Goal: Information Seeking & Learning: Learn about a topic

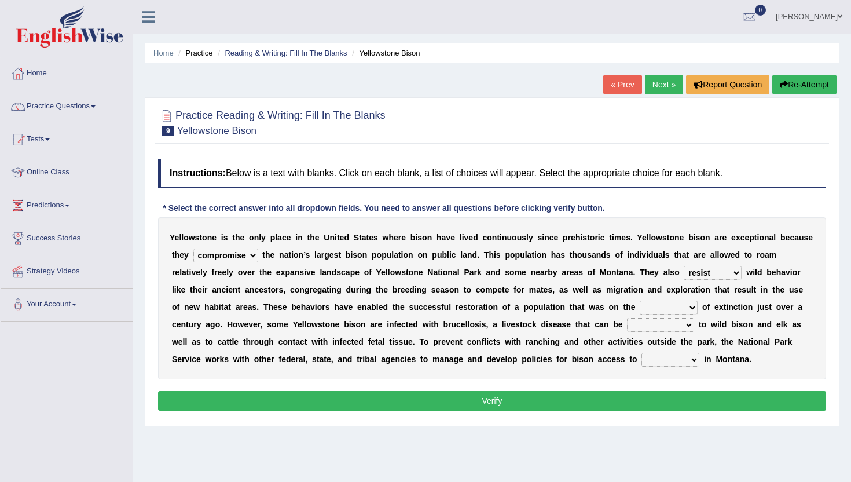
select select "compromise"
select select "resist"
click at [52, 169] on link "Online Class" at bounding box center [67, 170] width 132 height 29
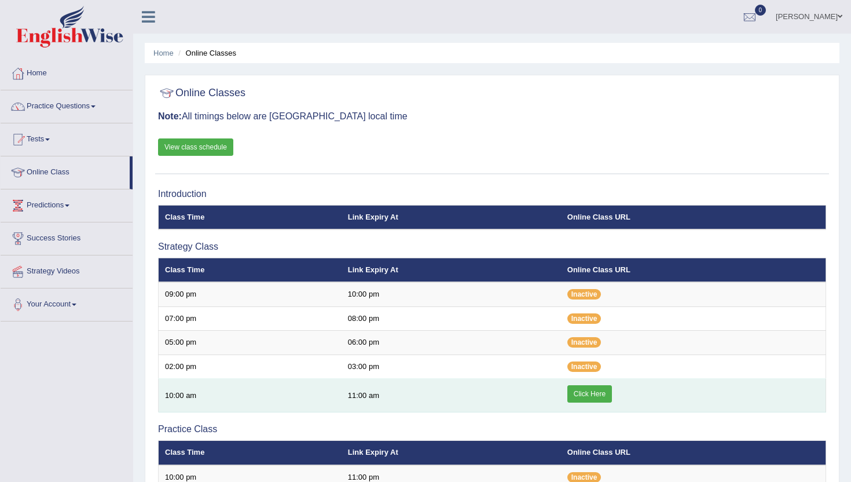
click at [588, 397] on link "Click Here" at bounding box center [590, 393] width 45 height 17
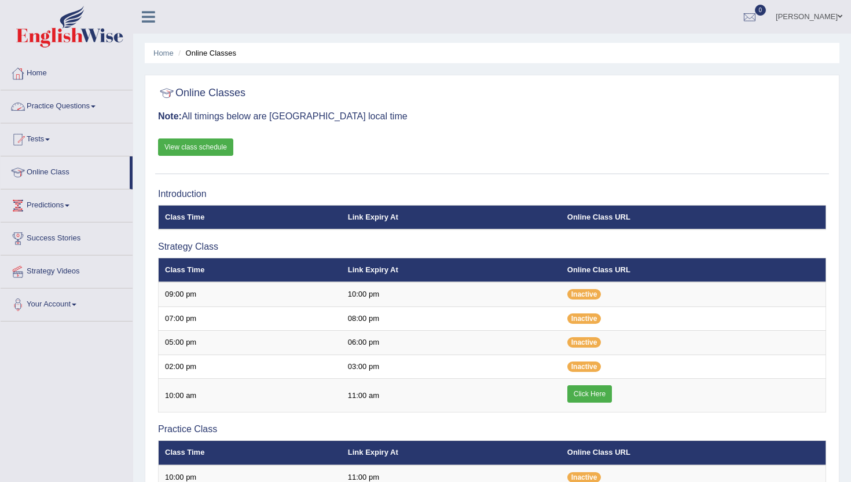
click at [39, 105] on link "Practice Questions" at bounding box center [67, 104] width 132 height 29
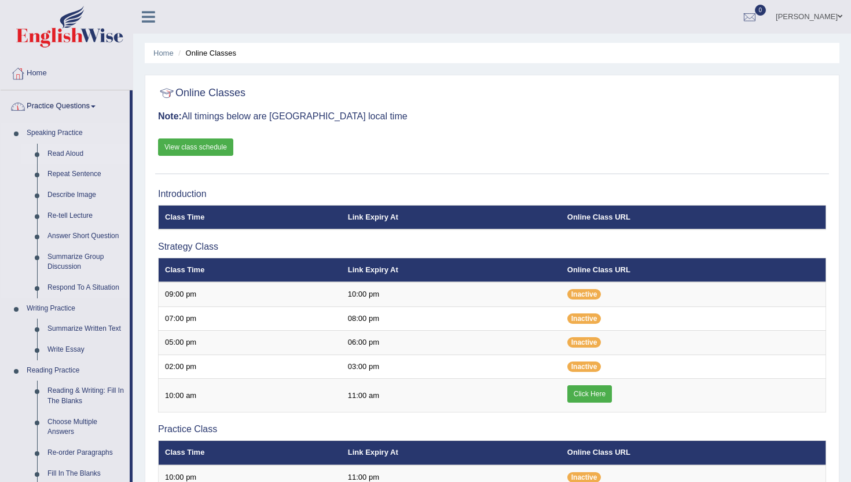
click at [56, 150] on link "Read Aloud" at bounding box center [85, 154] width 87 height 21
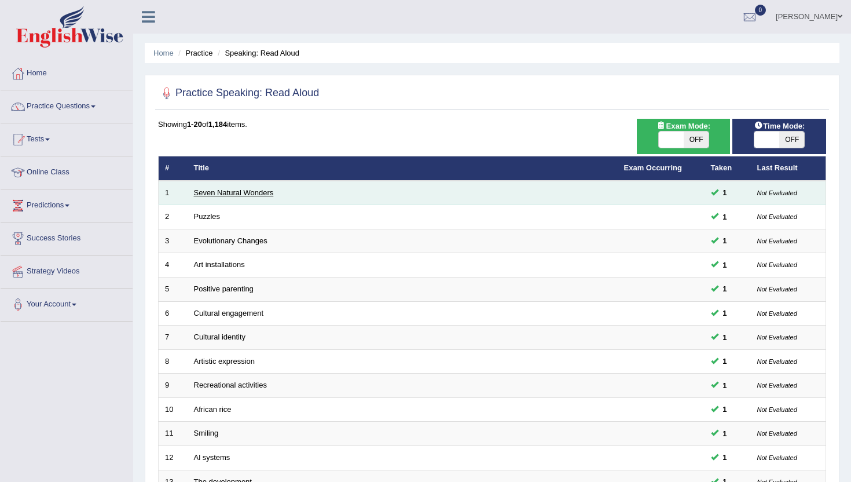
click at [240, 192] on link "Seven Natural Wonders" at bounding box center [234, 192] width 80 height 9
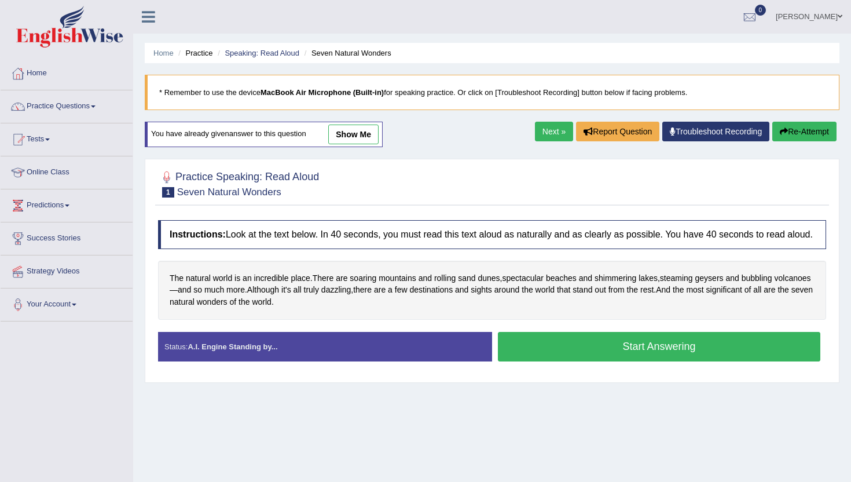
click at [542, 354] on button "Start Answering" at bounding box center [659, 347] width 323 height 30
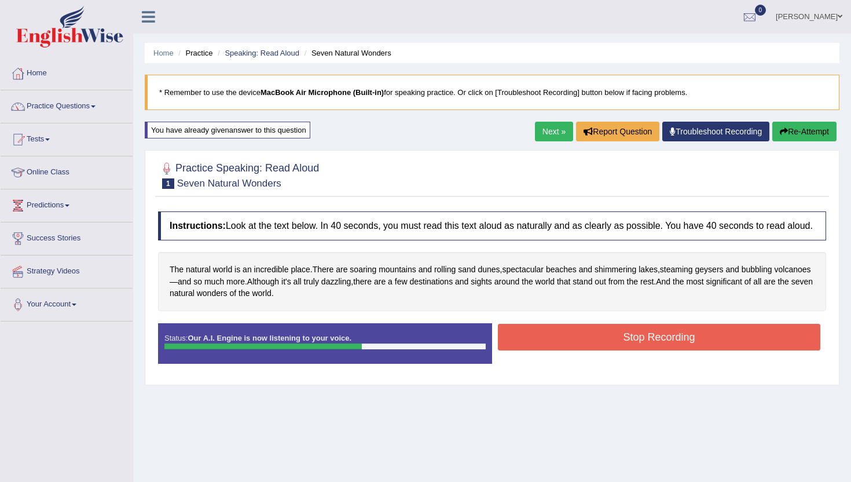
click at [542, 350] on button "Stop Recording" at bounding box center [659, 337] width 323 height 27
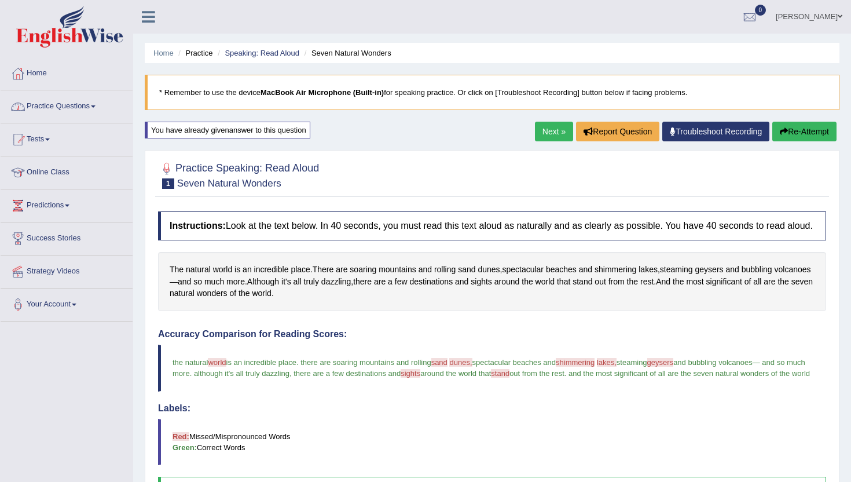
click at [62, 106] on link "Practice Questions" at bounding box center [67, 104] width 132 height 29
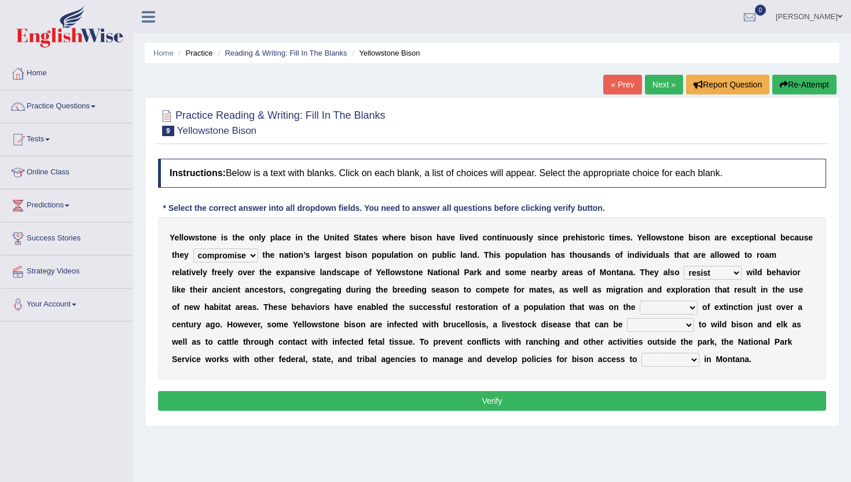
select select "compromise"
select select "resist"
click at [47, 174] on link "Online Class" at bounding box center [67, 170] width 132 height 29
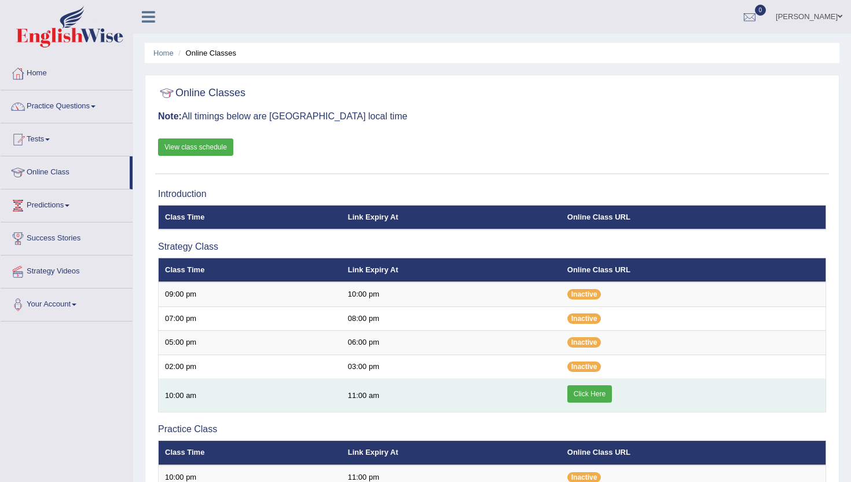
click at [584, 393] on link "Click Here" at bounding box center [590, 393] width 45 height 17
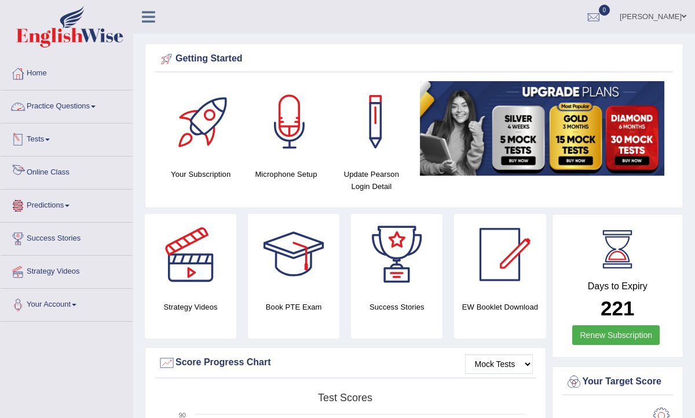
click at [40, 164] on link "Online Class" at bounding box center [67, 170] width 132 height 29
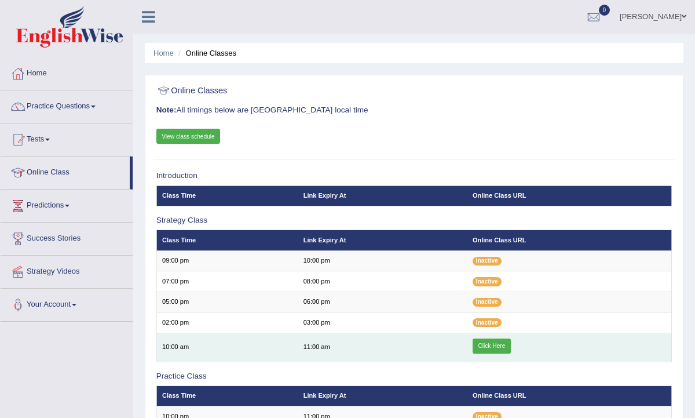
click at [476, 352] on td "Click Here" at bounding box center [569, 346] width 204 height 29
click at [486, 347] on link "Click Here" at bounding box center [492, 345] width 38 height 15
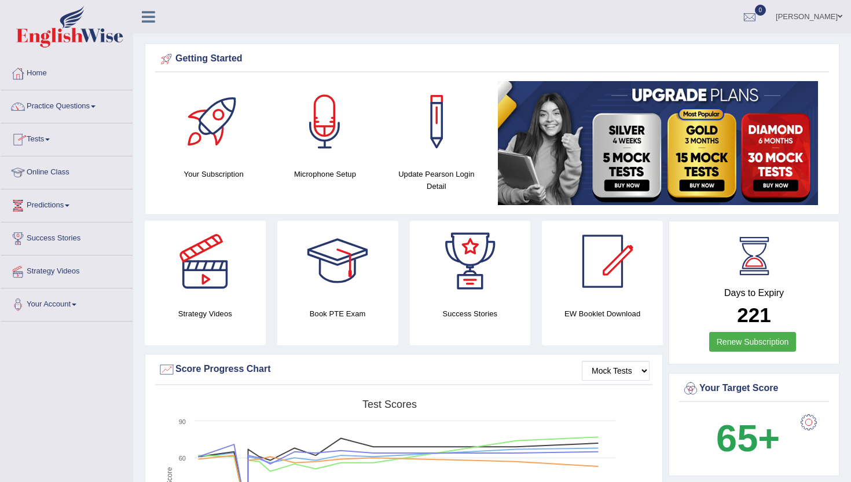
click at [58, 166] on link "Online Class" at bounding box center [67, 170] width 132 height 29
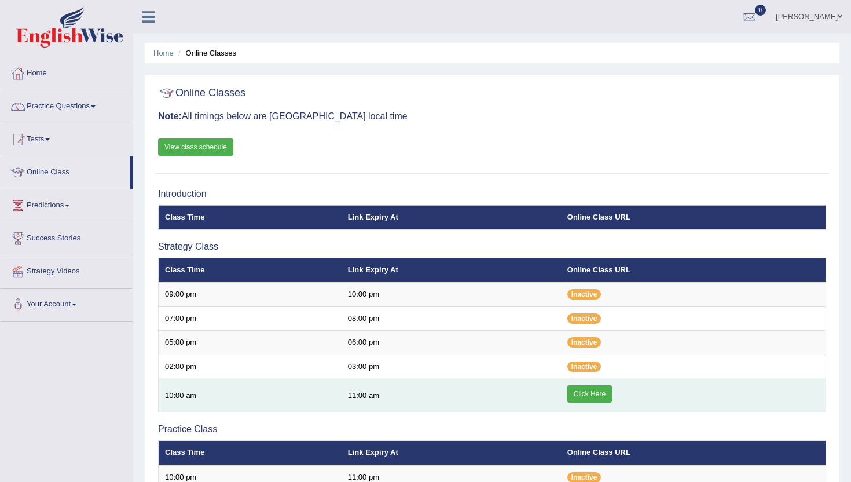
click at [578, 394] on link "Click Here" at bounding box center [590, 393] width 45 height 17
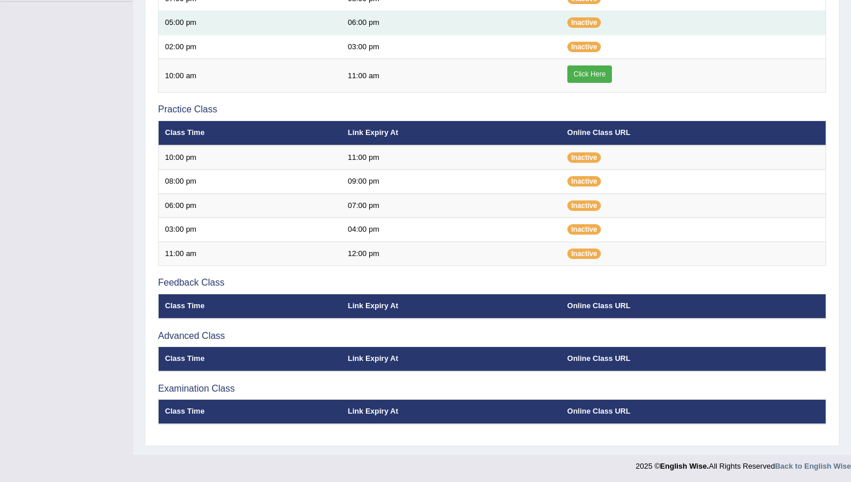
scroll to position [321, 0]
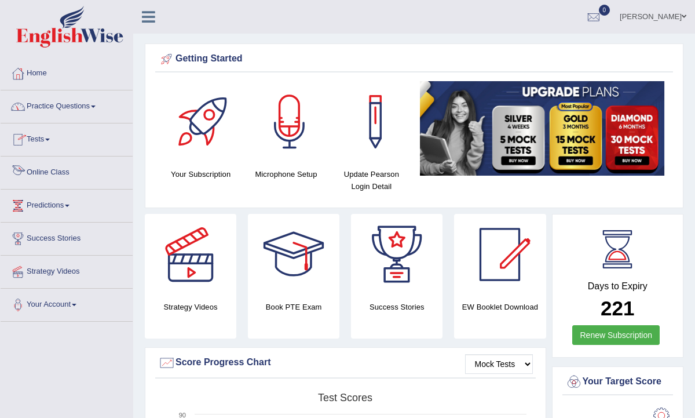
click at [44, 170] on link "Online Class" at bounding box center [67, 170] width 132 height 29
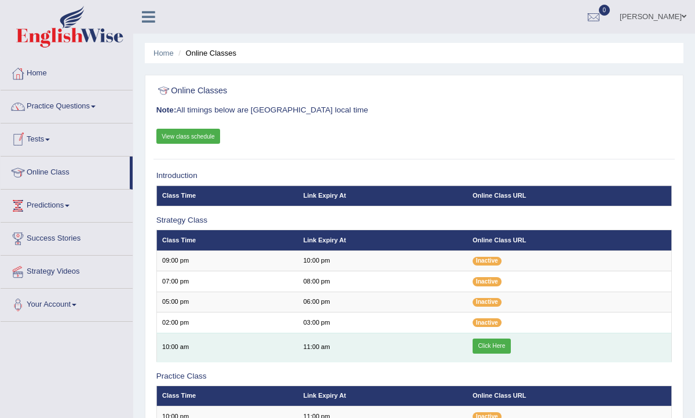
click at [481, 338] on link "Click Here" at bounding box center [492, 345] width 38 height 15
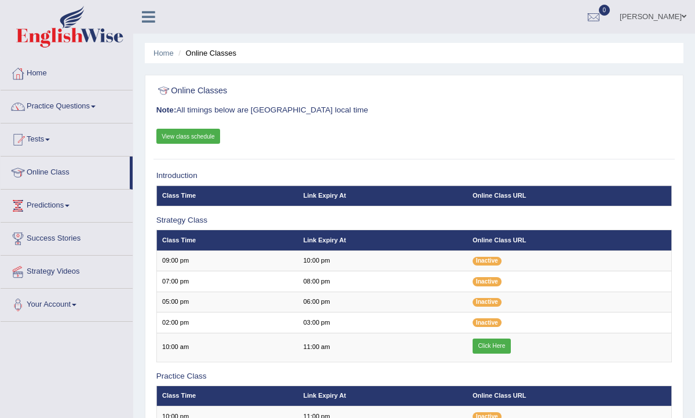
click at [646, 118] on div "Online Classes Note: All timings below are Melbourne local time View class sche…" at bounding box center [413, 120] width 521 height 79
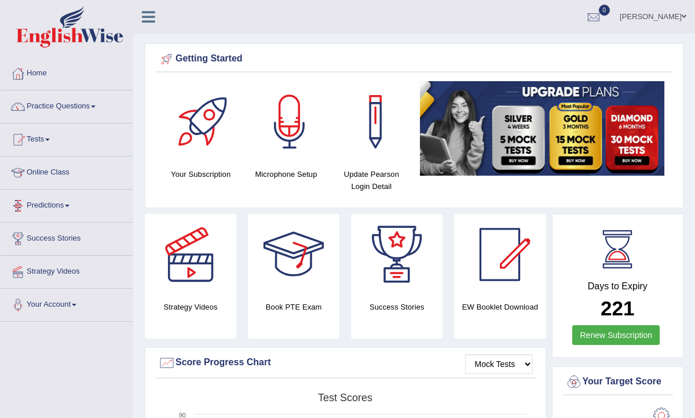
click at [57, 173] on link "Online Class" at bounding box center [67, 170] width 132 height 29
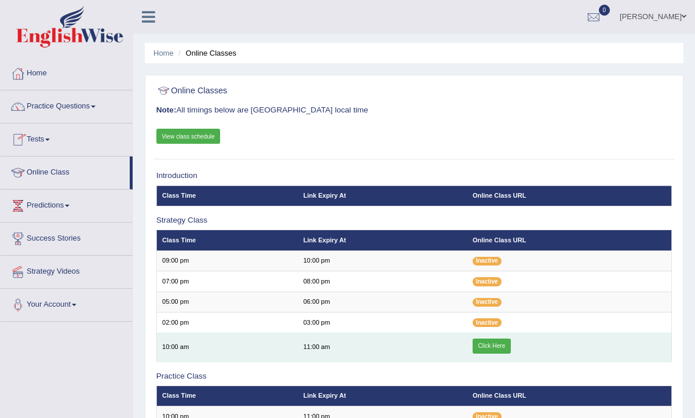
click at [481, 345] on link "Click Here" at bounding box center [492, 345] width 38 height 15
click at [492, 341] on link "Click Here" at bounding box center [492, 345] width 38 height 15
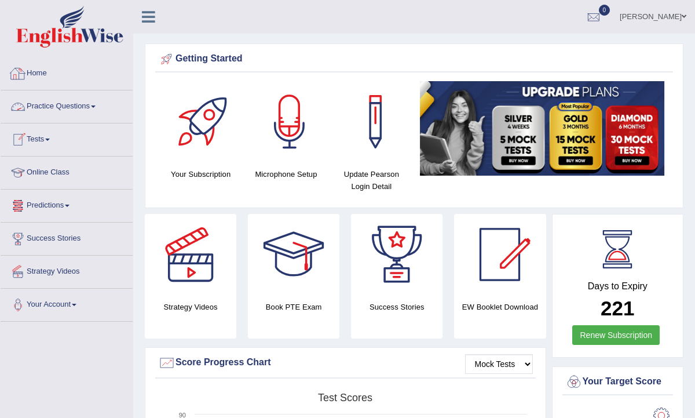
click at [46, 74] on link "Home" at bounding box center [67, 71] width 132 height 29
click at [595, 341] on link "Renew Subscription" at bounding box center [615, 335] width 87 height 20
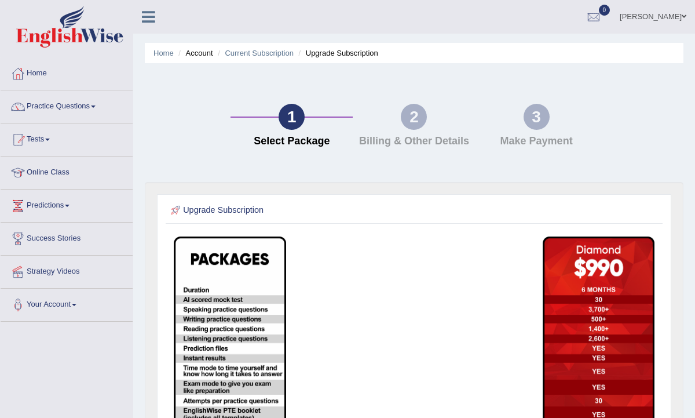
click at [415, 115] on div "2" at bounding box center [414, 117] width 26 height 26
click at [533, 98] on div "1 Select Package 2 Billing & Other Details 3 Make Payment" at bounding box center [414, 128] width 550 height 107
click at [34, 73] on link "Home" at bounding box center [67, 71] width 132 height 29
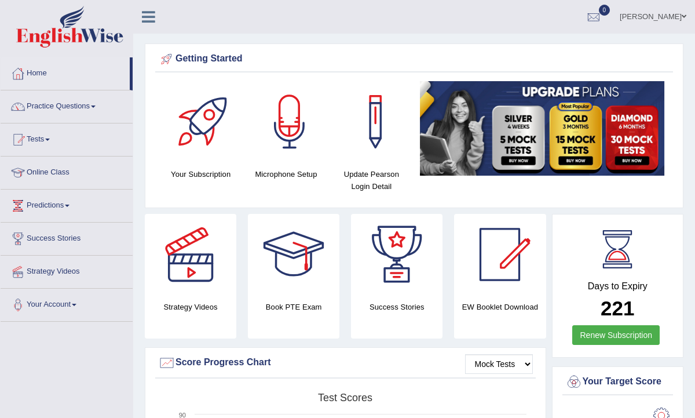
click at [46, 75] on link "Home" at bounding box center [65, 71] width 129 height 29
click at [41, 170] on link "Online Class" at bounding box center [67, 170] width 132 height 29
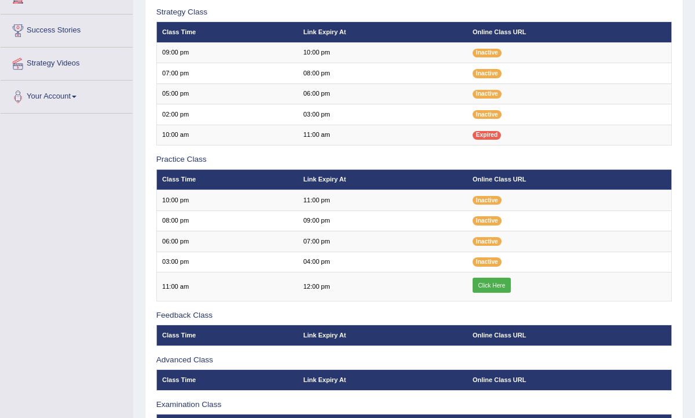
scroll to position [208, 0]
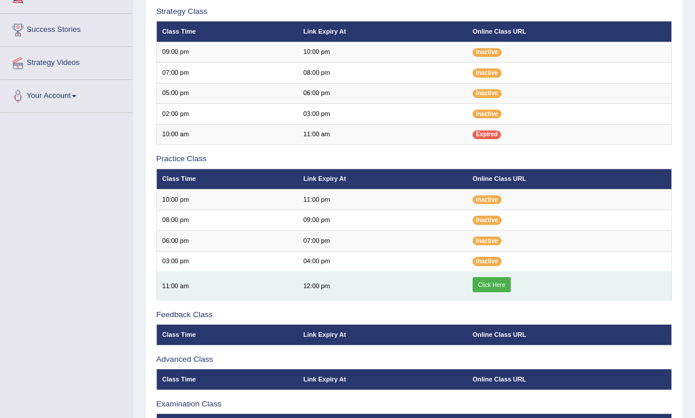
click at [486, 290] on td "Click Here" at bounding box center [569, 286] width 204 height 29
click at [489, 280] on link "Click Here" at bounding box center [492, 284] width 38 height 15
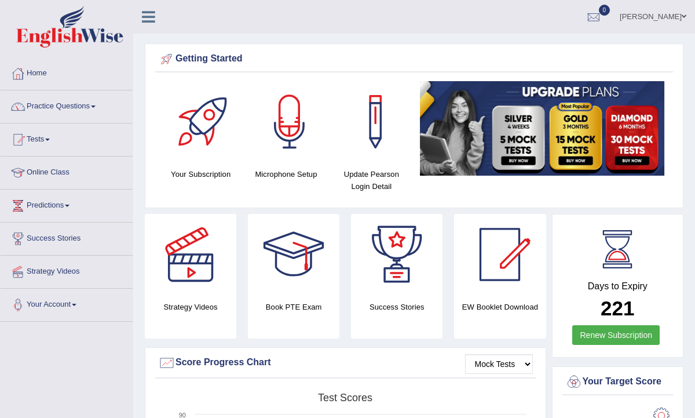
click at [39, 71] on link "Home" at bounding box center [67, 71] width 132 height 29
click at [42, 103] on link "Practice Questions" at bounding box center [67, 104] width 132 height 29
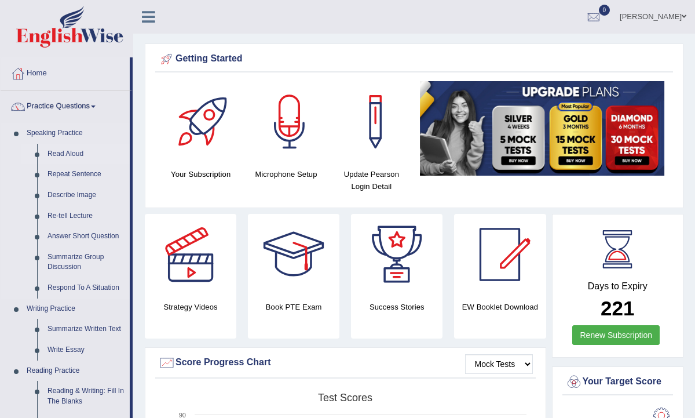
click at [74, 152] on link "Read Aloud" at bounding box center [85, 154] width 87 height 21
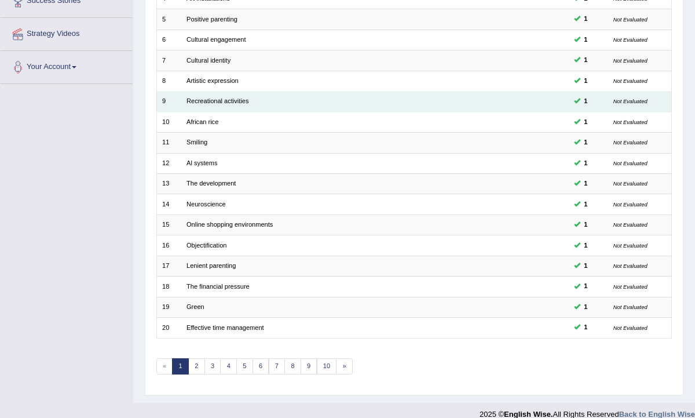
scroll to position [244, 0]
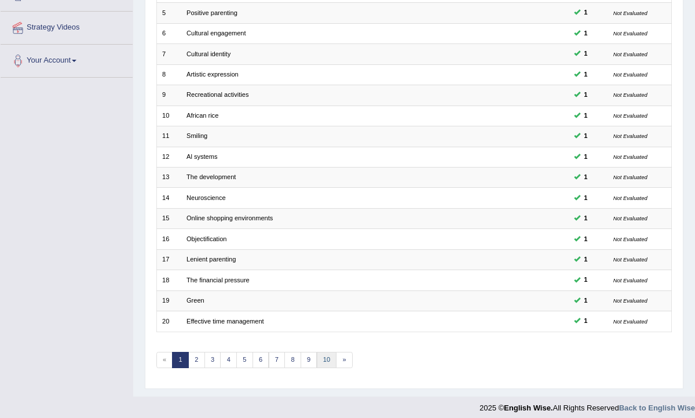
click at [318, 359] on link "10" at bounding box center [327, 360] width 20 height 16
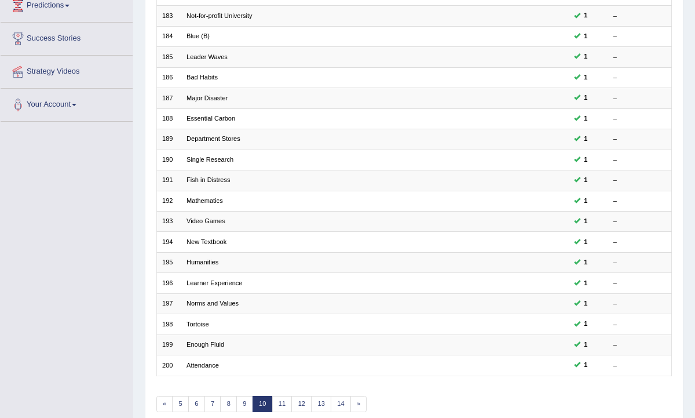
scroll to position [244, 0]
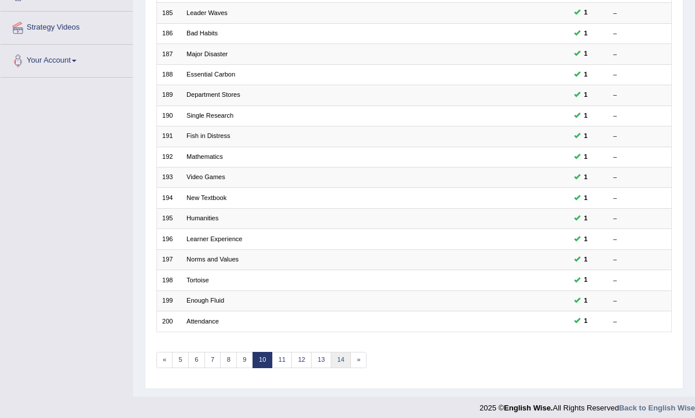
click at [332, 352] on link "14" at bounding box center [341, 360] width 20 height 16
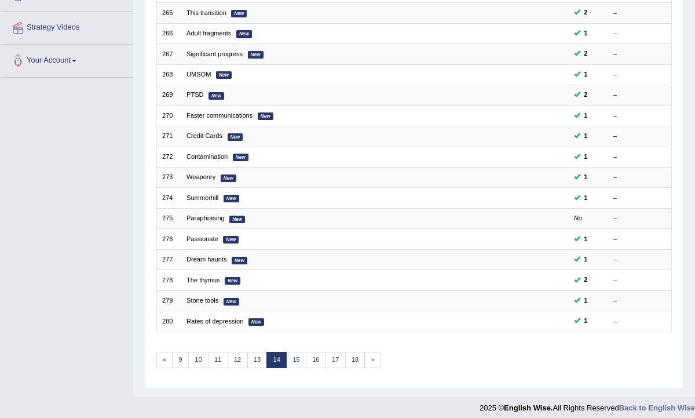
scroll to position [244, 0]
click at [349, 354] on link "18" at bounding box center [355, 360] width 20 height 16
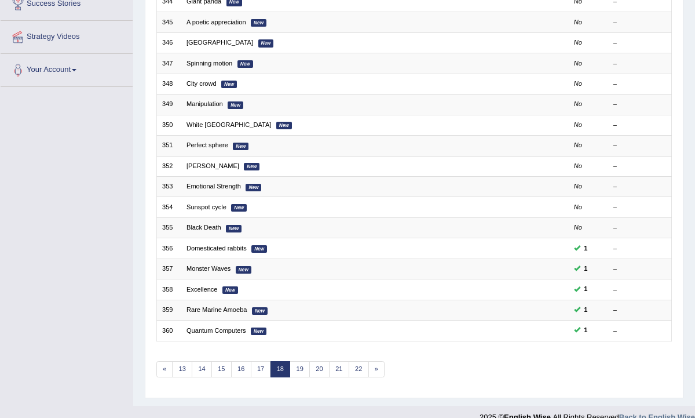
scroll to position [244, 0]
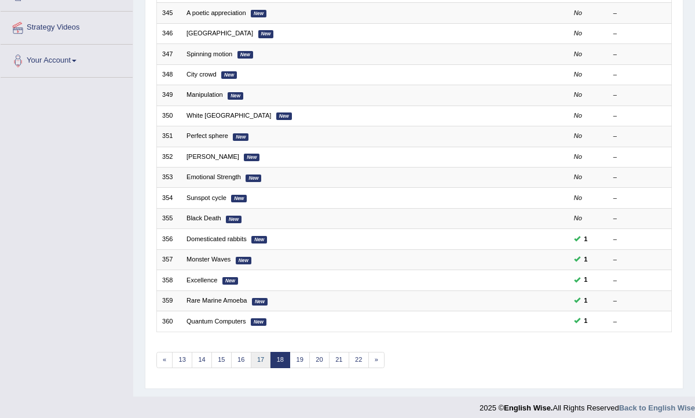
click at [253, 353] on link "17" at bounding box center [261, 360] width 20 height 16
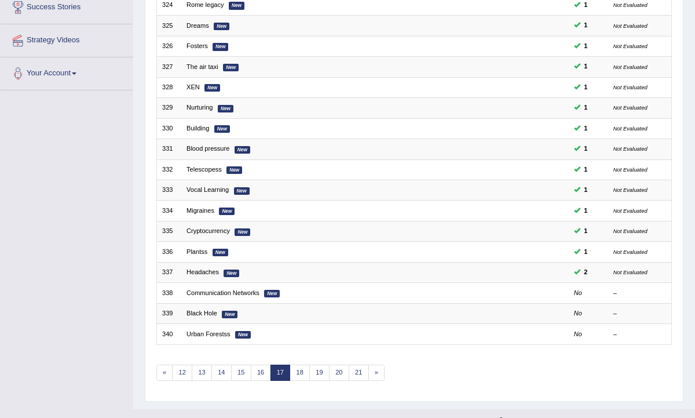
scroll to position [244, 0]
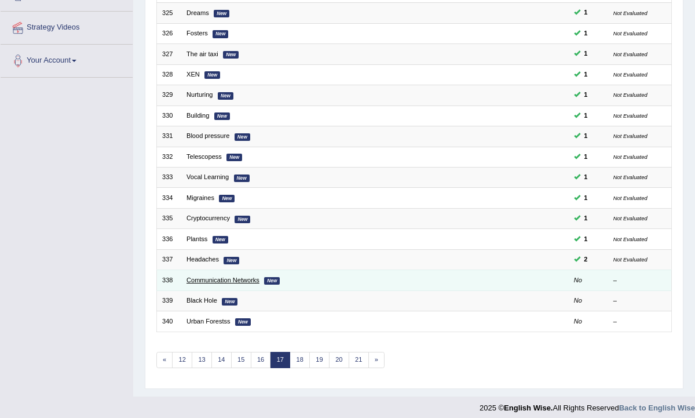
click at [195, 276] on link "Communication Networks" at bounding box center [222, 279] width 73 height 7
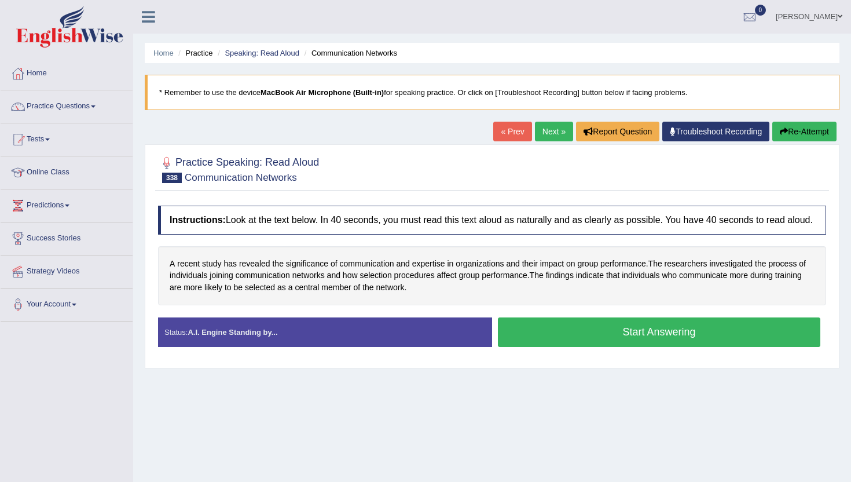
click at [525, 325] on div "Instructions: Look at the text below. In 40 seconds, you must read this text al…" at bounding box center [492, 281] width 674 height 162
click at [527, 345] on button "Start Answering" at bounding box center [659, 332] width 323 height 30
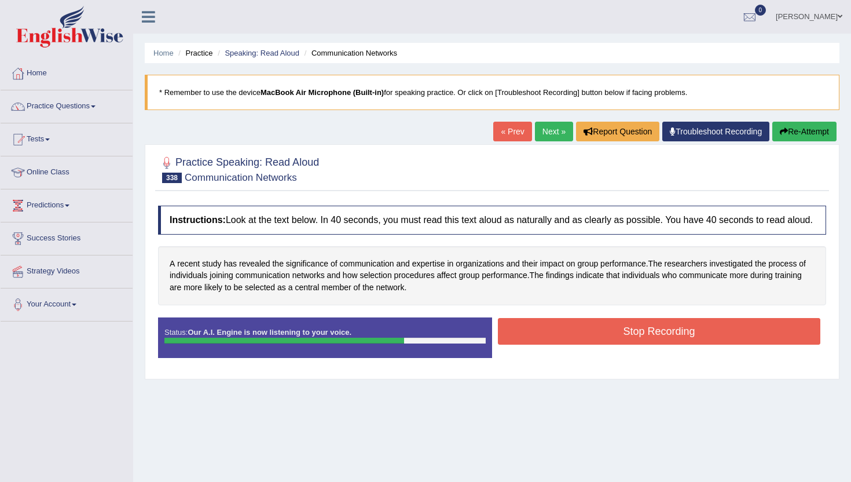
click at [527, 345] on button "Stop Recording" at bounding box center [659, 331] width 323 height 27
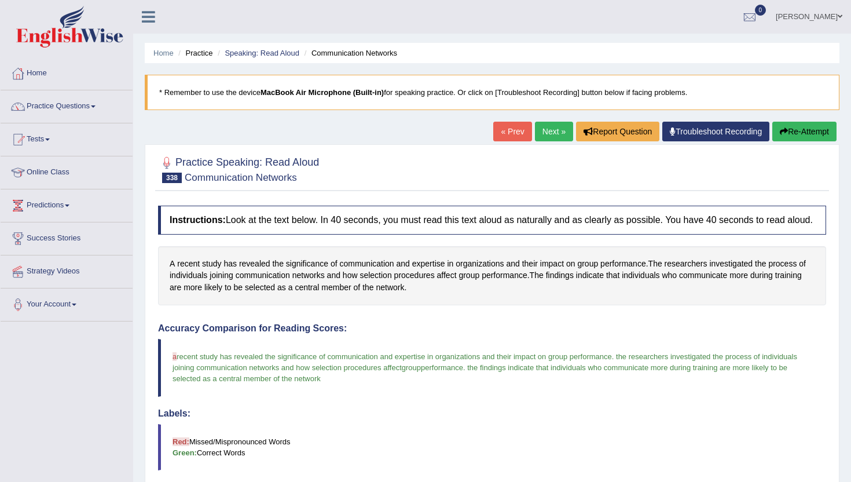
click at [548, 125] on link "Next »" at bounding box center [554, 132] width 38 height 20
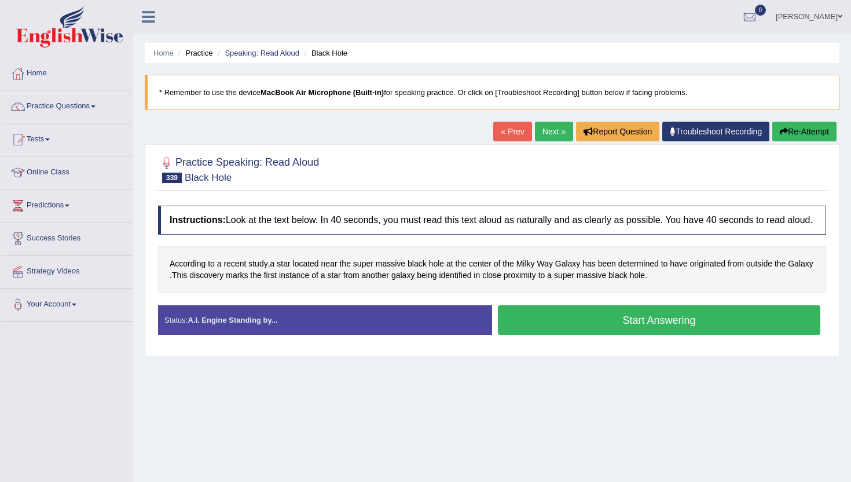
click at [514, 330] on button "Start Answering" at bounding box center [659, 320] width 323 height 30
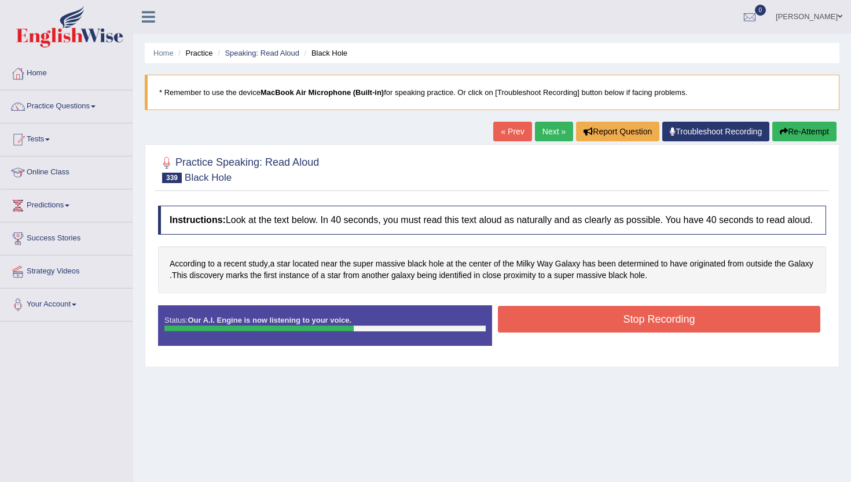
click at [514, 330] on button "Stop Recording" at bounding box center [659, 319] width 323 height 27
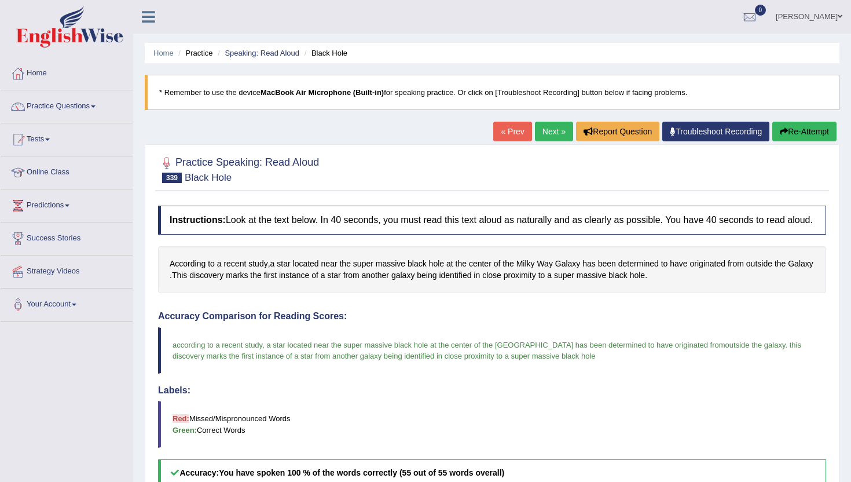
click at [544, 126] on link "Next »" at bounding box center [554, 132] width 38 height 20
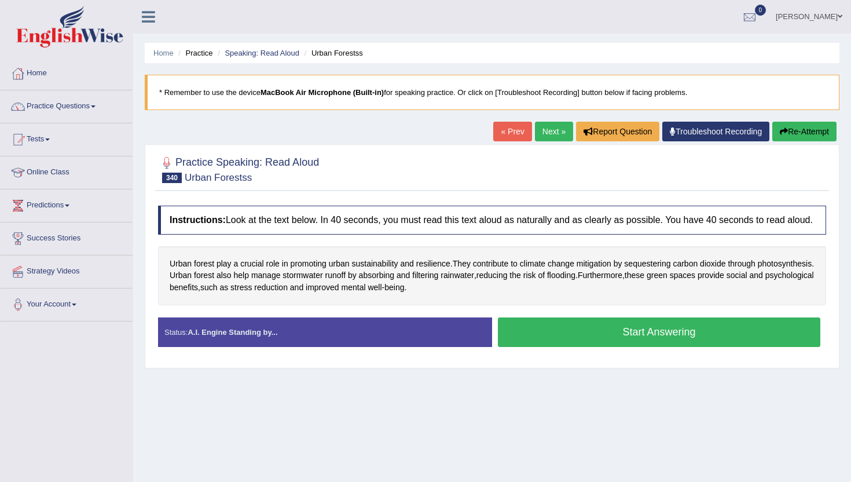
click at [596, 342] on button "Start Answering" at bounding box center [659, 332] width 323 height 30
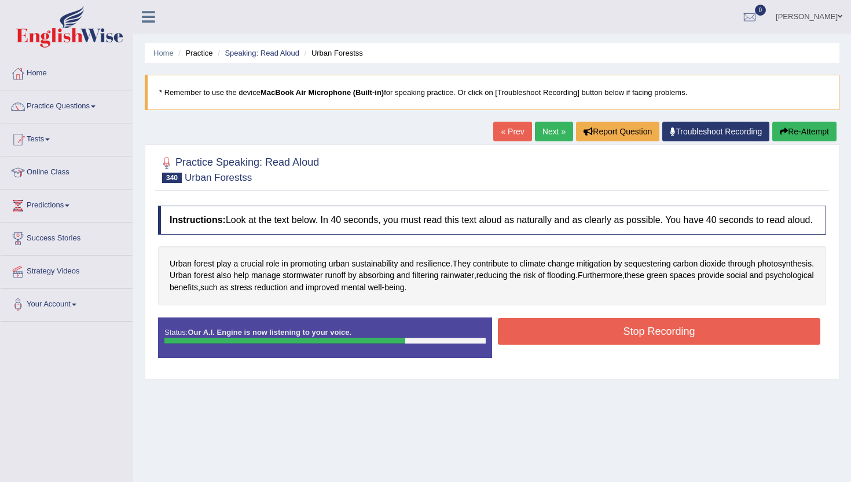
click at [596, 342] on button "Stop Recording" at bounding box center [659, 331] width 323 height 27
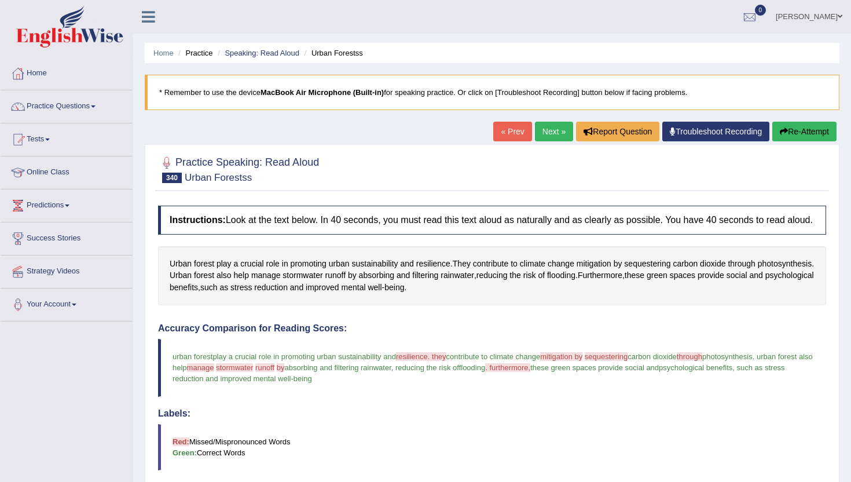
click at [548, 126] on link "Next »" at bounding box center [554, 132] width 38 height 20
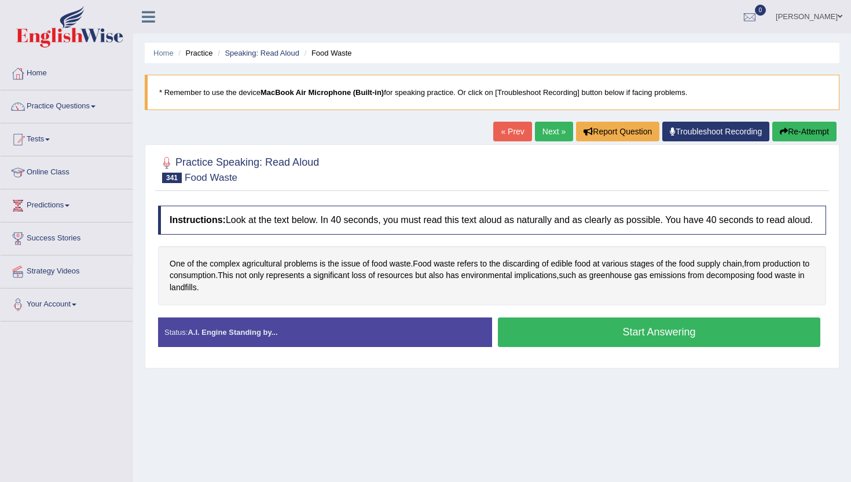
click at [575, 342] on button "Start Answering" at bounding box center [659, 332] width 323 height 30
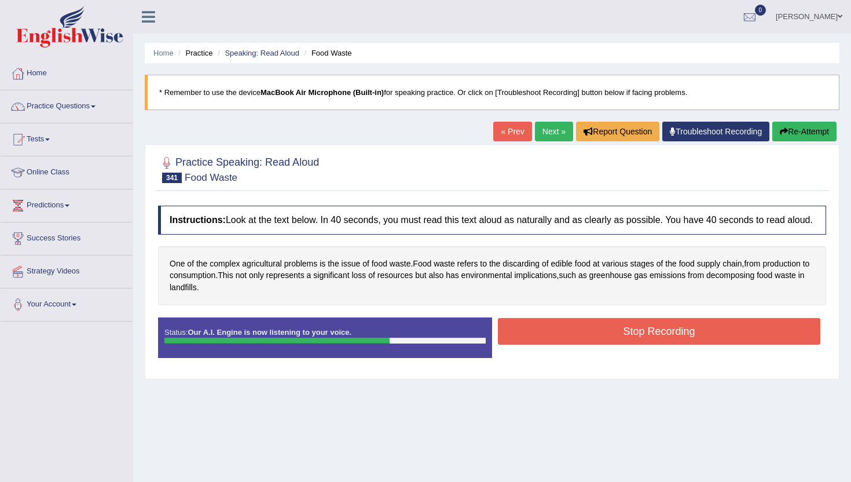
click at [575, 342] on button "Stop Recording" at bounding box center [659, 331] width 323 height 27
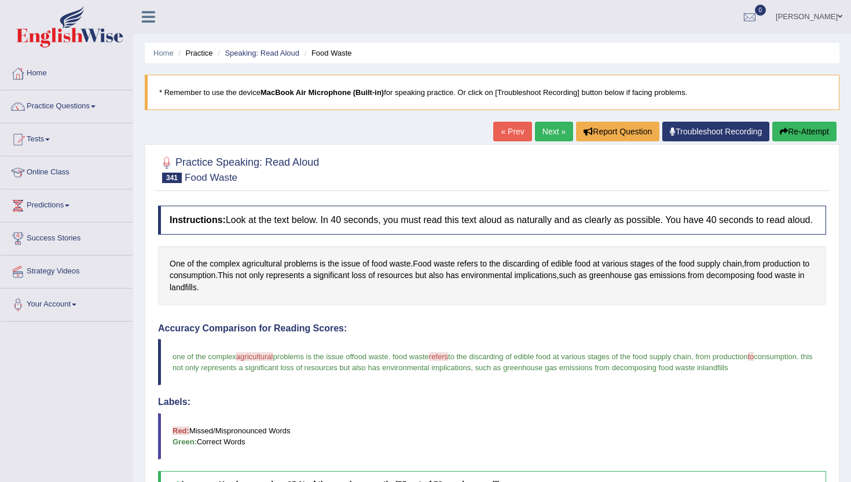
click at [546, 125] on link "Next »" at bounding box center [554, 132] width 38 height 20
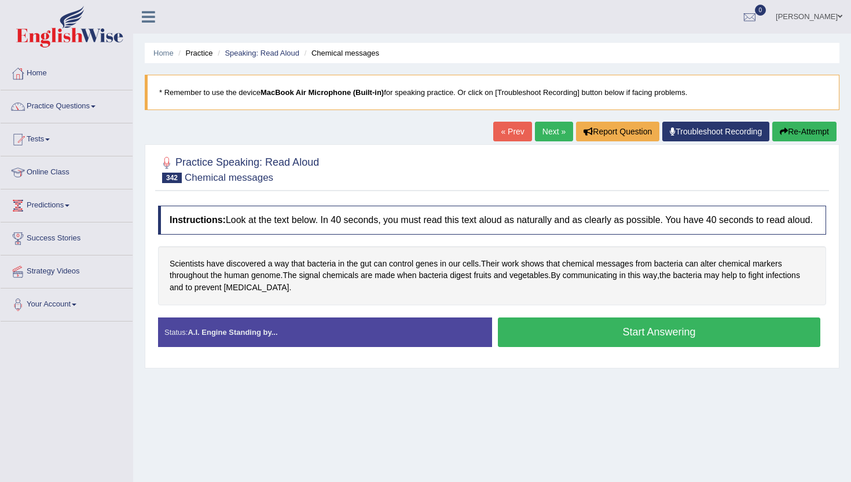
click at [517, 339] on button "Start Answering" at bounding box center [659, 332] width 323 height 30
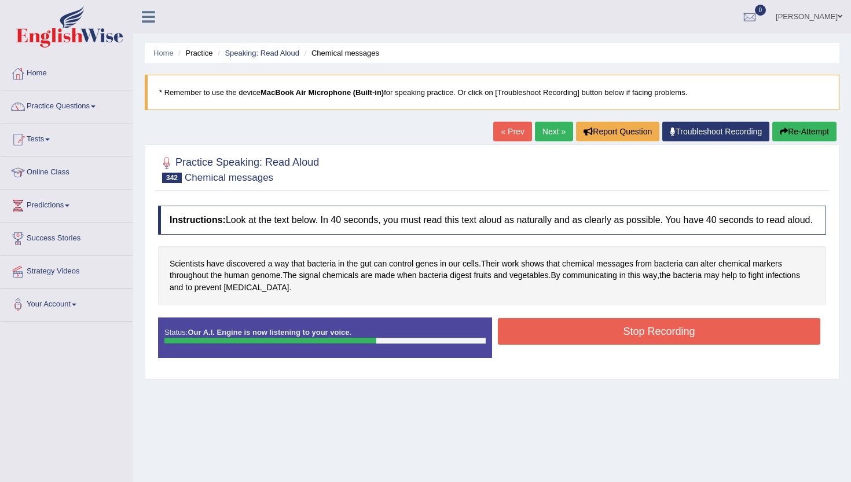
click at [517, 339] on button "Stop Recording" at bounding box center [659, 331] width 323 height 27
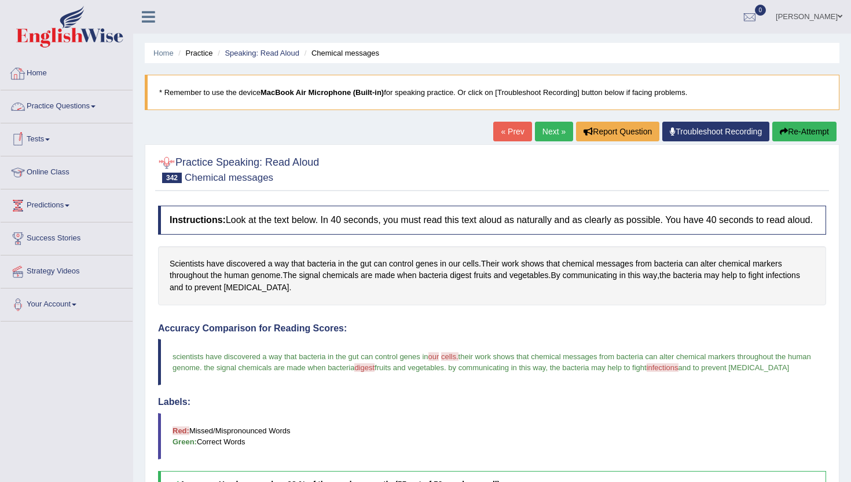
click at [42, 69] on link "Home" at bounding box center [67, 71] width 132 height 29
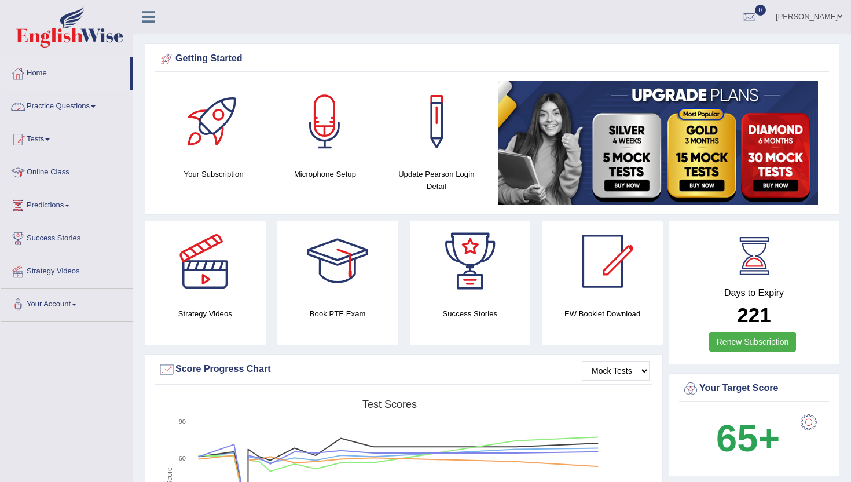
click at [45, 100] on link "Practice Questions" at bounding box center [67, 104] width 132 height 29
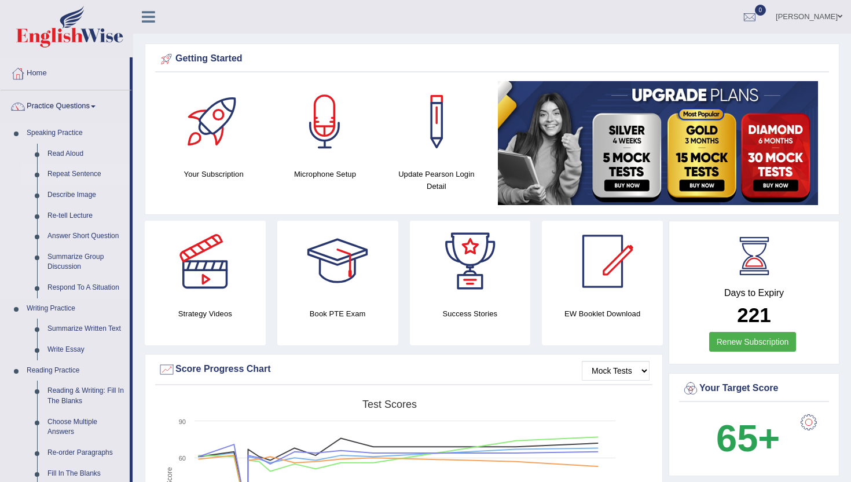
click at [51, 173] on link "Repeat Sentence" at bounding box center [85, 174] width 87 height 21
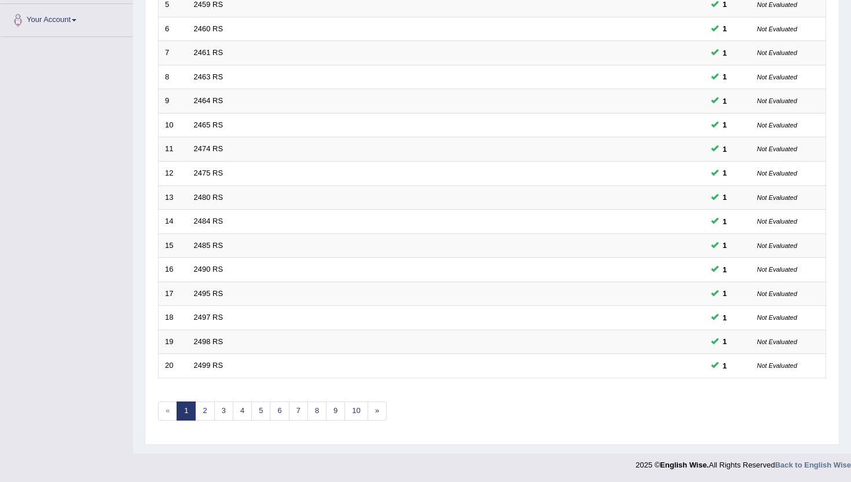
scroll to position [285, 0]
click at [353, 415] on link "10" at bounding box center [356, 410] width 23 height 19
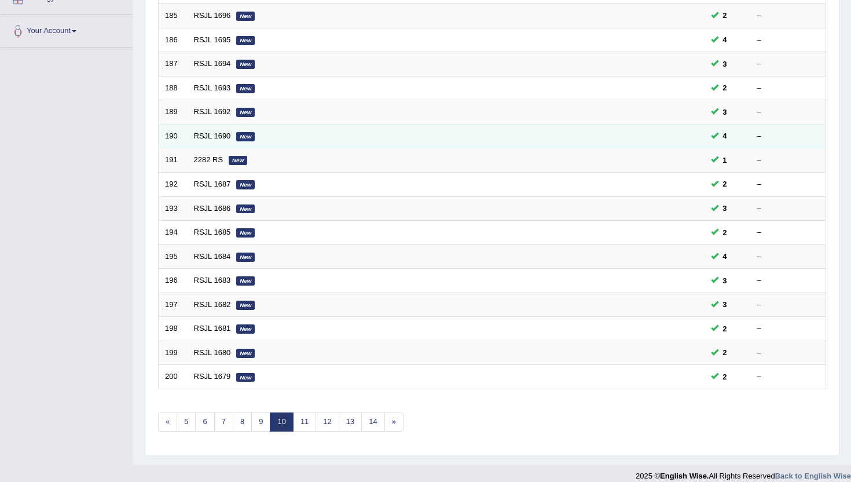
scroll to position [285, 0]
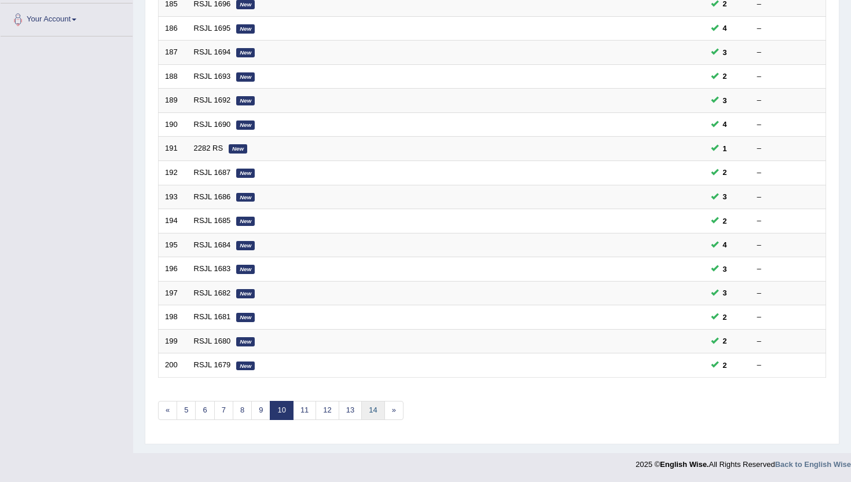
click at [375, 410] on link "14" at bounding box center [372, 410] width 23 height 19
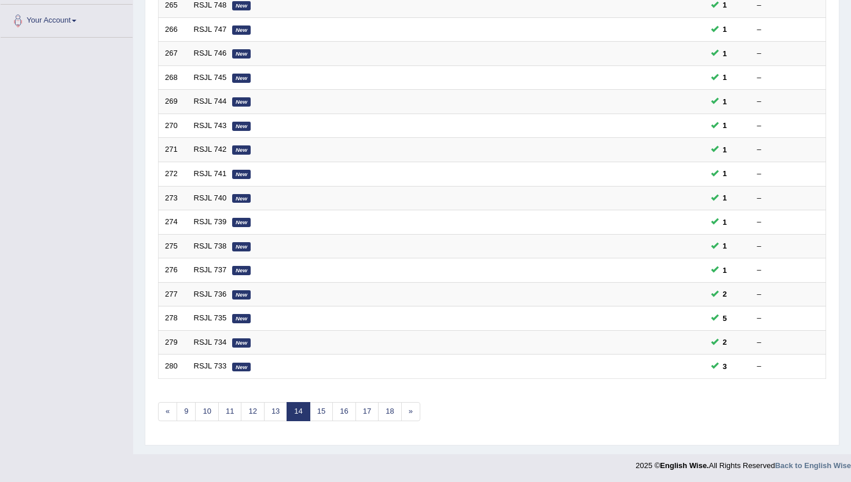
scroll to position [285, 0]
click at [384, 410] on link "18" at bounding box center [389, 410] width 23 height 19
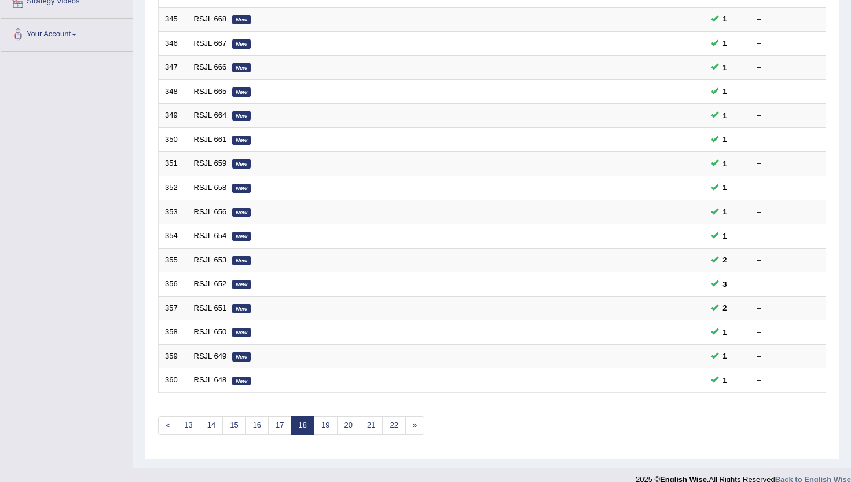
scroll to position [285, 0]
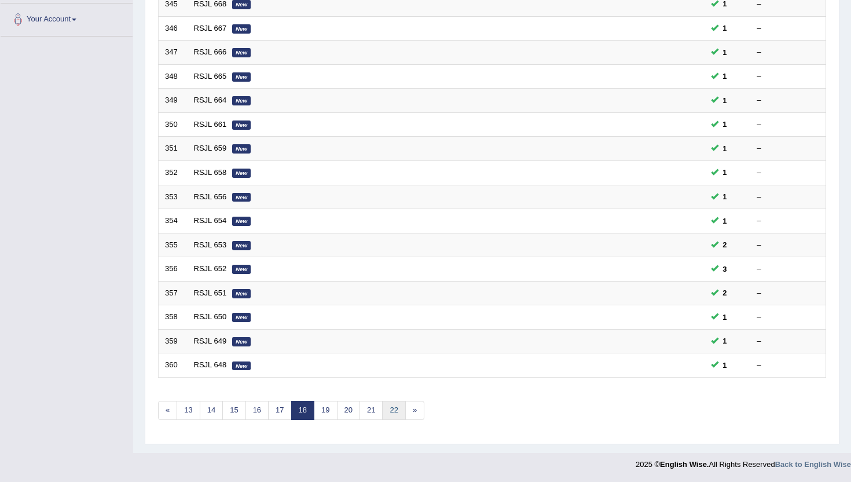
click at [384, 410] on link "22" at bounding box center [393, 410] width 23 height 19
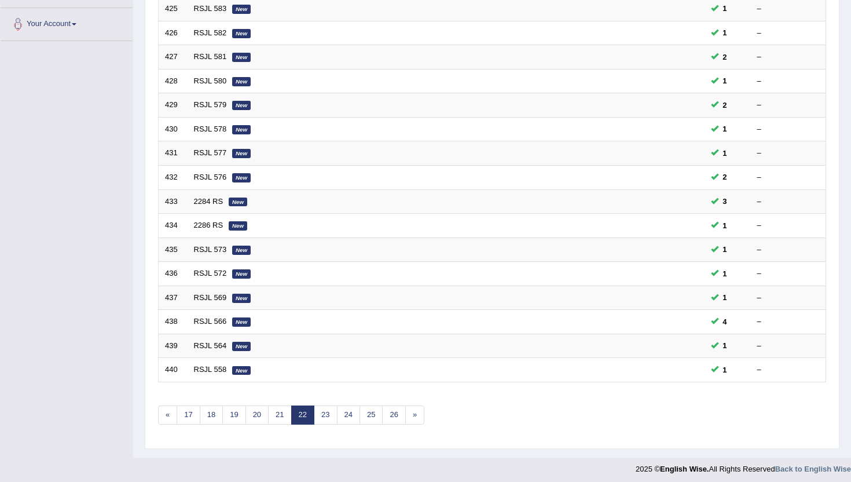
scroll to position [285, 0]
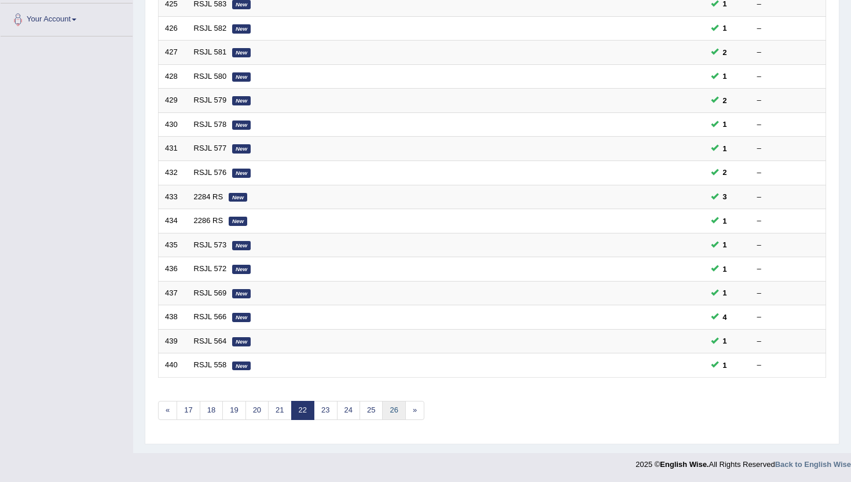
click at [392, 408] on link "26" at bounding box center [393, 410] width 23 height 19
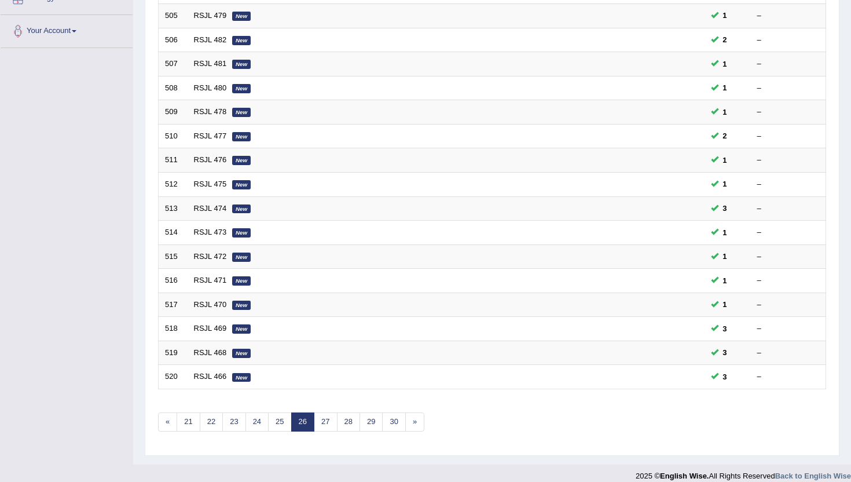
scroll to position [285, 0]
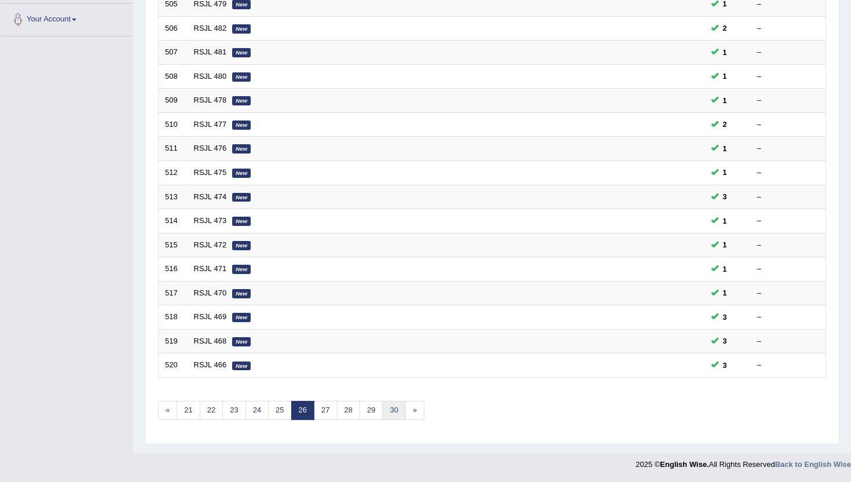
click at [392, 408] on link "30" at bounding box center [393, 410] width 23 height 19
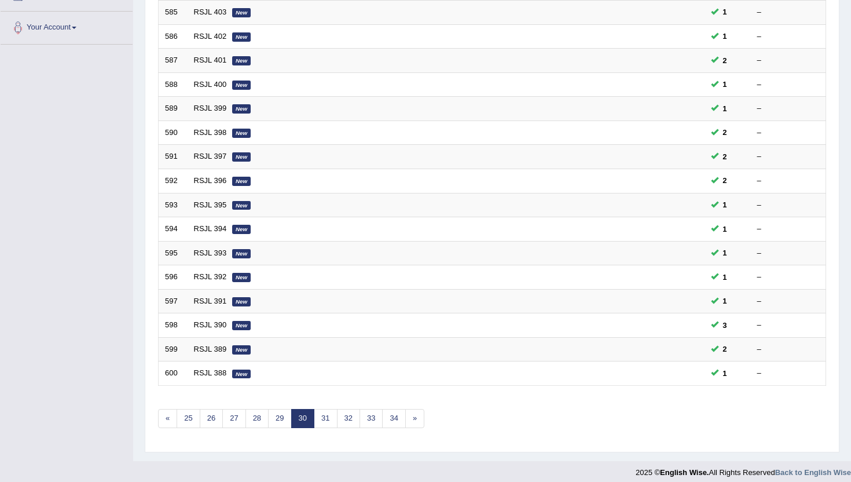
scroll to position [285, 0]
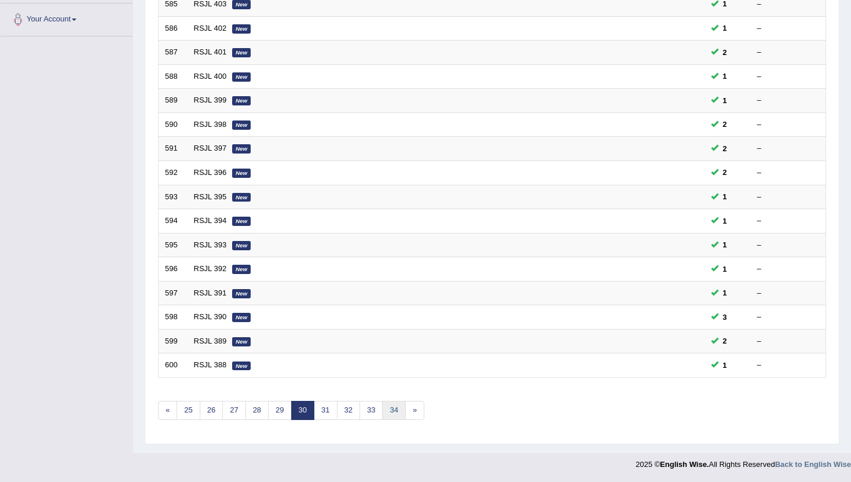
click at [392, 408] on link "34" at bounding box center [393, 410] width 23 height 19
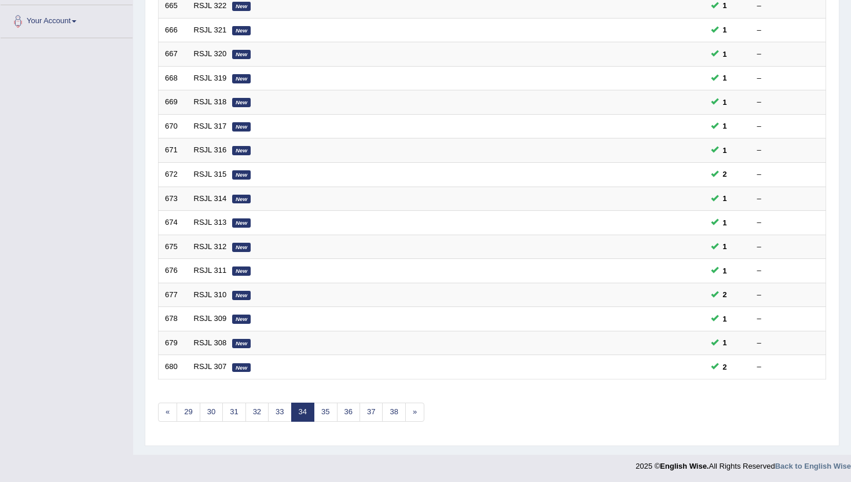
scroll to position [285, 0]
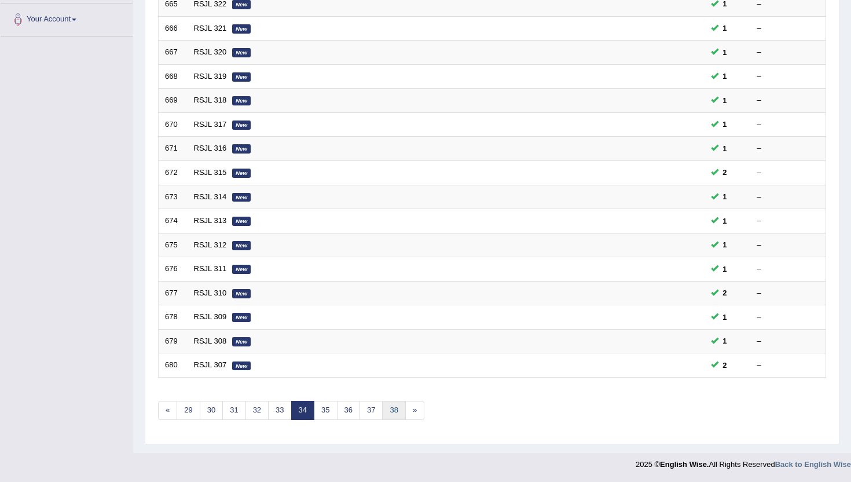
click at [392, 401] on link "38" at bounding box center [393, 410] width 23 height 19
click at [394, 414] on link "42" at bounding box center [393, 410] width 23 height 19
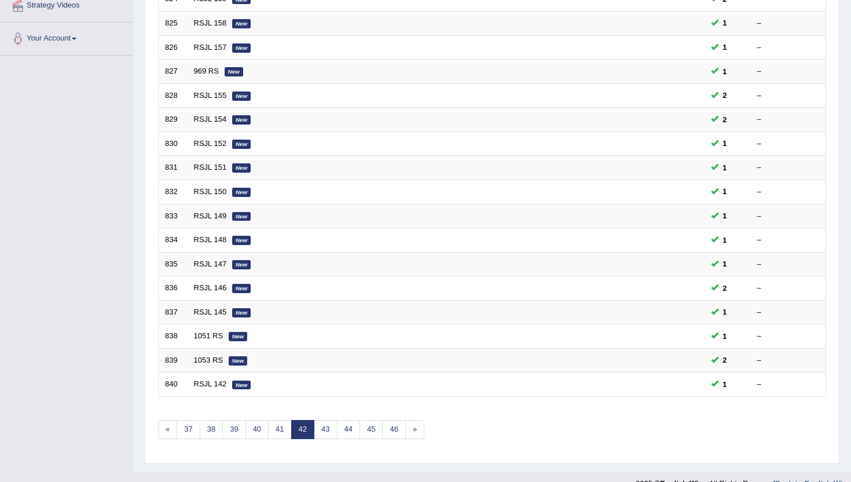
scroll to position [285, 0]
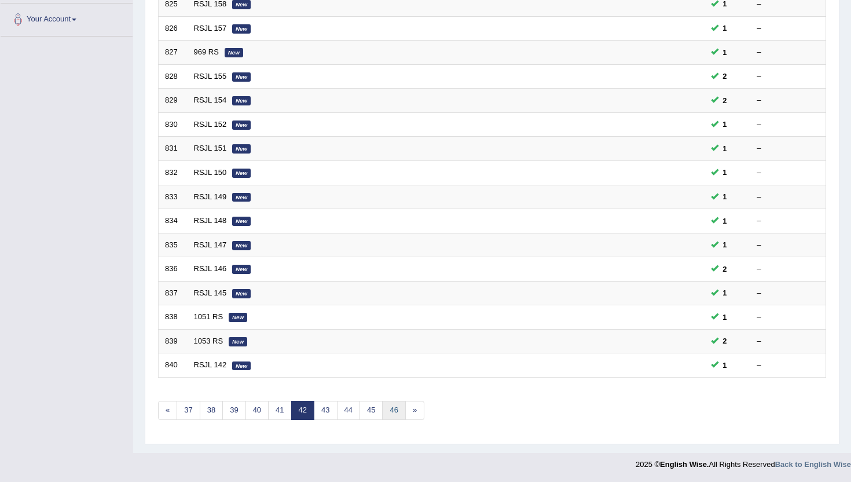
click at [394, 414] on link "46" at bounding box center [393, 410] width 23 height 19
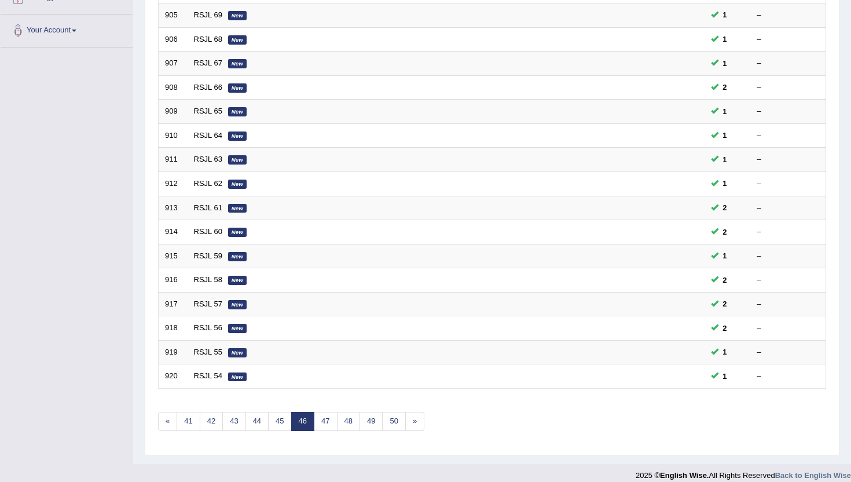
scroll to position [285, 0]
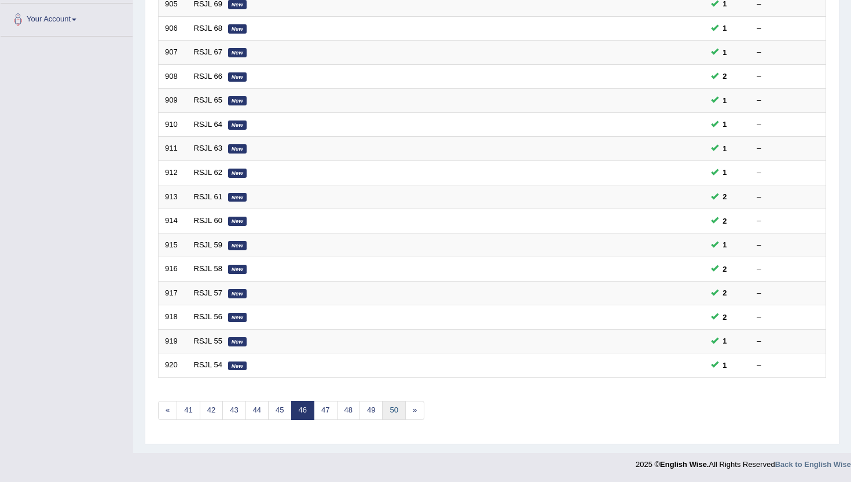
click at [396, 411] on link "50" at bounding box center [393, 410] width 23 height 19
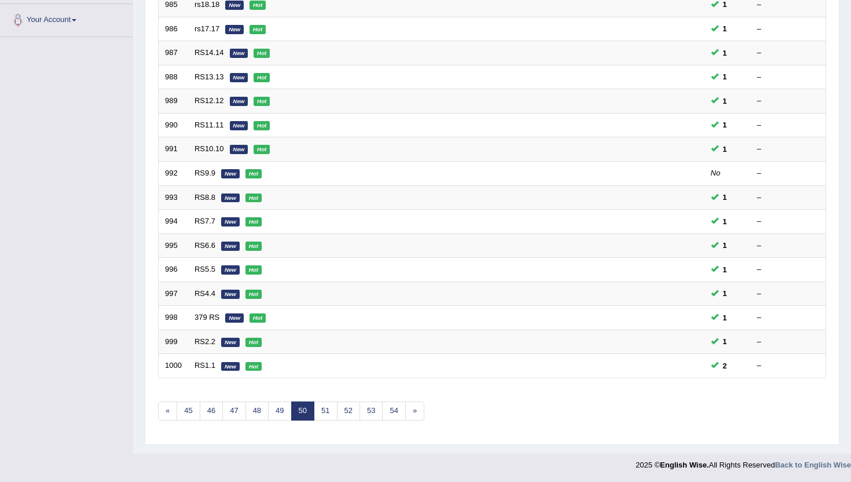
scroll to position [285, 0]
click at [396, 411] on link "54" at bounding box center [393, 410] width 23 height 19
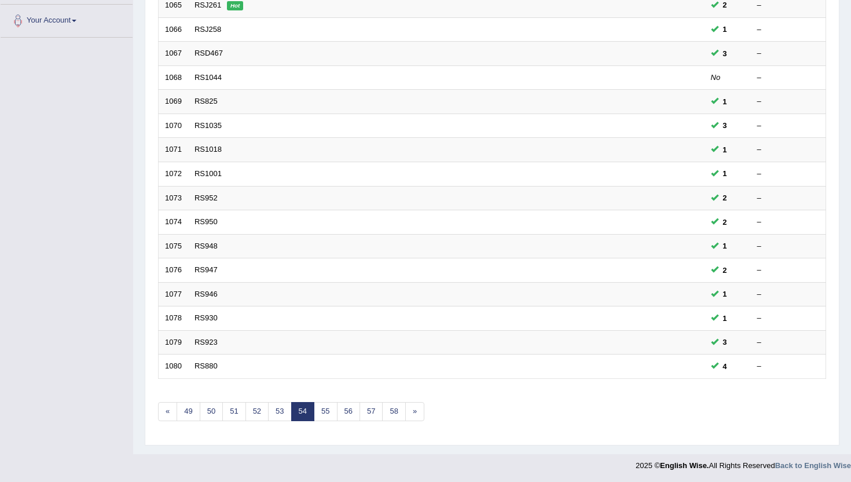
scroll to position [285, 0]
click at [396, 411] on link "58" at bounding box center [393, 410] width 23 height 19
click at [393, 411] on link "62" at bounding box center [393, 410] width 23 height 19
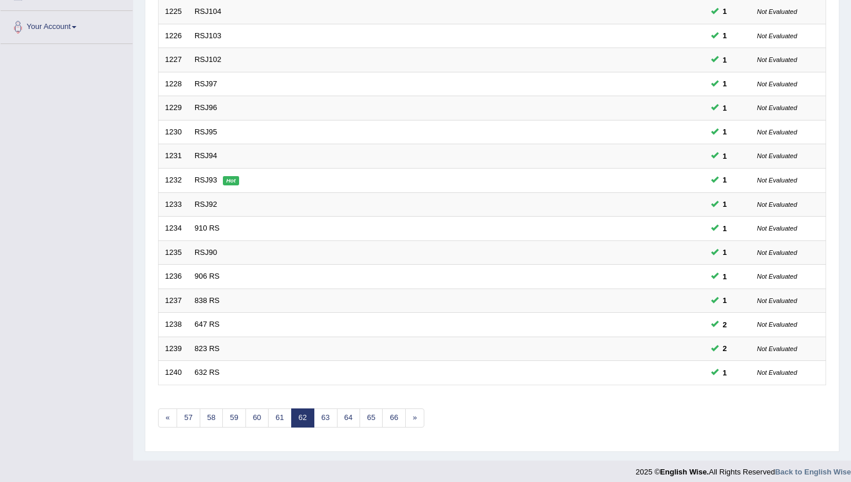
scroll to position [278, 0]
click at [394, 414] on link "66" at bounding box center [393, 417] width 23 height 19
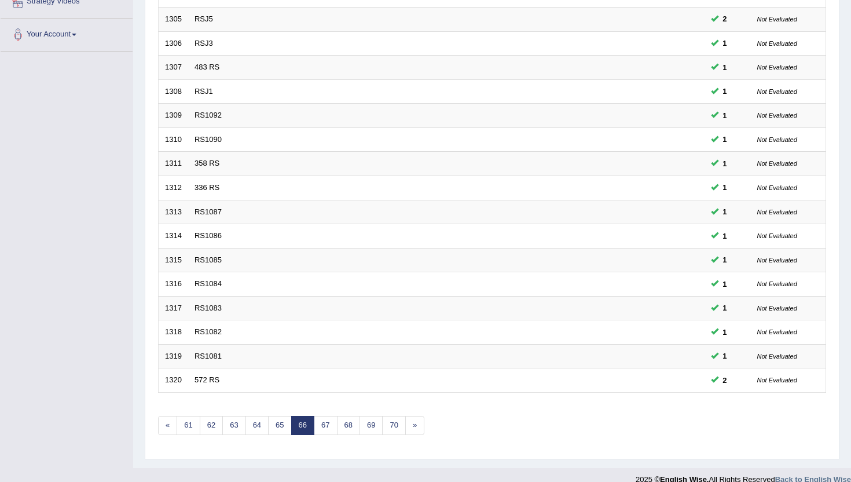
scroll to position [285, 0]
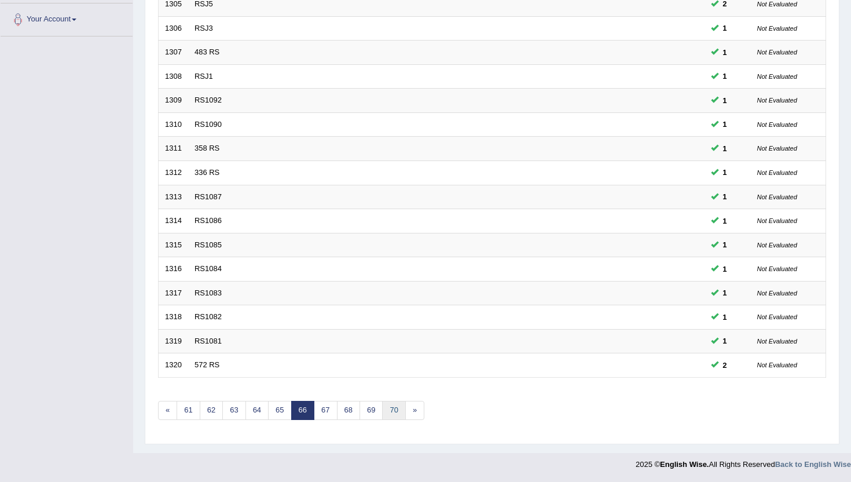
click at [394, 414] on link "70" at bounding box center [393, 410] width 23 height 19
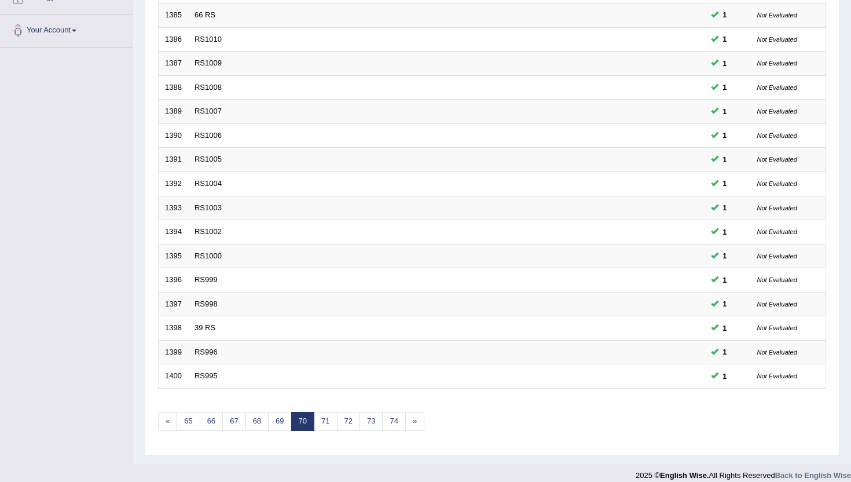
scroll to position [285, 0]
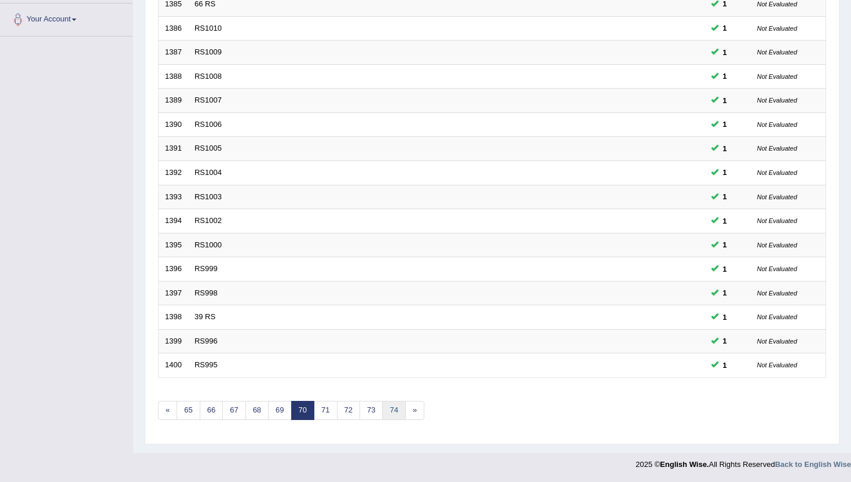
click at [394, 414] on link "74" at bounding box center [393, 410] width 23 height 19
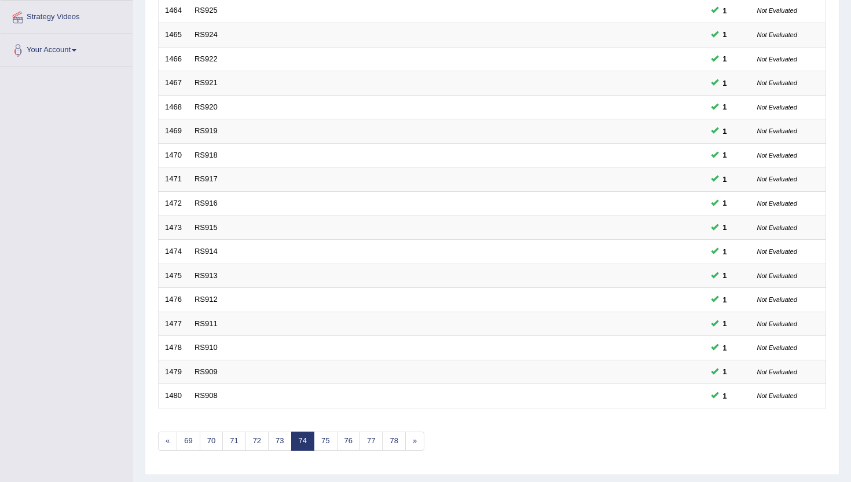
scroll to position [255, 0]
click at [396, 436] on link "78" at bounding box center [393, 440] width 23 height 19
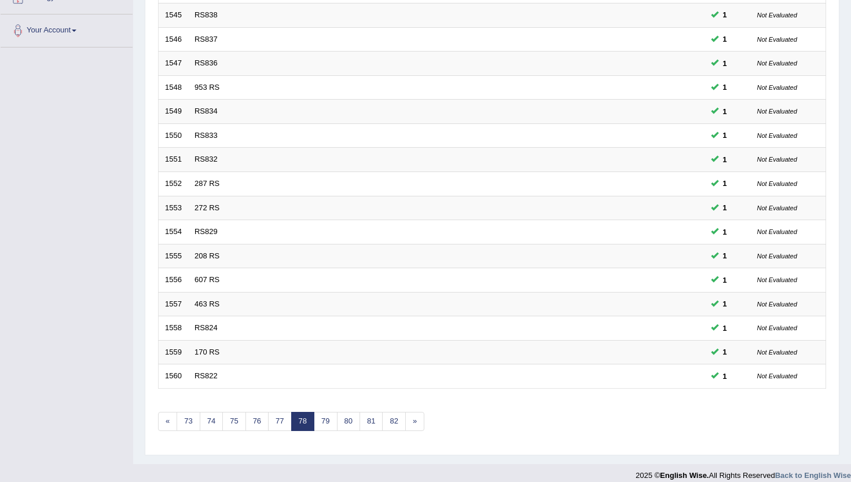
scroll to position [285, 0]
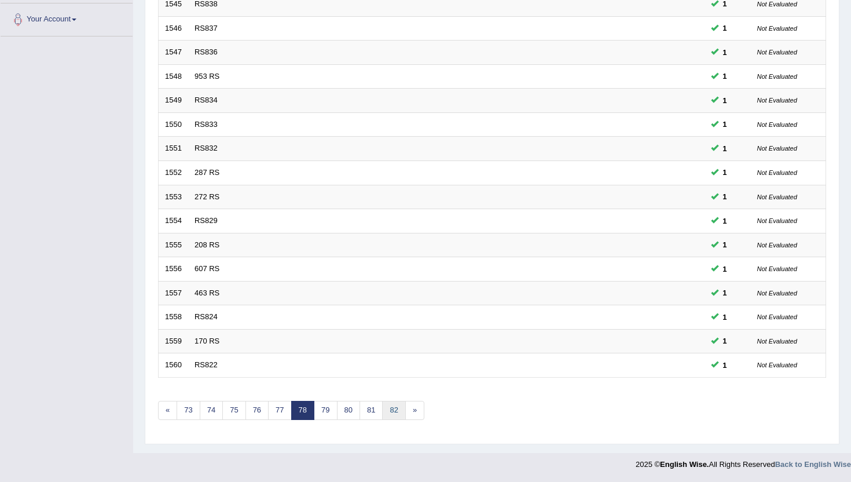
click at [396, 411] on link "82" at bounding box center [393, 410] width 23 height 19
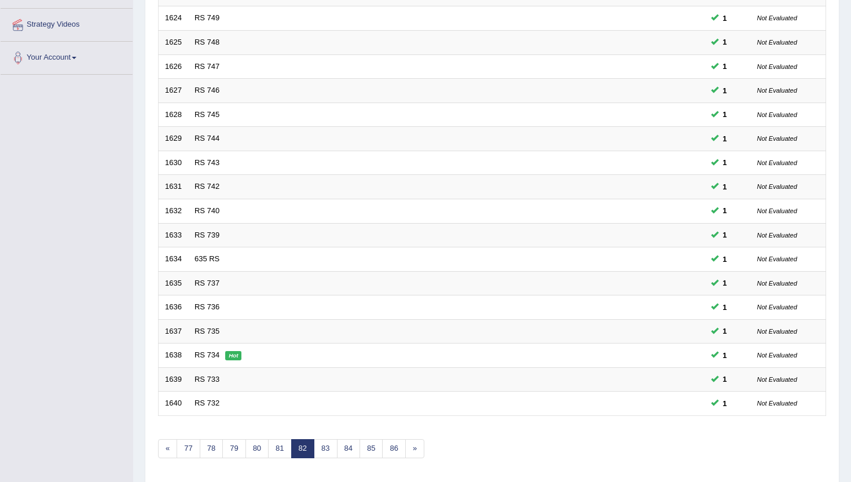
scroll to position [255, 0]
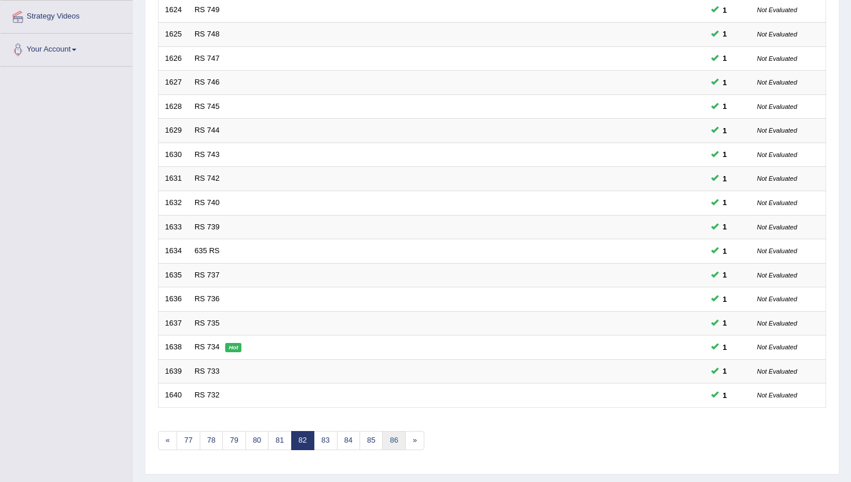
click at [393, 437] on link "86" at bounding box center [393, 440] width 23 height 19
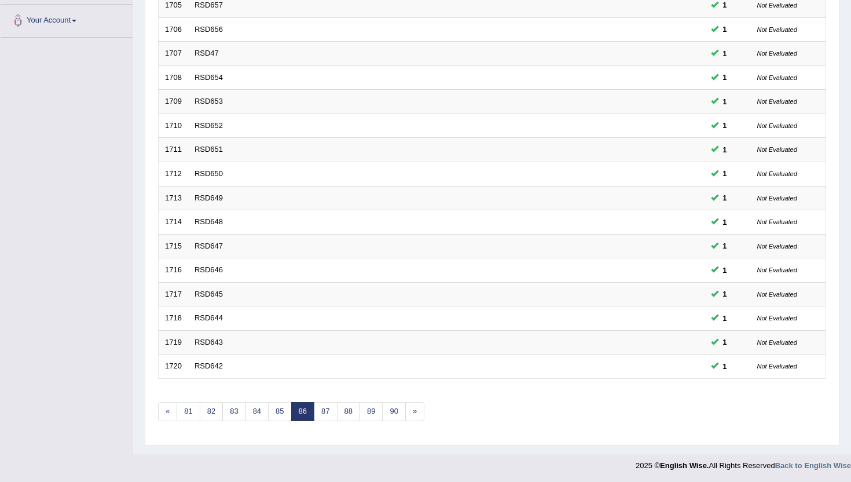
scroll to position [285, 0]
click at [327, 418] on link "87" at bounding box center [325, 410] width 23 height 19
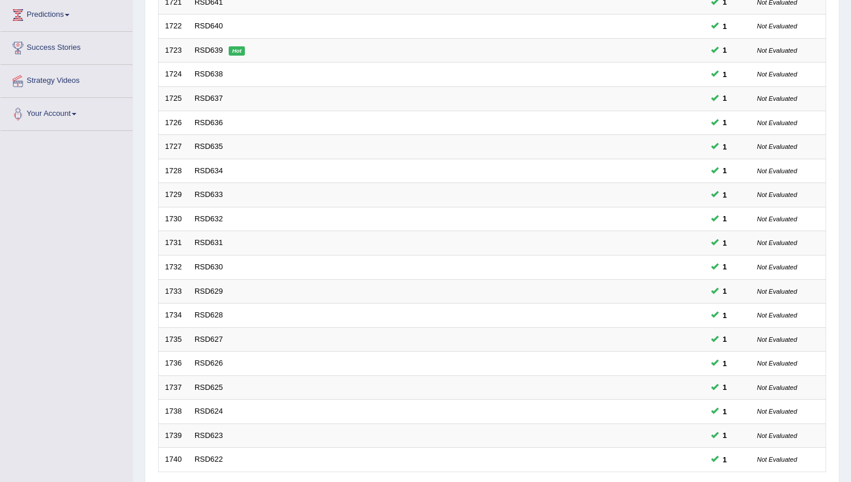
scroll to position [208, 0]
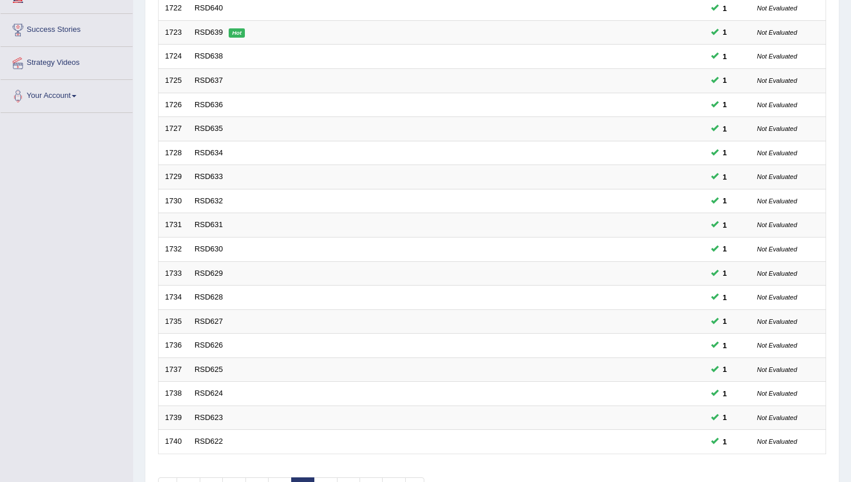
click at [321, 475] on div "Showing 1,721-1,740 of 2,320 items. # Title Exam Occurring Taken Last Result 17…" at bounding box center [492, 210] width 668 height 601
click at [321, 480] on link "88" at bounding box center [325, 486] width 23 height 19
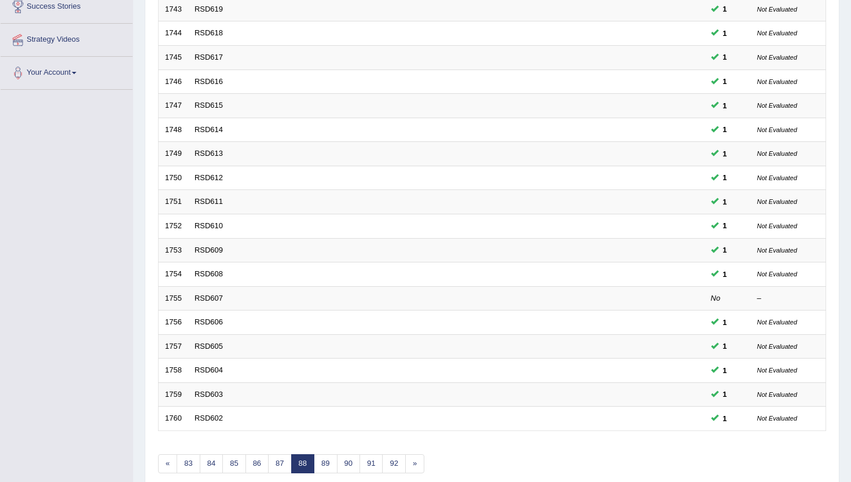
scroll to position [255, 0]
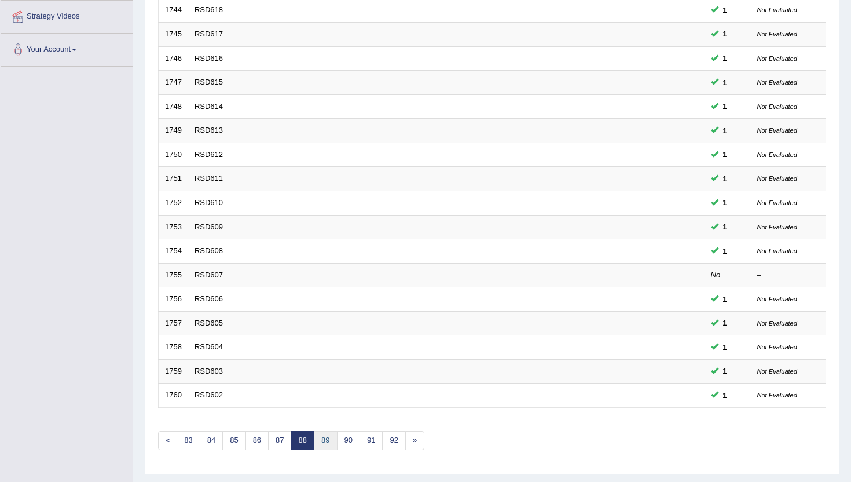
click at [334, 439] on link "89" at bounding box center [325, 440] width 23 height 19
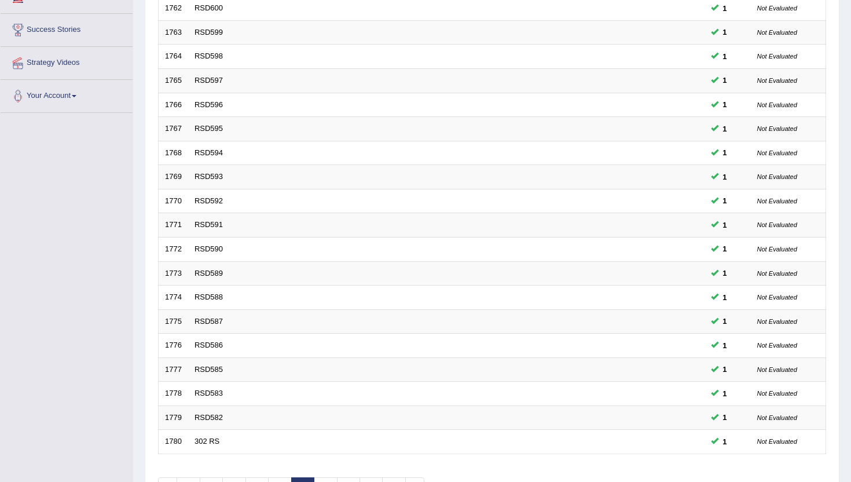
scroll to position [255, 0]
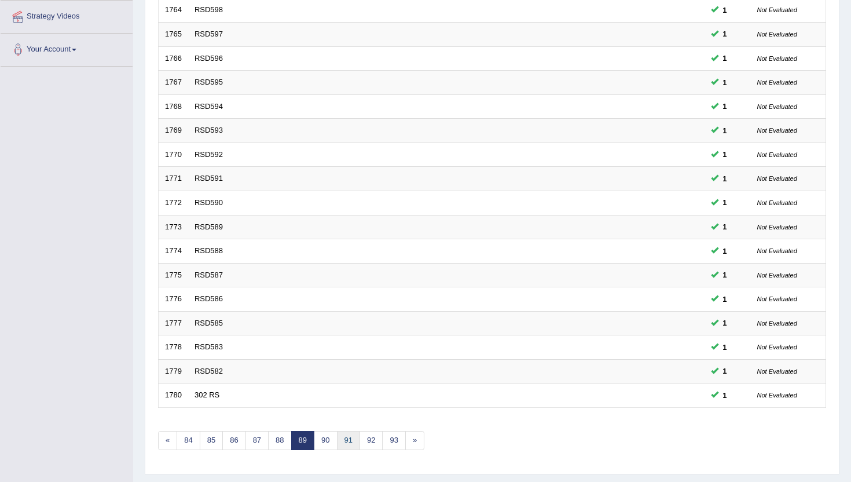
click at [347, 440] on link "91" at bounding box center [348, 440] width 23 height 19
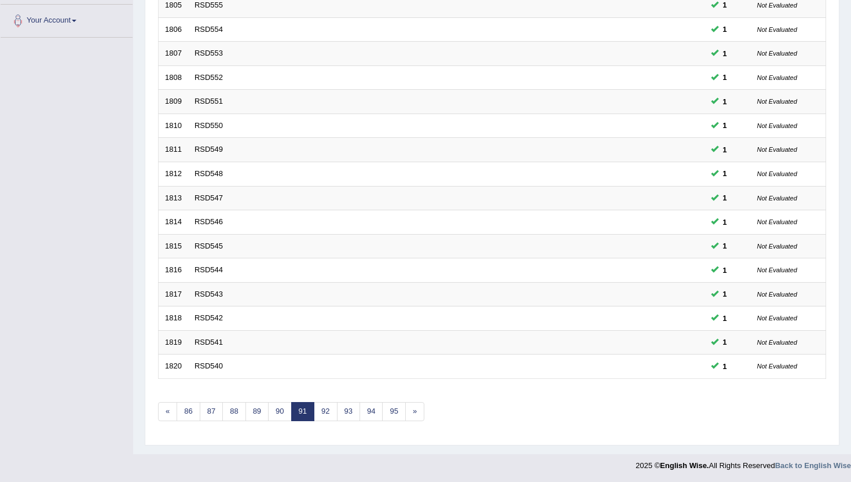
scroll to position [285, 0]
click at [350, 412] on link "93" at bounding box center [348, 410] width 23 height 19
click at [350, 412] on link "95" at bounding box center [348, 410] width 23 height 19
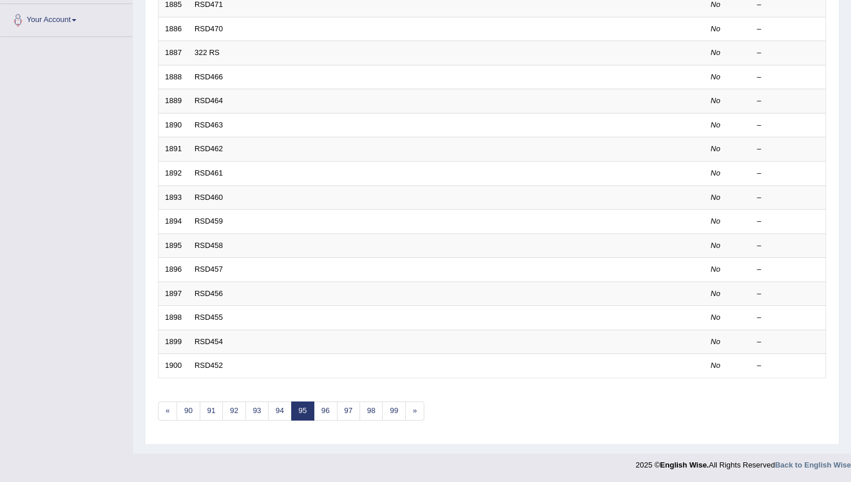
scroll to position [285, 0]
click at [330, 409] on link "96" at bounding box center [325, 410] width 23 height 19
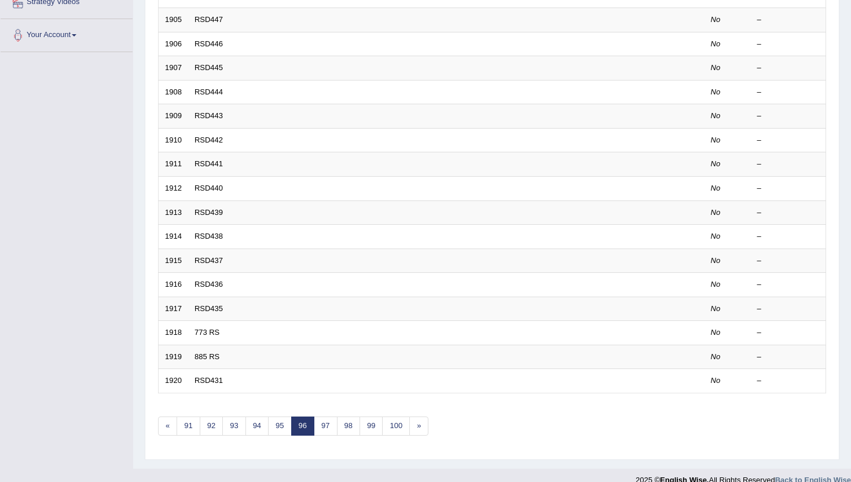
scroll to position [285, 0]
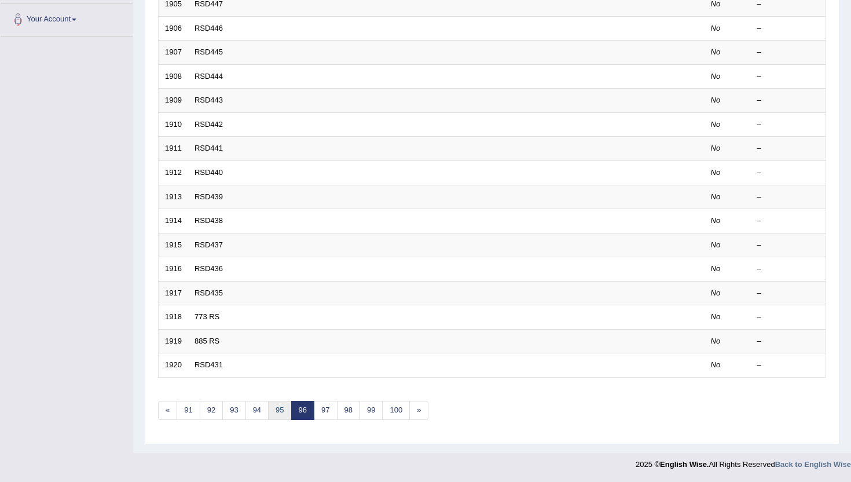
click at [283, 411] on link "95" at bounding box center [279, 410] width 23 height 19
click at [283, 411] on link "94" at bounding box center [279, 410] width 23 height 19
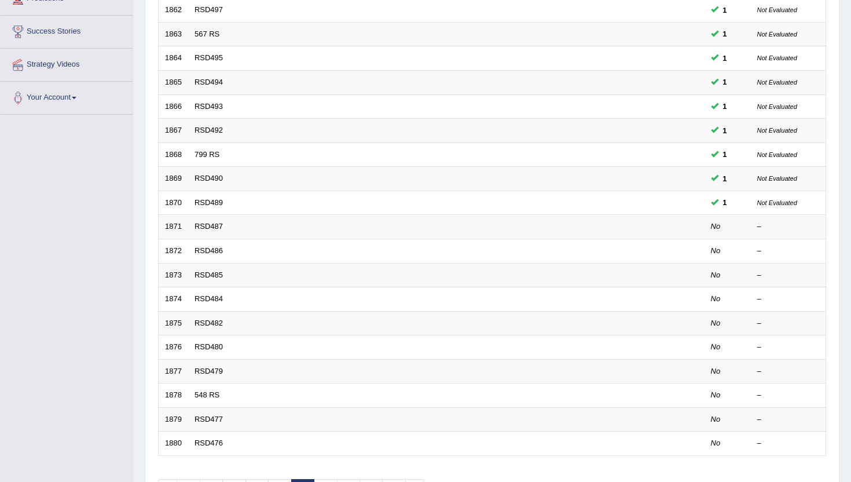
scroll to position [208, 0]
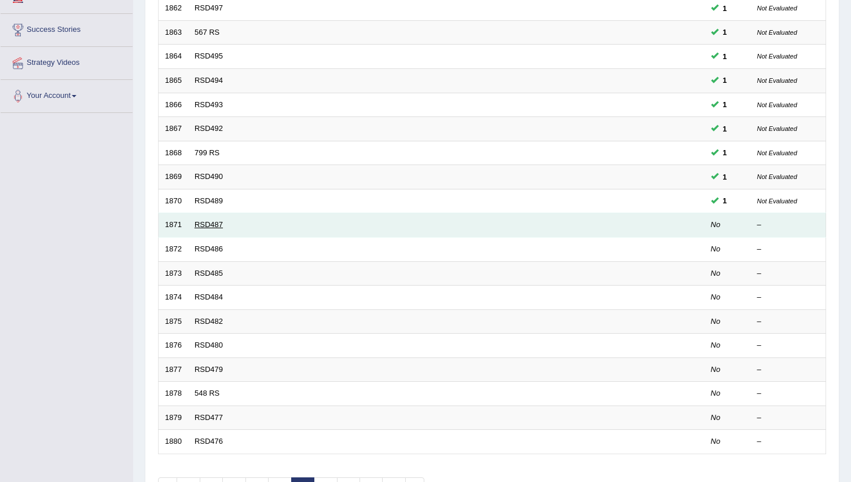
click at [208, 222] on link "RSD487" at bounding box center [209, 224] width 28 height 9
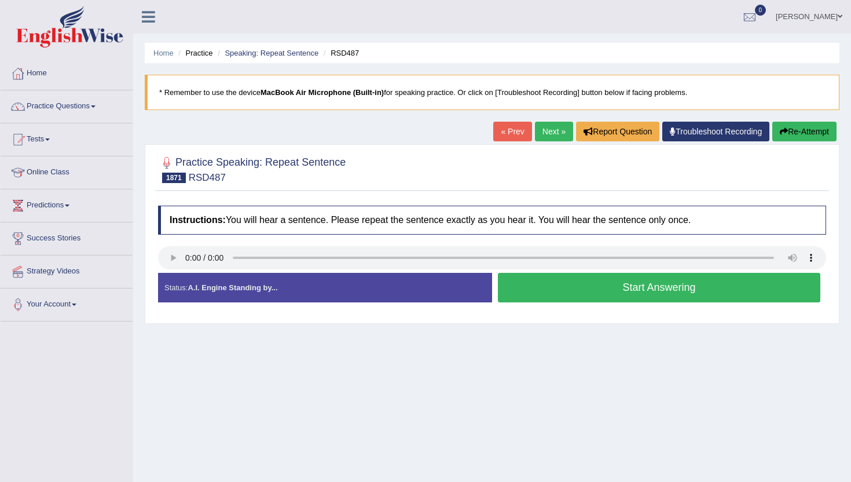
click at [554, 299] on button "Start Answering" at bounding box center [659, 288] width 323 height 30
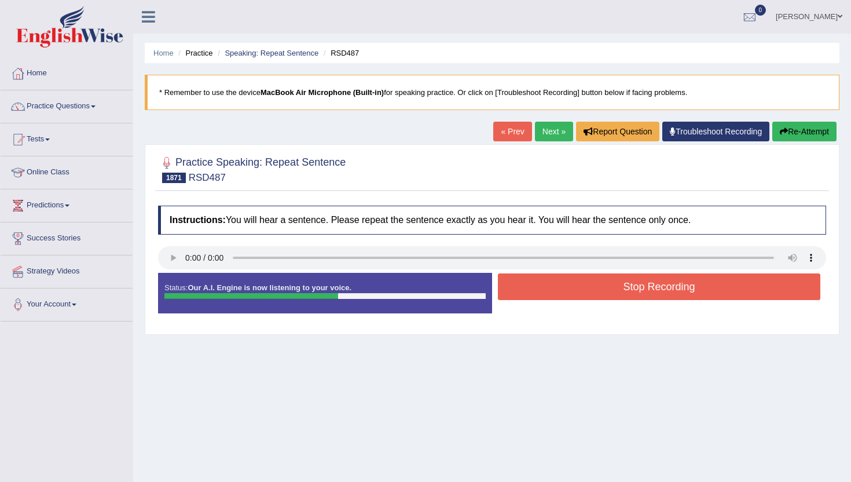
click at [557, 290] on button "Stop Recording" at bounding box center [659, 286] width 323 height 27
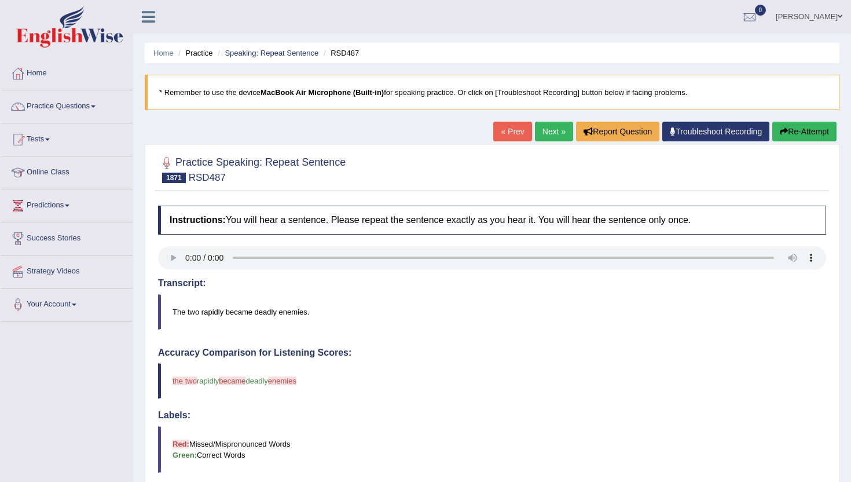
click at [549, 124] on link "Next »" at bounding box center [554, 132] width 38 height 20
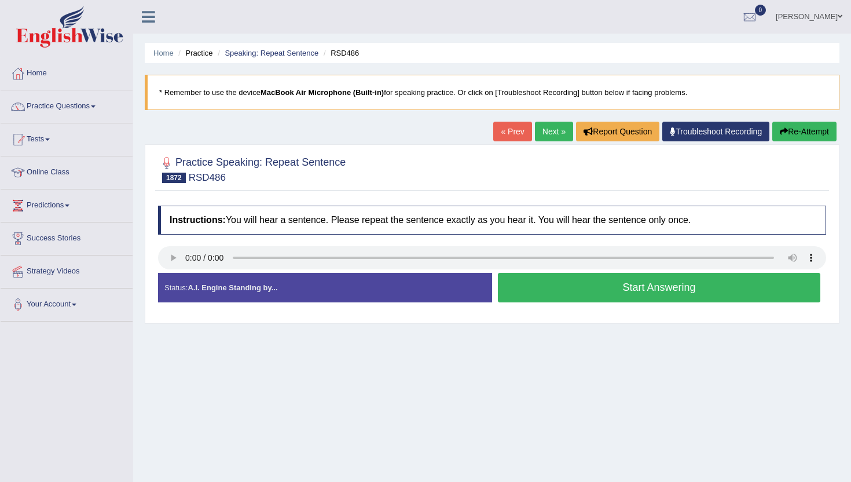
click at [524, 296] on button "Start Answering" at bounding box center [659, 288] width 323 height 30
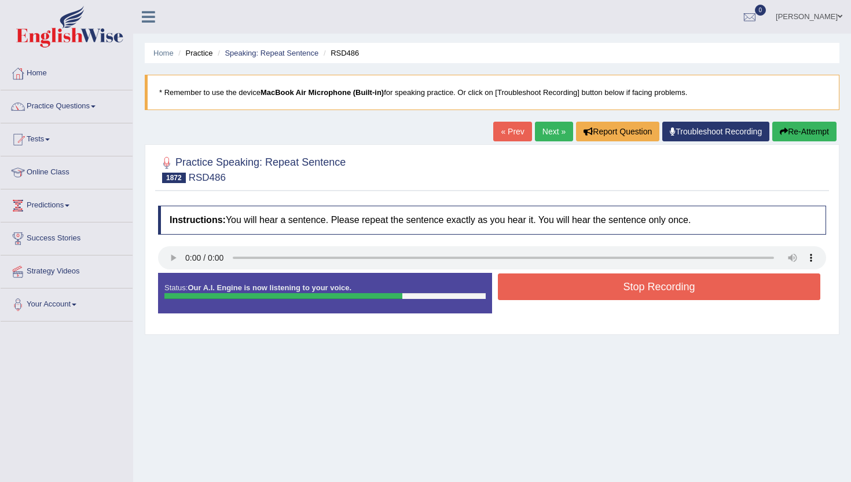
click at [524, 296] on button "Stop Recording" at bounding box center [659, 286] width 323 height 27
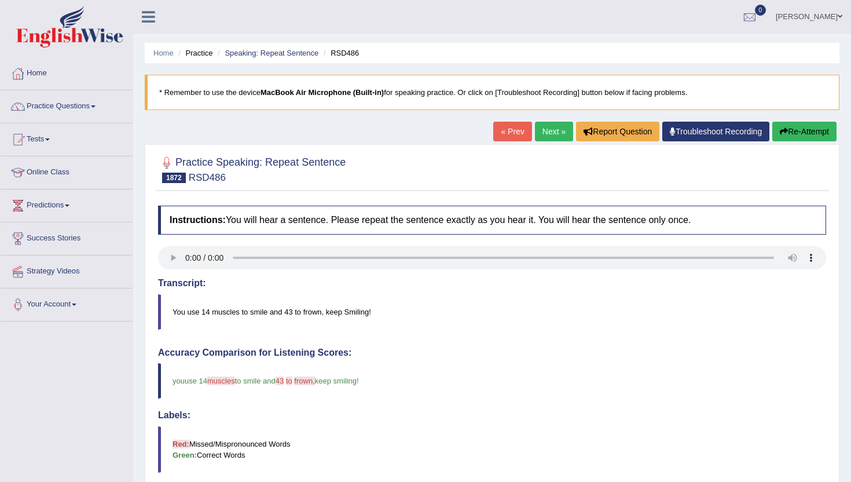
click at [552, 121] on div "Home Practice Speaking: Repeat Sentence RSD486 * Remember to use the device Mac…" at bounding box center [492, 377] width 718 height 754
click at [550, 125] on link "Next »" at bounding box center [554, 132] width 38 height 20
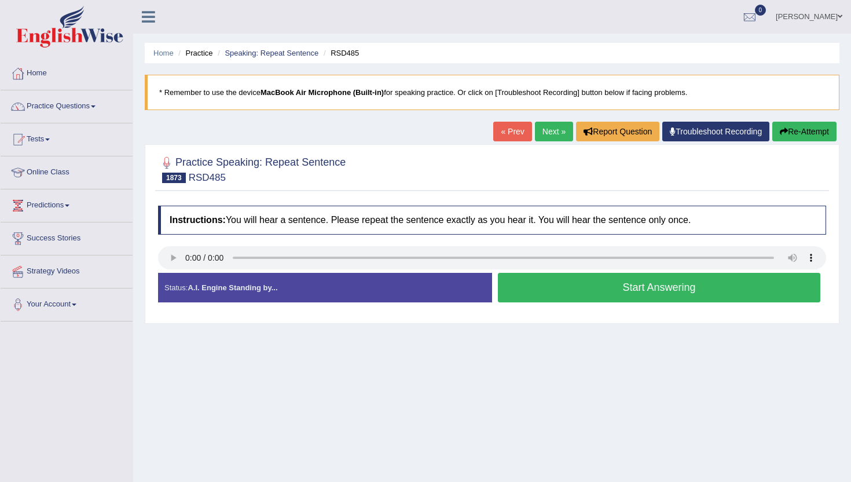
click at [562, 284] on button "Start Answering" at bounding box center [659, 288] width 323 height 30
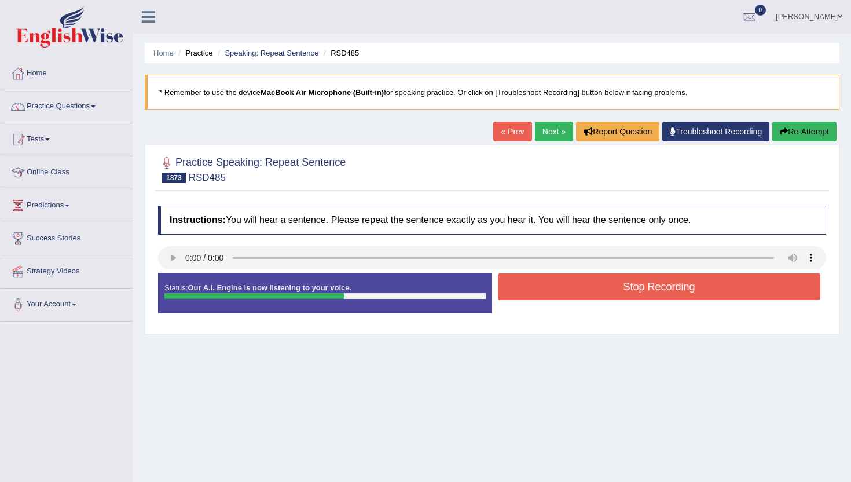
click at [562, 284] on button "Stop Recording" at bounding box center [659, 286] width 323 height 27
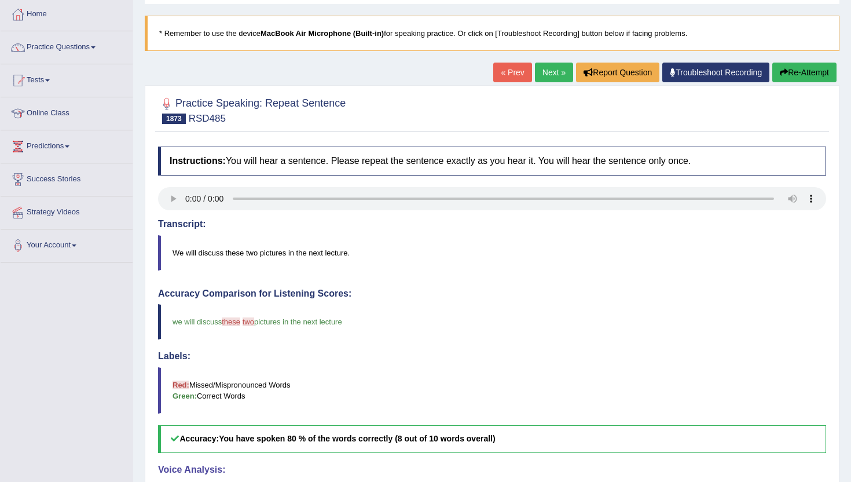
scroll to position [46, 0]
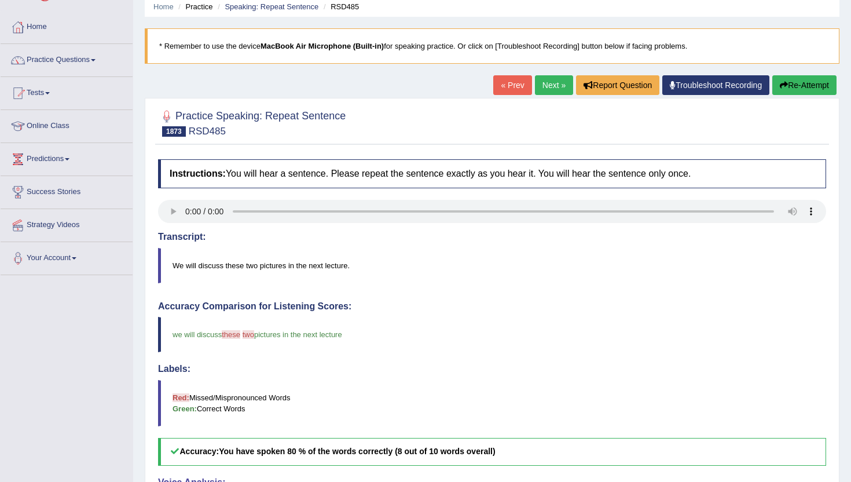
click at [556, 79] on link "Next »" at bounding box center [554, 85] width 38 height 20
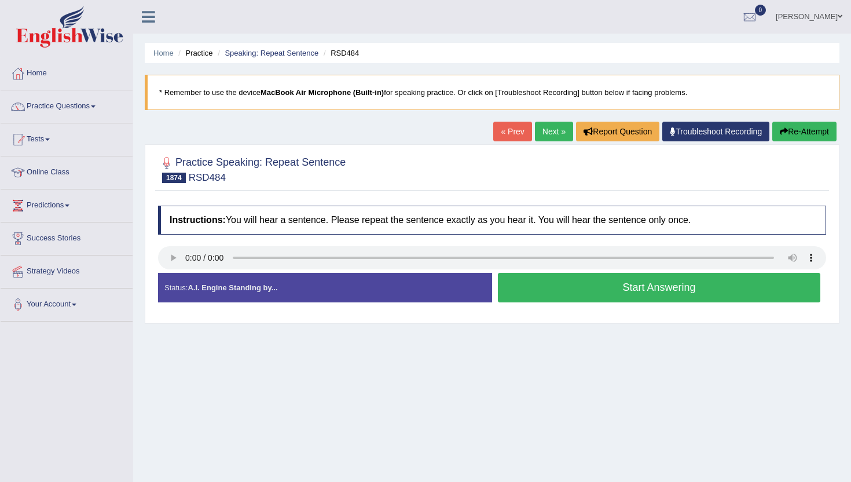
click at [584, 292] on button "Start Answering" at bounding box center [659, 288] width 323 height 30
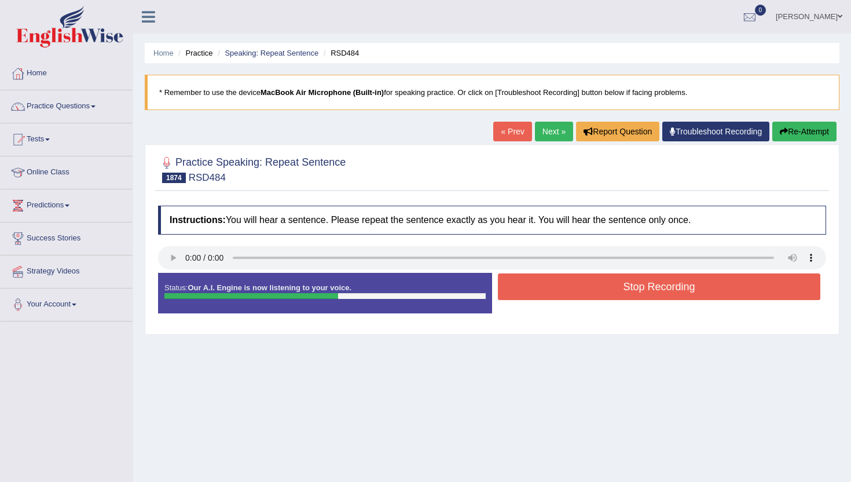
click at [584, 292] on button "Stop Recording" at bounding box center [659, 286] width 323 height 27
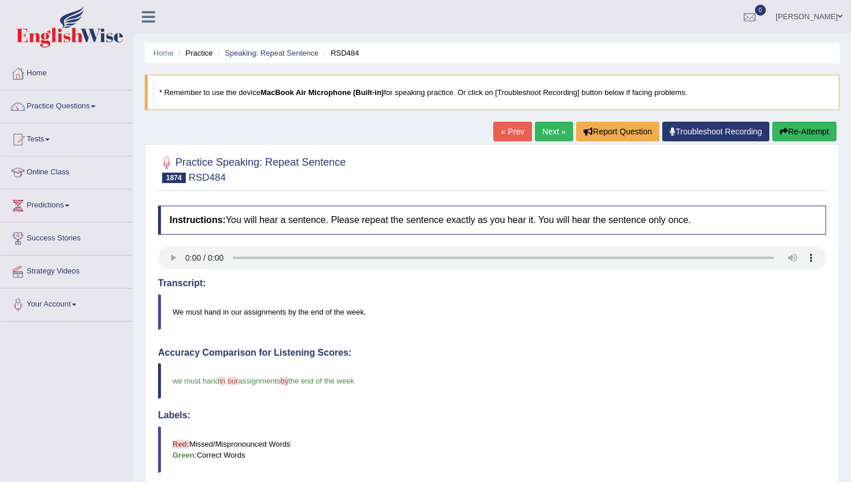
click at [540, 134] on link "Next »" at bounding box center [554, 132] width 38 height 20
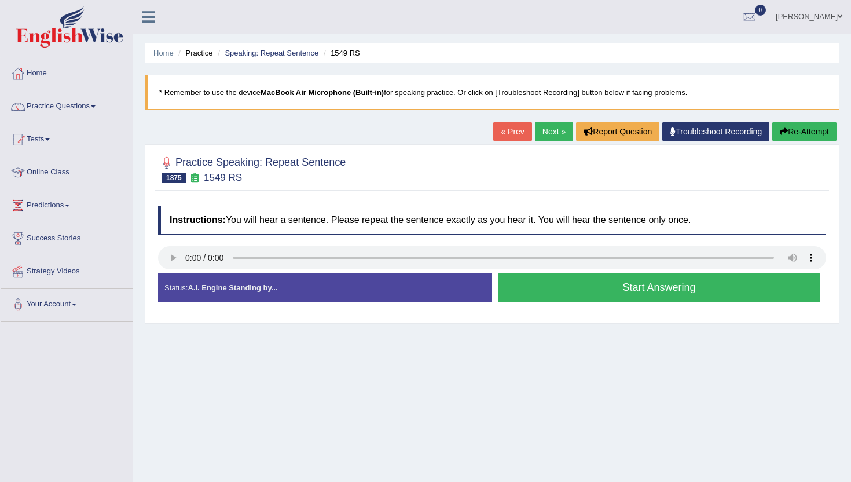
click at [554, 295] on button "Start Answering" at bounding box center [659, 288] width 323 height 30
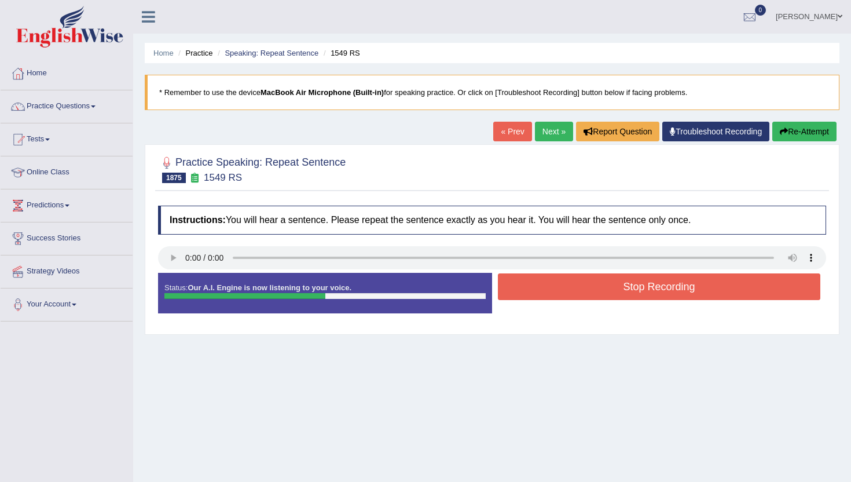
click at [554, 295] on button "Stop Recording" at bounding box center [659, 286] width 323 height 27
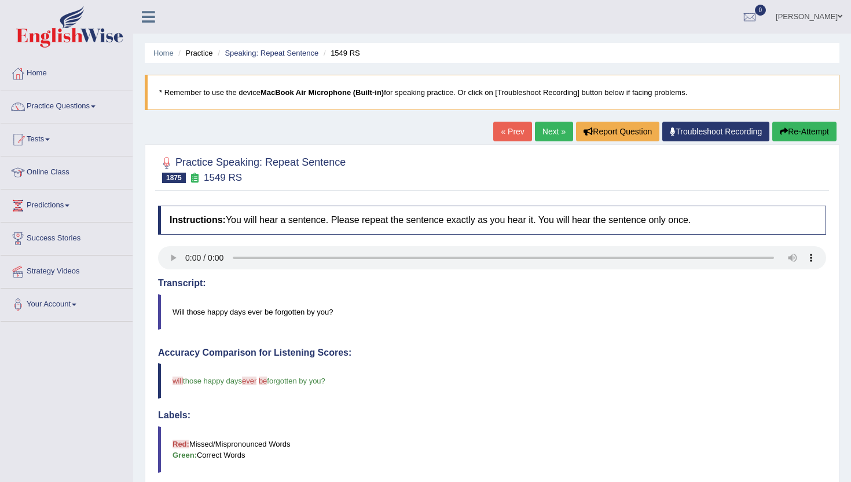
click at [549, 125] on link "Next »" at bounding box center [554, 132] width 38 height 20
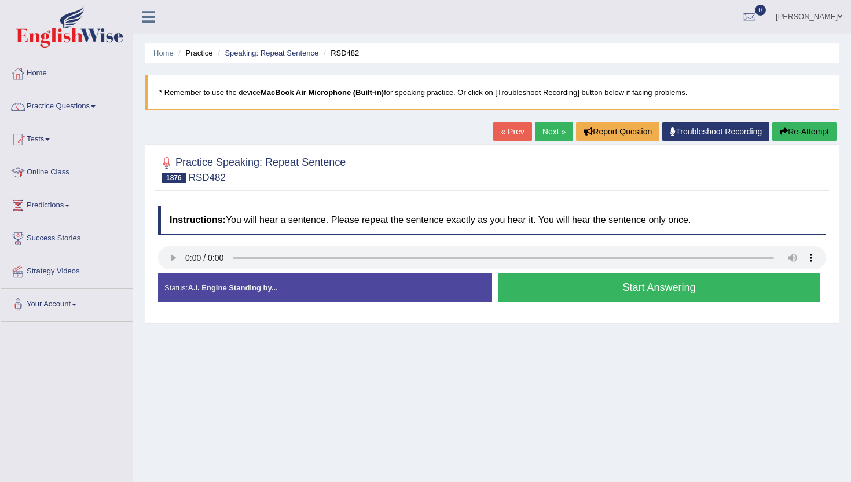
click at [581, 284] on button "Start Answering" at bounding box center [659, 288] width 323 height 30
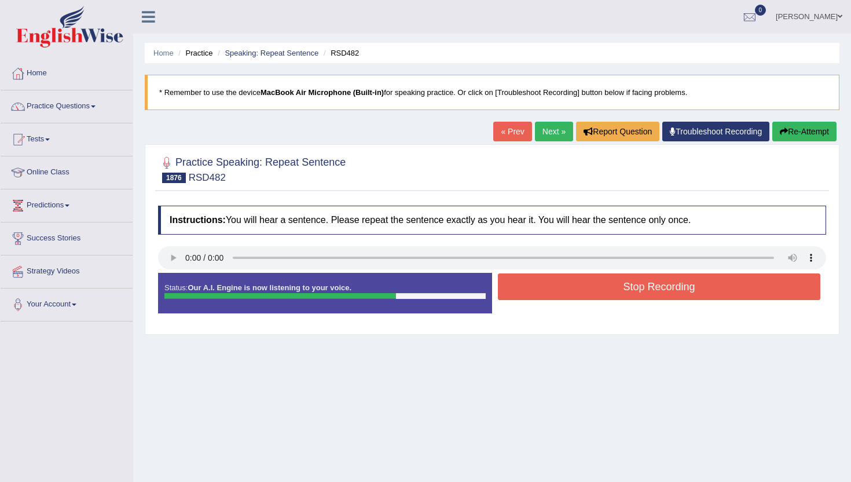
click at [581, 284] on button "Stop Recording" at bounding box center [659, 286] width 323 height 27
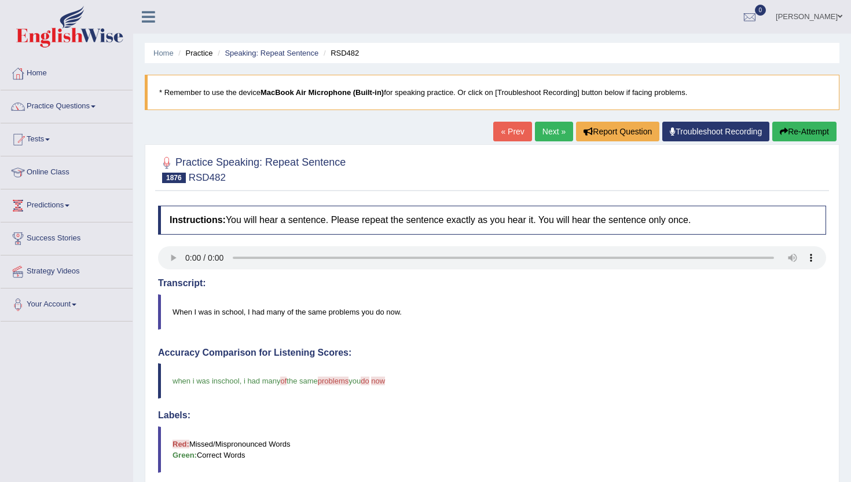
click at [550, 123] on link "Next »" at bounding box center [554, 132] width 38 height 20
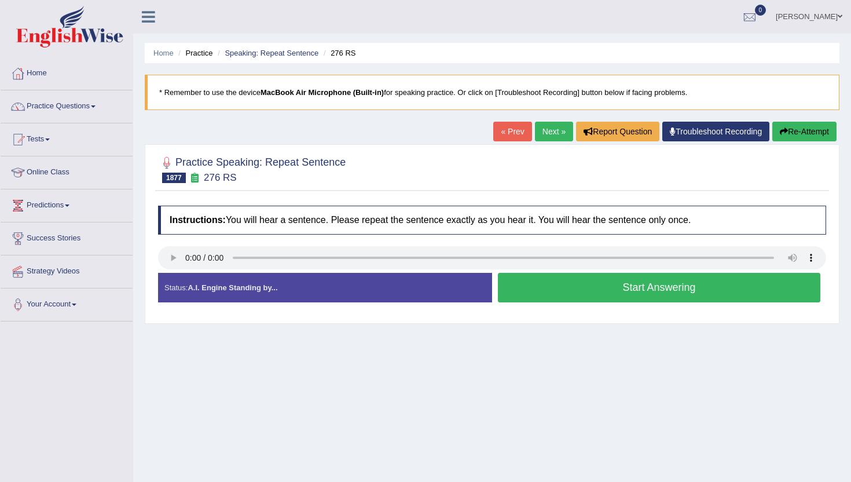
click at [508, 280] on button "Start Answering" at bounding box center [659, 288] width 323 height 30
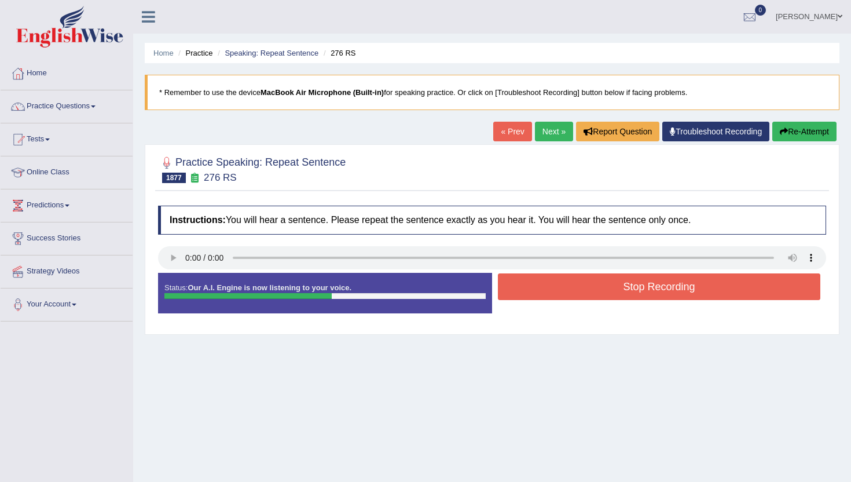
click at [508, 280] on button "Stop Recording" at bounding box center [659, 286] width 323 height 27
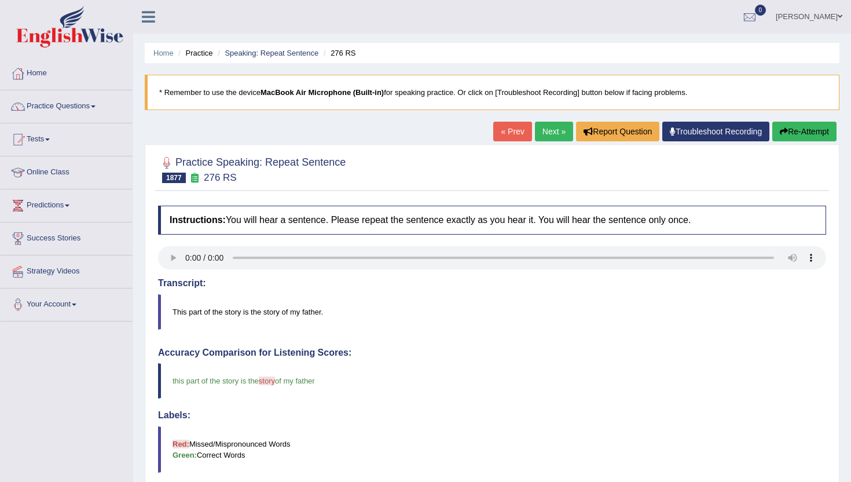
click at [557, 131] on link "Next »" at bounding box center [554, 132] width 38 height 20
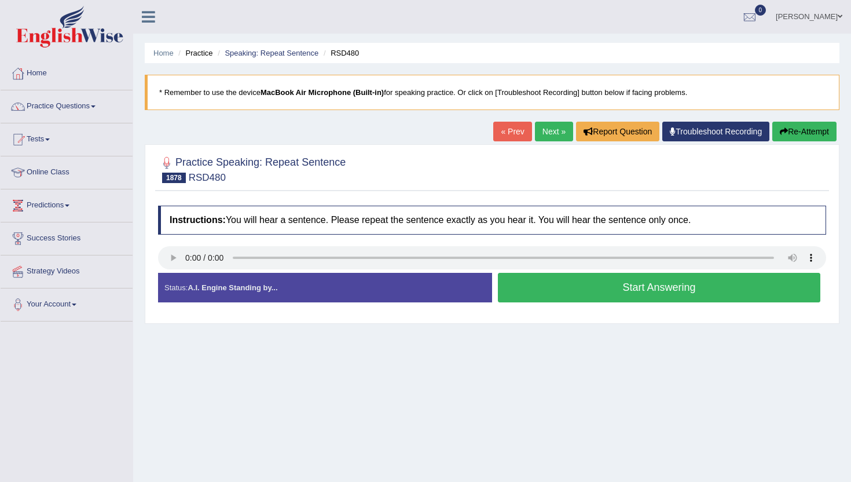
click at [613, 284] on button "Start Answering" at bounding box center [659, 288] width 323 height 30
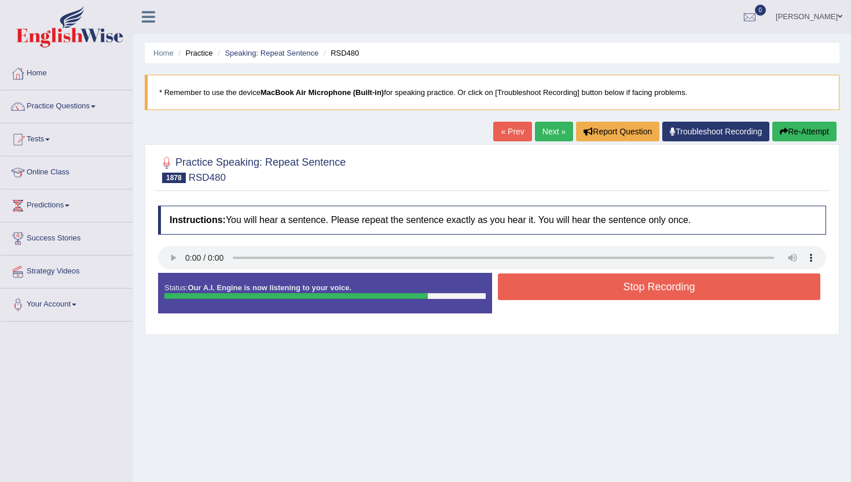
click at [613, 284] on button "Stop Recording" at bounding box center [659, 286] width 323 height 27
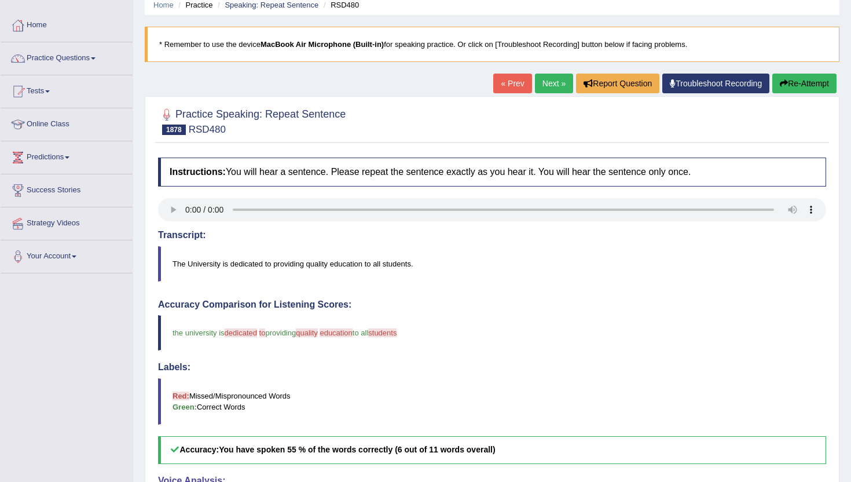
scroll to position [46, 0]
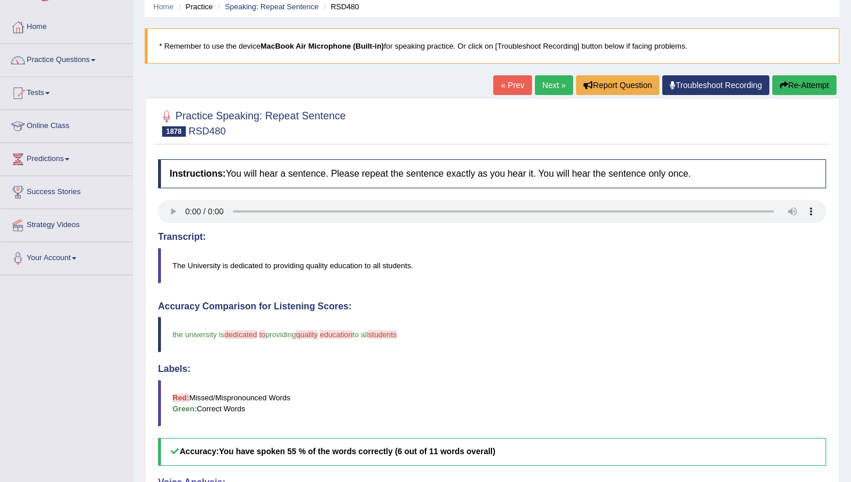
click at [547, 82] on link "Next »" at bounding box center [554, 85] width 38 height 20
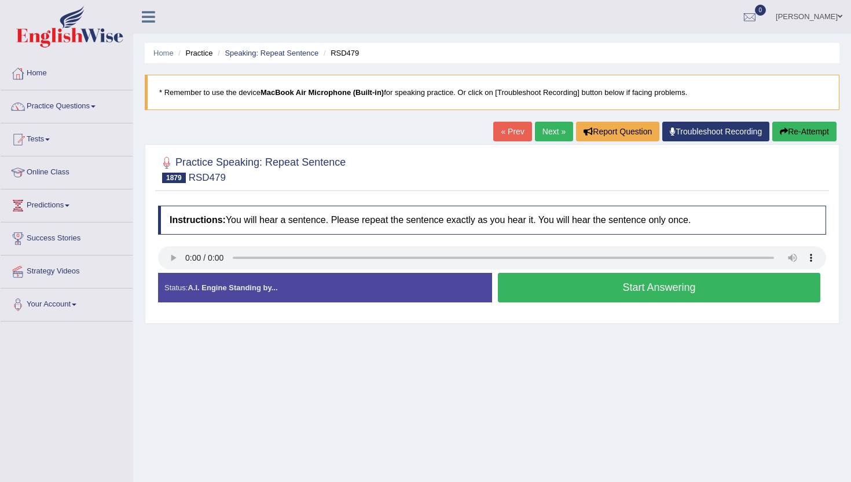
click at [573, 298] on button "Start Answering" at bounding box center [659, 288] width 323 height 30
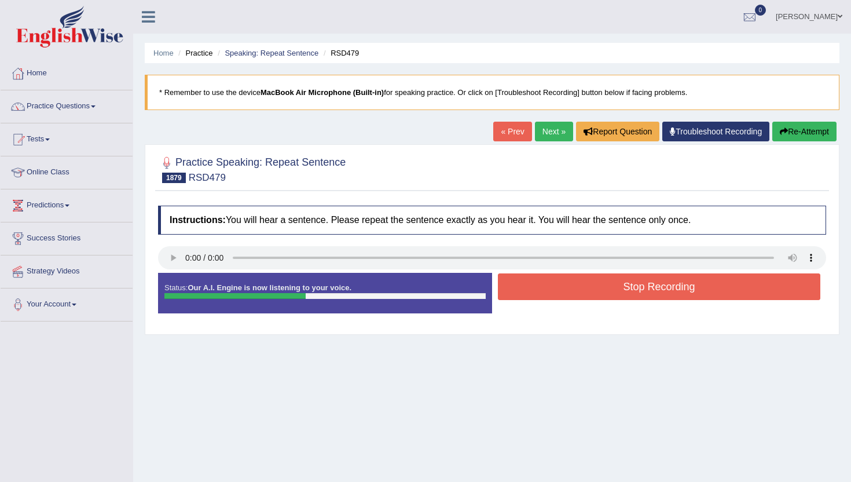
click at [573, 298] on button "Stop Recording" at bounding box center [659, 286] width 323 height 27
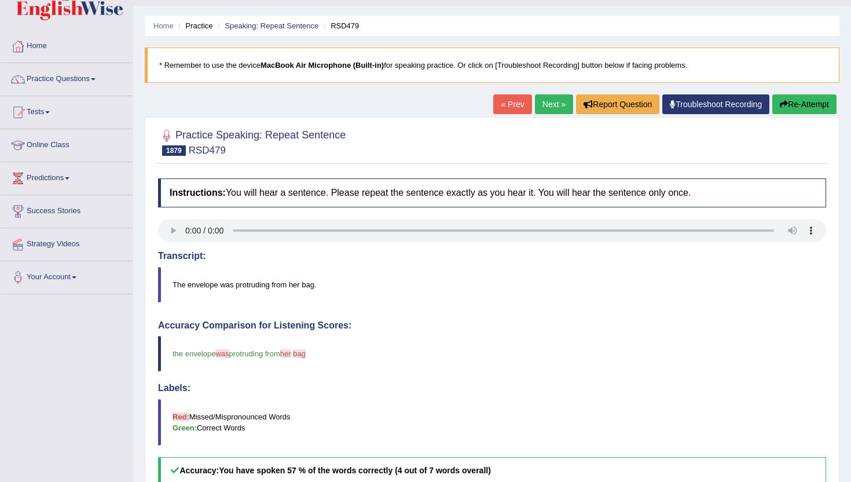
scroll to position [23, 0]
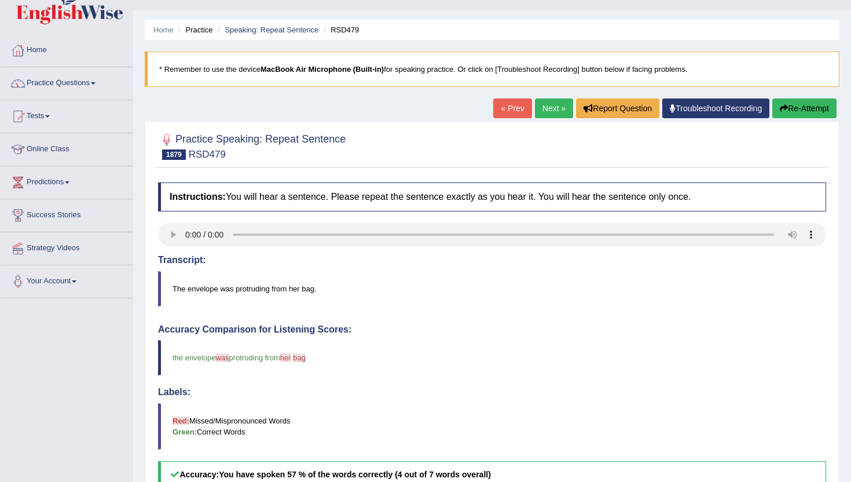
click at [542, 100] on link "Next »" at bounding box center [554, 108] width 38 height 20
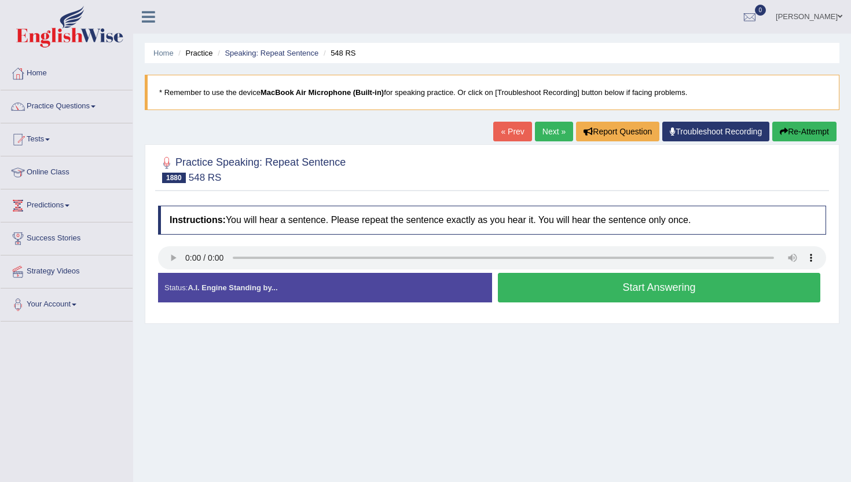
click at [544, 297] on button "Start Answering" at bounding box center [659, 288] width 323 height 30
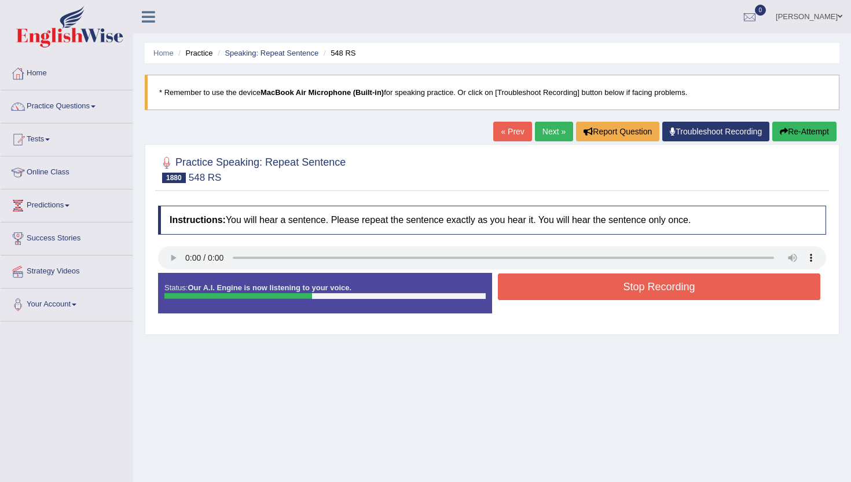
click at [544, 297] on button "Stop Recording" at bounding box center [659, 286] width 323 height 27
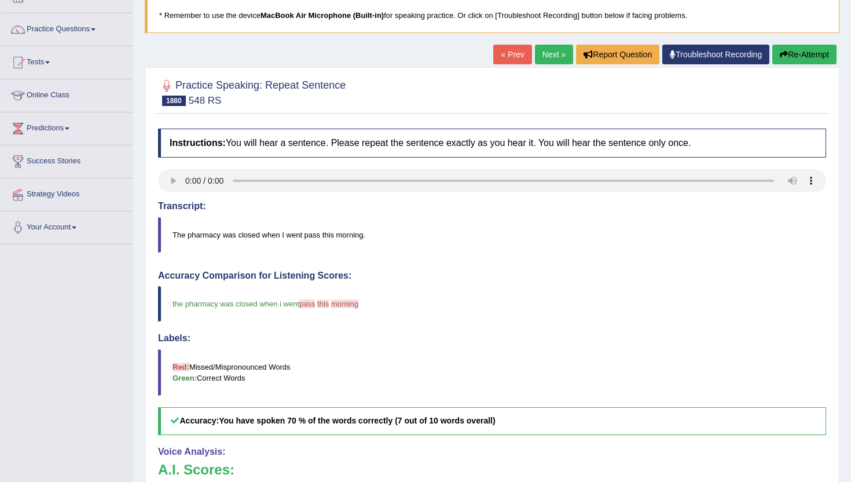
scroll to position [69, 0]
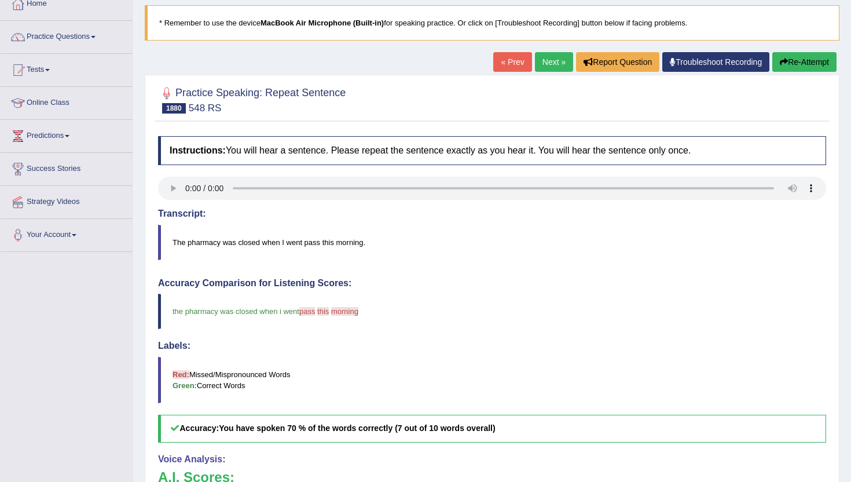
click at [554, 57] on link "Next »" at bounding box center [554, 62] width 38 height 20
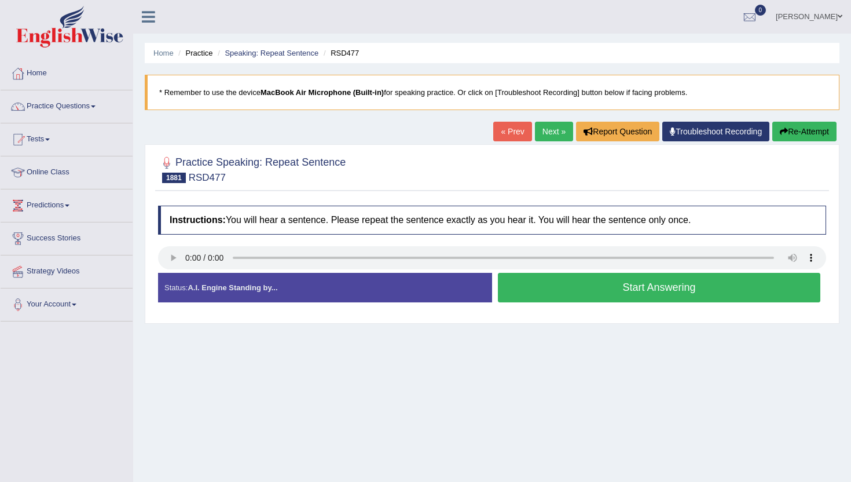
click at [573, 291] on button "Start Answering" at bounding box center [659, 288] width 323 height 30
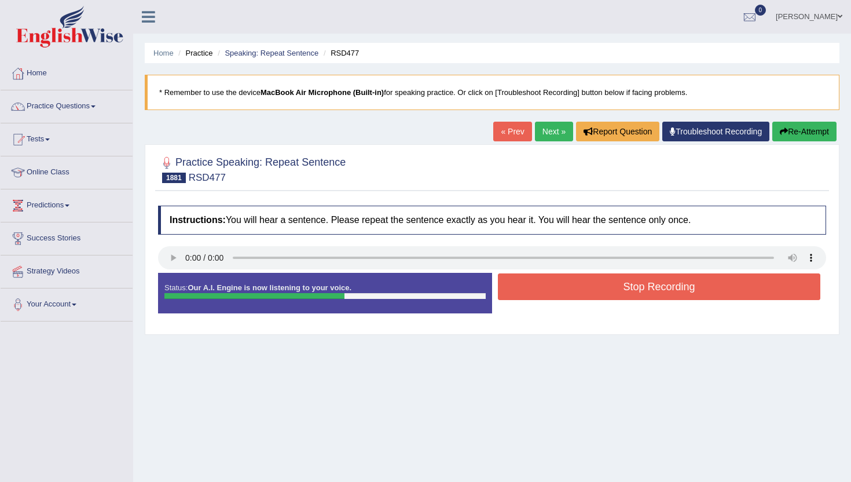
click at [573, 291] on button "Stop Recording" at bounding box center [659, 286] width 323 height 27
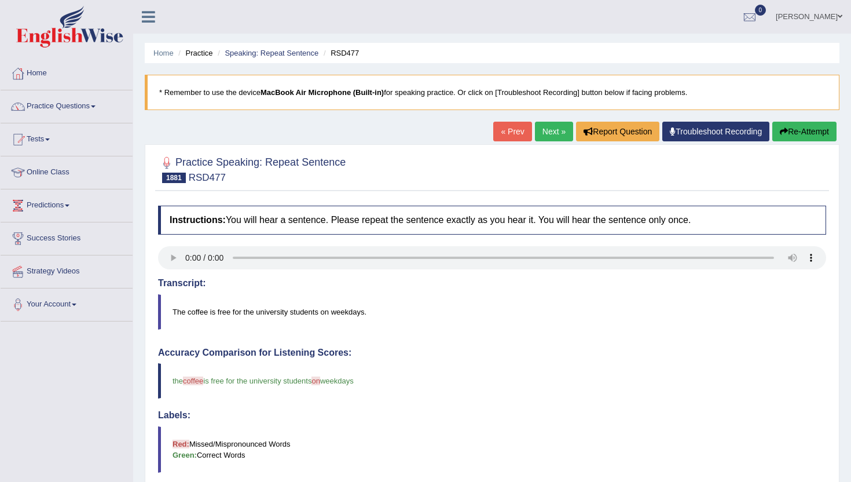
click at [542, 124] on link "Next »" at bounding box center [554, 132] width 38 height 20
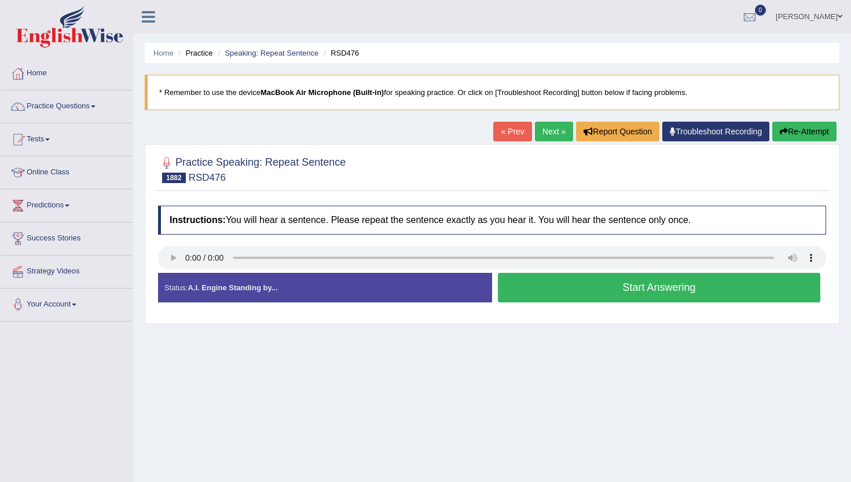
click at [583, 301] on button "Start Answering" at bounding box center [659, 288] width 323 height 30
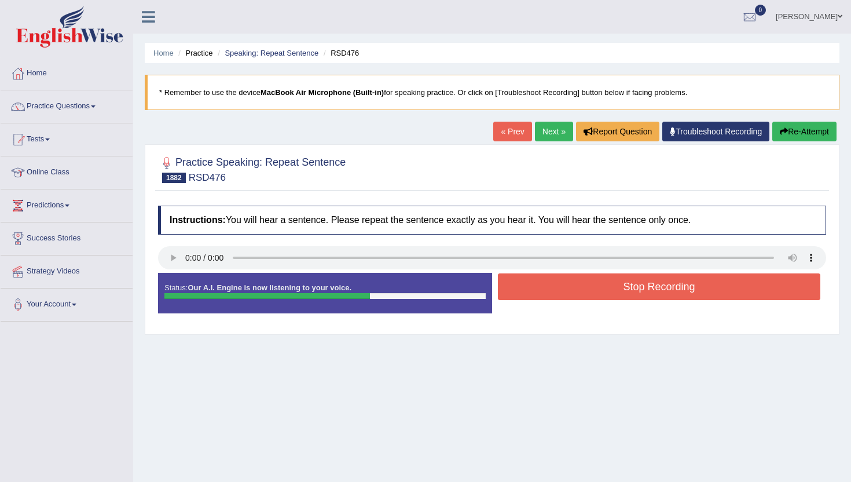
click at [586, 292] on button "Stop Recording" at bounding box center [659, 286] width 323 height 27
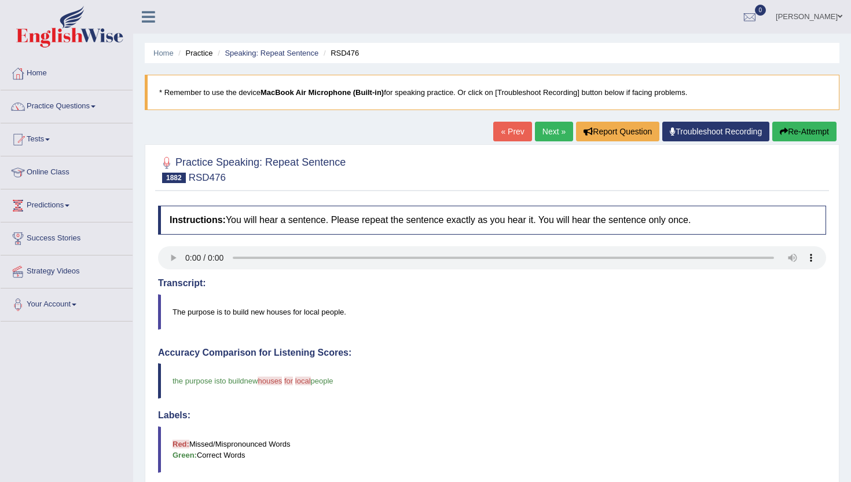
click at [554, 129] on link "Next »" at bounding box center [554, 132] width 38 height 20
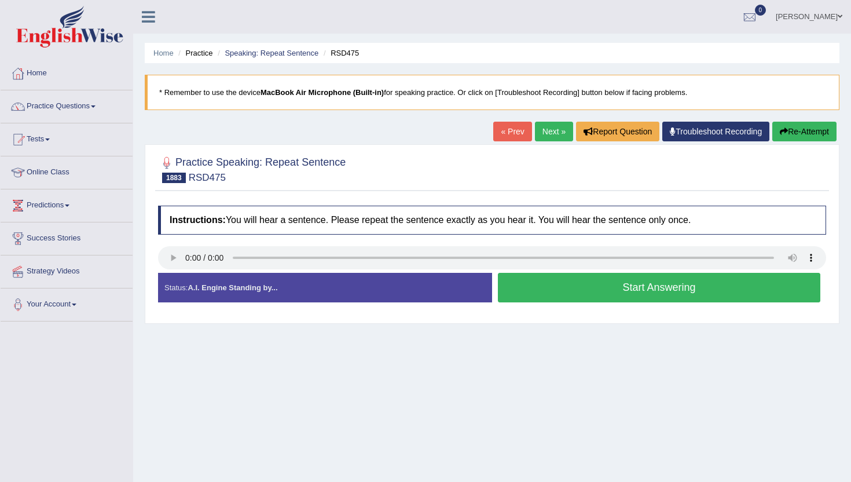
click at [573, 302] on div "Start Answering" at bounding box center [659, 289] width 334 height 32
click at [576, 292] on button "Start Answering" at bounding box center [659, 288] width 323 height 30
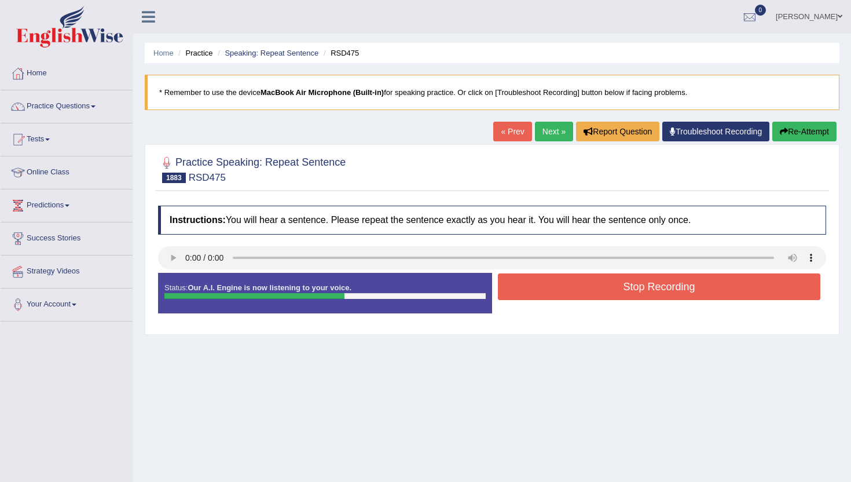
click at [576, 292] on button "Stop Recording" at bounding box center [659, 286] width 323 height 27
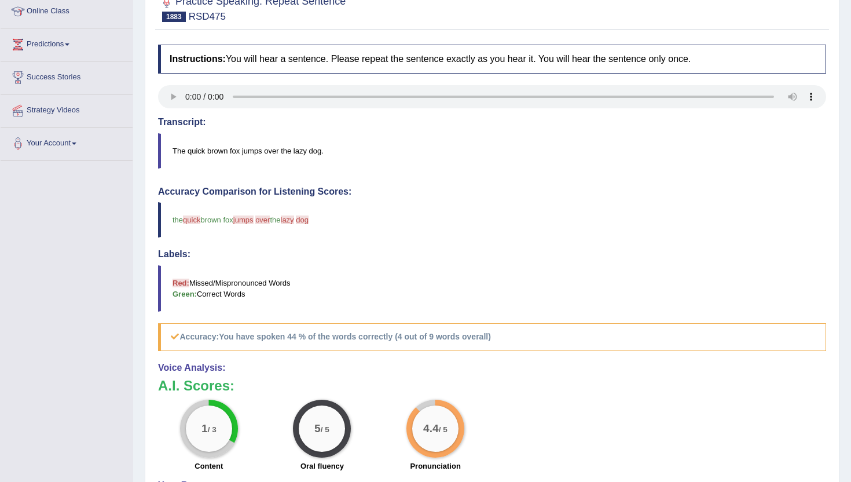
scroll to position [162, 0]
click at [518, 202] on blockquote "the quick quicks brown fox jumps is over jump on the lazy cat dog and it's a ve…" at bounding box center [492, 218] width 668 height 35
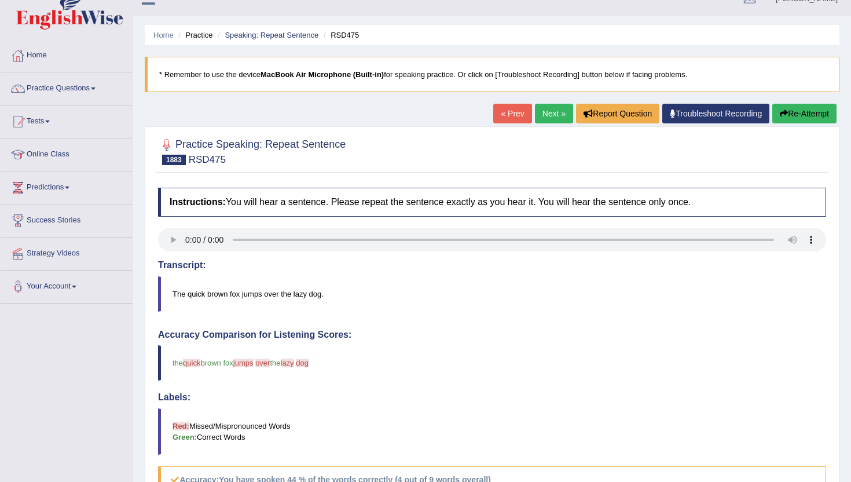
scroll to position [0, 0]
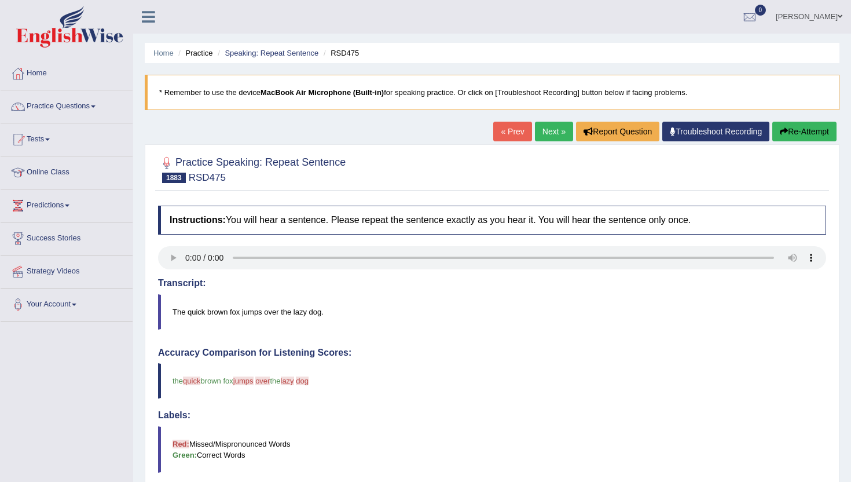
click at [549, 133] on link "Next »" at bounding box center [554, 132] width 38 height 20
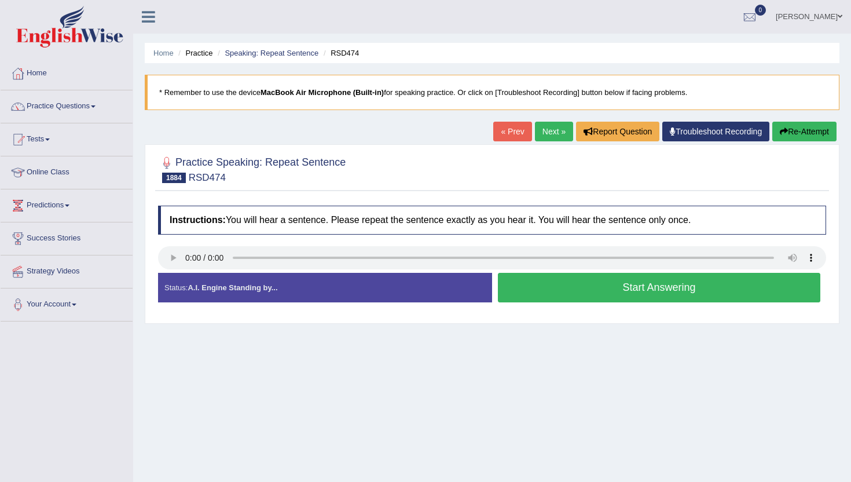
click at [513, 288] on button "Start Answering" at bounding box center [659, 288] width 323 height 30
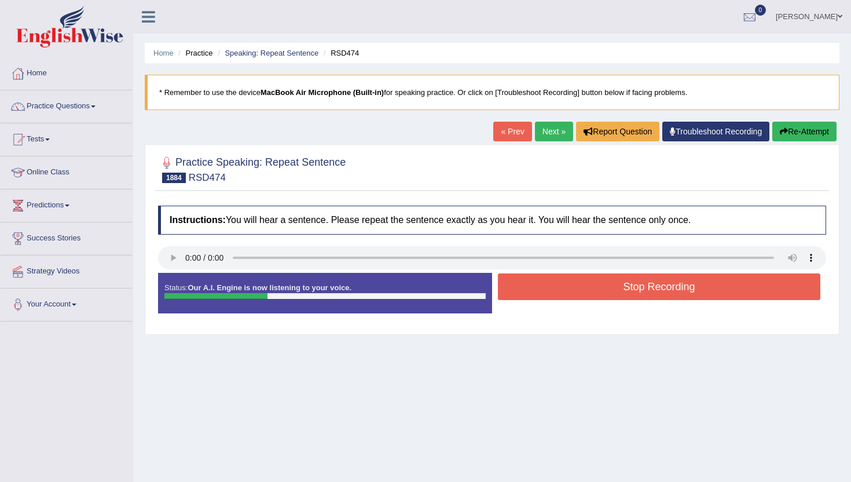
click at [513, 288] on button "Stop Recording" at bounding box center [659, 286] width 323 height 27
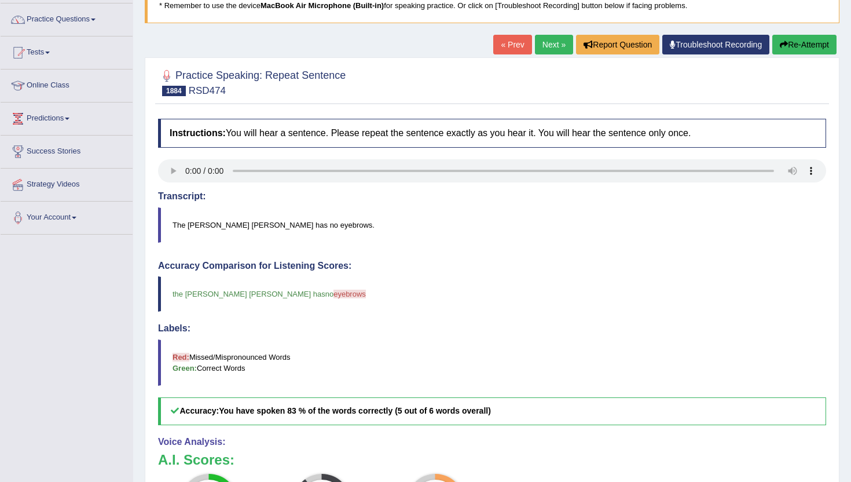
scroll to position [69, 0]
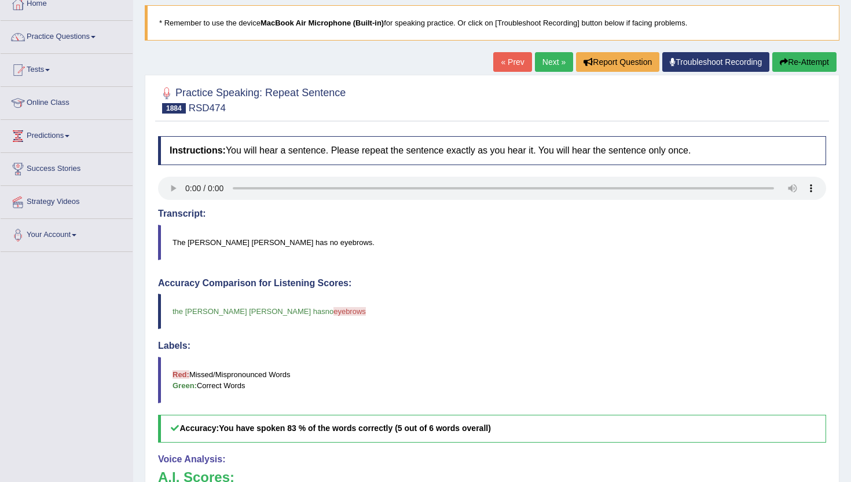
click at [544, 71] on link "Next »" at bounding box center [554, 62] width 38 height 20
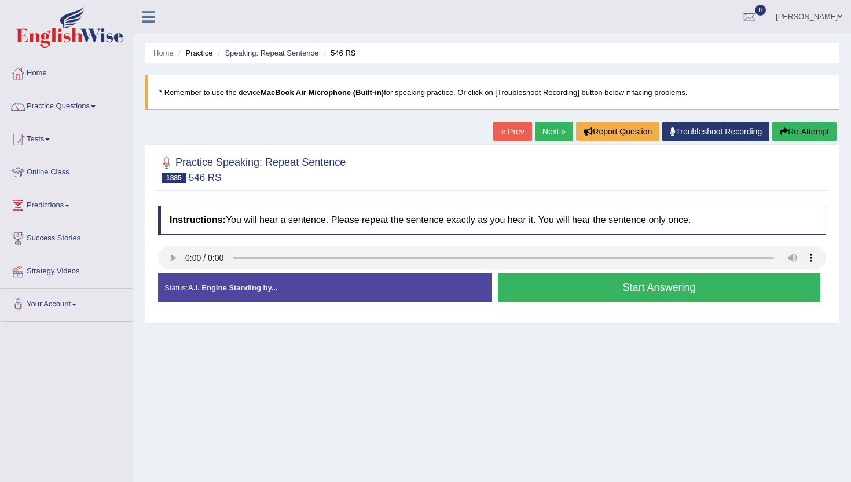
click at [595, 294] on button "Start Answering" at bounding box center [659, 288] width 323 height 30
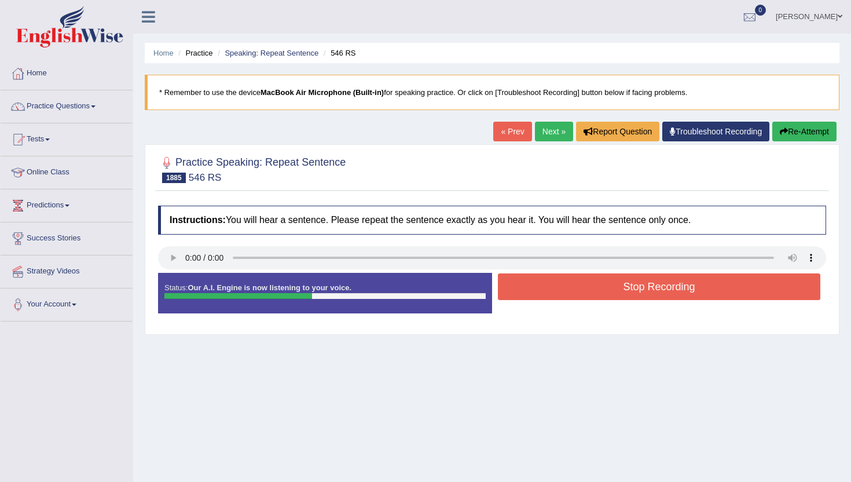
click at [595, 294] on button "Stop Recording" at bounding box center [659, 286] width 323 height 27
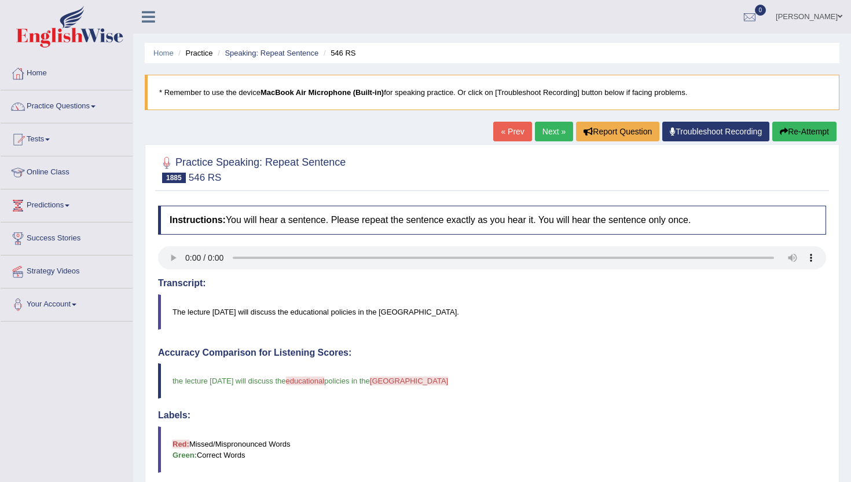
click at [547, 129] on link "Next »" at bounding box center [554, 132] width 38 height 20
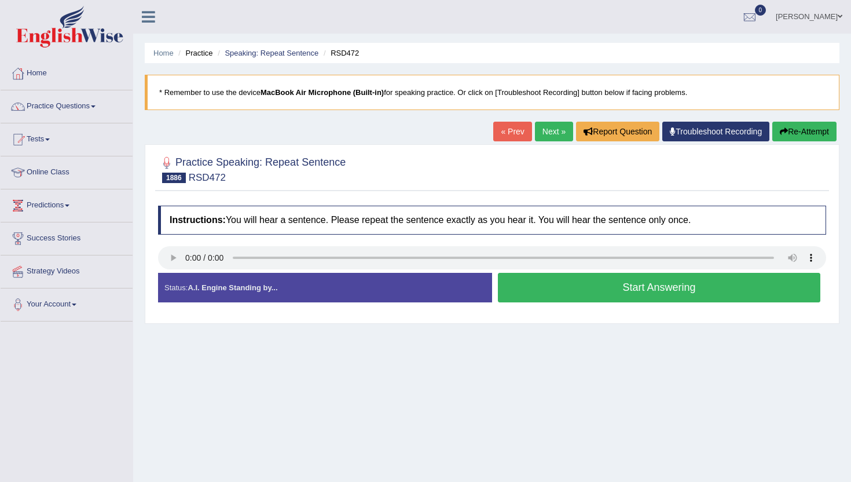
click at [559, 281] on button "Start Answering" at bounding box center [659, 288] width 323 height 30
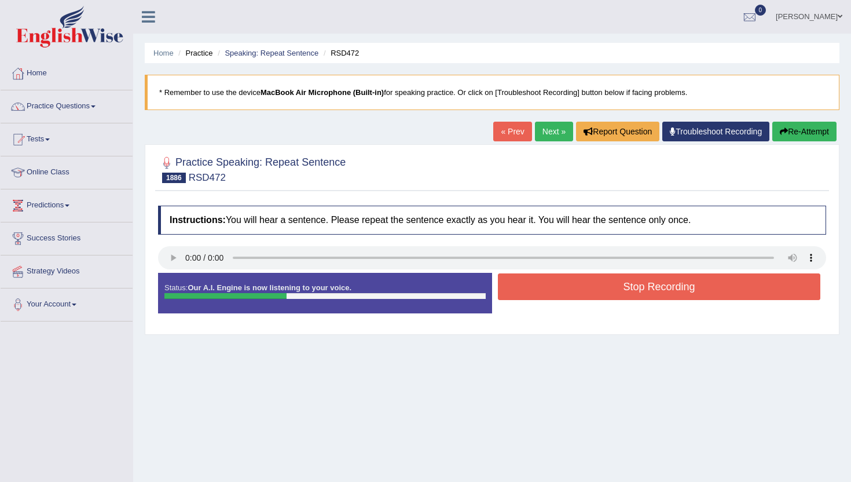
click at [559, 281] on button "Stop Recording" at bounding box center [659, 286] width 323 height 27
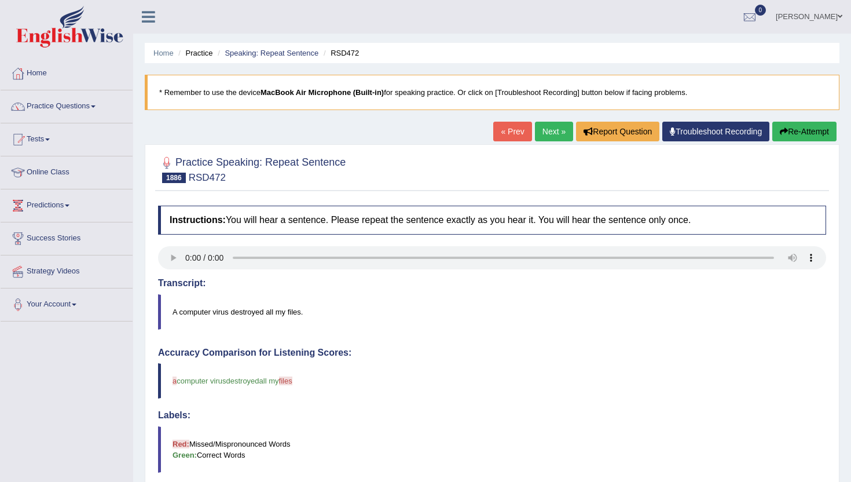
click at [539, 136] on link "Next »" at bounding box center [554, 132] width 38 height 20
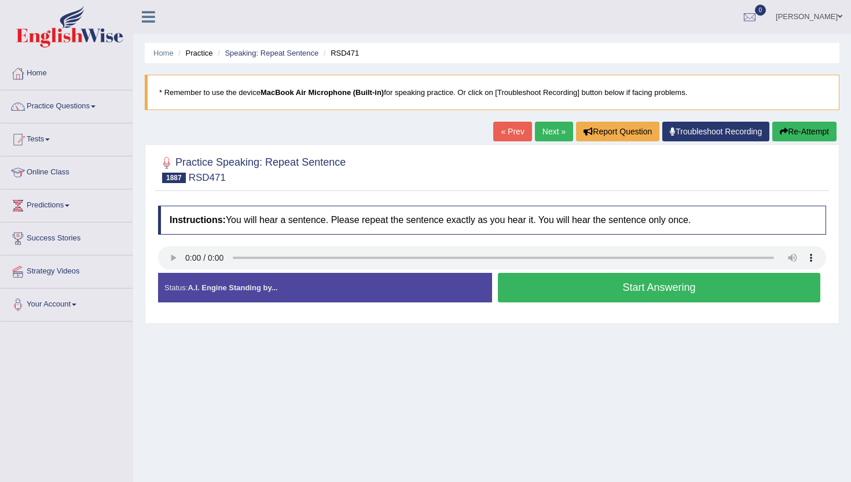
click at [572, 289] on button "Start Answering" at bounding box center [659, 288] width 323 height 30
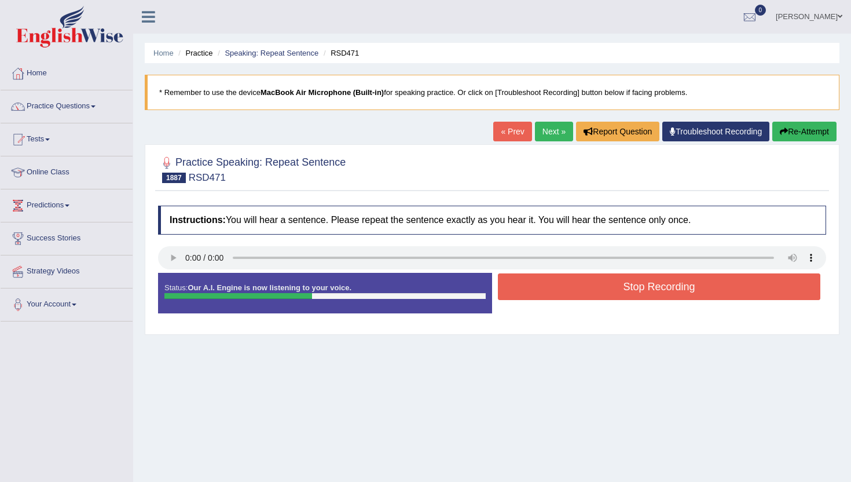
click at [572, 289] on button "Stop Recording" at bounding box center [659, 286] width 323 height 27
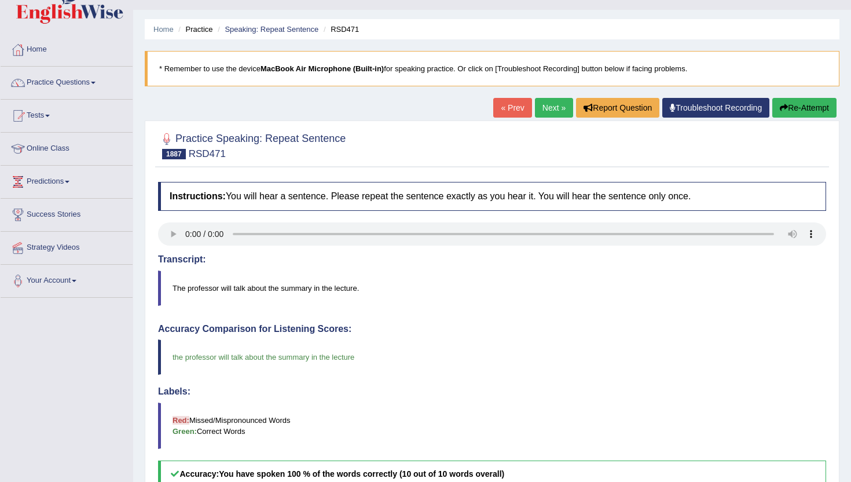
scroll to position [23, 0]
click at [553, 100] on link "Next »" at bounding box center [554, 108] width 38 height 20
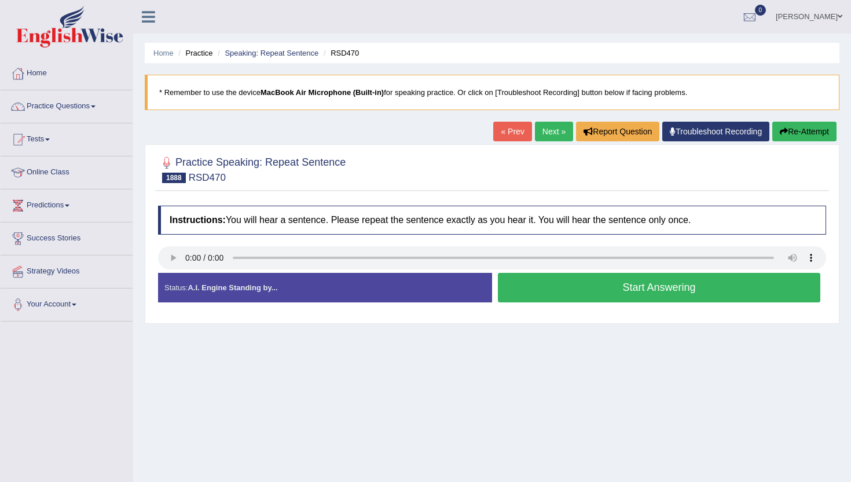
click at [570, 291] on button "Start Answering" at bounding box center [659, 288] width 323 height 30
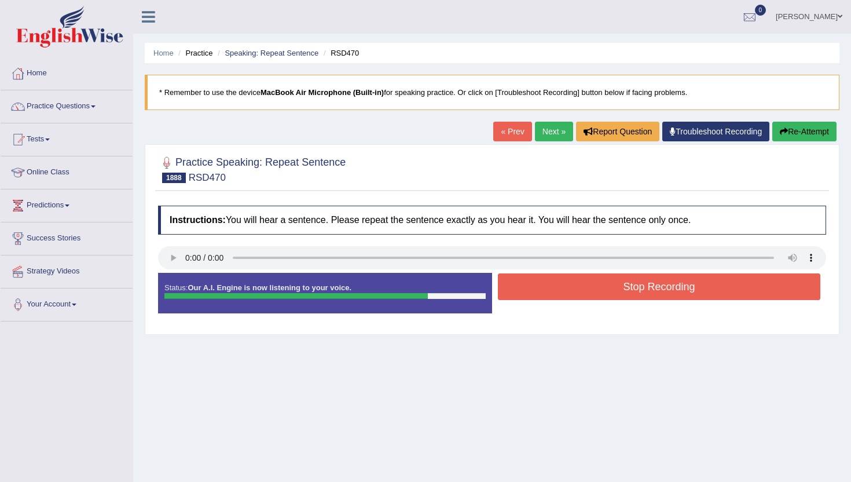
click at [570, 291] on button "Stop Recording" at bounding box center [659, 286] width 323 height 27
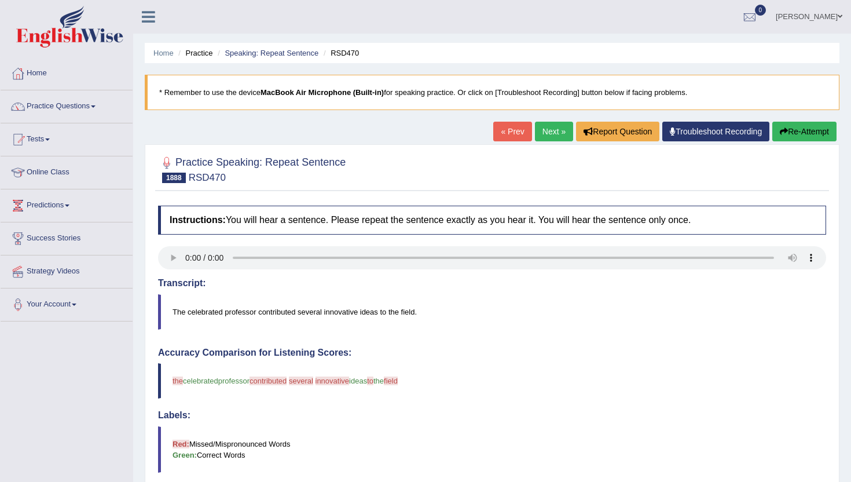
click at [545, 127] on link "Next »" at bounding box center [554, 132] width 38 height 20
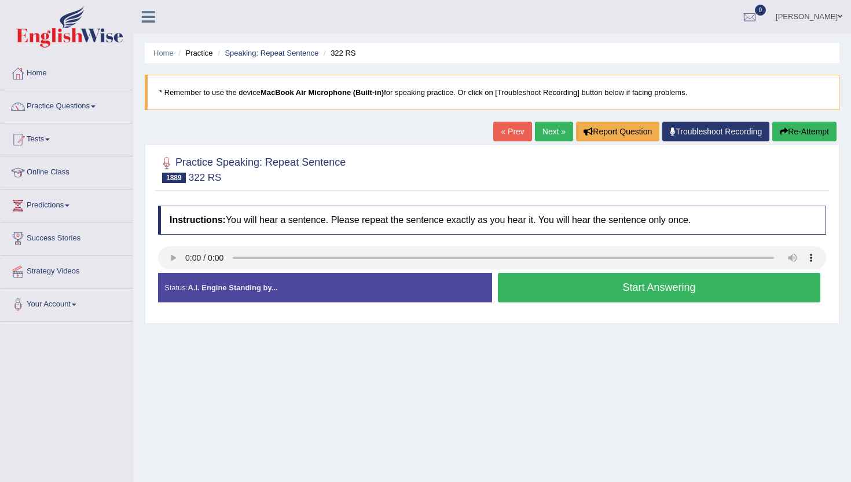
click at [592, 291] on button "Start Answering" at bounding box center [659, 288] width 323 height 30
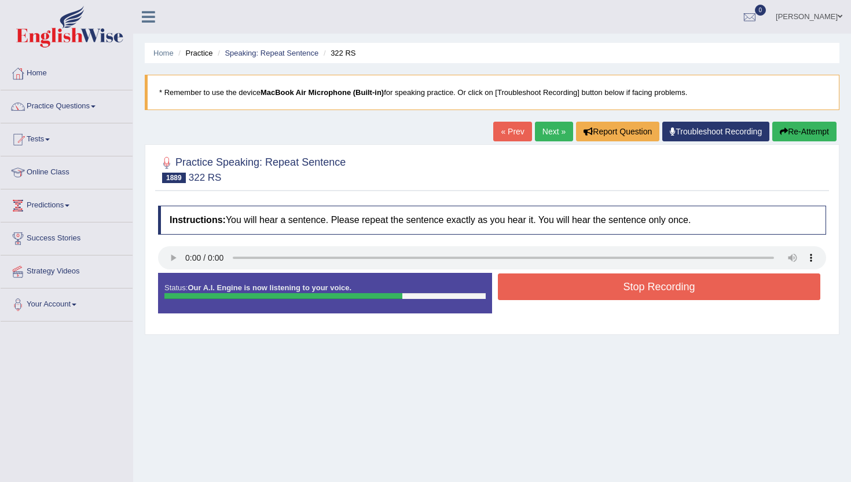
click at [592, 290] on button "Stop Recording" at bounding box center [659, 286] width 323 height 27
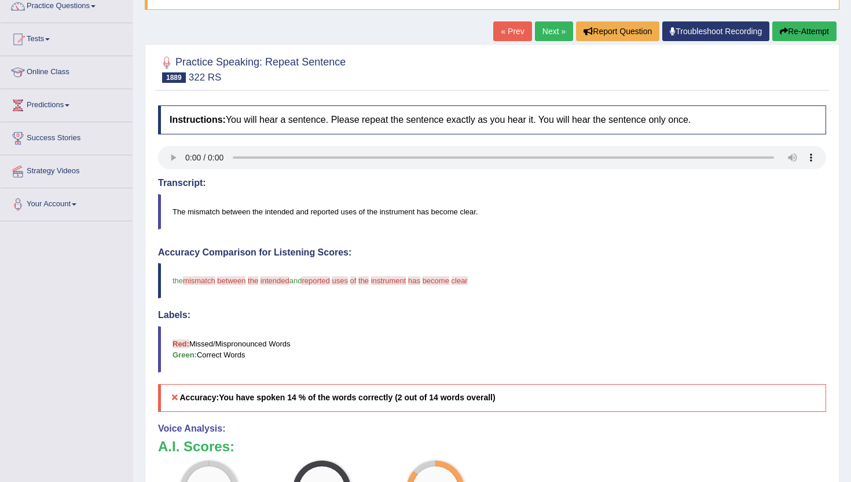
scroll to position [93, 0]
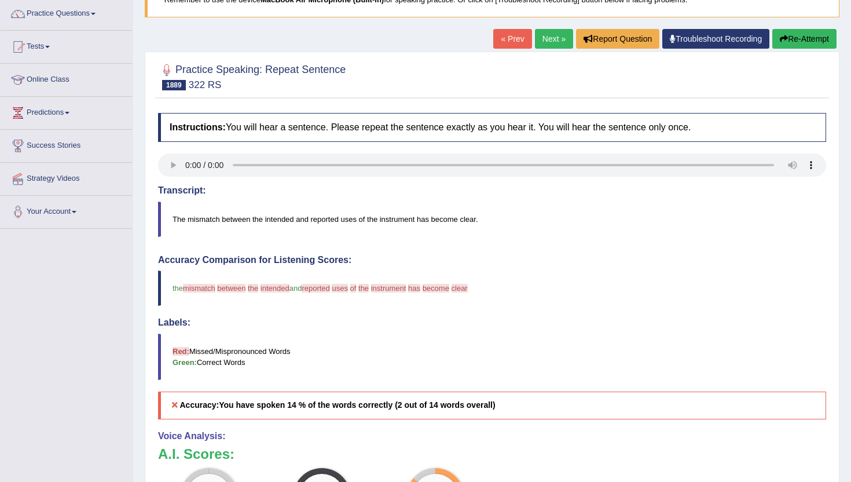
click at [803, 29] on button "Re-Attempt" at bounding box center [805, 39] width 64 height 20
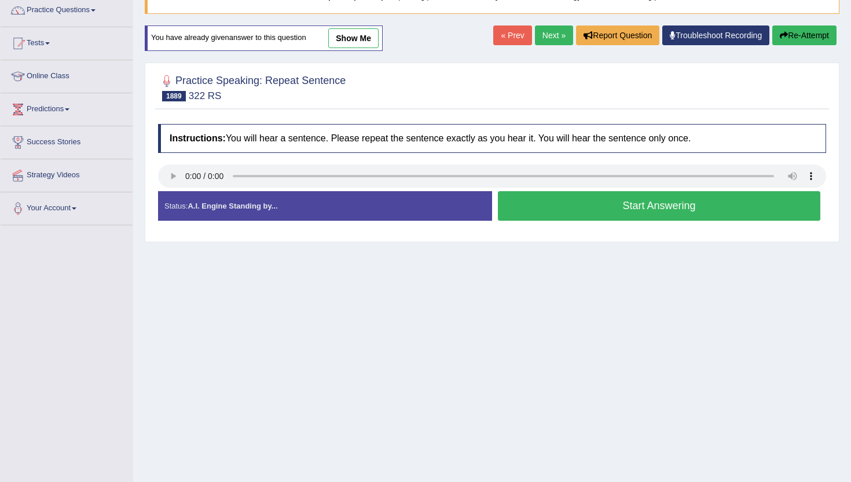
click at [564, 200] on button "Start Answering" at bounding box center [659, 206] width 323 height 30
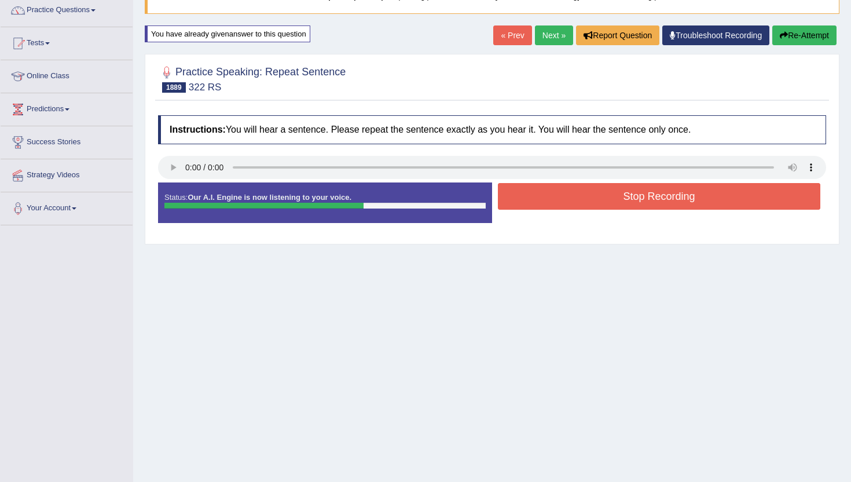
click at [564, 200] on button "Stop Recording" at bounding box center [659, 196] width 323 height 27
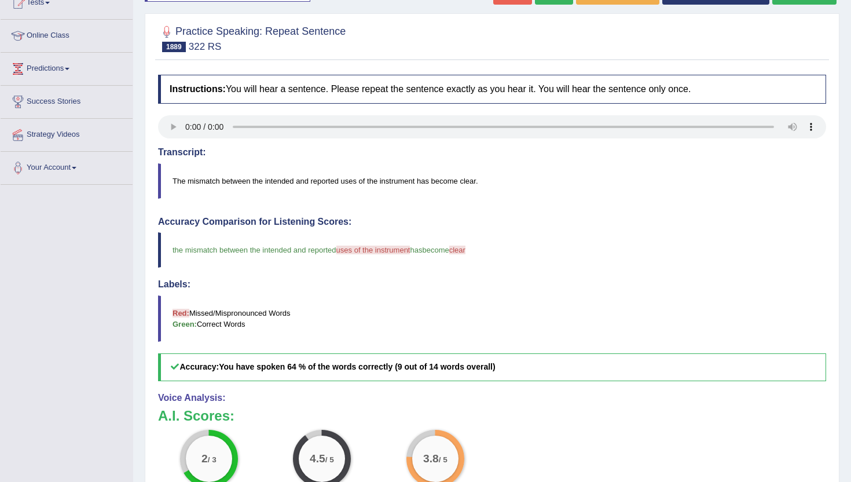
scroll to position [119, 0]
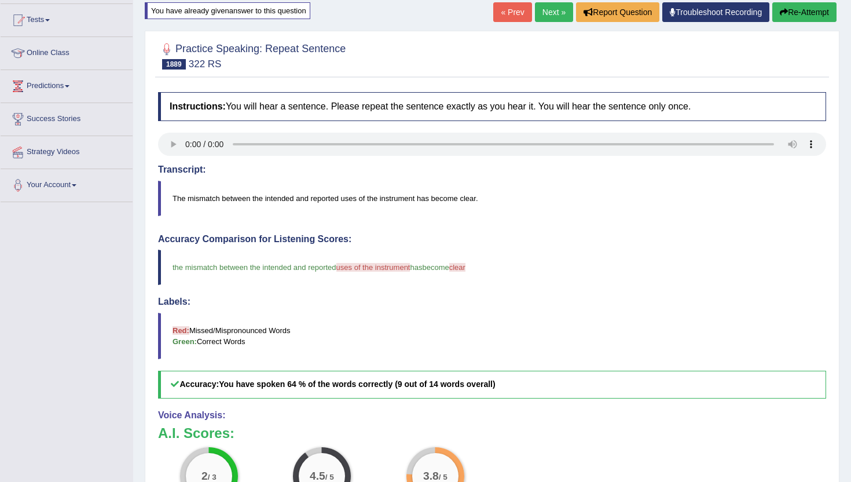
click at [555, 14] on link "Next »" at bounding box center [554, 12] width 38 height 20
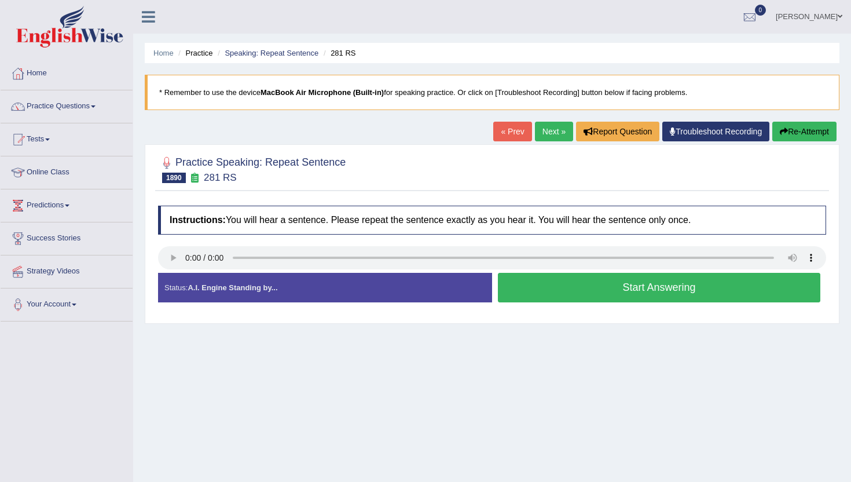
click at [610, 294] on button "Start Answering" at bounding box center [659, 288] width 323 height 30
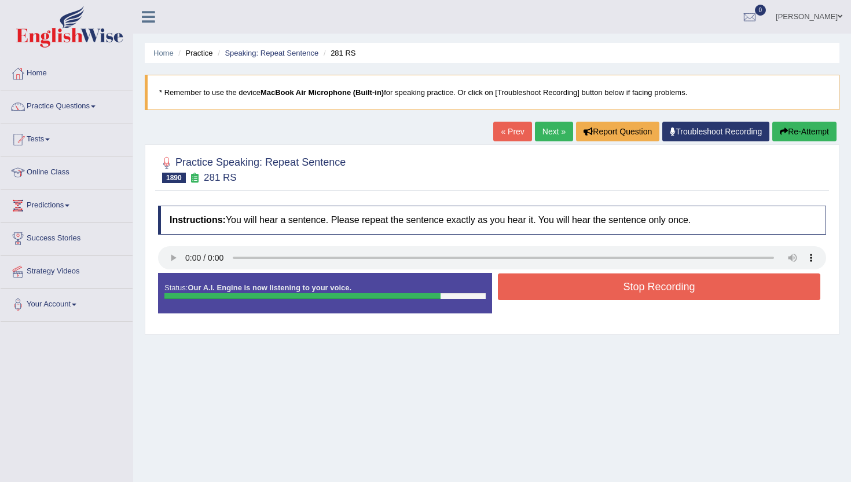
click at [610, 294] on button "Stop Recording" at bounding box center [659, 286] width 323 height 27
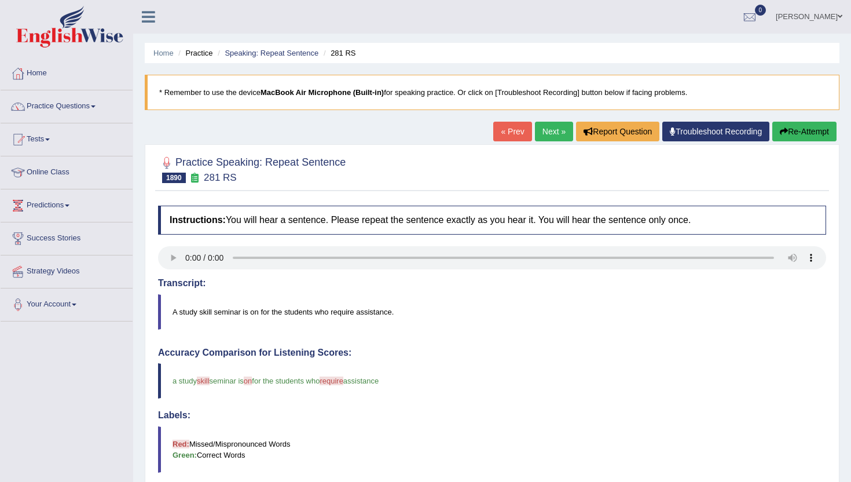
click at [548, 136] on link "Next »" at bounding box center [554, 132] width 38 height 20
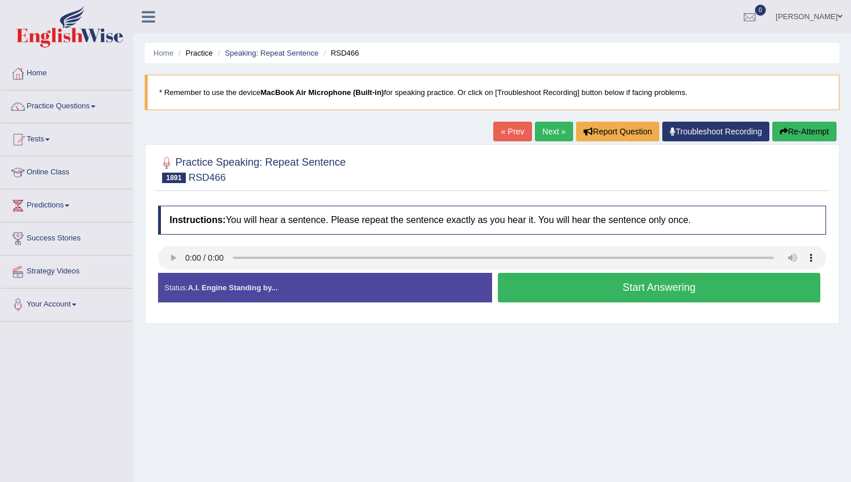
click at [522, 288] on button "Start Answering" at bounding box center [659, 288] width 323 height 30
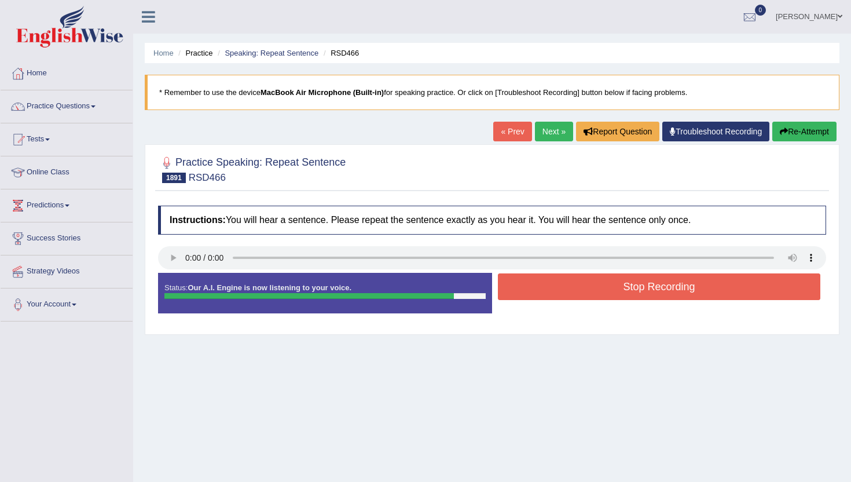
click at [522, 288] on button "Stop Recording" at bounding box center [659, 286] width 323 height 27
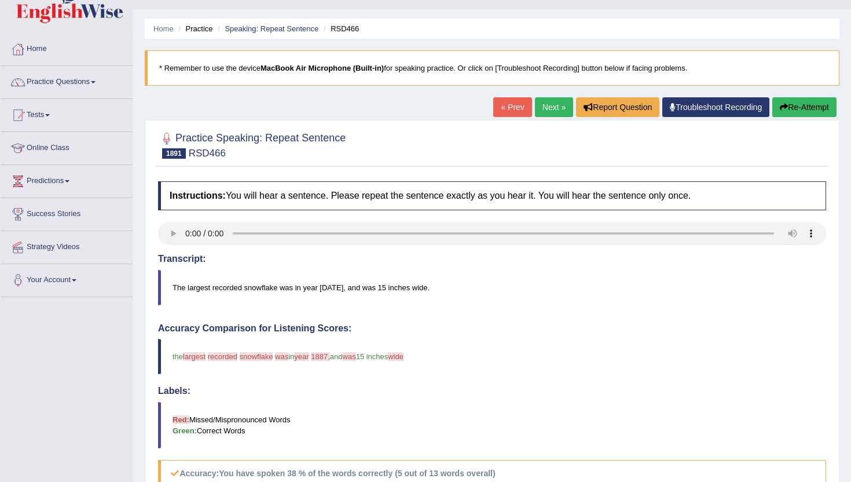
scroll to position [23, 0]
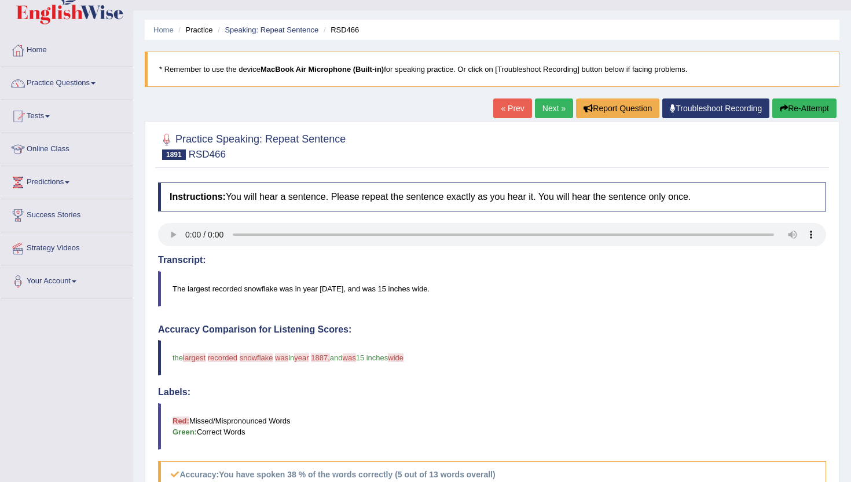
click at [551, 104] on link "Next »" at bounding box center [554, 108] width 38 height 20
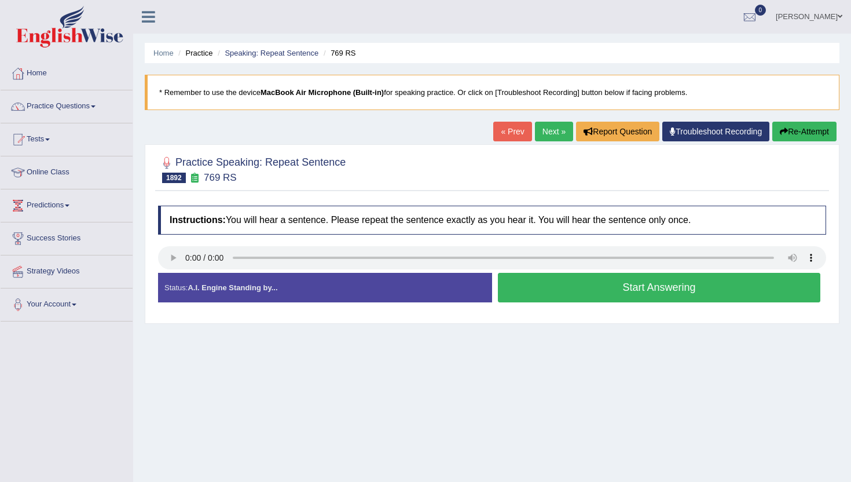
click at [530, 287] on button "Start Answering" at bounding box center [659, 288] width 323 height 30
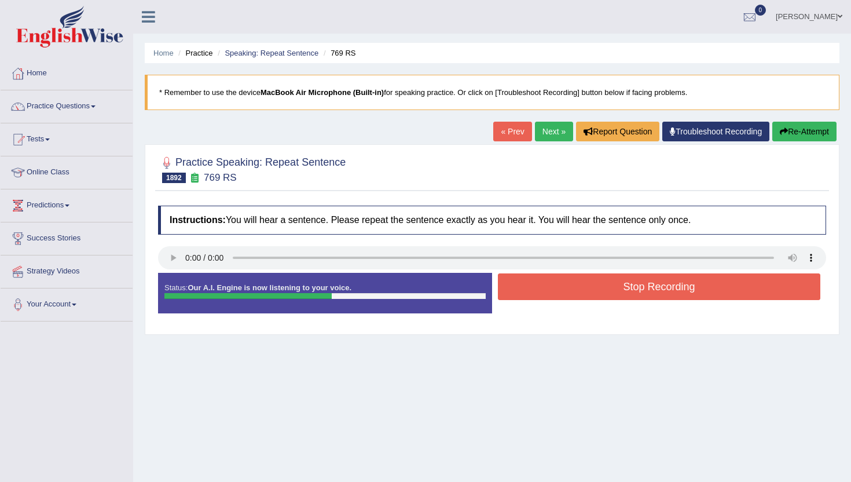
click at [530, 287] on button "Stop Recording" at bounding box center [659, 286] width 323 height 27
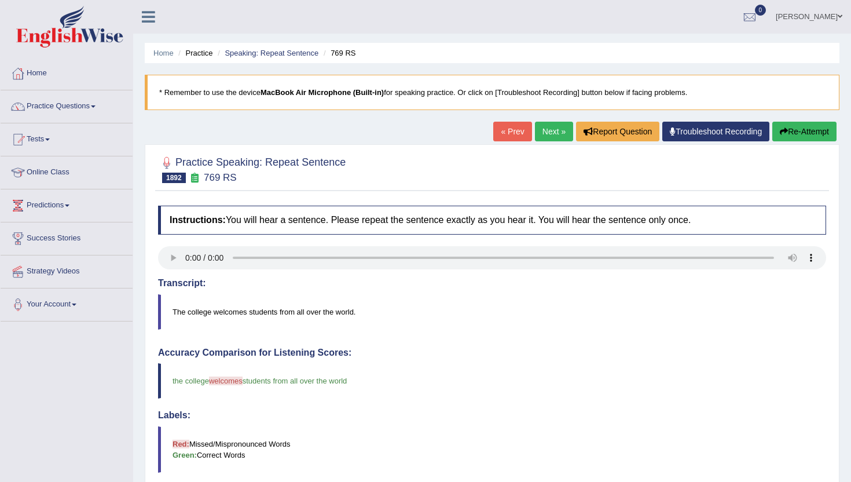
click at [555, 132] on link "Next »" at bounding box center [554, 132] width 38 height 20
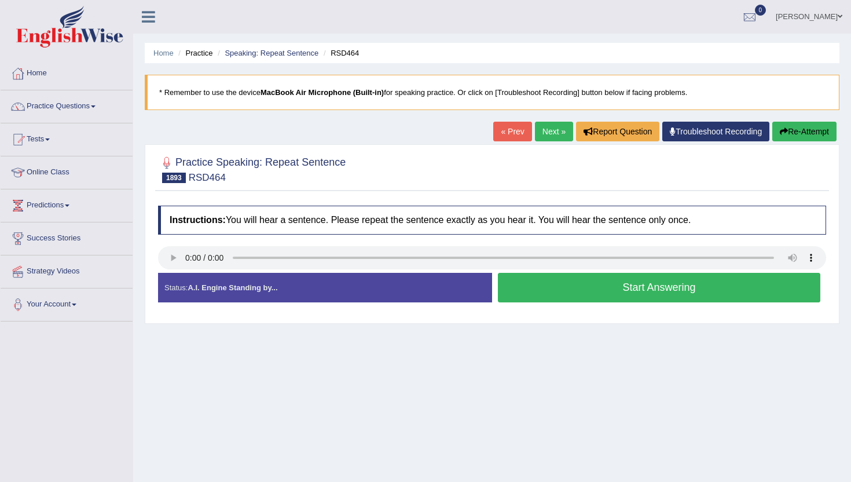
click at [551, 283] on button "Start Answering" at bounding box center [659, 288] width 323 height 30
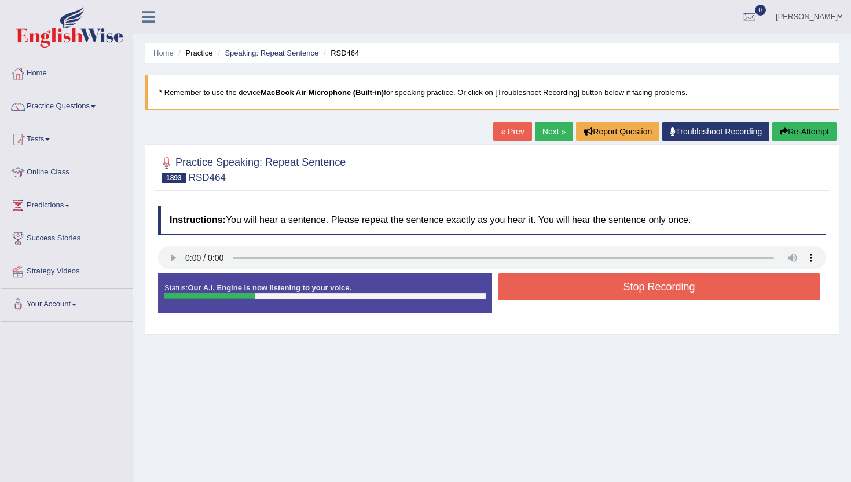
click at [551, 283] on button "Stop Recording" at bounding box center [659, 286] width 323 height 27
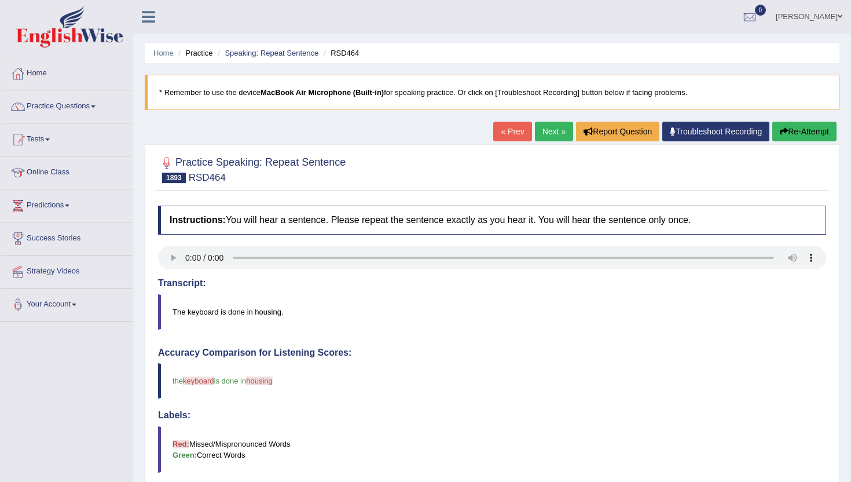
click at [558, 133] on link "Next »" at bounding box center [554, 132] width 38 height 20
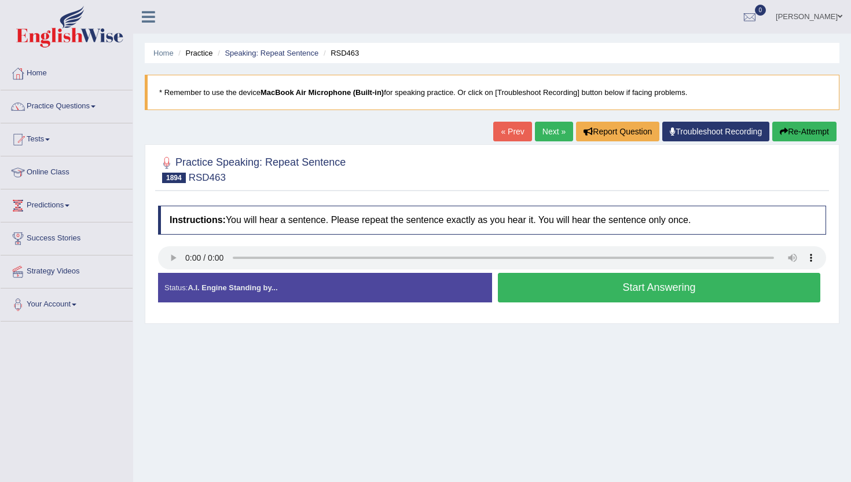
click at [591, 292] on button "Start Answering" at bounding box center [659, 288] width 323 height 30
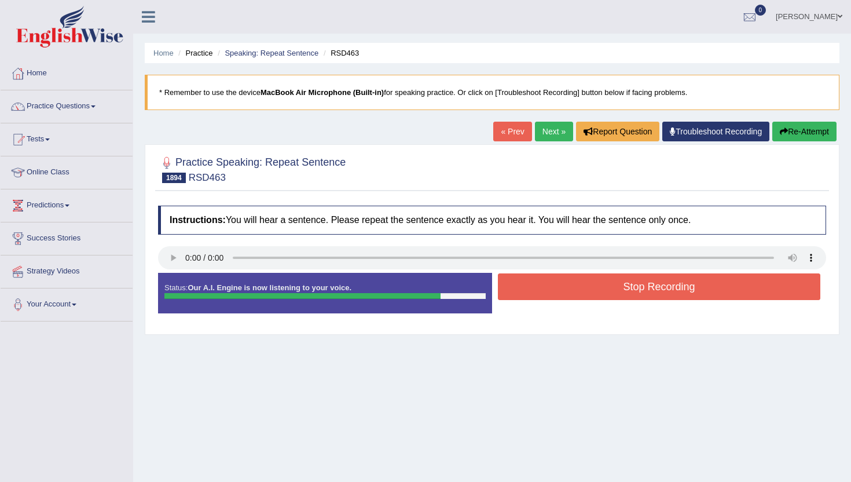
click at [591, 292] on button "Stop Recording" at bounding box center [659, 286] width 323 height 27
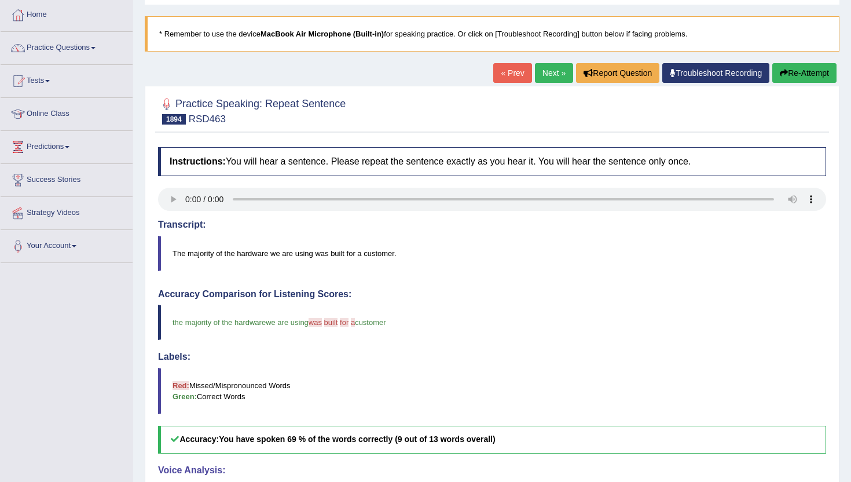
scroll to position [23, 0]
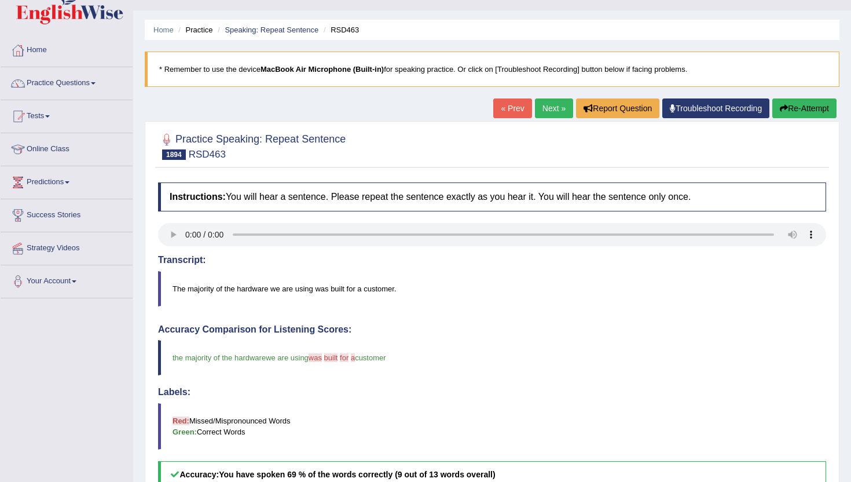
click at [552, 104] on link "Next »" at bounding box center [554, 108] width 38 height 20
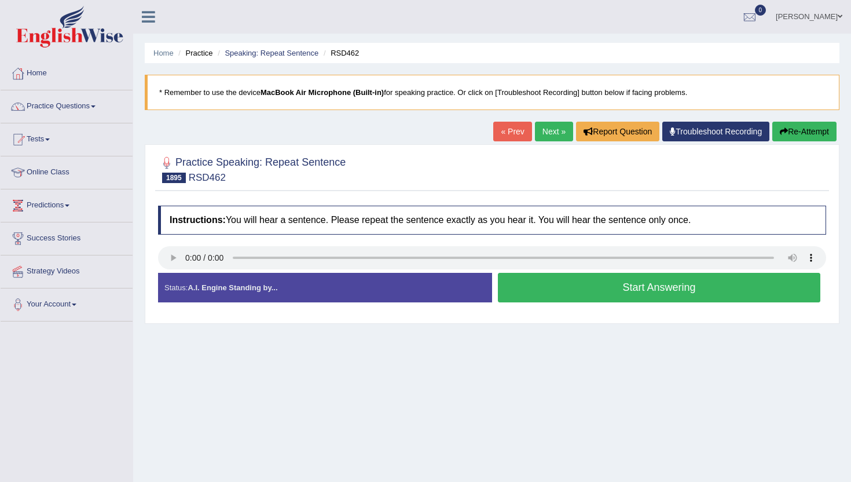
click at [529, 280] on button "Start Answering" at bounding box center [659, 288] width 323 height 30
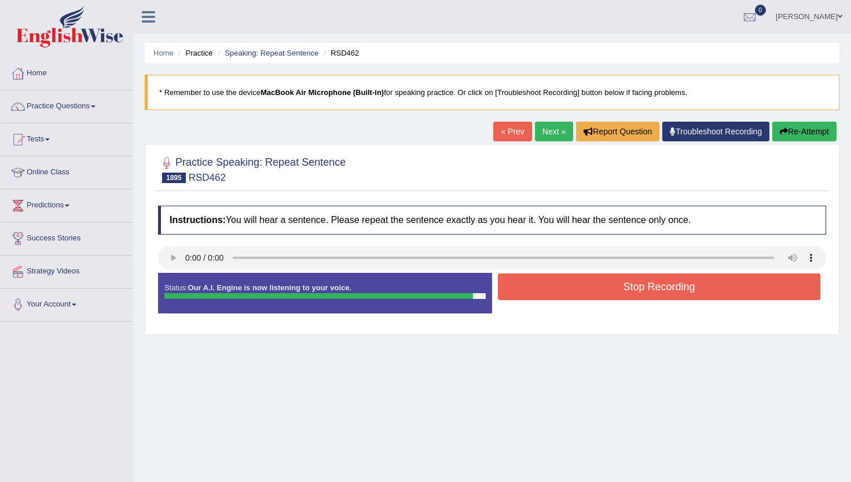
click at [529, 280] on button "Stop Recording" at bounding box center [659, 286] width 323 height 27
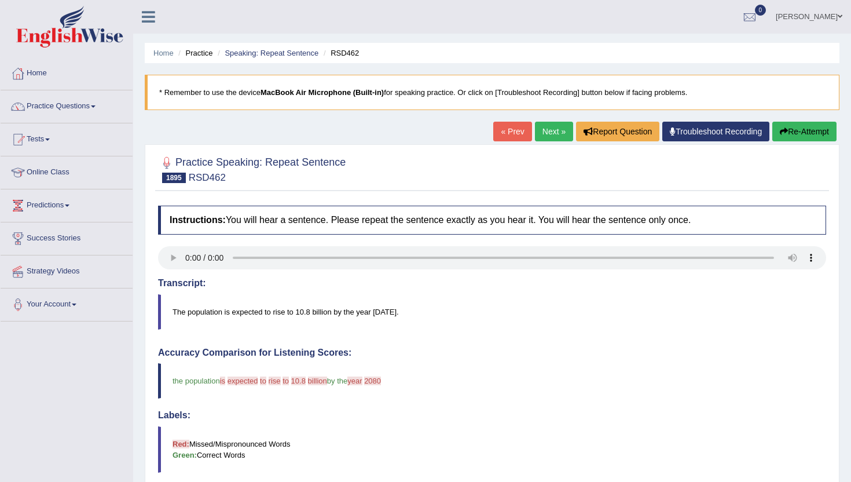
click at [786, 133] on button "Re-Attempt" at bounding box center [805, 132] width 64 height 20
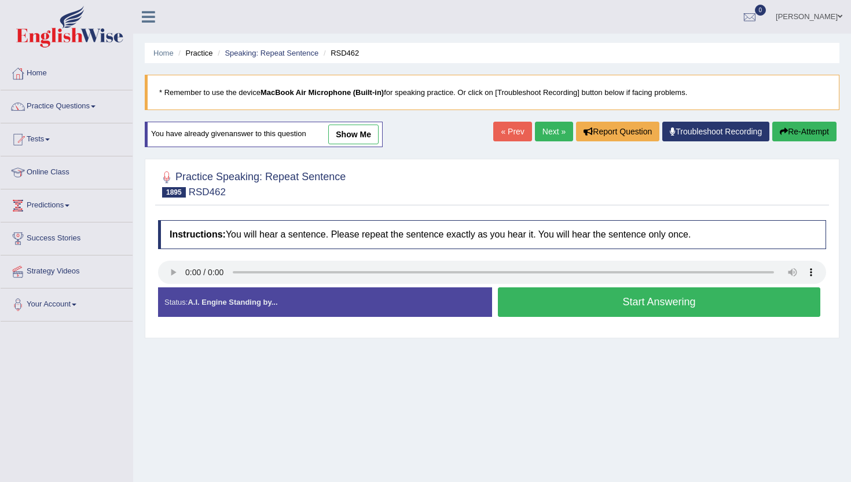
click at [685, 310] on button "Start Answering" at bounding box center [659, 302] width 323 height 30
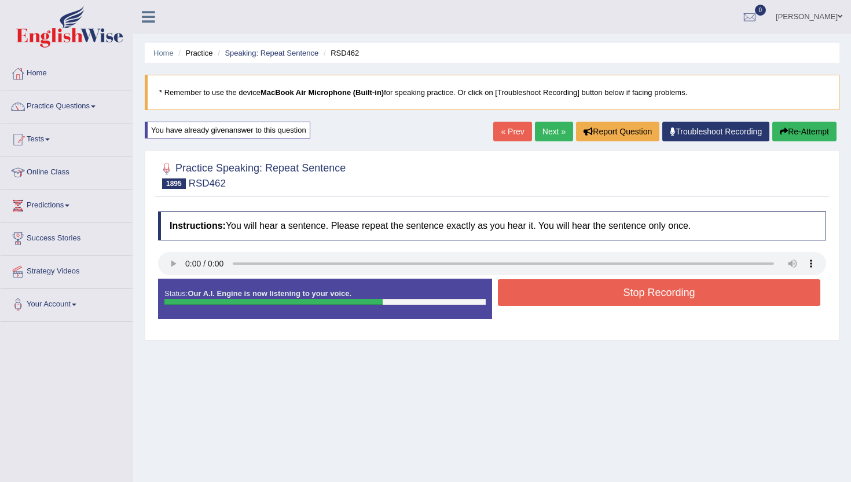
click at [689, 298] on button "Stop Recording" at bounding box center [659, 292] width 323 height 27
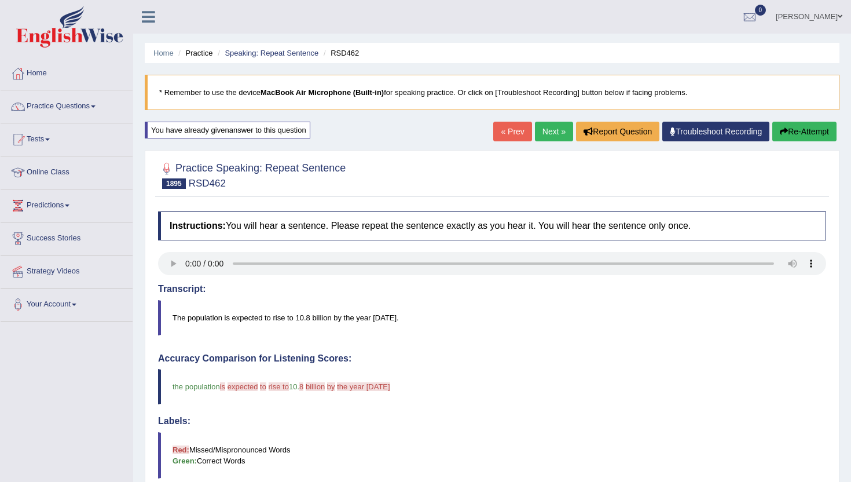
click at [559, 134] on link "Next »" at bounding box center [554, 132] width 38 height 20
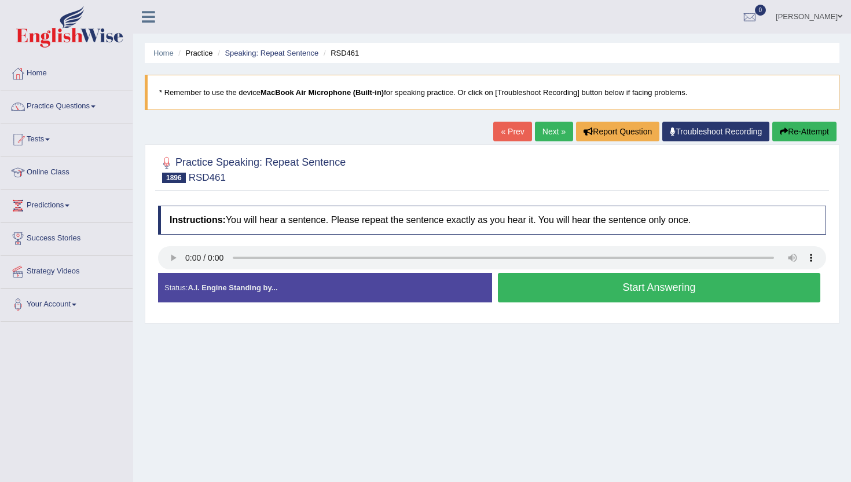
click at [579, 280] on button "Start Answering" at bounding box center [659, 288] width 323 height 30
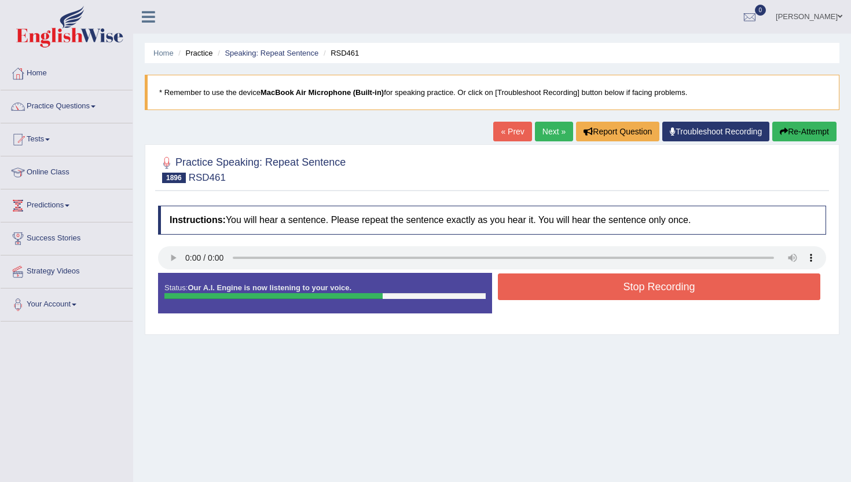
click at [579, 280] on button "Stop Recording" at bounding box center [659, 286] width 323 height 27
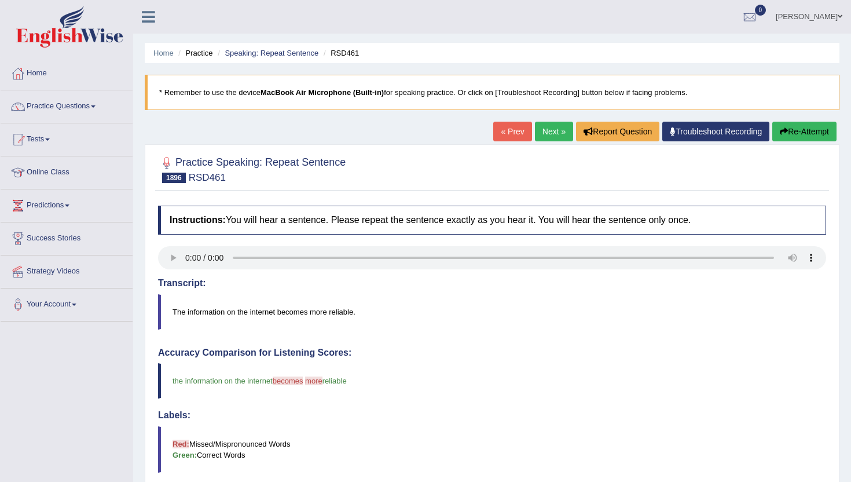
click at [554, 130] on link "Next »" at bounding box center [554, 132] width 38 height 20
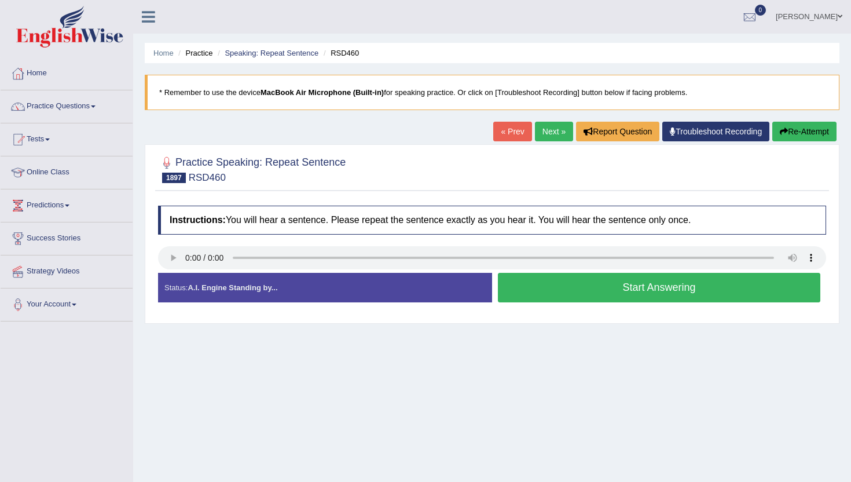
click at [514, 281] on button "Start Answering" at bounding box center [659, 288] width 323 height 30
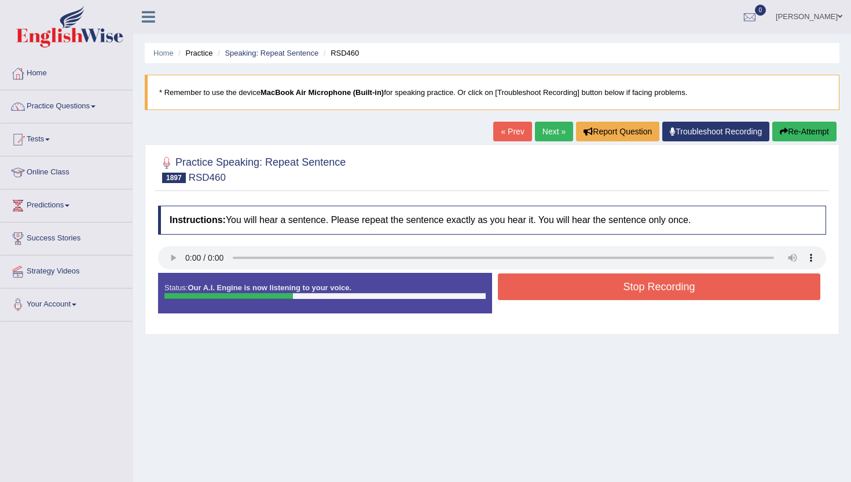
click at [514, 281] on button "Stop Recording" at bounding box center [659, 286] width 323 height 27
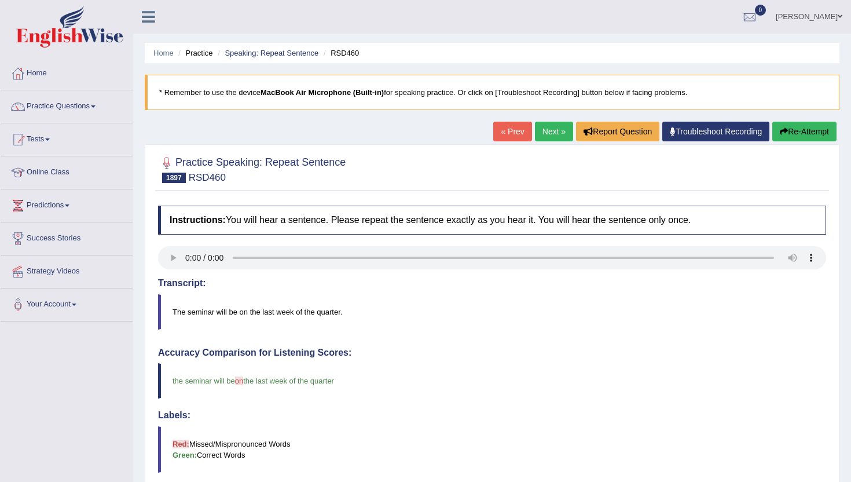
click at [536, 135] on link "Next »" at bounding box center [554, 132] width 38 height 20
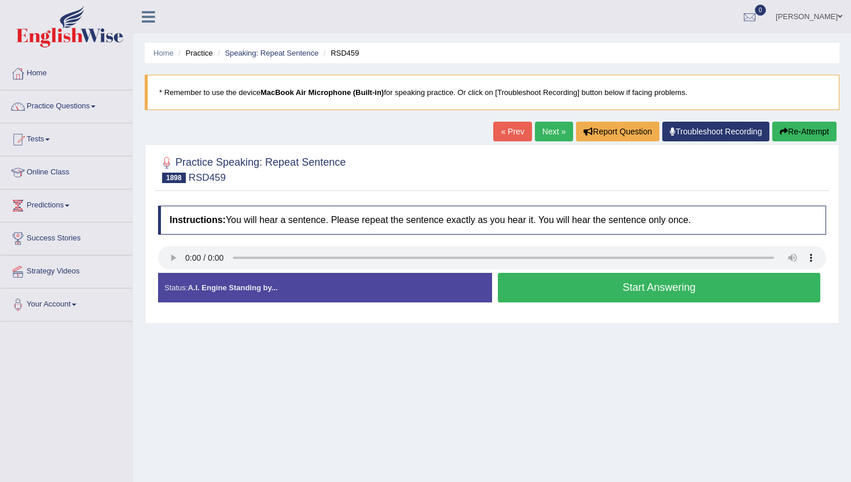
click at [521, 291] on button "Start Answering" at bounding box center [659, 288] width 323 height 30
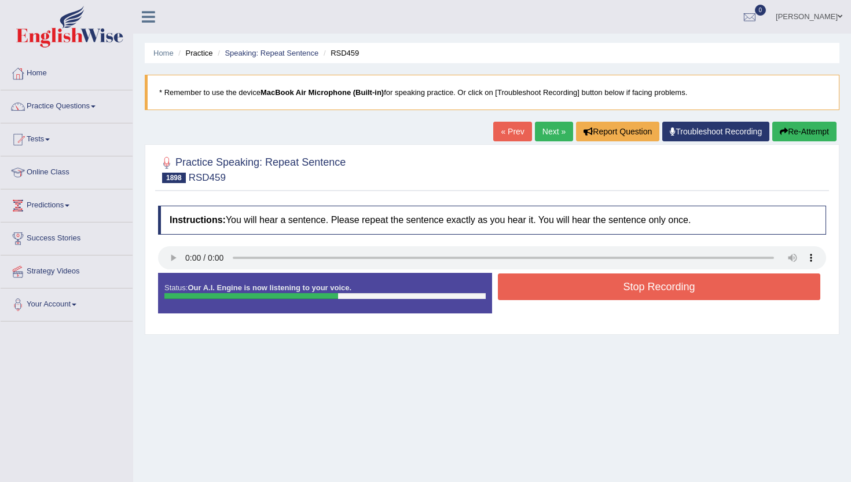
click at [521, 291] on button "Stop Recording" at bounding box center [659, 286] width 323 height 27
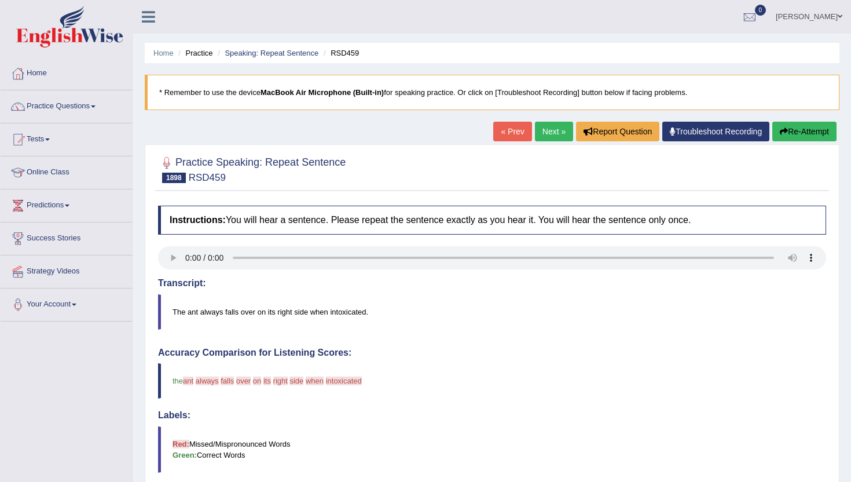
click at [818, 129] on button "Re-Attempt" at bounding box center [805, 132] width 64 height 20
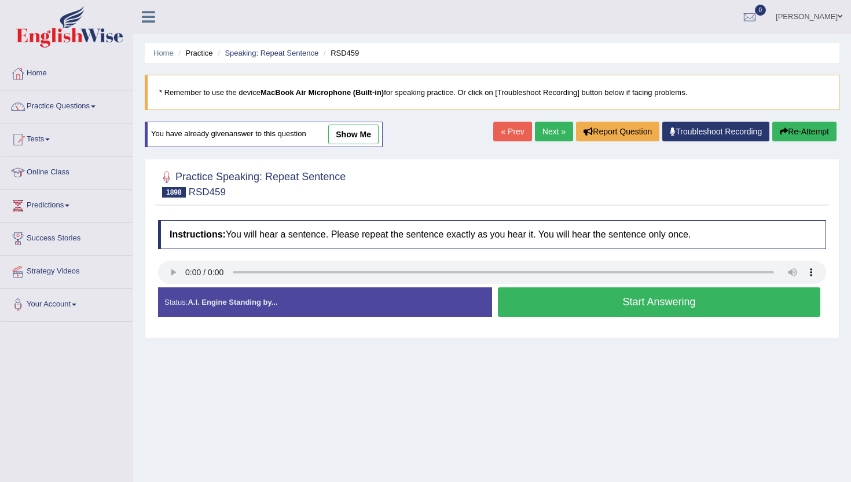
click at [678, 292] on button "Start Answering" at bounding box center [659, 302] width 323 height 30
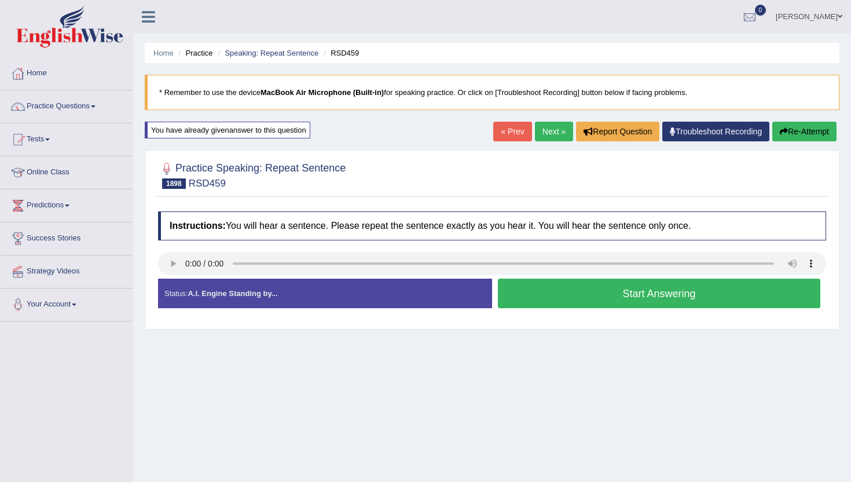
click at [678, 292] on button "Start Answering" at bounding box center [659, 294] width 323 height 30
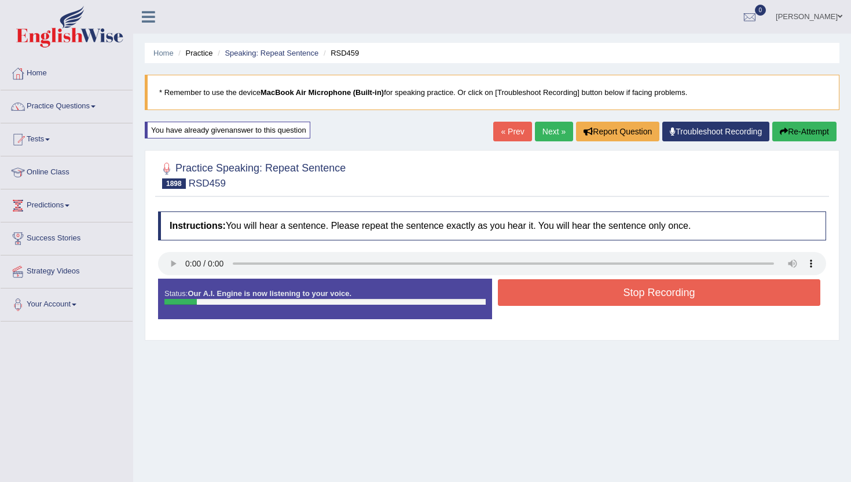
click at [678, 292] on button "Stop Recording" at bounding box center [659, 292] width 323 height 27
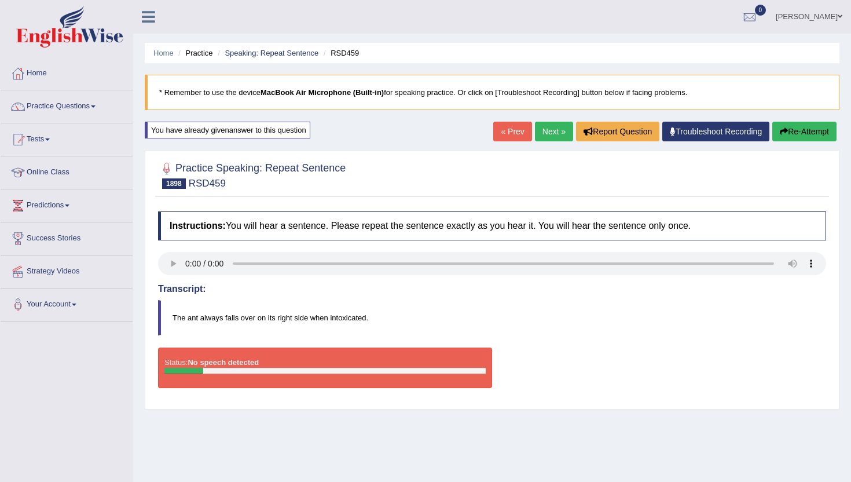
click at [544, 131] on link "Next »" at bounding box center [554, 132] width 38 height 20
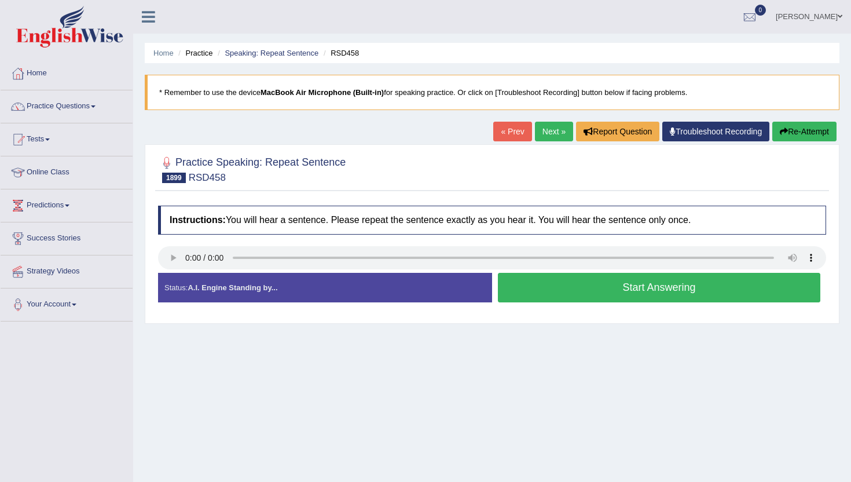
click at [572, 291] on button "Start Answering" at bounding box center [659, 288] width 323 height 30
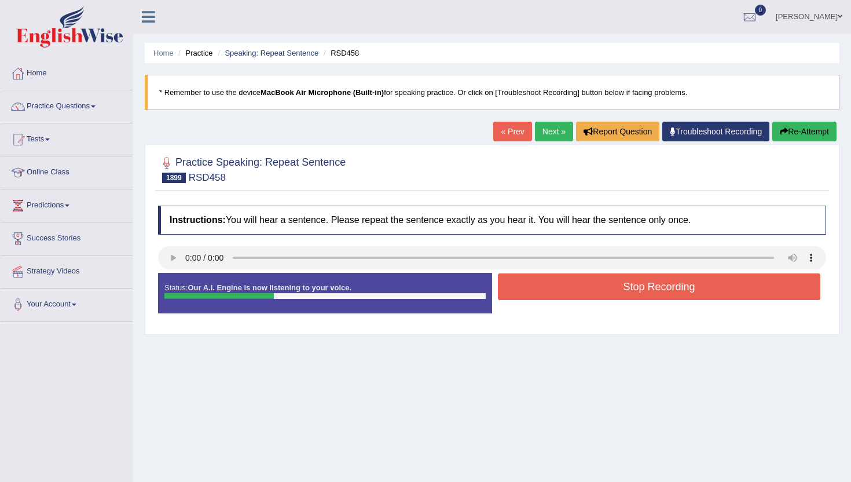
click at [572, 291] on button "Stop Recording" at bounding box center [659, 286] width 323 height 27
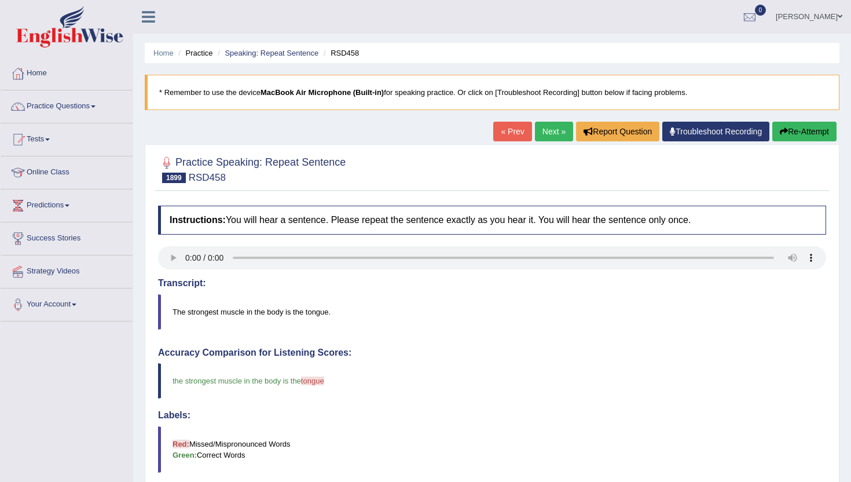
click at [545, 133] on link "Next »" at bounding box center [554, 132] width 38 height 20
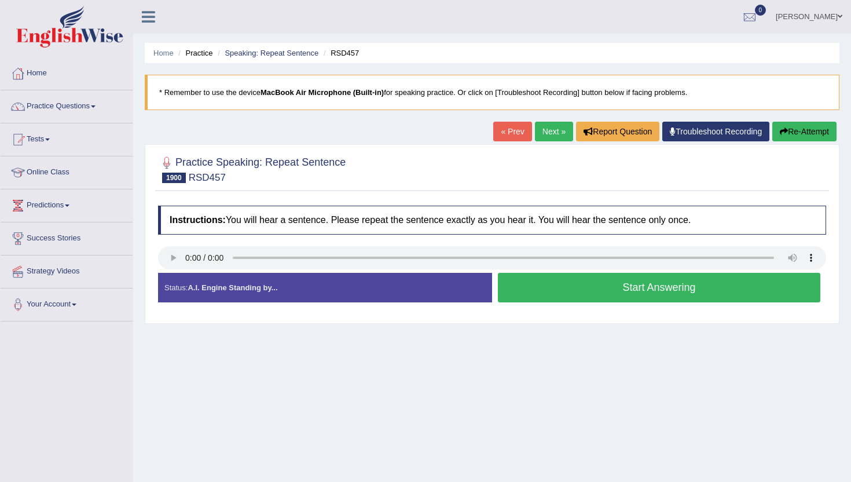
click at [534, 296] on button "Start Answering" at bounding box center [659, 288] width 323 height 30
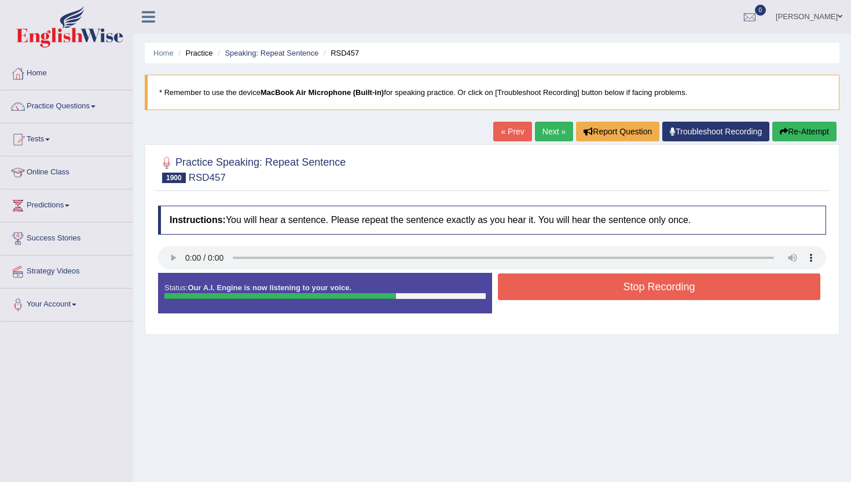
click at [534, 295] on button "Stop Recording" at bounding box center [659, 286] width 323 height 27
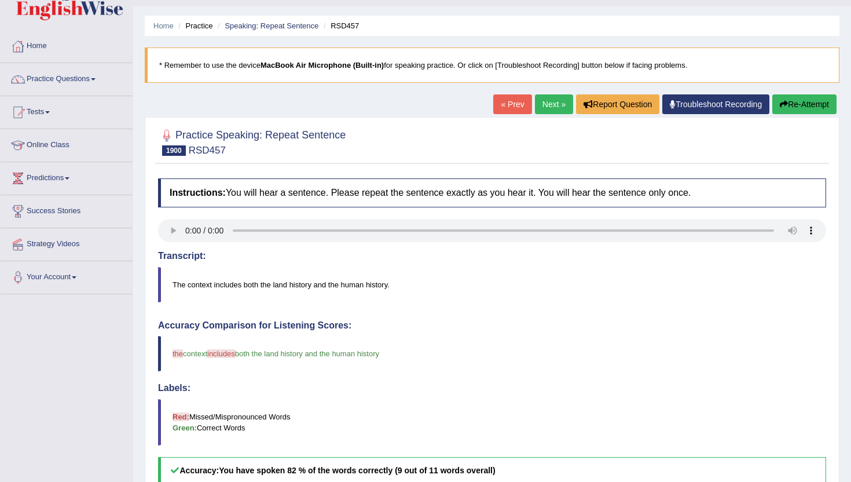
scroll to position [23, 0]
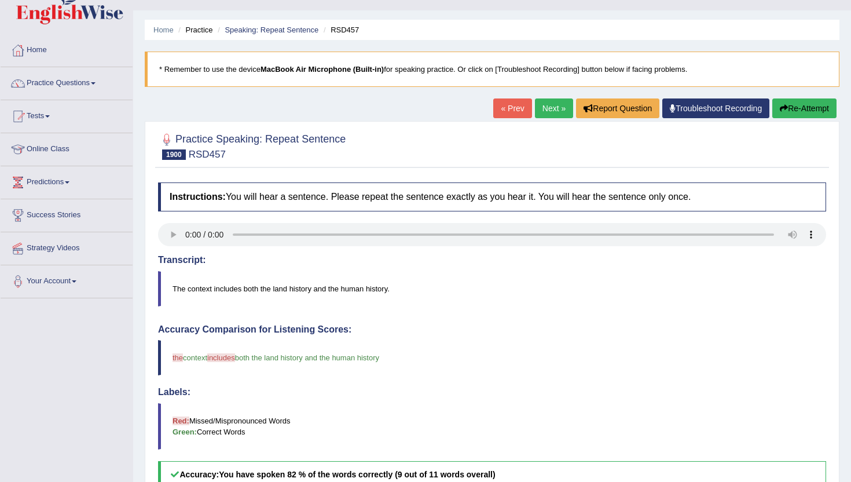
click at [548, 112] on link "Next »" at bounding box center [554, 108] width 38 height 20
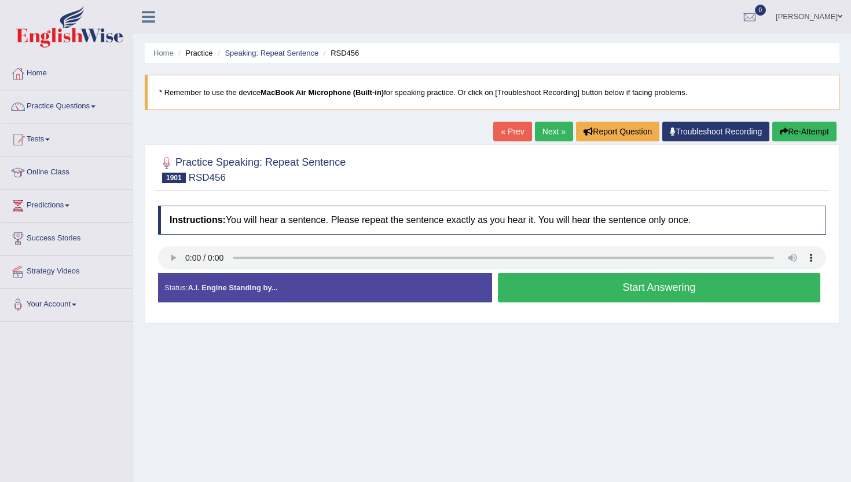
click at [520, 289] on button "Start Answering" at bounding box center [659, 288] width 323 height 30
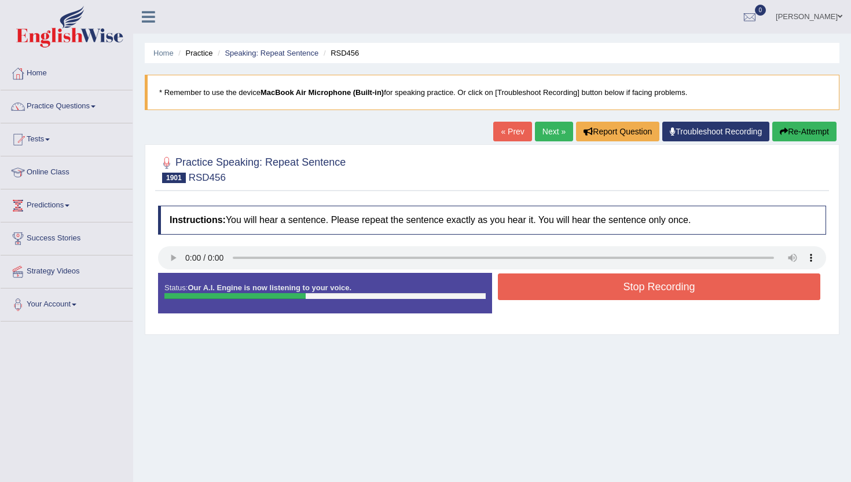
click at [520, 289] on button "Stop Recording" at bounding box center [659, 286] width 323 height 27
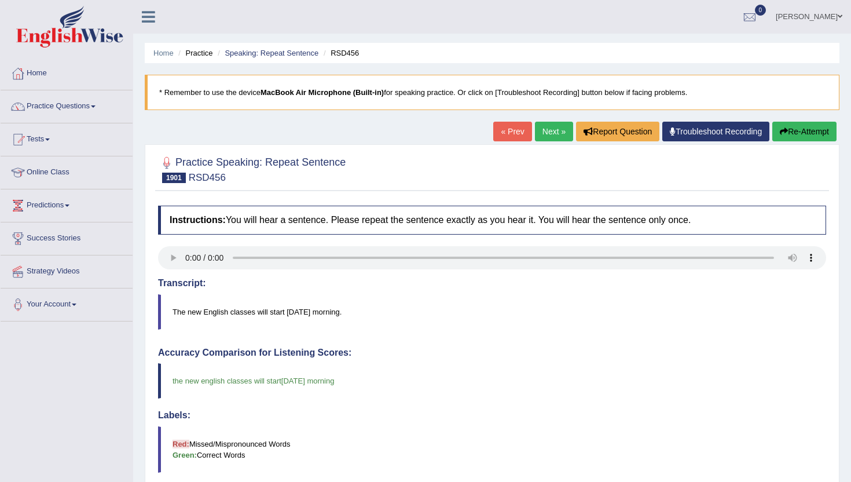
click at [541, 134] on link "Next »" at bounding box center [554, 132] width 38 height 20
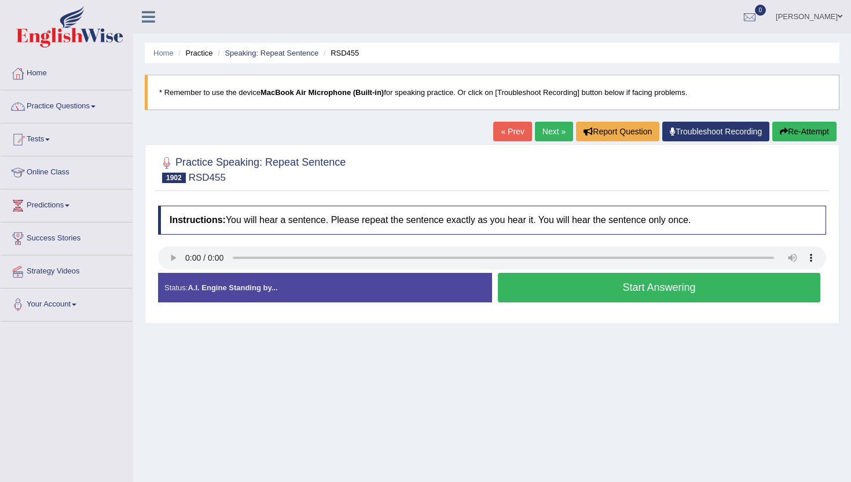
click at [587, 289] on button "Start Answering" at bounding box center [659, 288] width 323 height 30
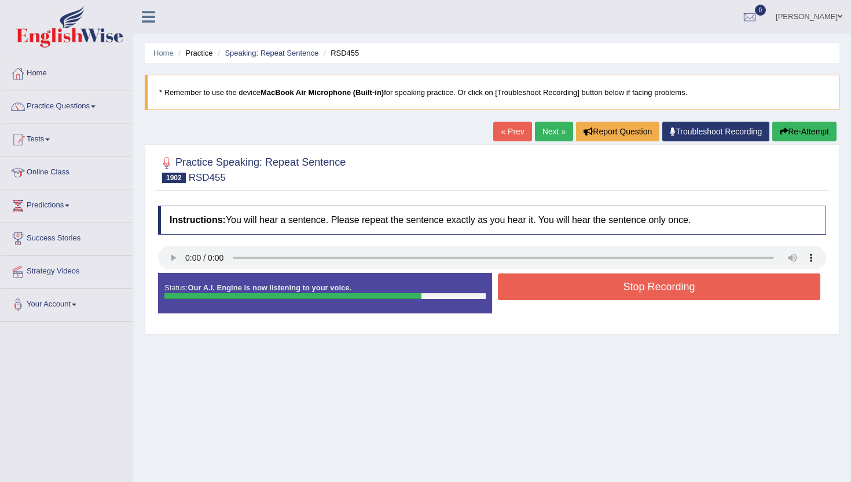
click at [587, 289] on button "Stop Recording" at bounding box center [659, 286] width 323 height 27
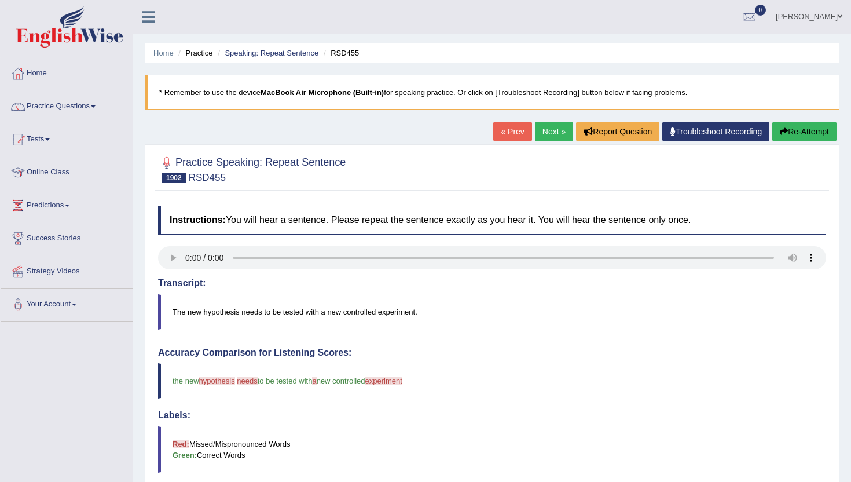
click at [540, 133] on link "Next »" at bounding box center [554, 132] width 38 height 20
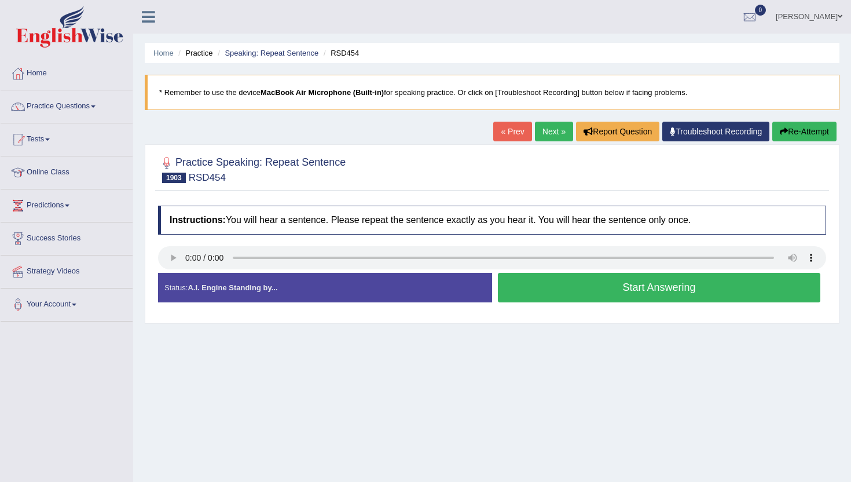
click at [528, 295] on button "Start Answering" at bounding box center [659, 288] width 323 height 30
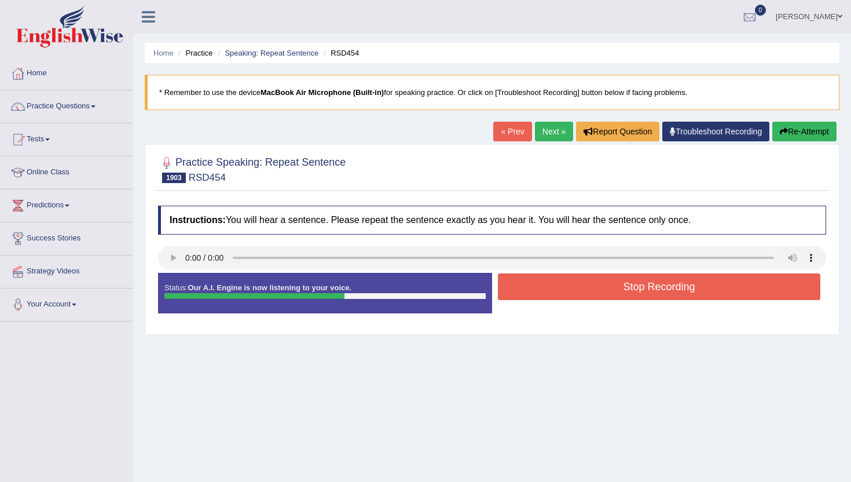
click at [528, 295] on button "Stop Recording" at bounding box center [659, 286] width 323 height 27
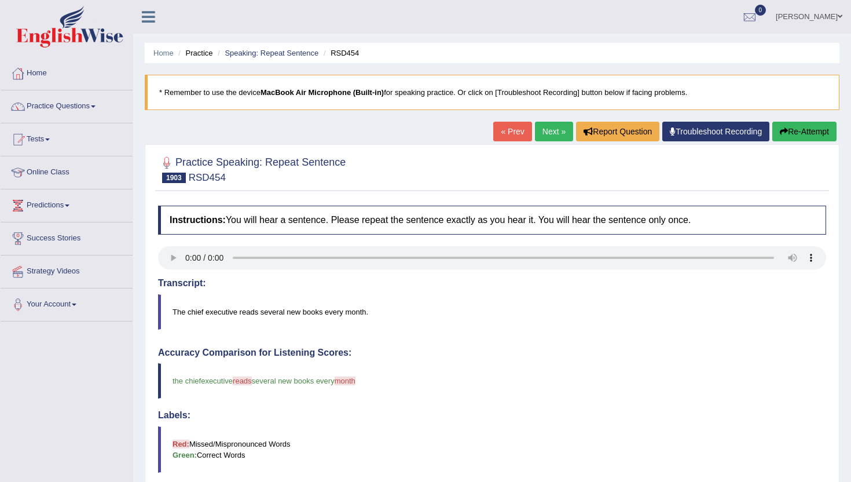
click at [541, 124] on link "Next »" at bounding box center [554, 132] width 38 height 20
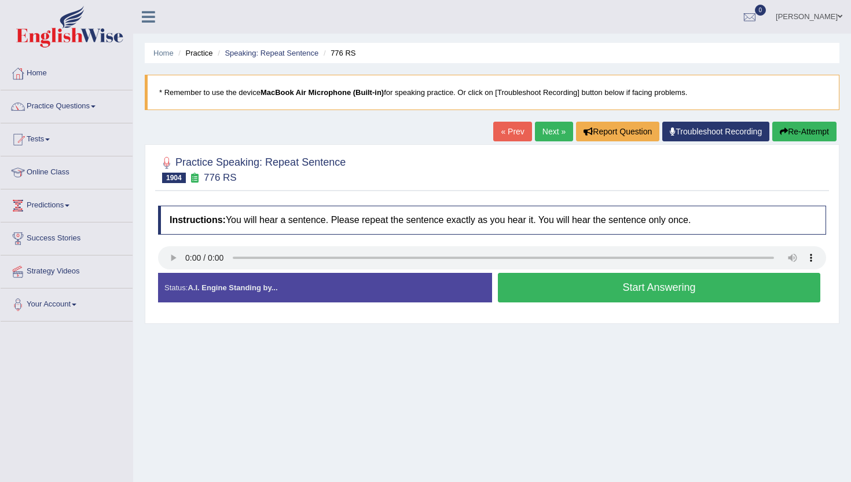
click at [554, 298] on button "Start Answering" at bounding box center [659, 288] width 323 height 30
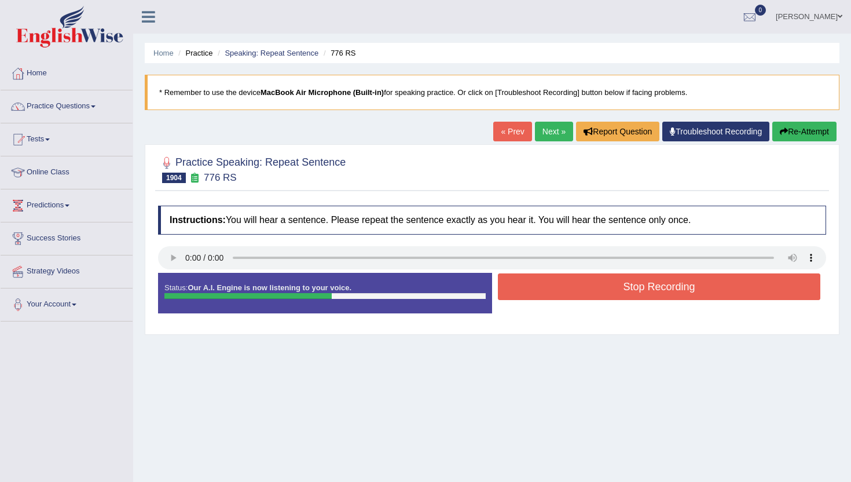
click at [556, 291] on button "Stop Recording" at bounding box center [659, 286] width 323 height 27
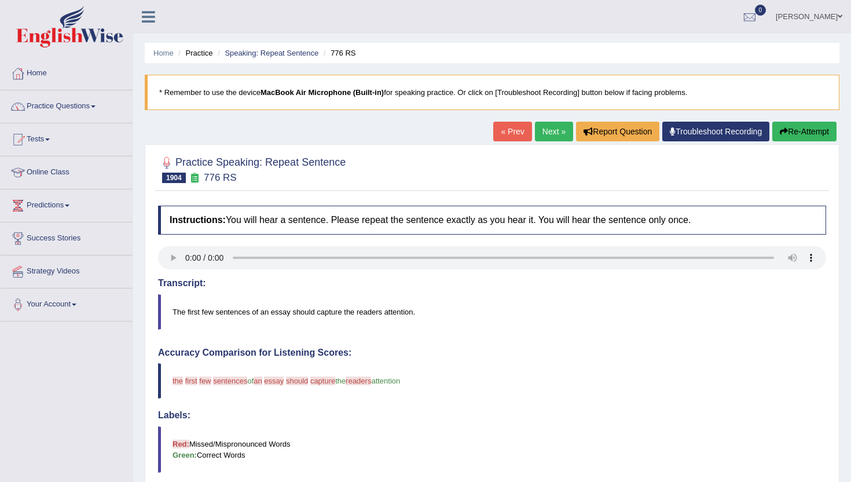
click at [548, 135] on link "Next »" at bounding box center [554, 132] width 38 height 20
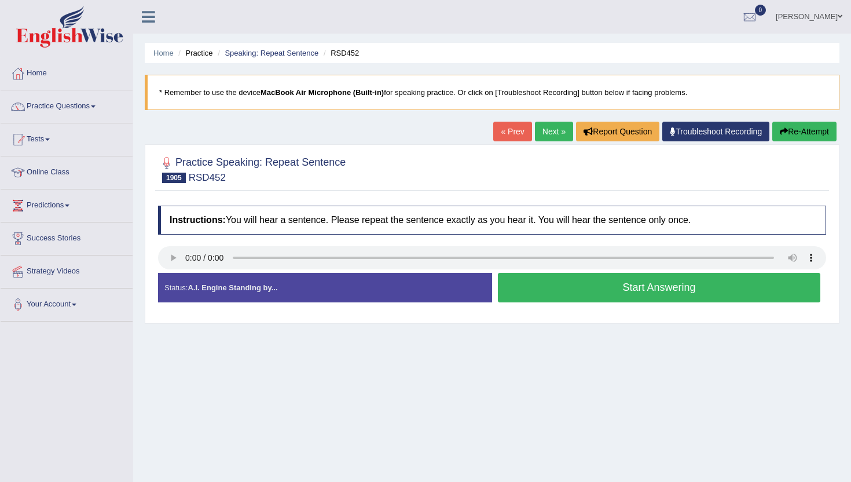
click at [508, 283] on button "Start Answering" at bounding box center [659, 288] width 323 height 30
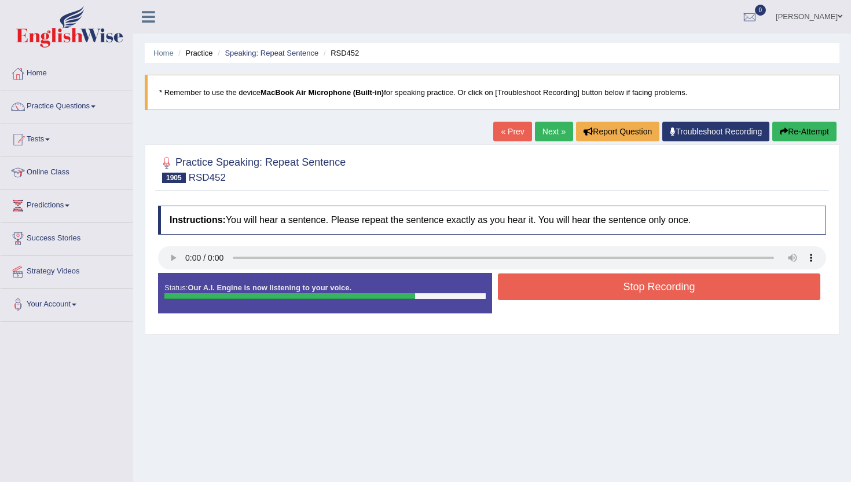
click at [508, 283] on button "Stop Recording" at bounding box center [659, 286] width 323 height 27
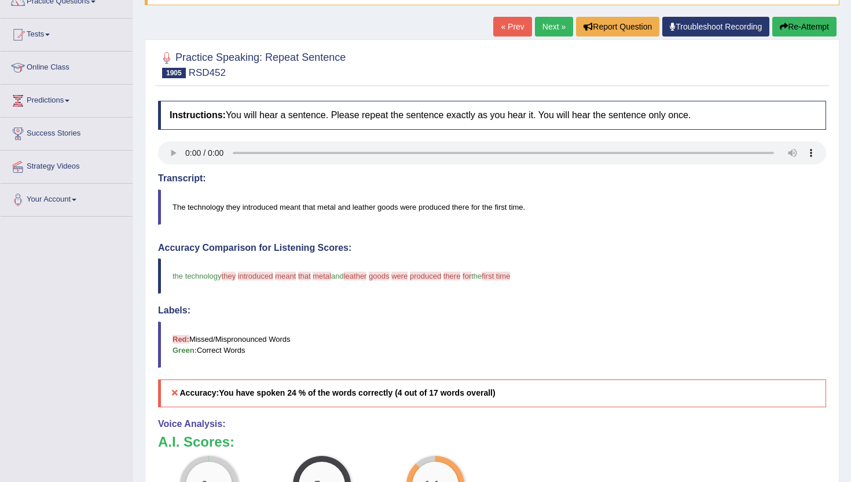
scroll to position [69, 0]
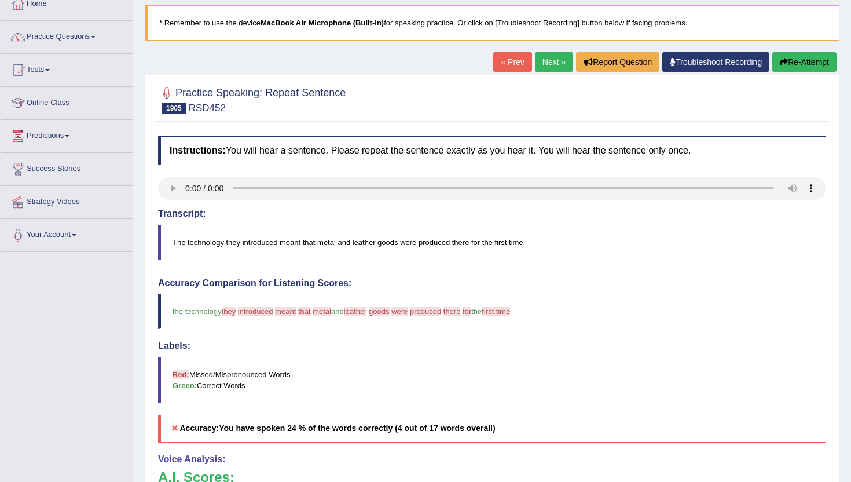
click at [537, 66] on link "Next »" at bounding box center [554, 62] width 38 height 20
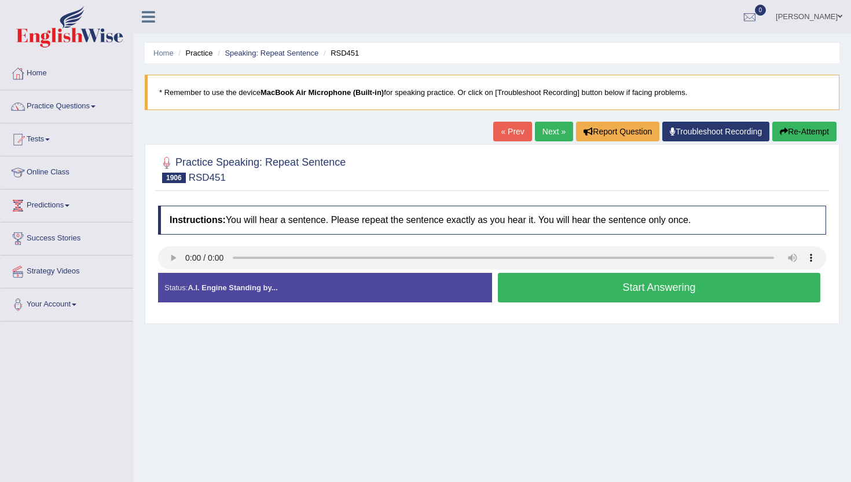
click at [565, 298] on button "Start Answering" at bounding box center [659, 288] width 323 height 30
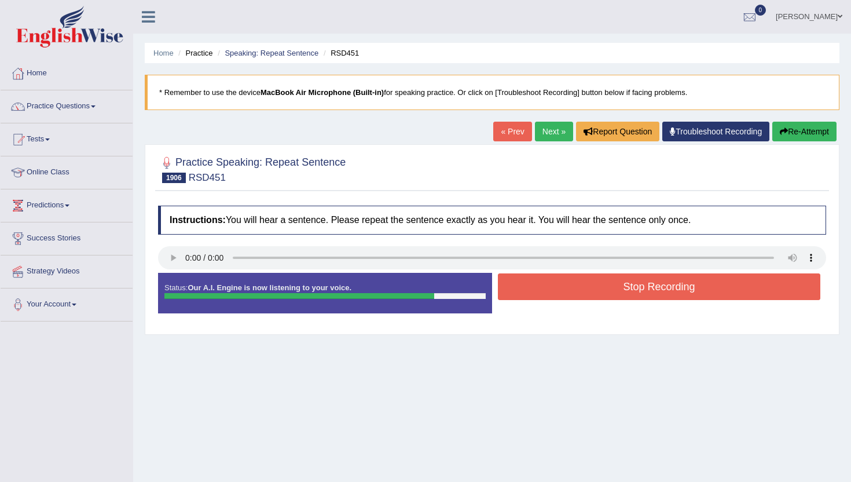
click at [566, 288] on button "Stop Recording" at bounding box center [659, 286] width 323 height 27
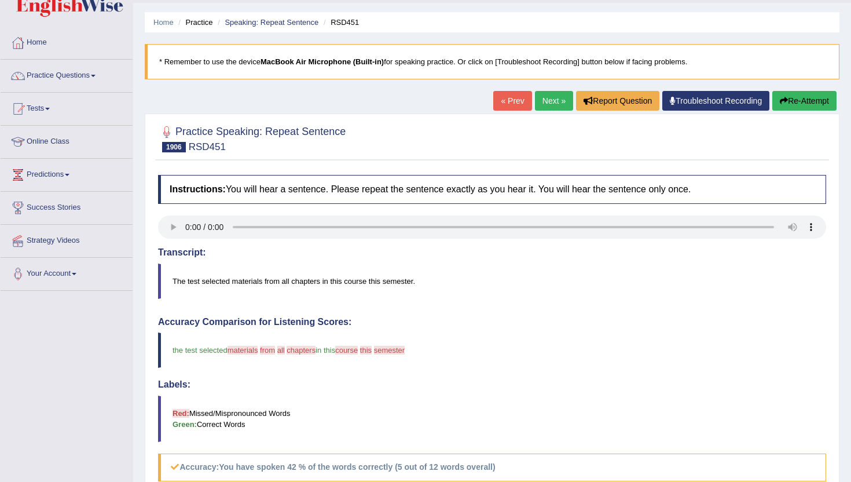
scroll to position [23, 0]
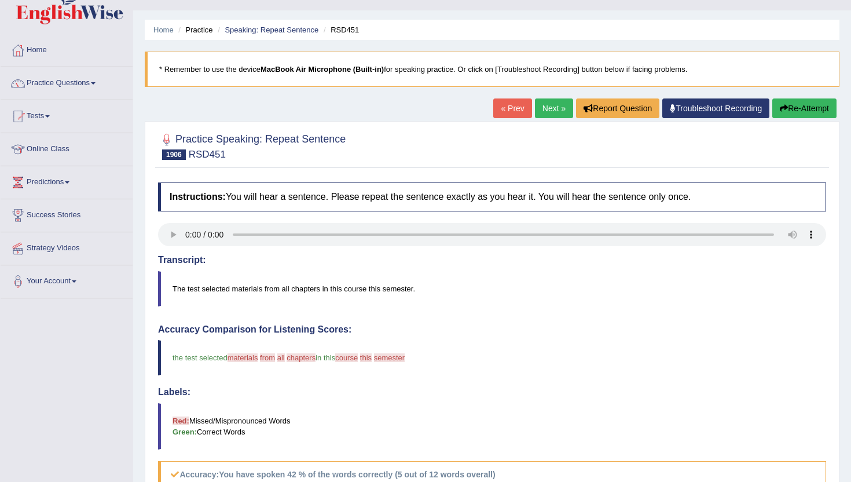
click at [549, 111] on link "Next »" at bounding box center [554, 108] width 38 height 20
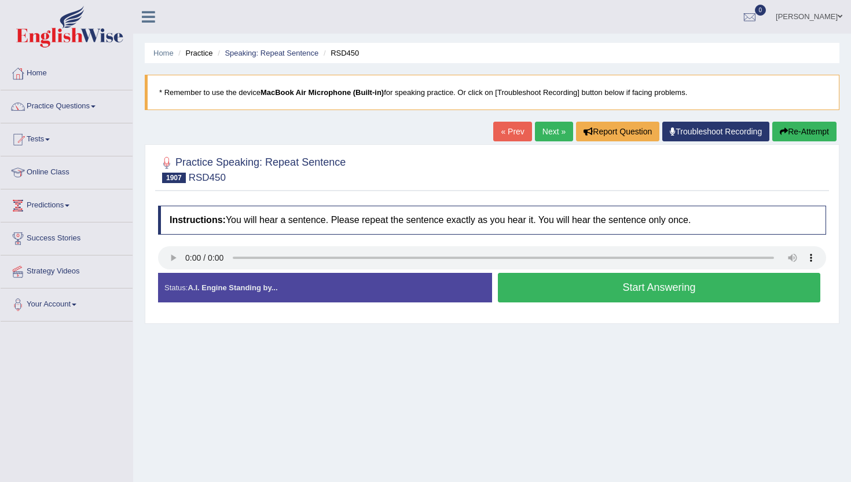
click at [518, 284] on button "Start Answering" at bounding box center [659, 288] width 323 height 30
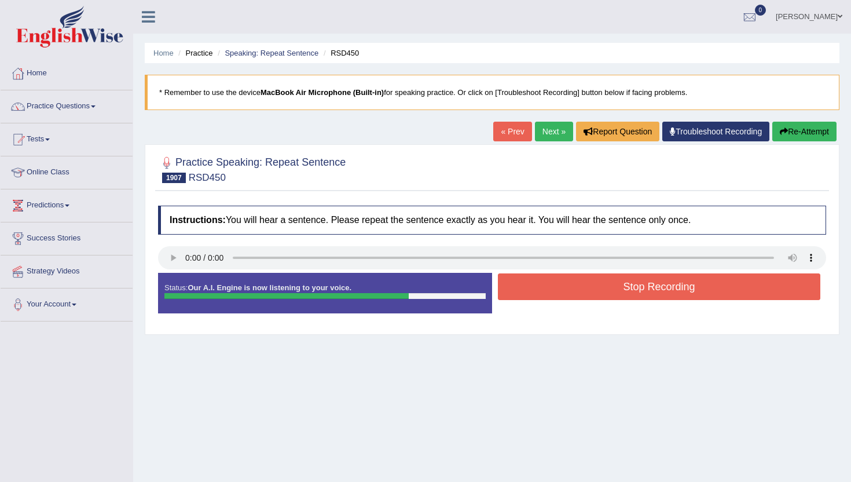
click at [518, 284] on button "Stop Recording" at bounding box center [659, 286] width 323 height 27
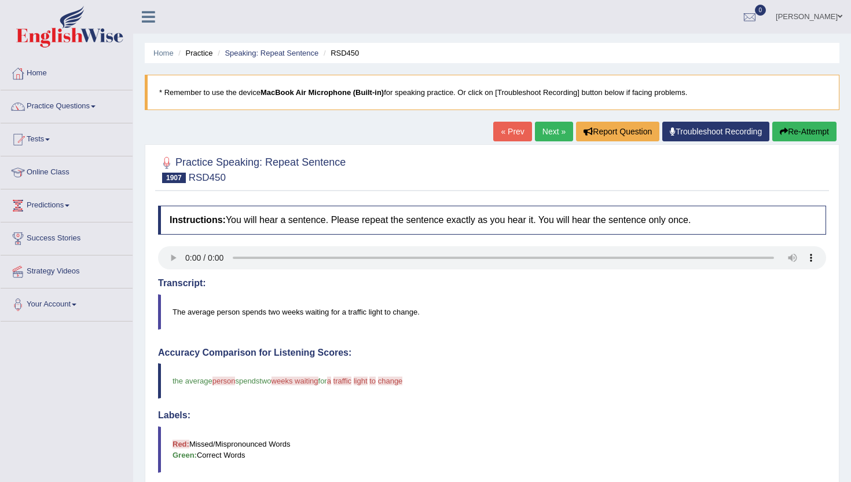
click at [547, 123] on link "Next »" at bounding box center [554, 132] width 38 height 20
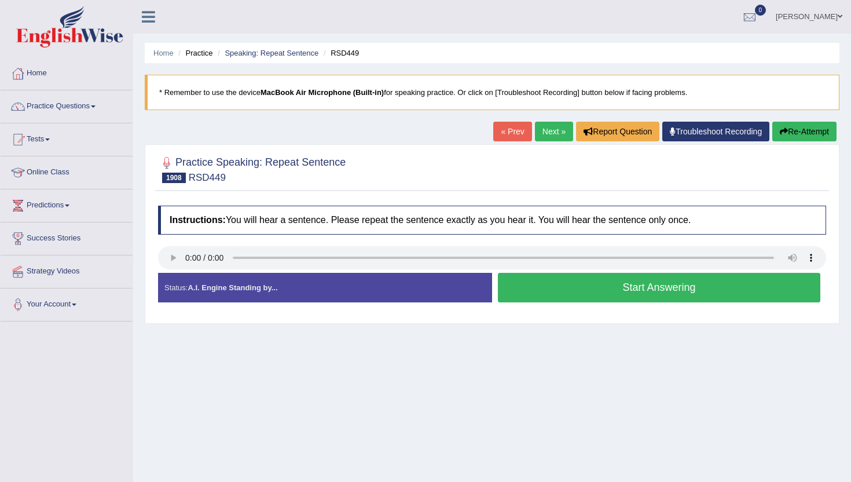
click at [517, 285] on button "Start Answering" at bounding box center [659, 288] width 323 height 30
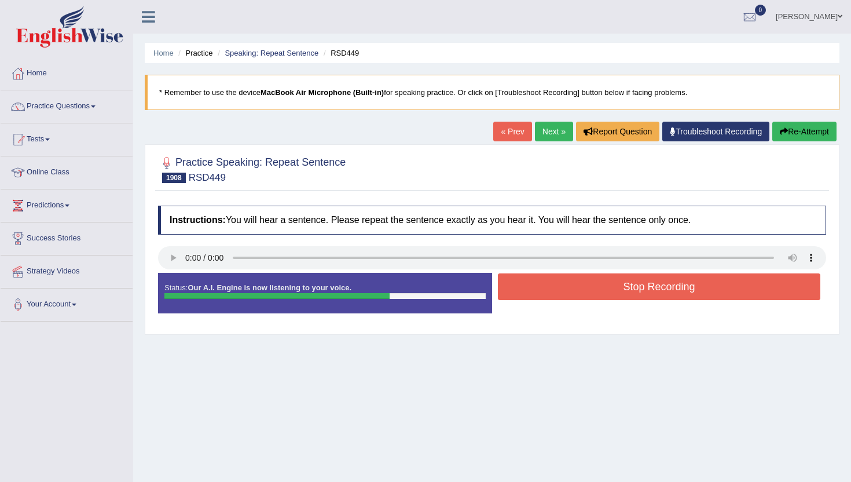
click at [517, 285] on button "Stop Recording" at bounding box center [659, 286] width 323 height 27
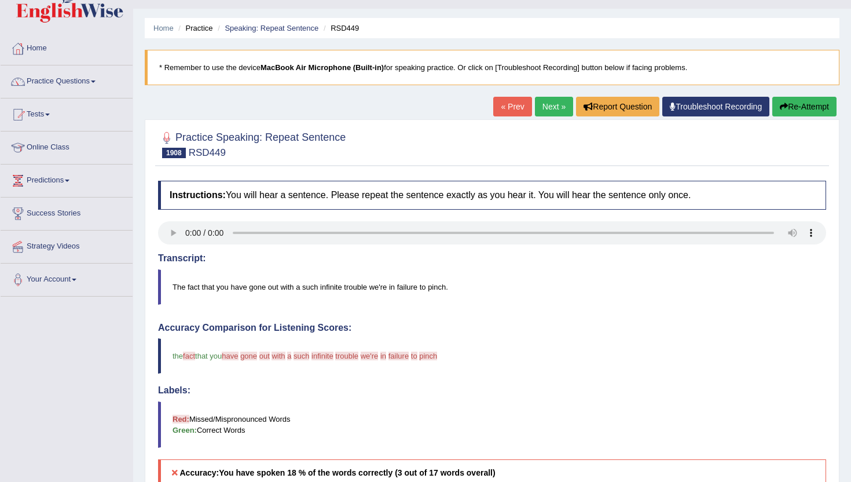
scroll to position [23, 0]
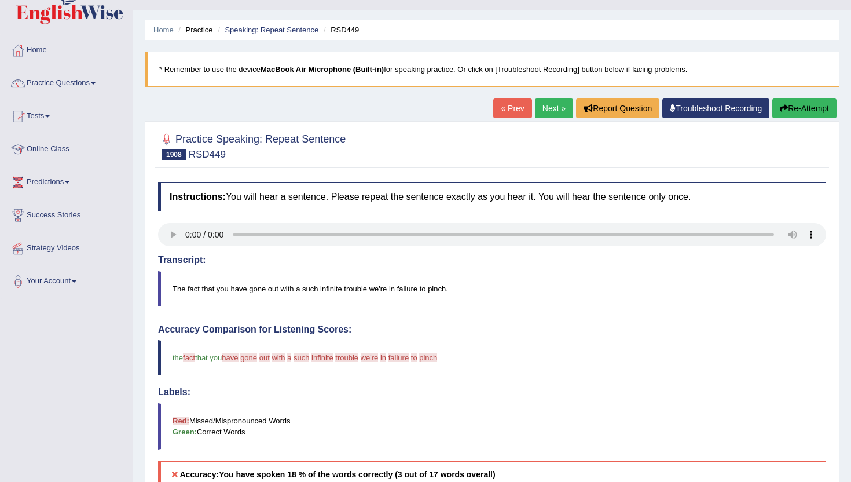
click at [552, 110] on link "Next »" at bounding box center [554, 108] width 38 height 20
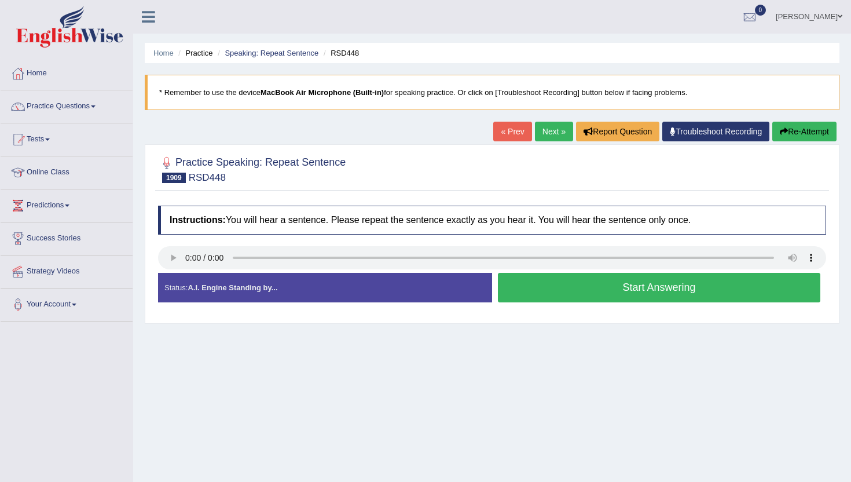
click at [561, 292] on button "Start Answering" at bounding box center [659, 288] width 323 height 30
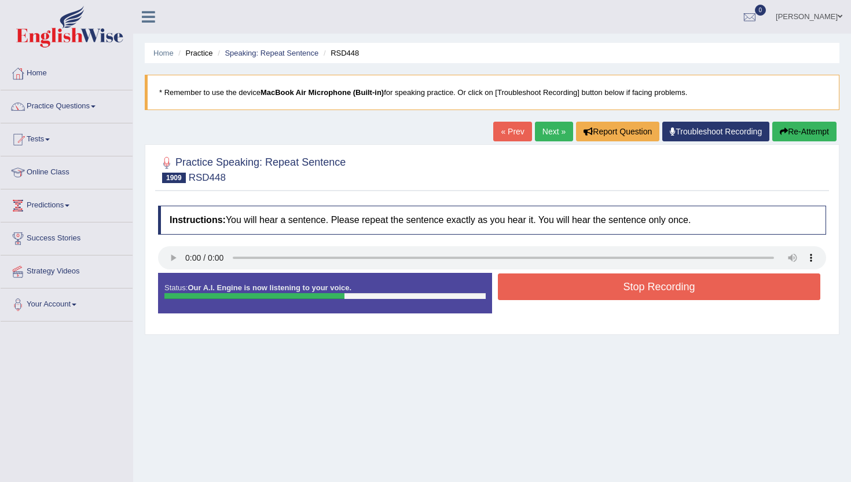
click at [561, 292] on button "Stop Recording" at bounding box center [659, 286] width 323 height 27
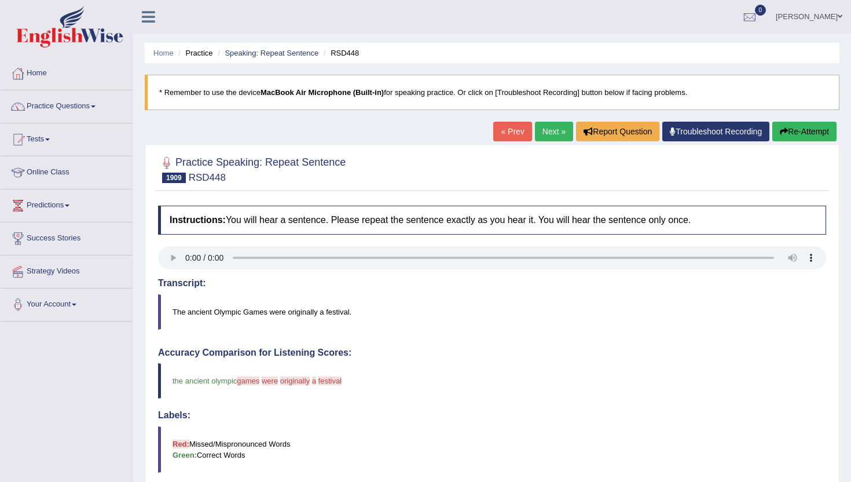
click at [542, 134] on link "Next »" at bounding box center [554, 132] width 38 height 20
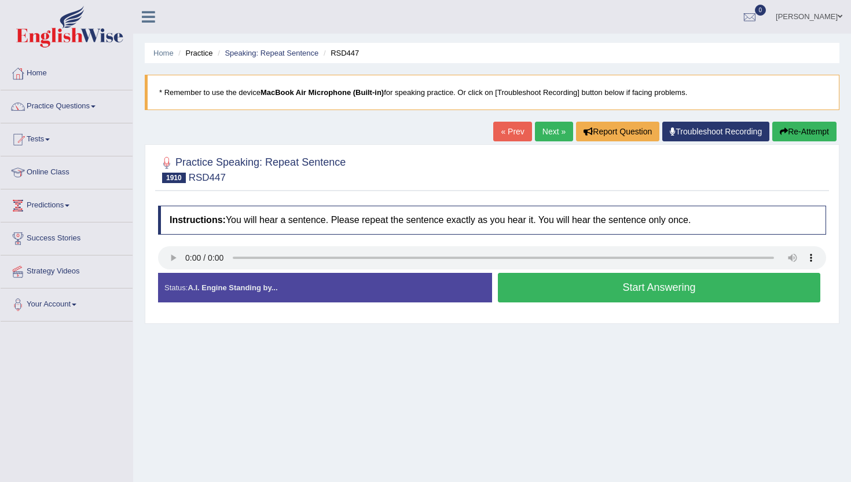
click at [588, 294] on button "Start Answering" at bounding box center [659, 288] width 323 height 30
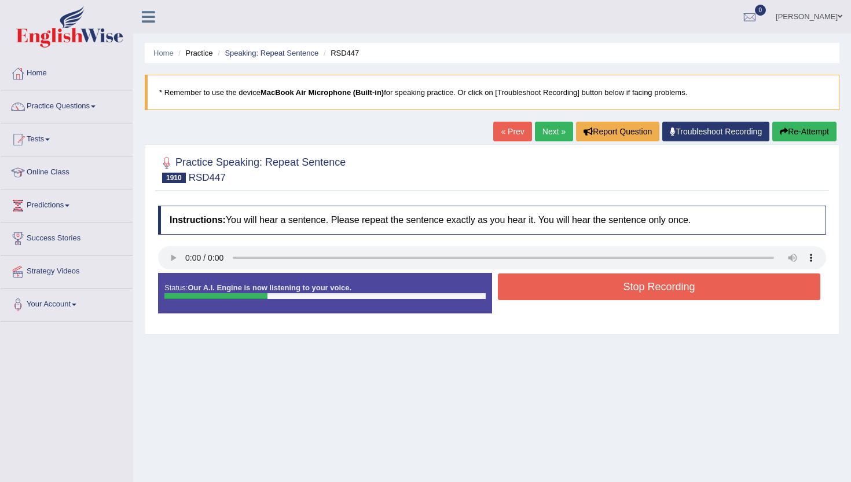
click at [588, 294] on button "Stop Recording" at bounding box center [659, 286] width 323 height 27
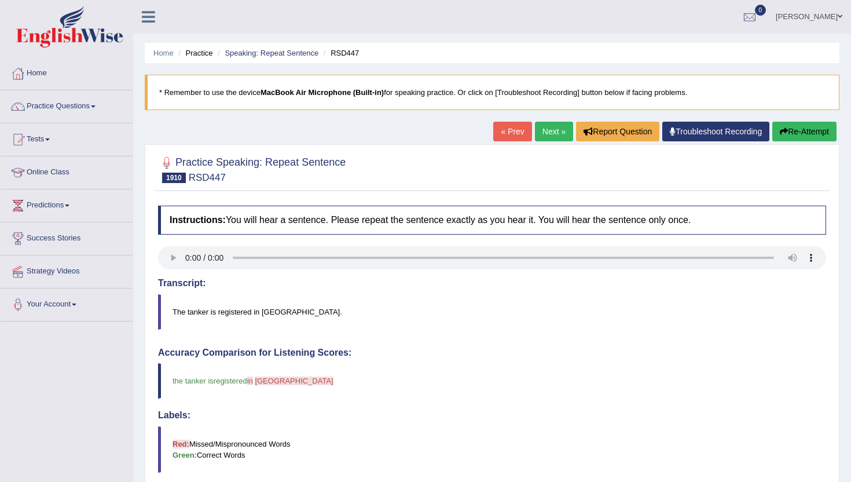
click at [541, 129] on link "Next »" at bounding box center [554, 132] width 38 height 20
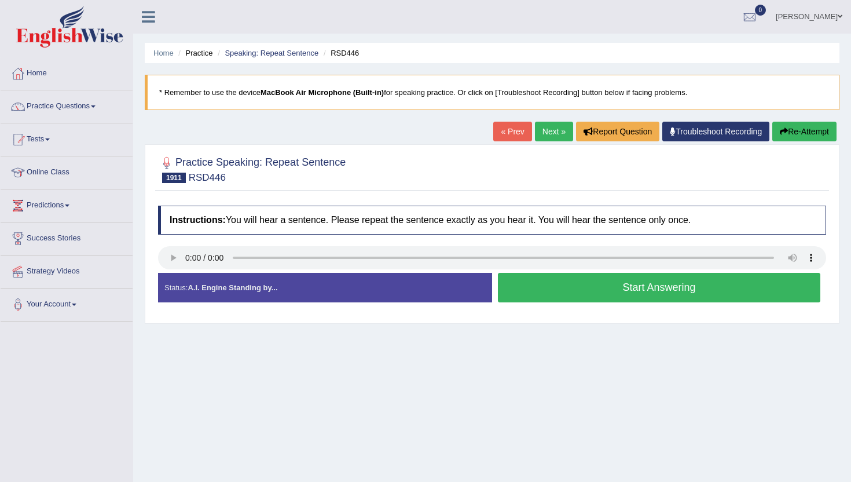
click at [541, 281] on button "Start Answering" at bounding box center [659, 288] width 323 height 30
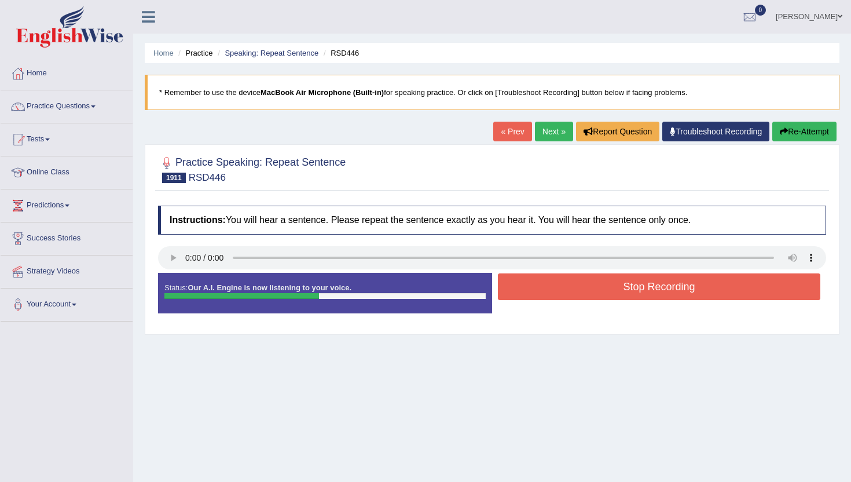
click at [541, 281] on button "Stop Recording" at bounding box center [659, 286] width 323 height 27
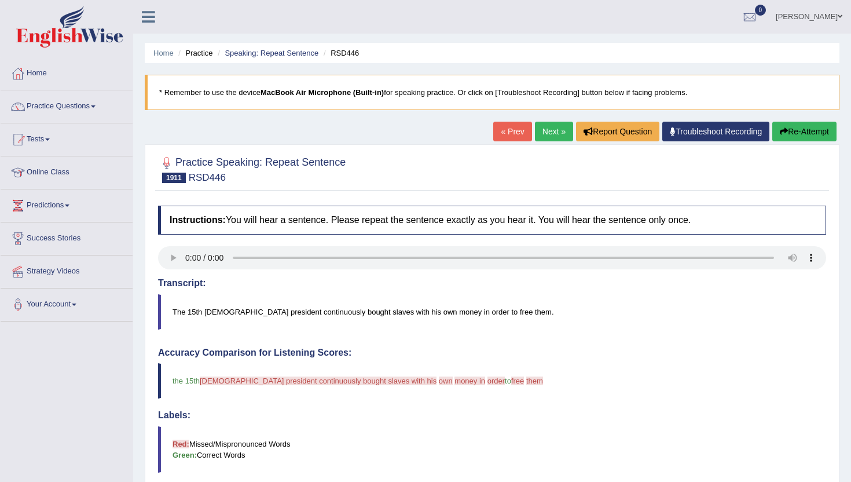
click at [543, 134] on link "Next »" at bounding box center [554, 132] width 38 height 20
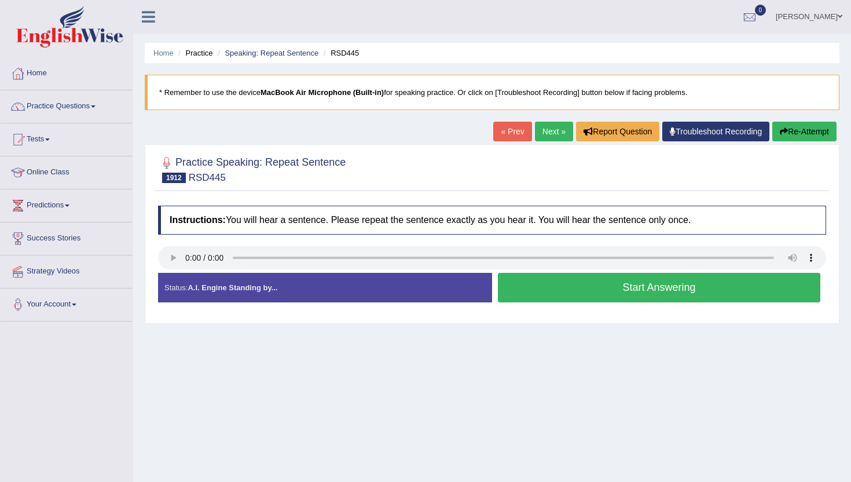
click at [528, 299] on button "Start Answering" at bounding box center [659, 288] width 323 height 30
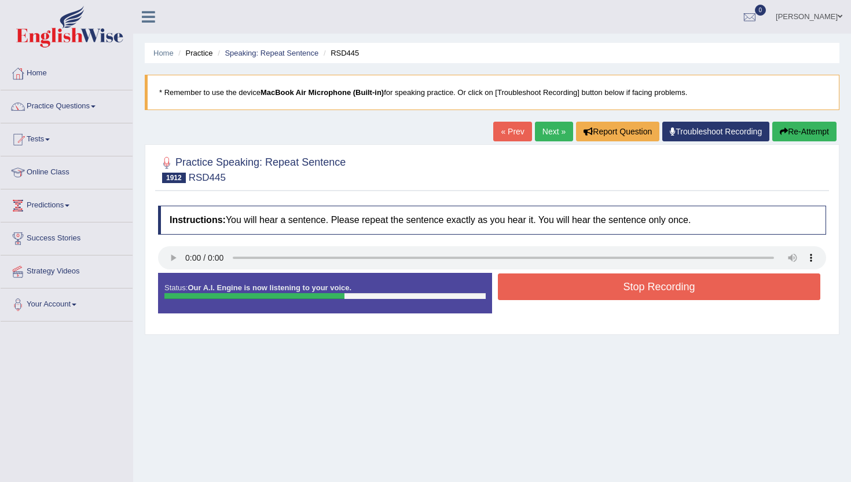
click at [530, 292] on button "Stop Recording" at bounding box center [659, 286] width 323 height 27
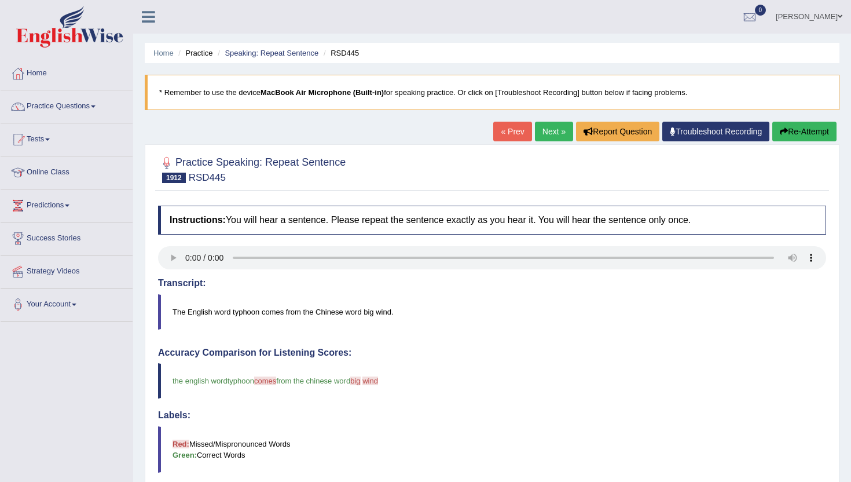
click at [546, 126] on link "Next »" at bounding box center [554, 132] width 38 height 20
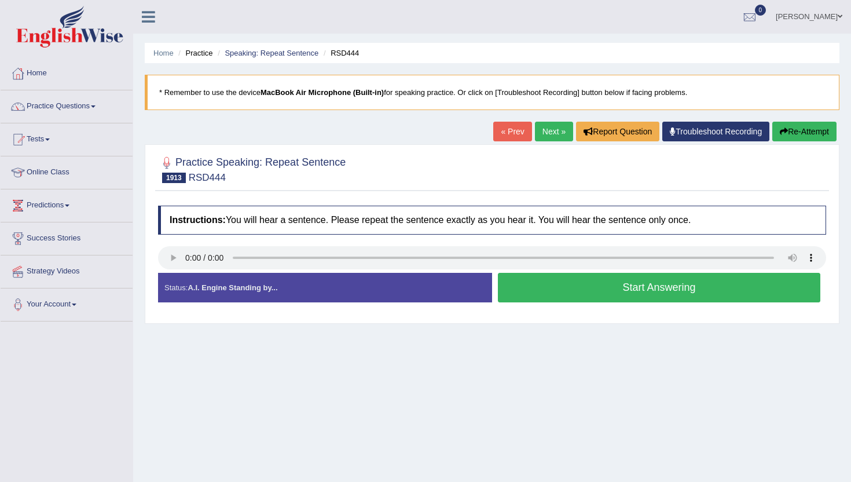
click at [533, 288] on button "Start Answering" at bounding box center [659, 288] width 323 height 30
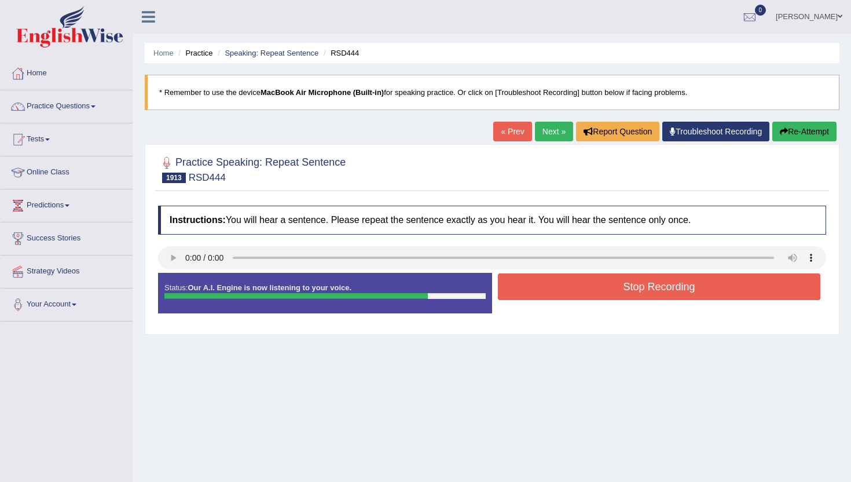
click at [533, 288] on button "Stop Recording" at bounding box center [659, 286] width 323 height 27
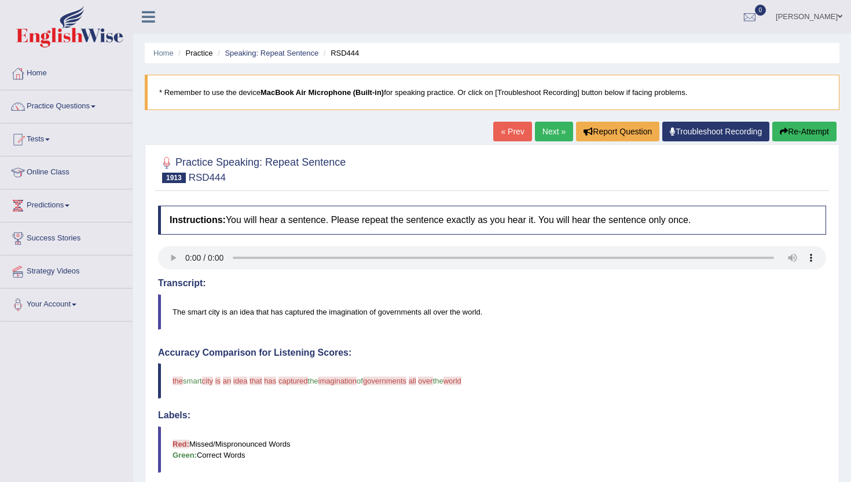
click at [536, 133] on link "Next »" at bounding box center [554, 132] width 38 height 20
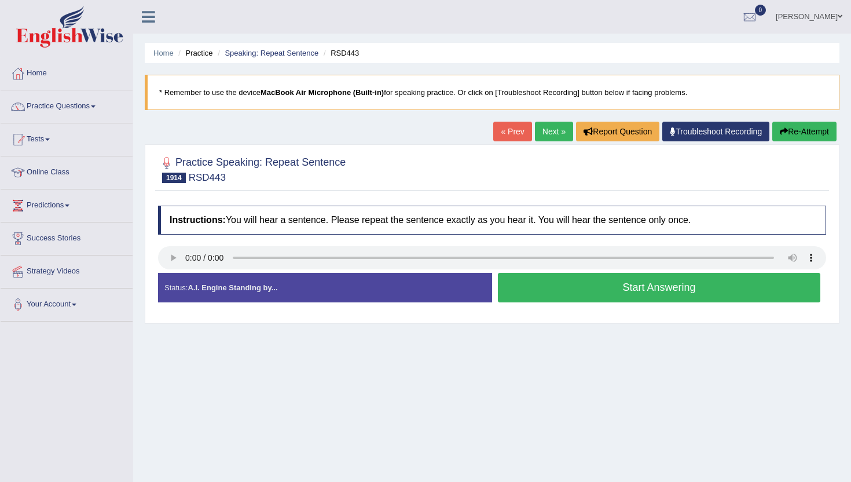
click at [534, 281] on button "Start Answering" at bounding box center [659, 288] width 323 height 30
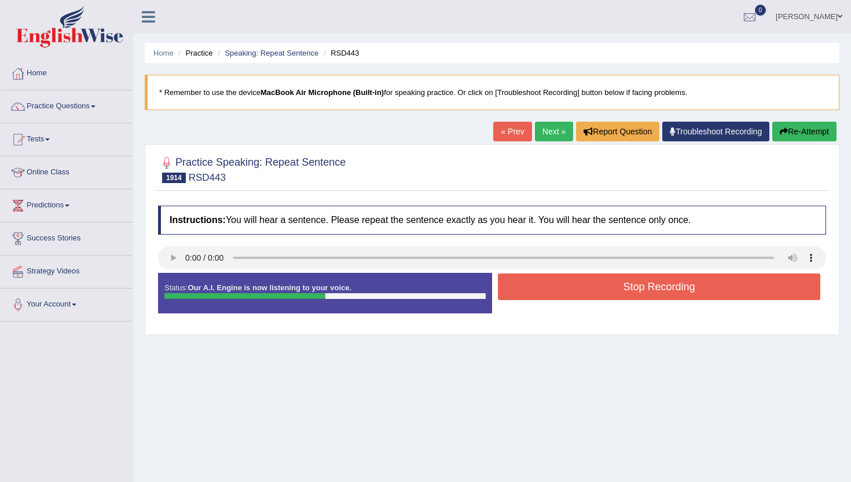
click at [534, 281] on button "Stop Recording" at bounding box center [659, 286] width 323 height 27
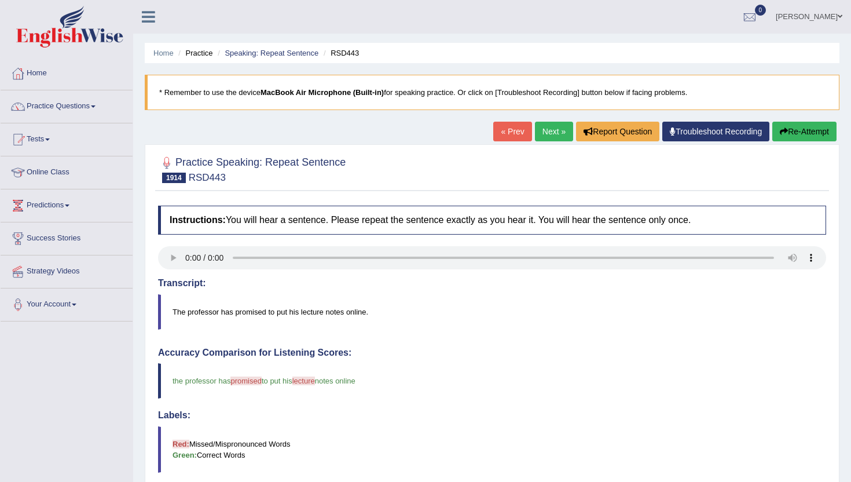
click at [551, 135] on link "Next »" at bounding box center [554, 132] width 38 height 20
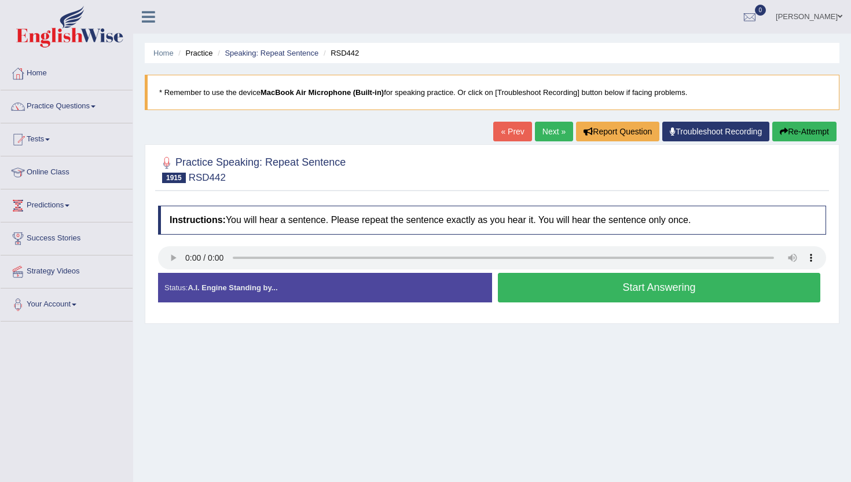
click at [569, 281] on button "Start Answering" at bounding box center [659, 288] width 323 height 30
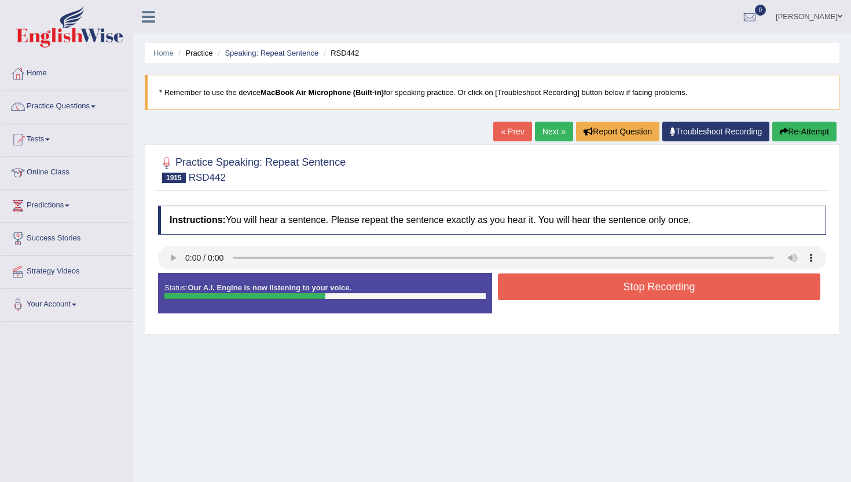
click at [572, 290] on button "Stop Recording" at bounding box center [659, 286] width 323 height 27
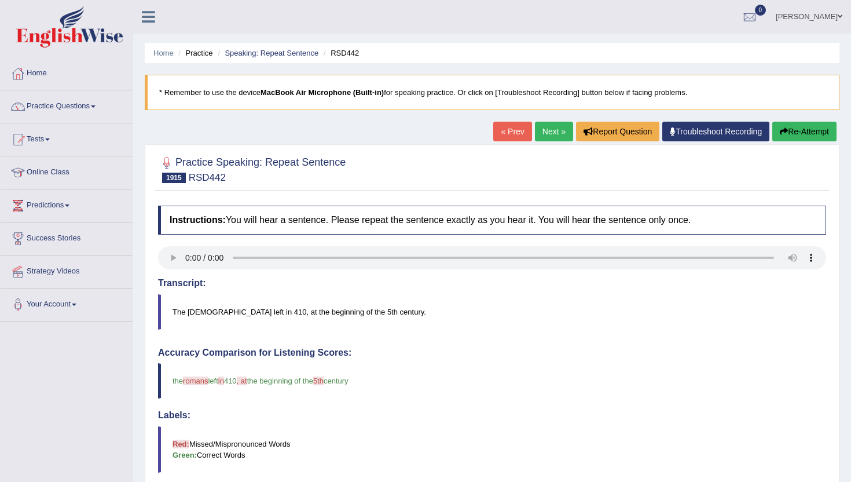
click at [553, 129] on link "Next »" at bounding box center [554, 132] width 38 height 20
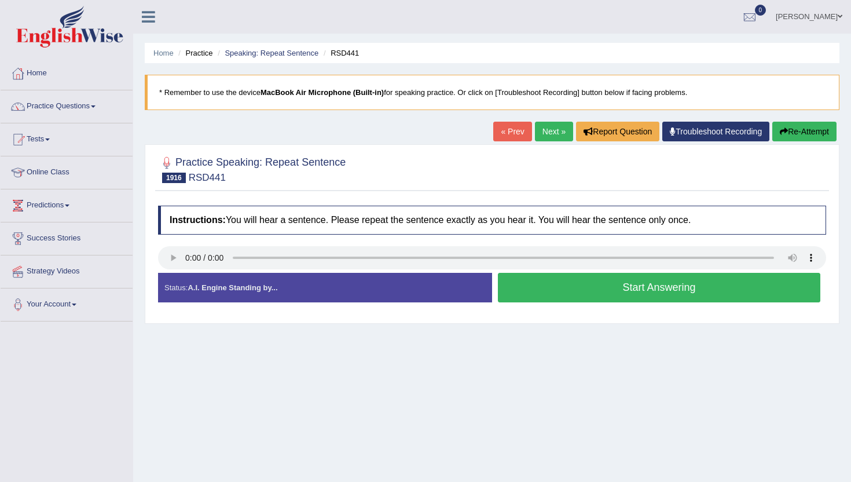
click at [590, 287] on button "Start Answering" at bounding box center [659, 288] width 323 height 30
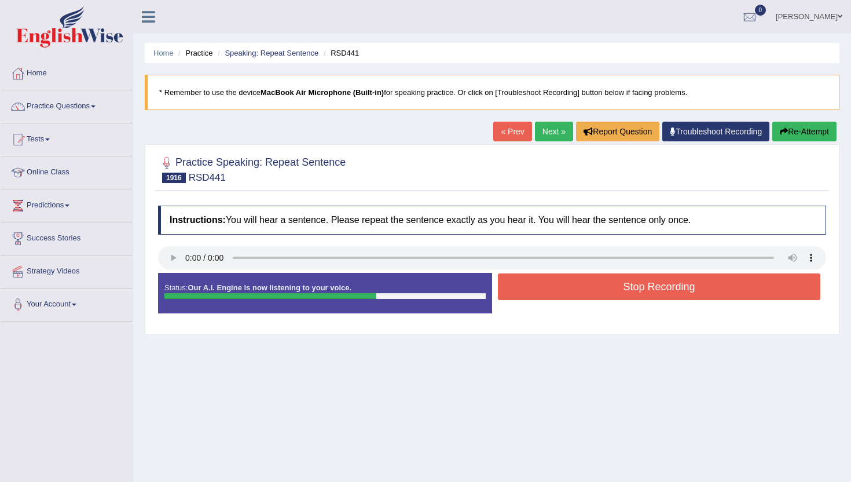
click at [590, 287] on button "Stop Recording" at bounding box center [659, 286] width 323 height 27
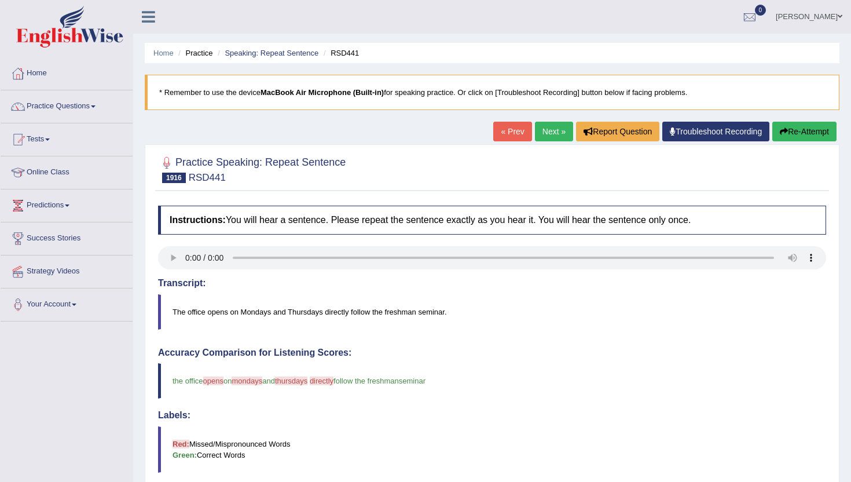
click at [537, 125] on link "Next »" at bounding box center [554, 132] width 38 height 20
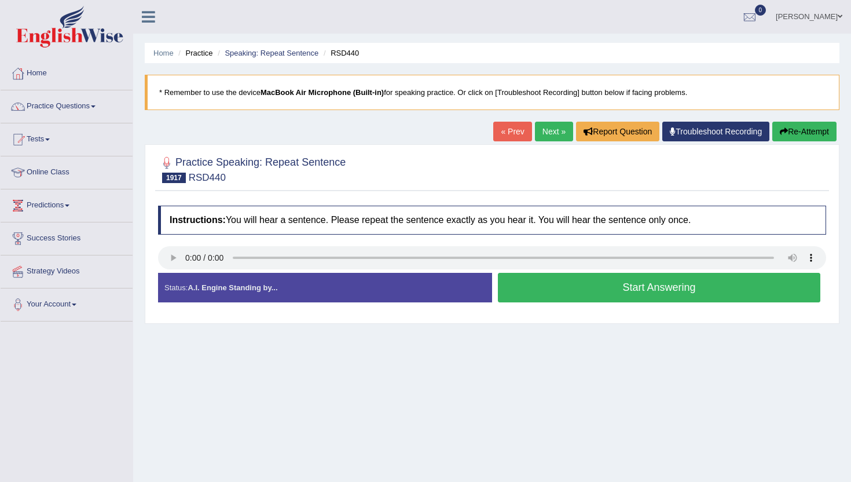
click at [585, 283] on button "Start Answering" at bounding box center [659, 288] width 323 height 30
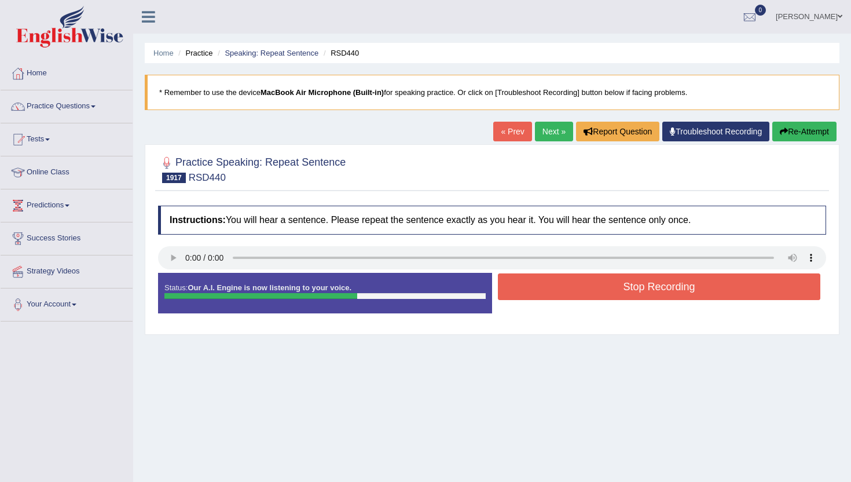
click at [585, 283] on button "Stop Recording" at bounding box center [659, 286] width 323 height 27
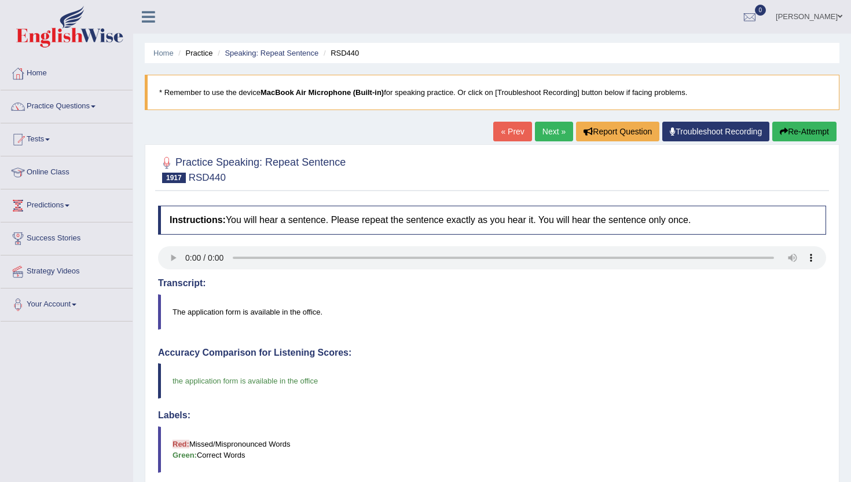
click at [547, 124] on link "Next »" at bounding box center [554, 132] width 38 height 20
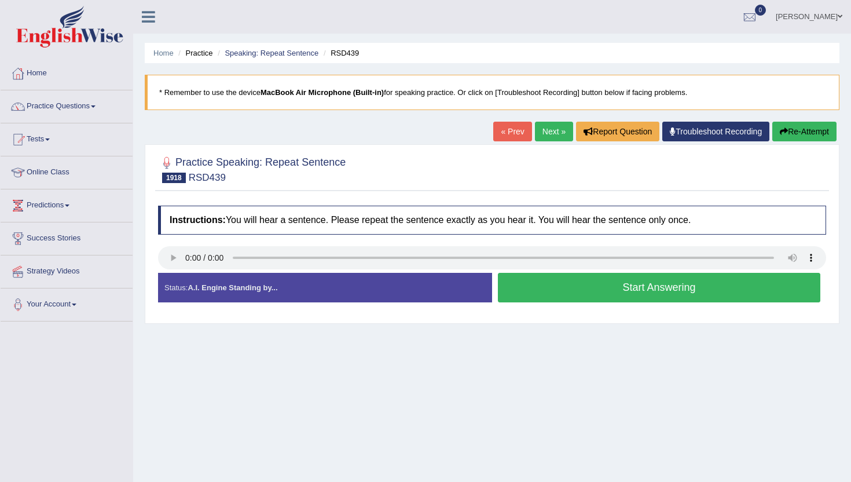
click at [553, 299] on button "Start Answering" at bounding box center [659, 288] width 323 height 30
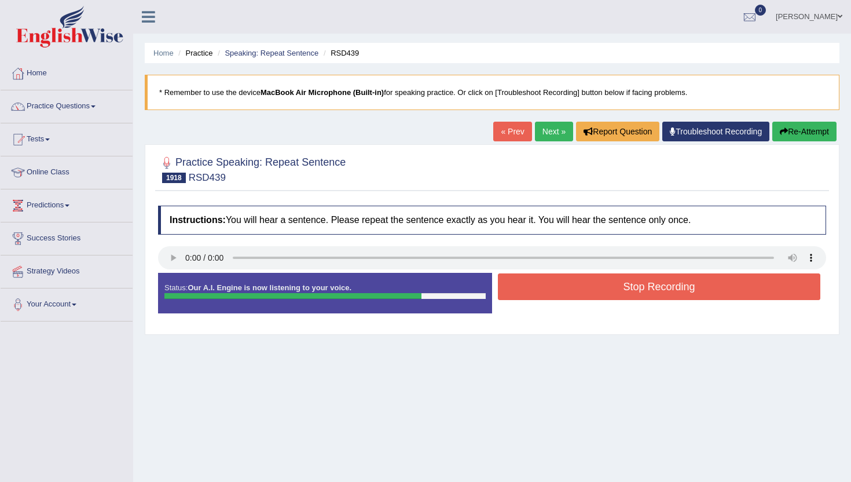
click at [554, 288] on button "Stop Recording" at bounding box center [659, 286] width 323 height 27
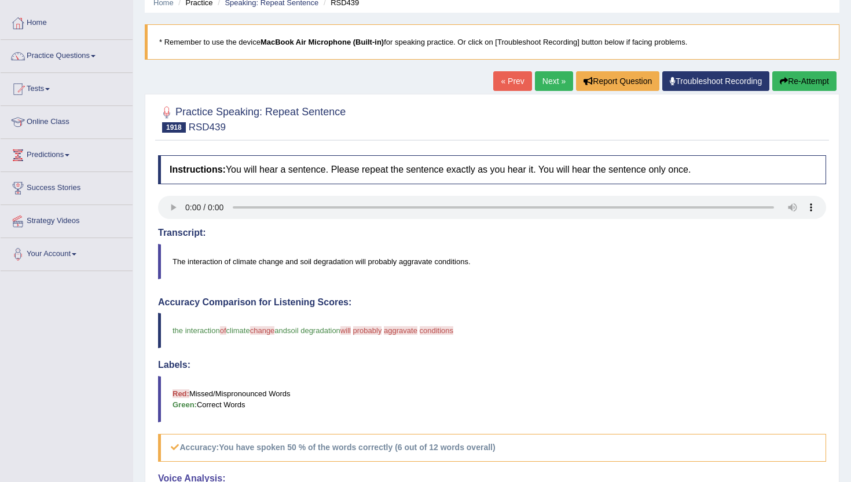
scroll to position [46, 0]
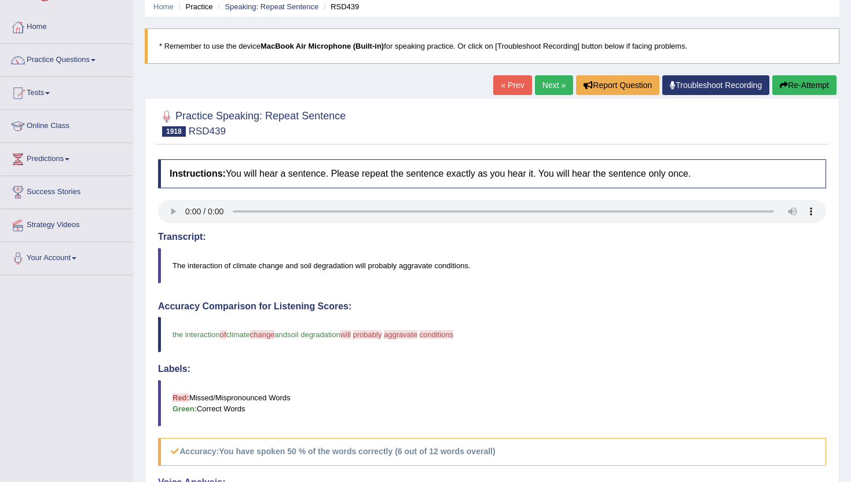
click at [553, 84] on link "Next »" at bounding box center [554, 85] width 38 height 20
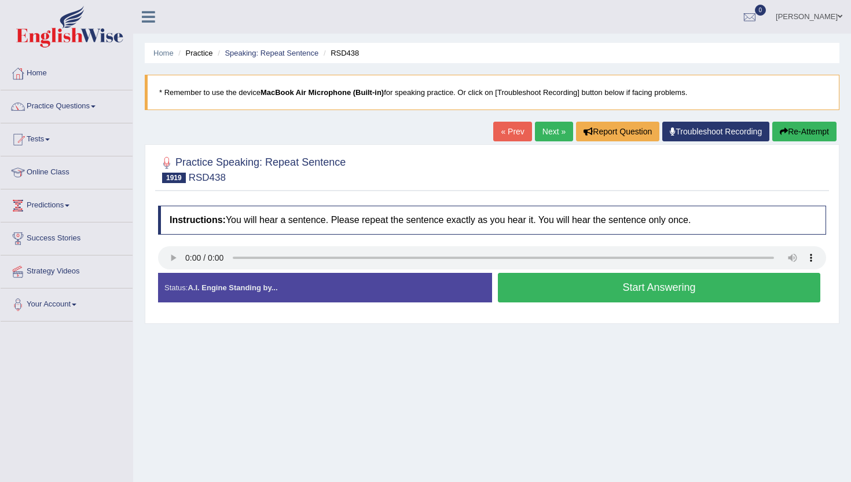
click at [525, 294] on button "Start Answering" at bounding box center [659, 288] width 323 height 30
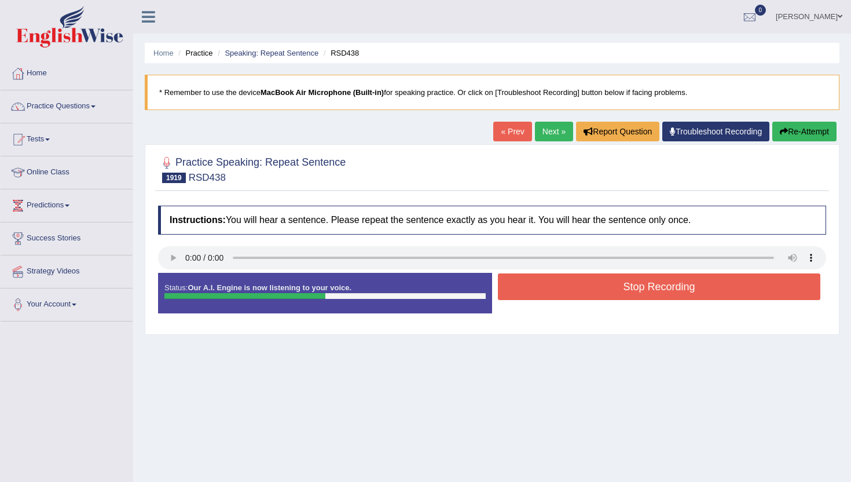
click at [525, 294] on button "Stop Recording" at bounding box center [659, 286] width 323 height 27
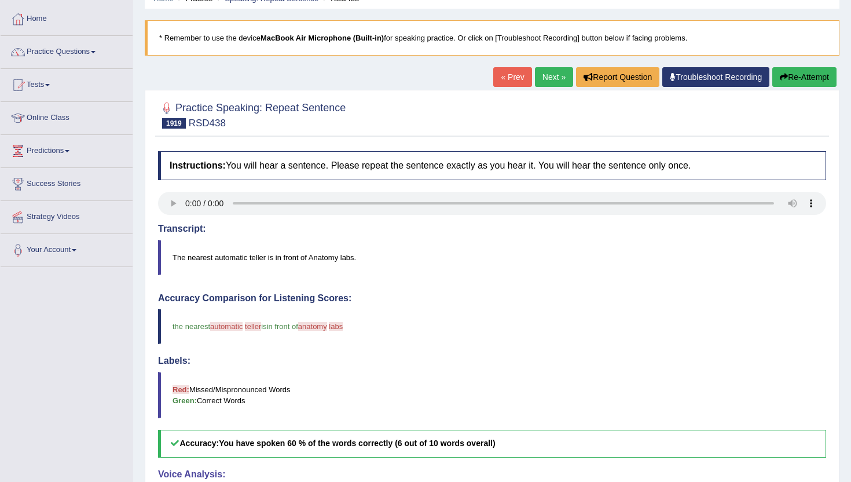
scroll to position [46, 0]
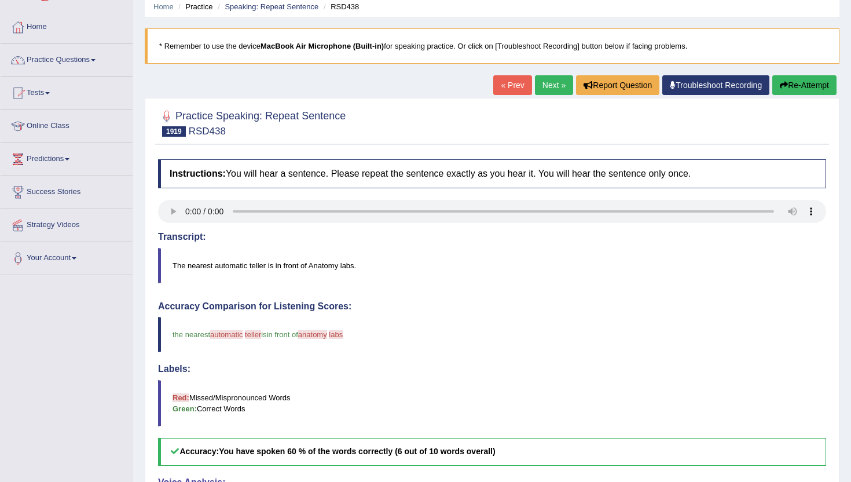
click at [548, 78] on link "Next »" at bounding box center [554, 85] width 38 height 20
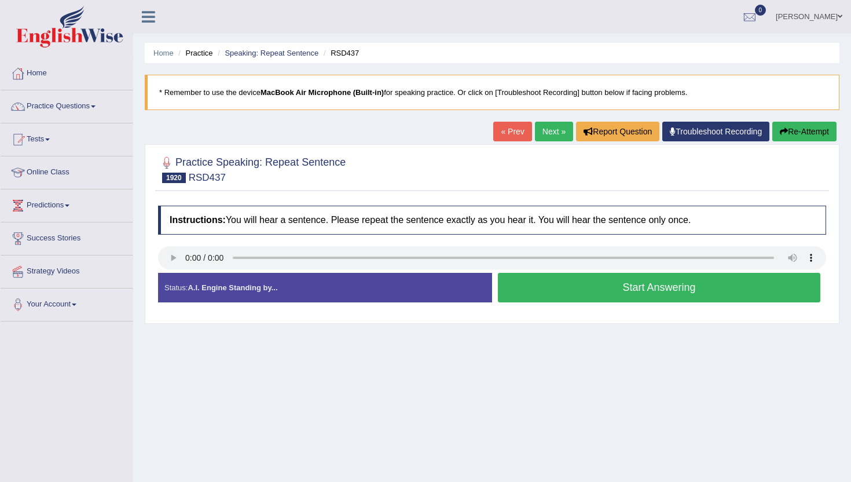
click at [523, 283] on button "Start Answering" at bounding box center [659, 288] width 323 height 30
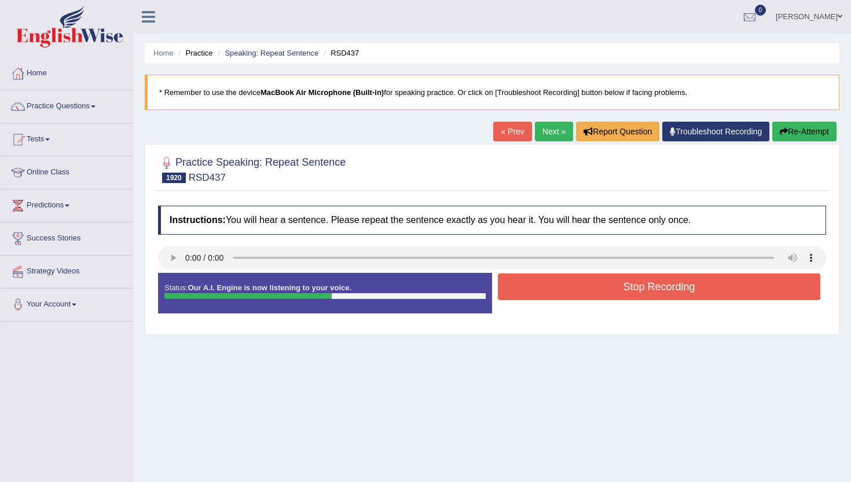
click at [523, 283] on button "Stop Recording" at bounding box center [659, 286] width 323 height 27
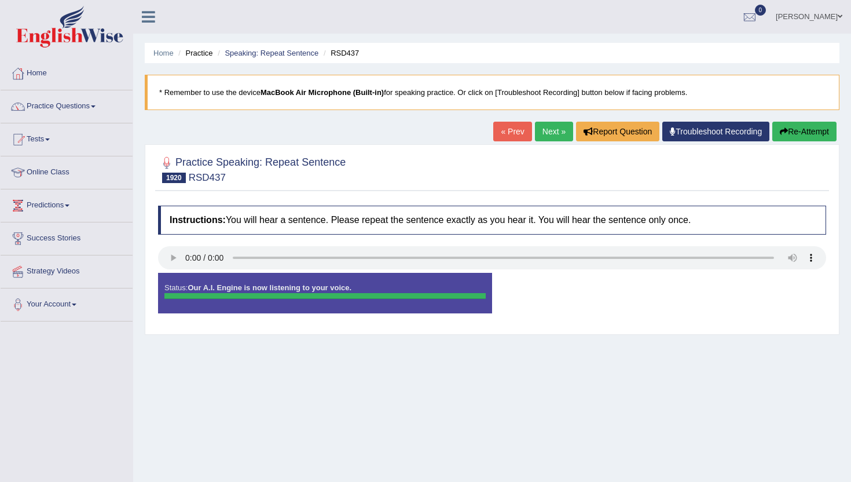
click at [478, 279] on div "Status: Our A.I. Engine is now listening to your voice." at bounding box center [325, 293] width 334 height 41
click at [799, 135] on button "Re-Attempt" at bounding box center [805, 132] width 64 height 20
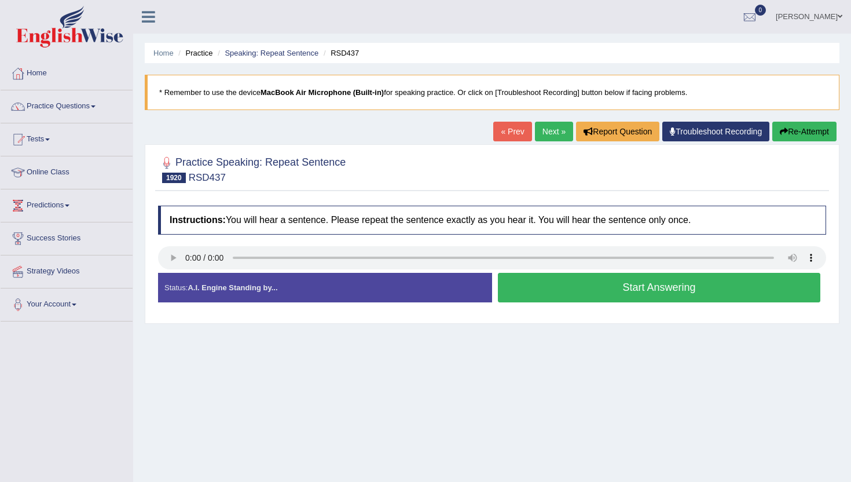
click at [542, 294] on button "Start Answering" at bounding box center [659, 288] width 323 height 30
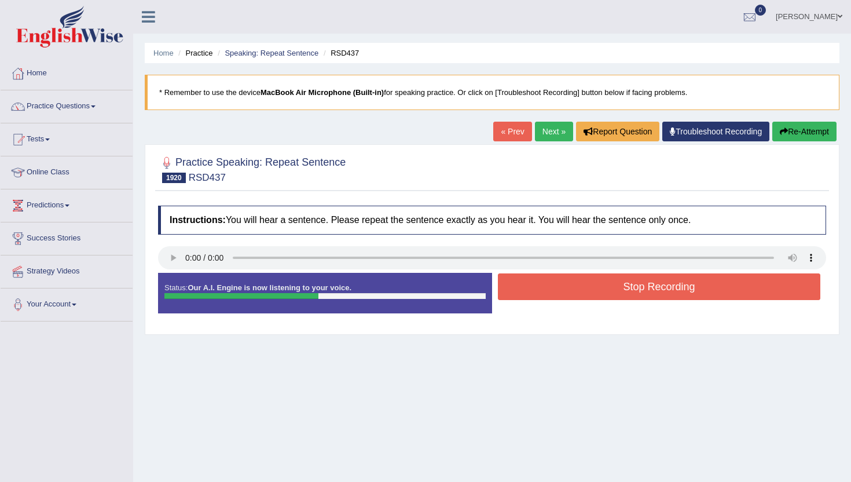
click at [542, 294] on button "Stop Recording" at bounding box center [659, 286] width 323 height 27
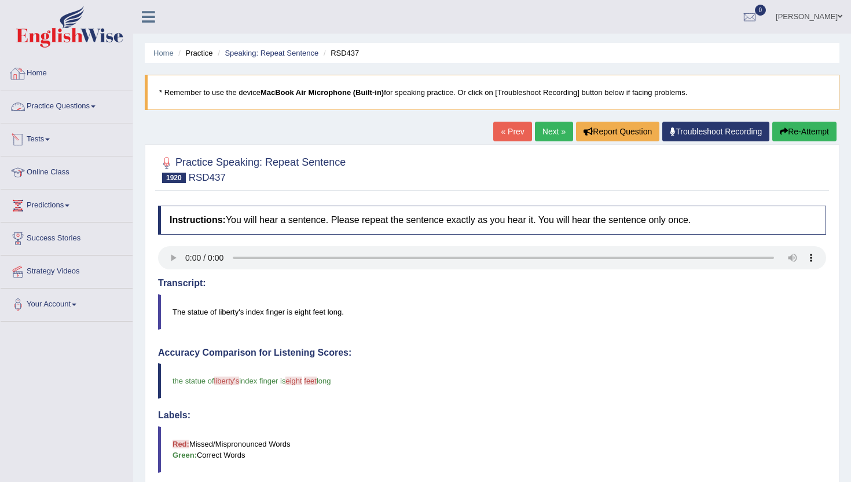
click at [60, 111] on link "Practice Questions" at bounding box center [67, 104] width 132 height 29
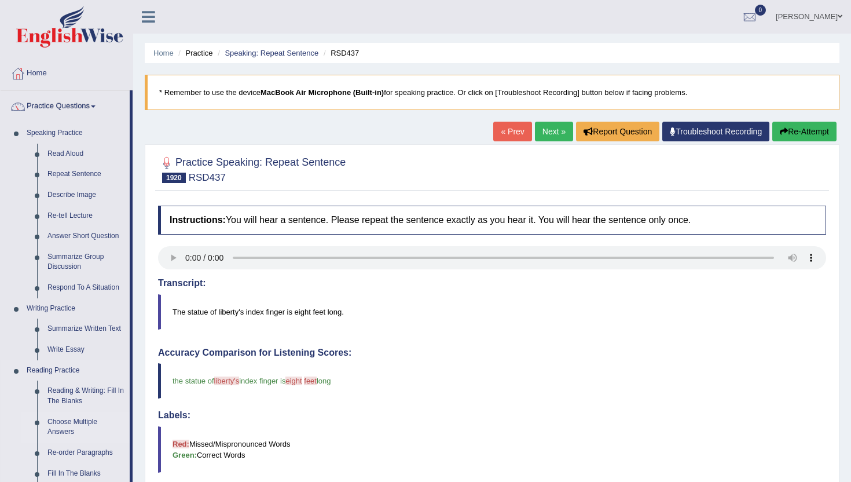
click at [123, 422] on link "Choose Multiple Answers" at bounding box center [85, 427] width 87 height 31
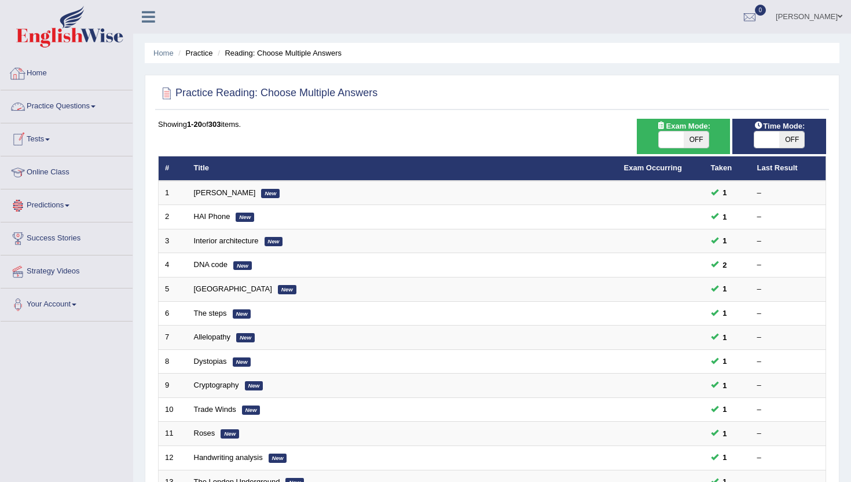
click at [43, 70] on link "Home" at bounding box center [67, 71] width 132 height 29
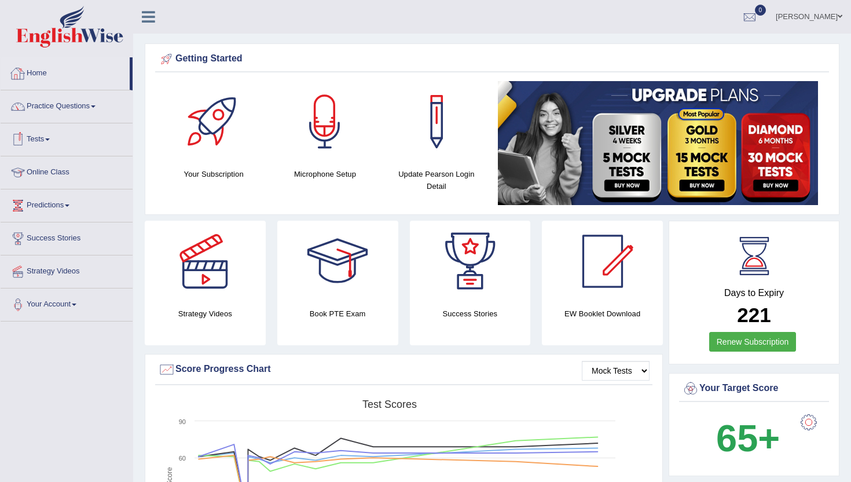
click at [47, 68] on link "Home" at bounding box center [65, 71] width 129 height 29
click at [39, 104] on link "Practice Questions" at bounding box center [67, 104] width 132 height 29
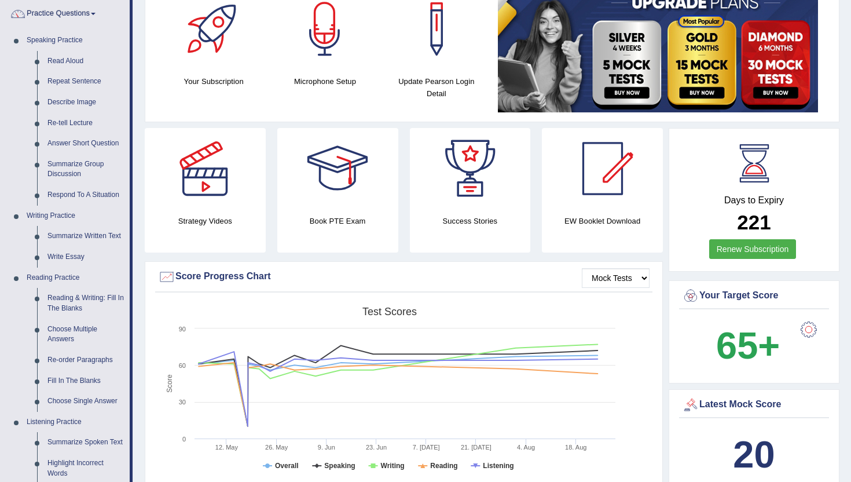
scroll to position [69, 0]
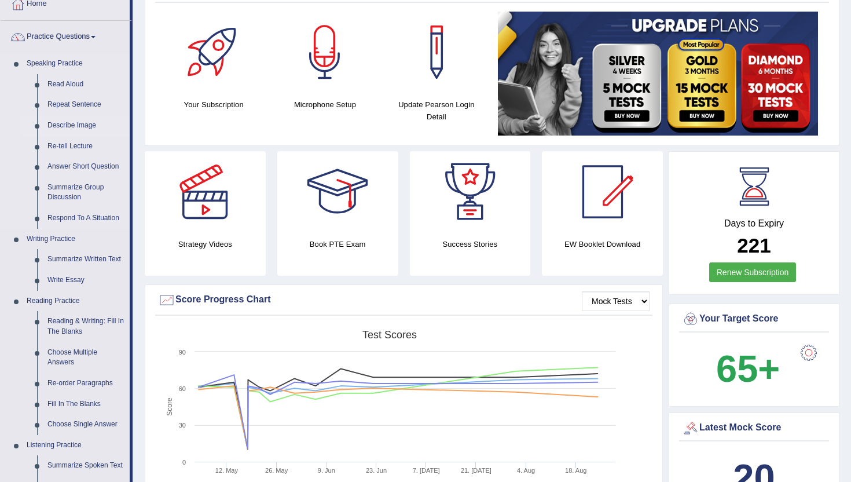
click at [54, 122] on link "Describe Image" at bounding box center [85, 125] width 87 height 21
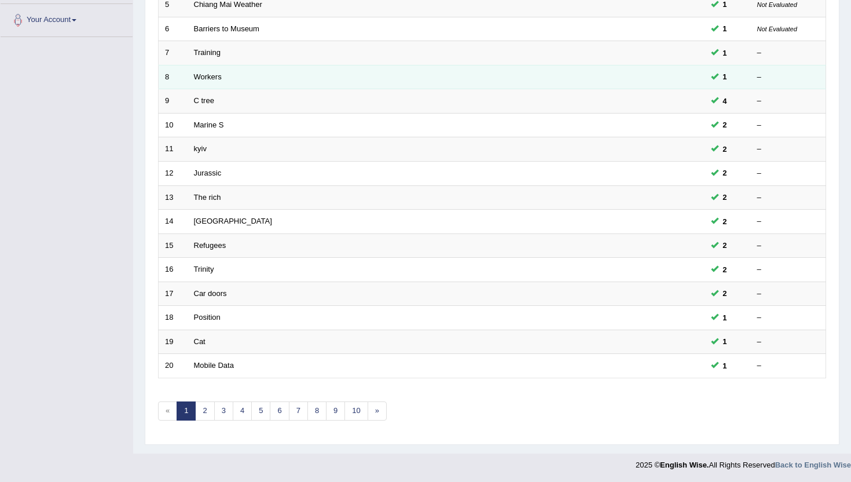
scroll to position [285, 0]
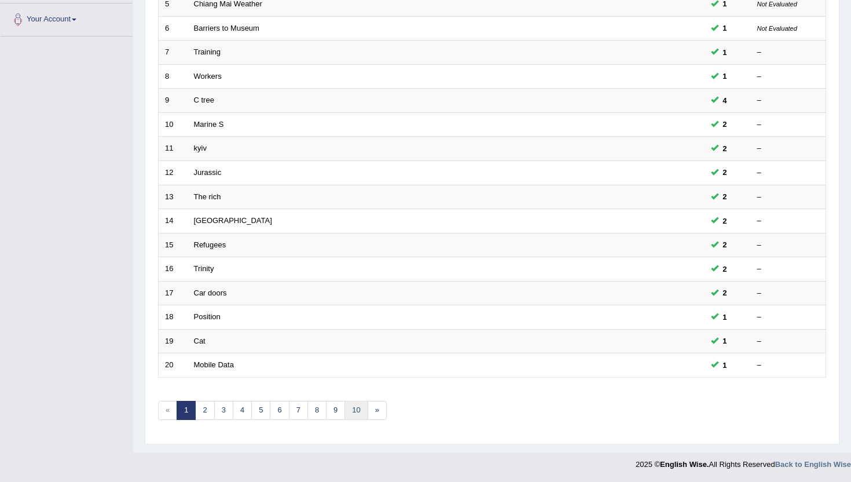
click at [348, 413] on link "10" at bounding box center [356, 410] width 23 height 19
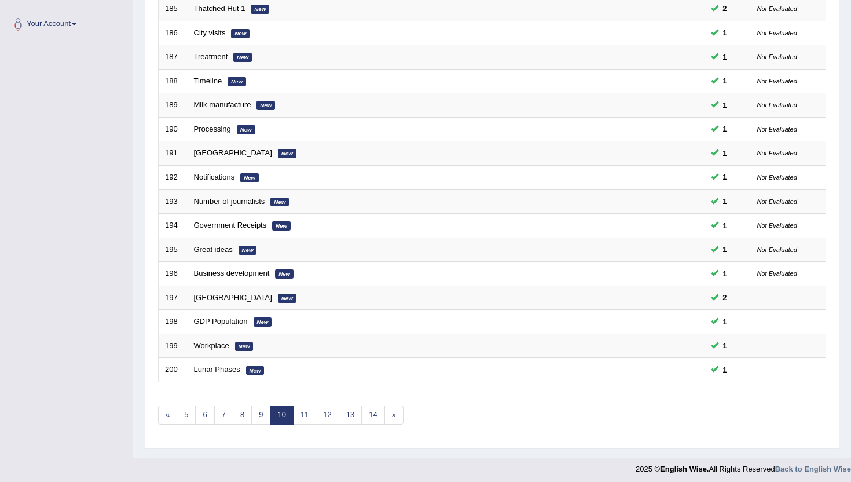
scroll to position [285, 0]
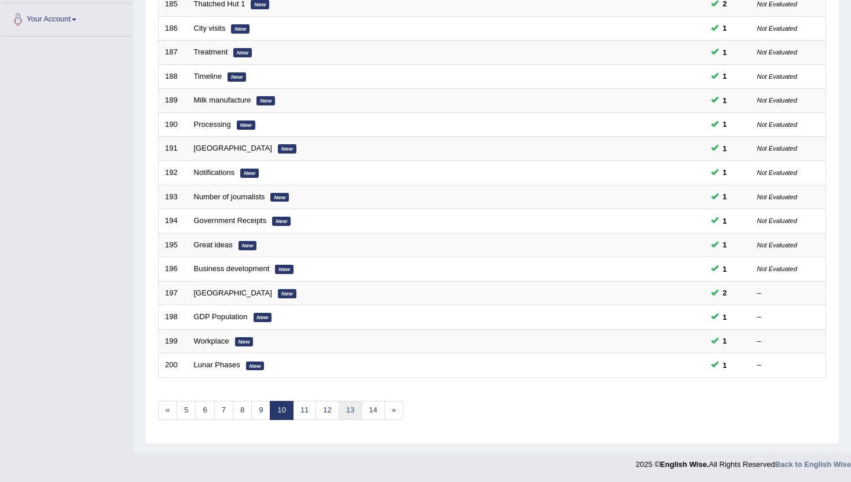
click at [356, 413] on link "13" at bounding box center [350, 410] width 23 height 19
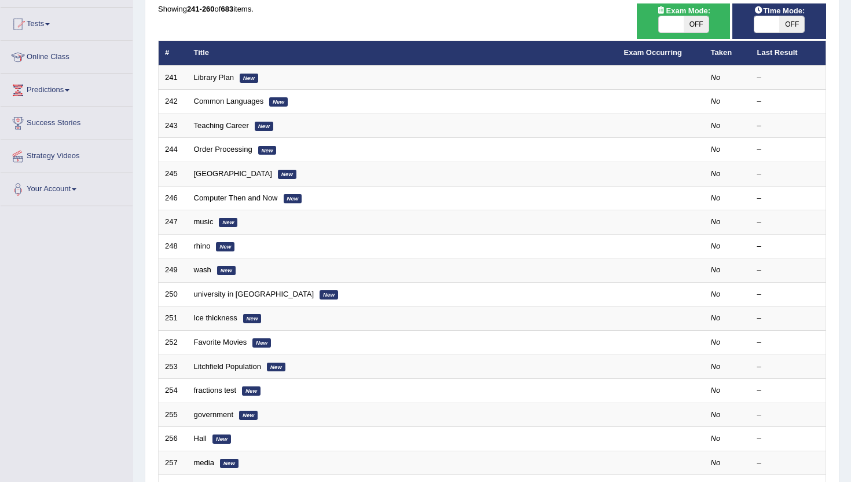
scroll to position [116, 0]
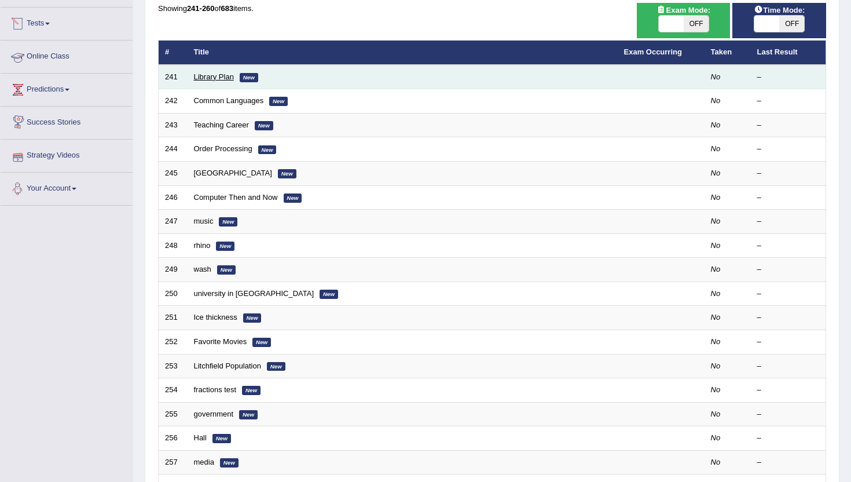
click at [210, 76] on link "Library Plan" at bounding box center [214, 76] width 40 height 9
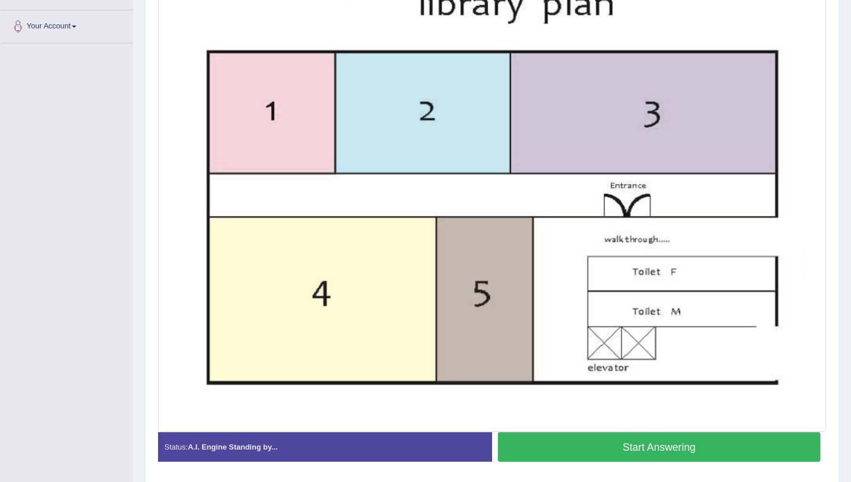
scroll to position [255, 0]
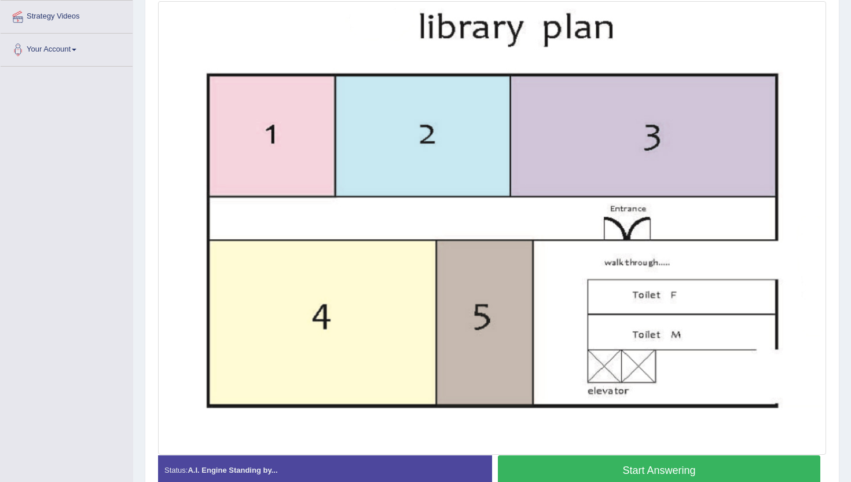
click at [554, 467] on button "Start Answering" at bounding box center [659, 470] width 323 height 30
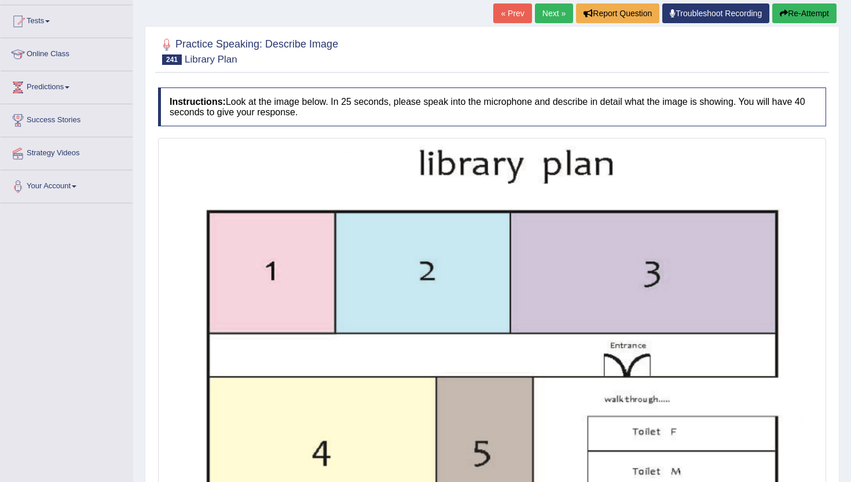
scroll to position [111, 0]
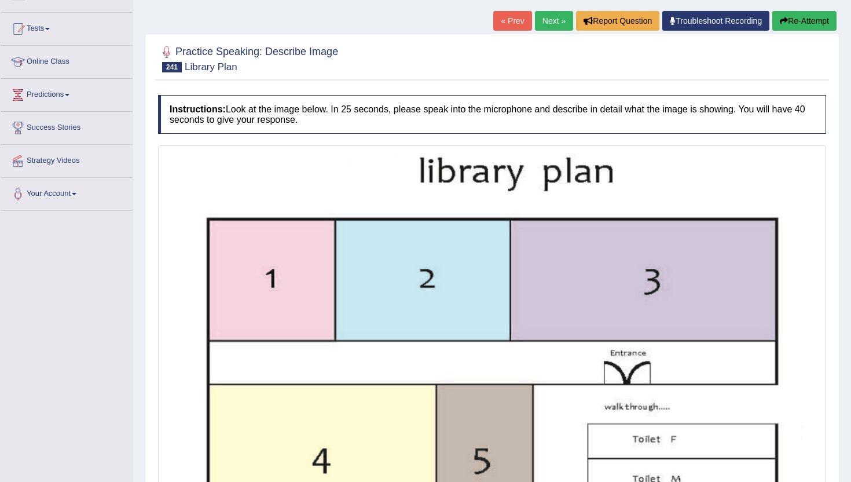
click at [808, 21] on button "Re-Attempt" at bounding box center [805, 21] width 64 height 20
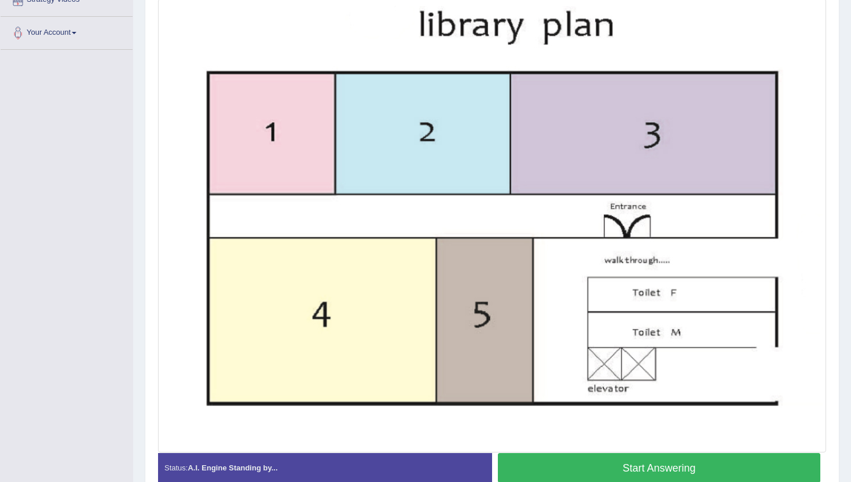
scroll to position [273, 0]
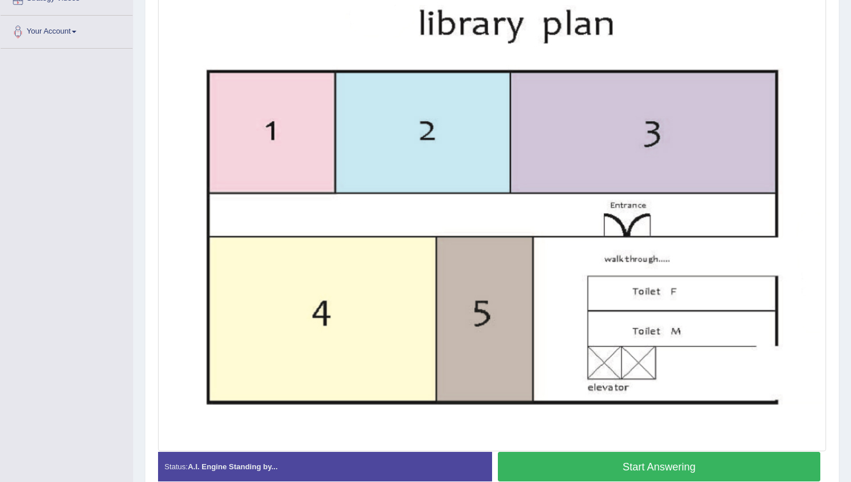
click at [548, 471] on button "Start Answering" at bounding box center [659, 467] width 323 height 30
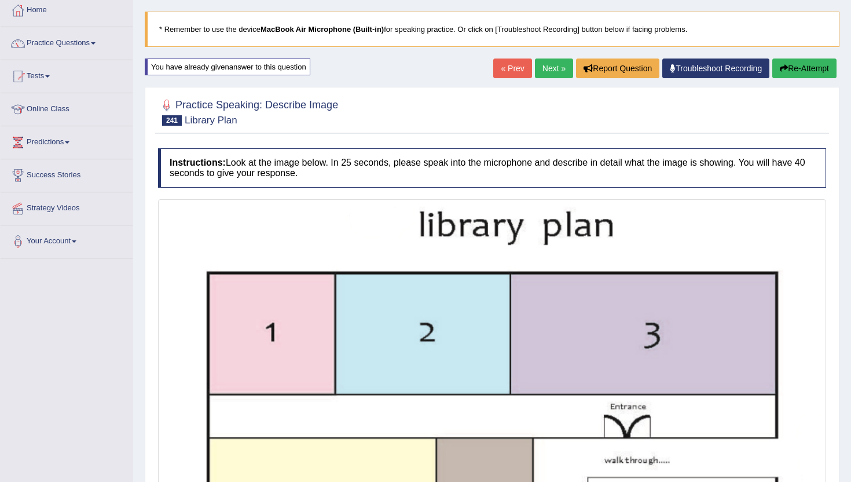
scroll to position [41, 0]
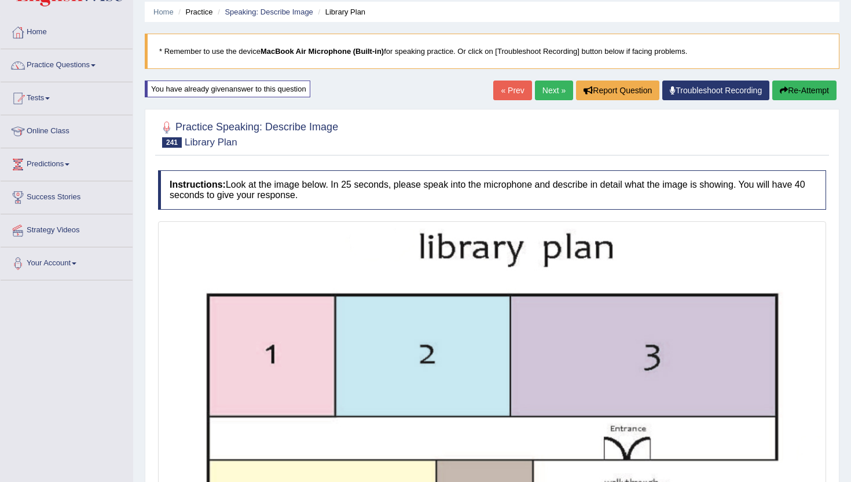
click at [555, 89] on link "Next »" at bounding box center [554, 91] width 38 height 20
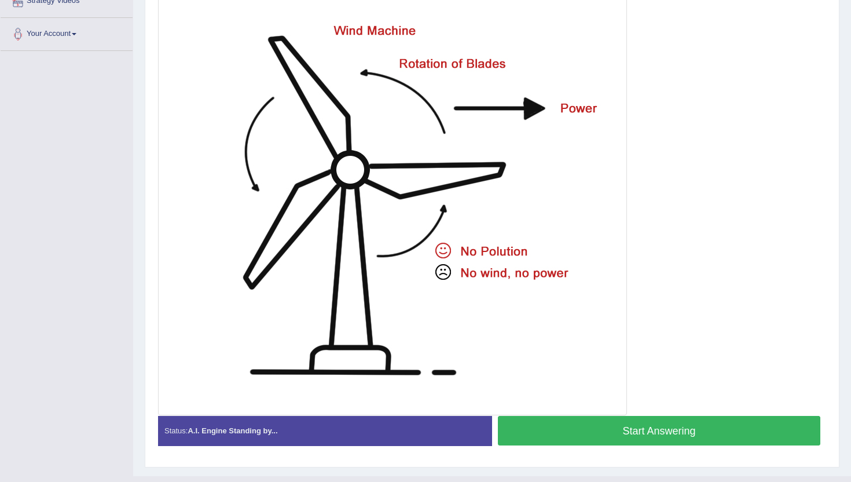
scroll to position [247, 0]
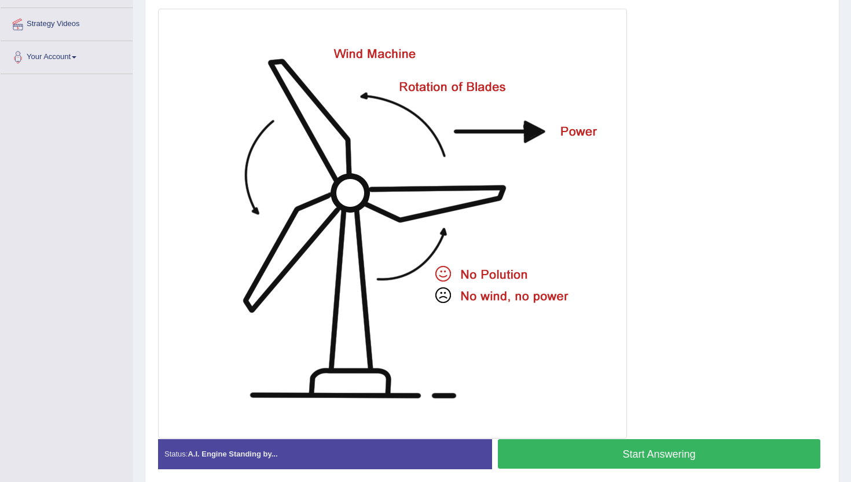
click at [564, 455] on button "Start Answering" at bounding box center [659, 454] width 323 height 30
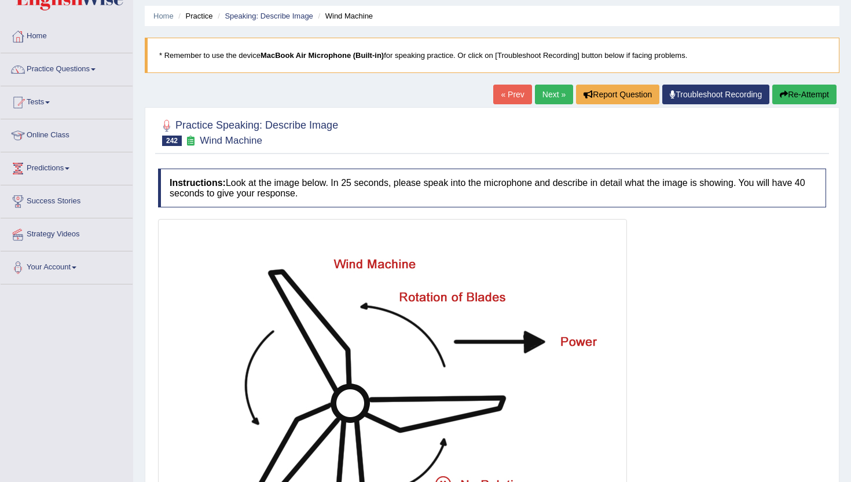
scroll to position [37, 0]
click at [551, 96] on link "Next »" at bounding box center [554, 95] width 38 height 20
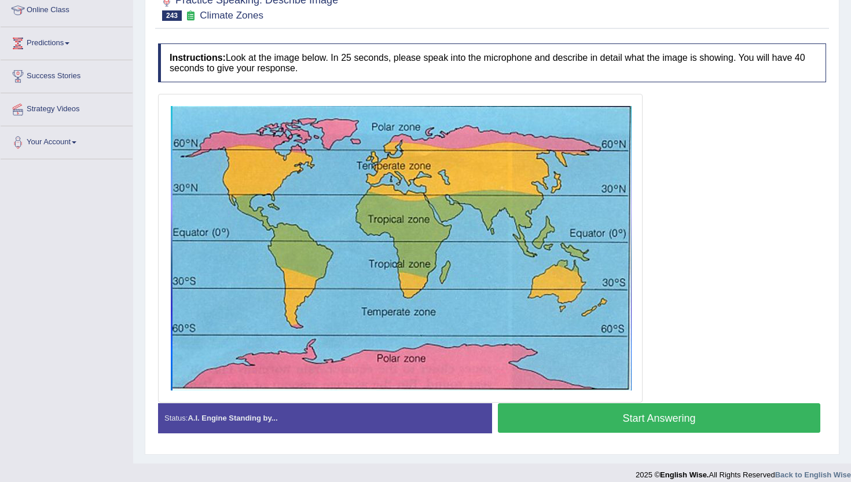
scroll to position [173, 0]
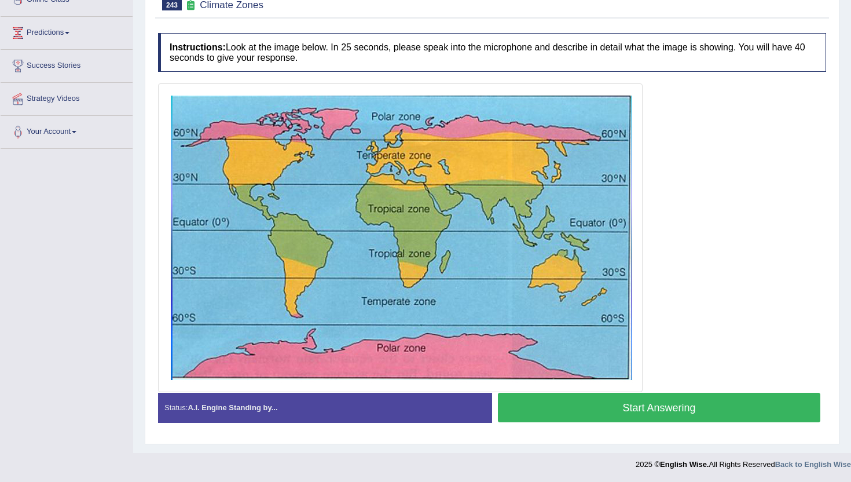
click at [556, 411] on button "Start Answering" at bounding box center [659, 408] width 323 height 30
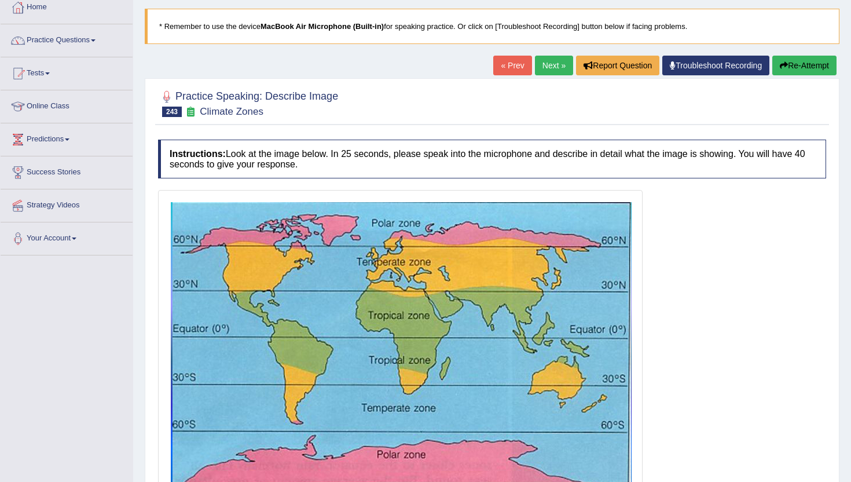
scroll to position [89, 0]
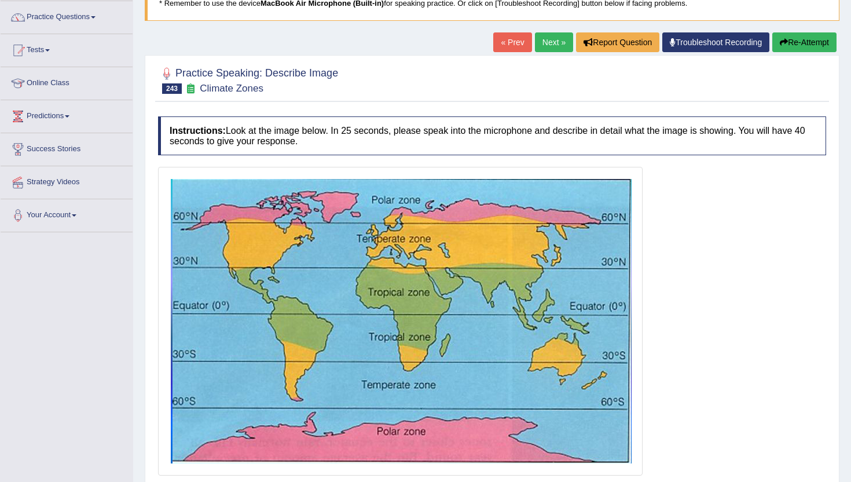
click at [555, 46] on link "Next »" at bounding box center [554, 42] width 38 height 20
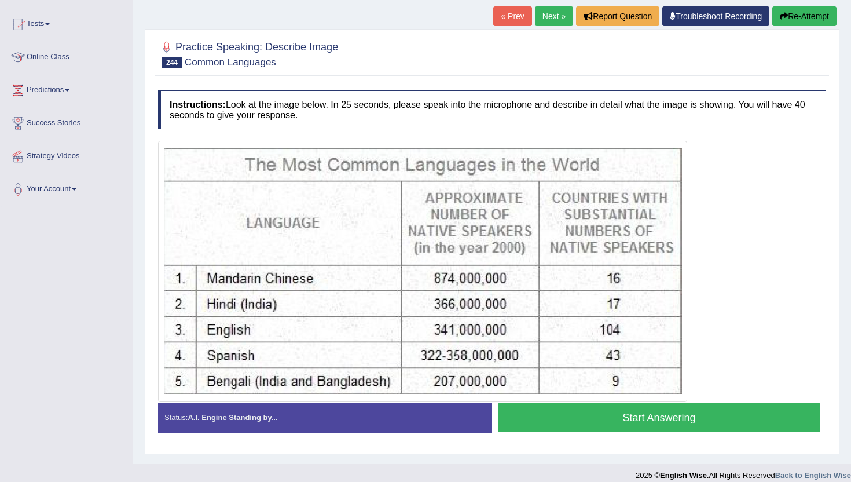
scroll to position [126, 0]
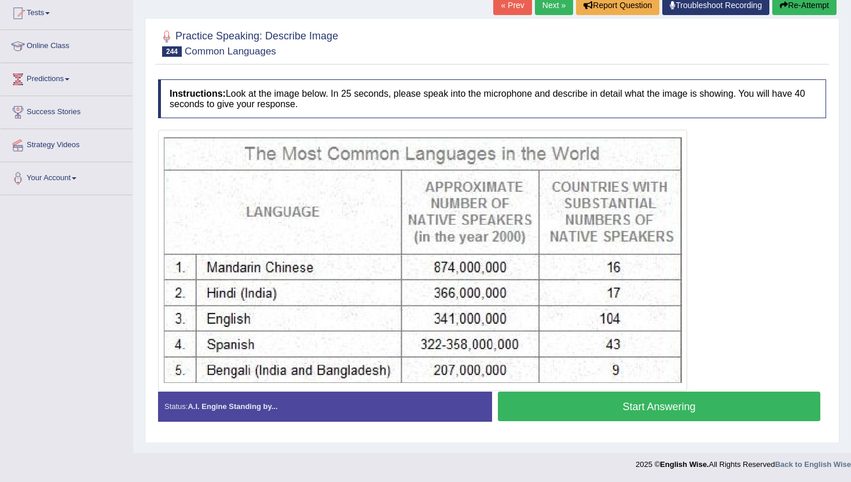
click at [622, 396] on button "Start Answering" at bounding box center [659, 407] width 323 height 30
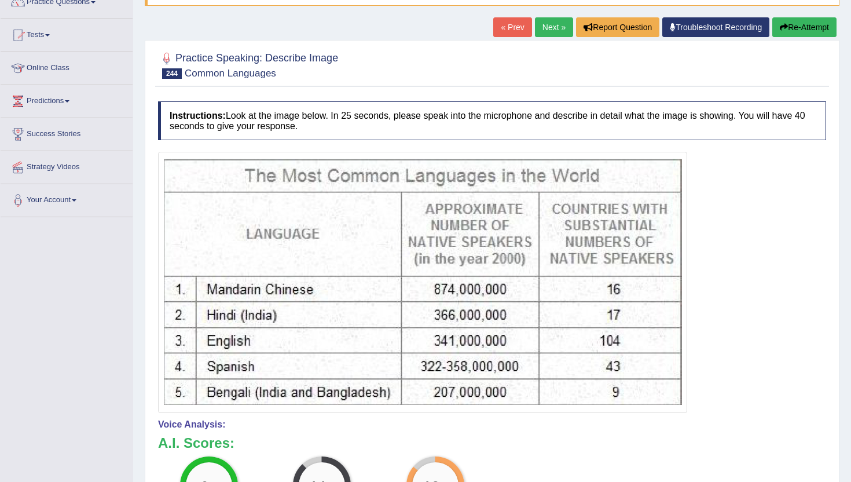
scroll to position [87, 0]
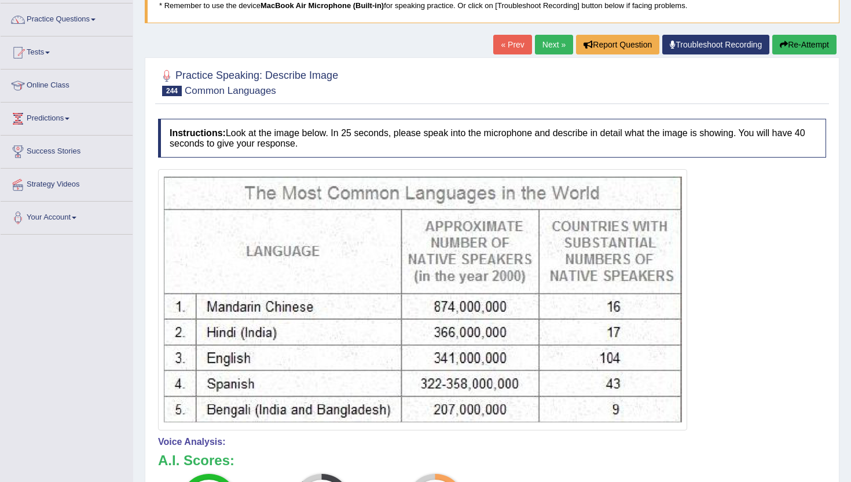
click at [546, 39] on link "Next »" at bounding box center [554, 45] width 38 height 20
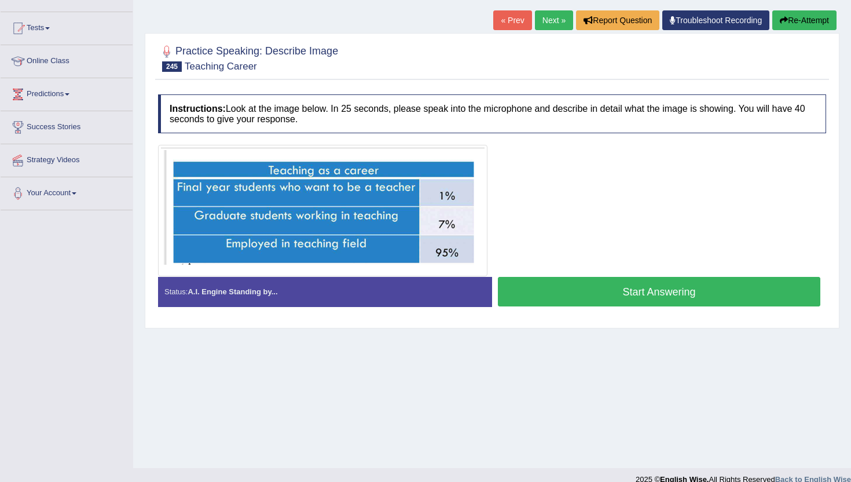
scroll to position [126, 0]
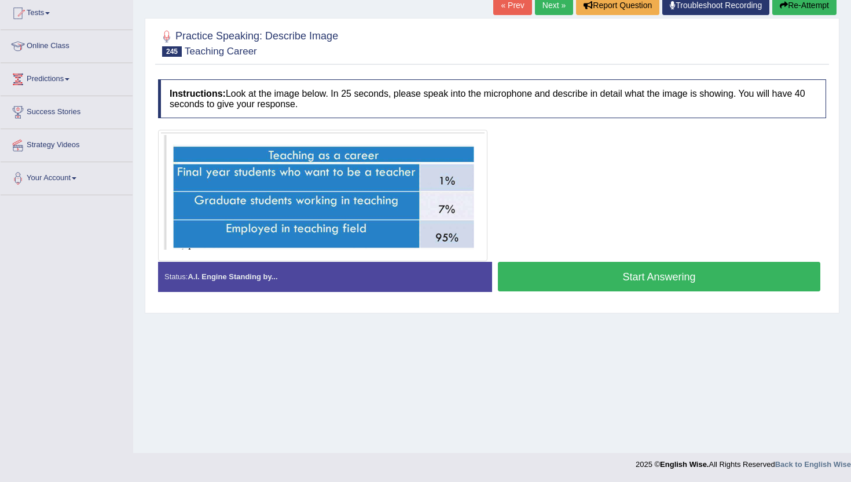
click at [583, 273] on button "Start Answering" at bounding box center [659, 277] width 323 height 30
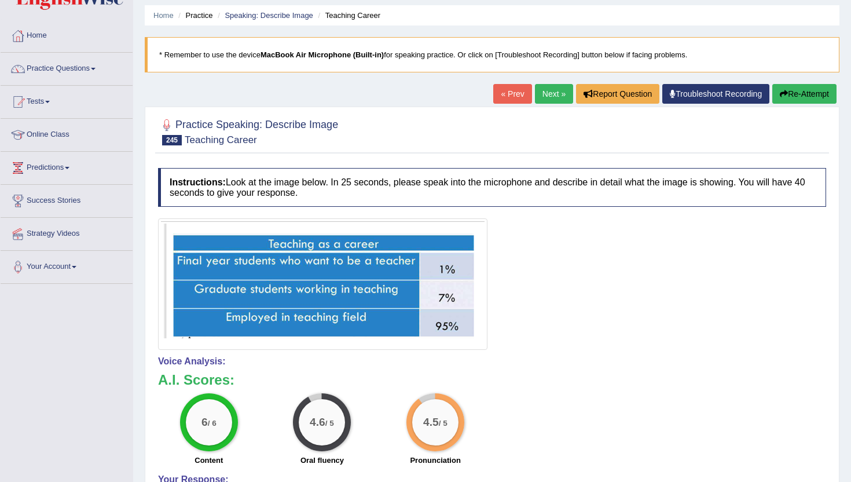
scroll to position [34, 0]
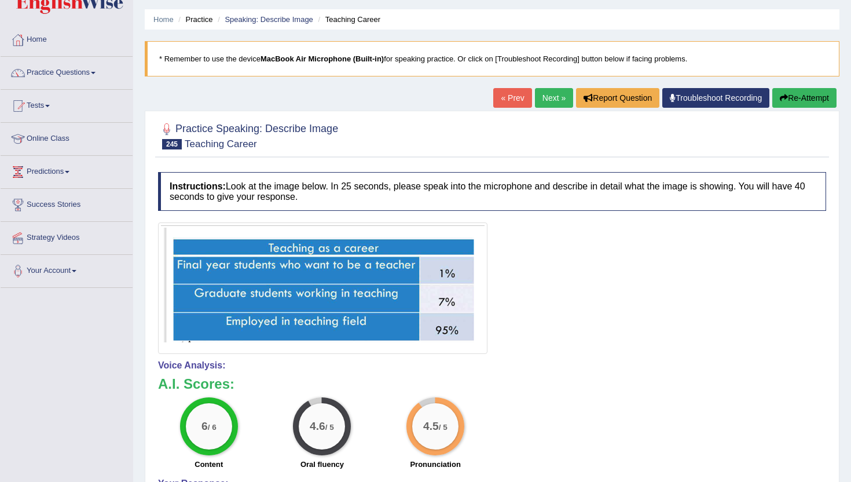
click at [549, 92] on link "Next »" at bounding box center [554, 98] width 38 height 20
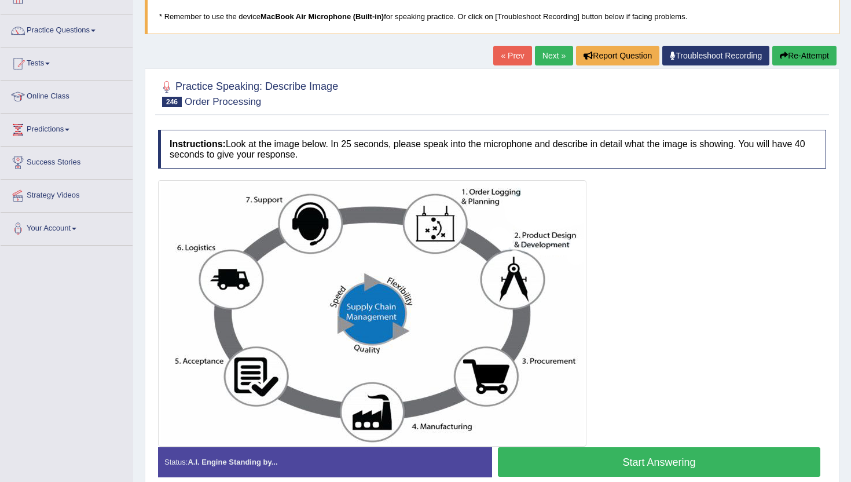
scroll to position [93, 0]
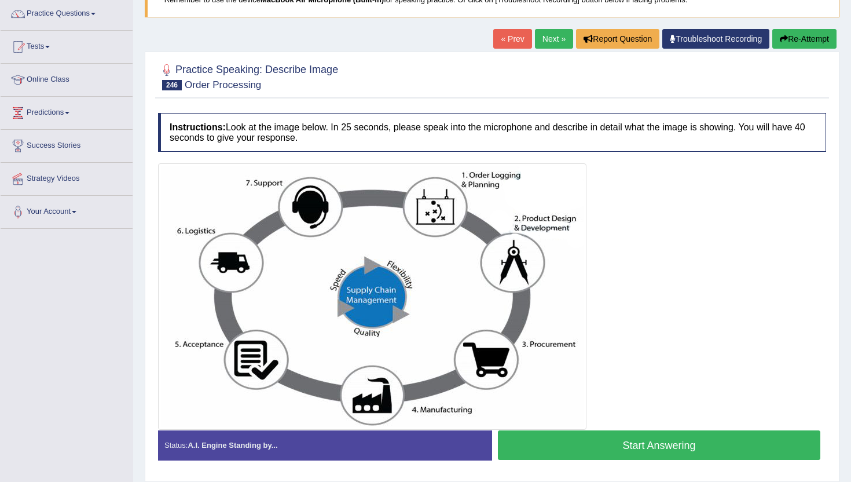
click at [605, 450] on button "Start Answering" at bounding box center [659, 445] width 323 height 30
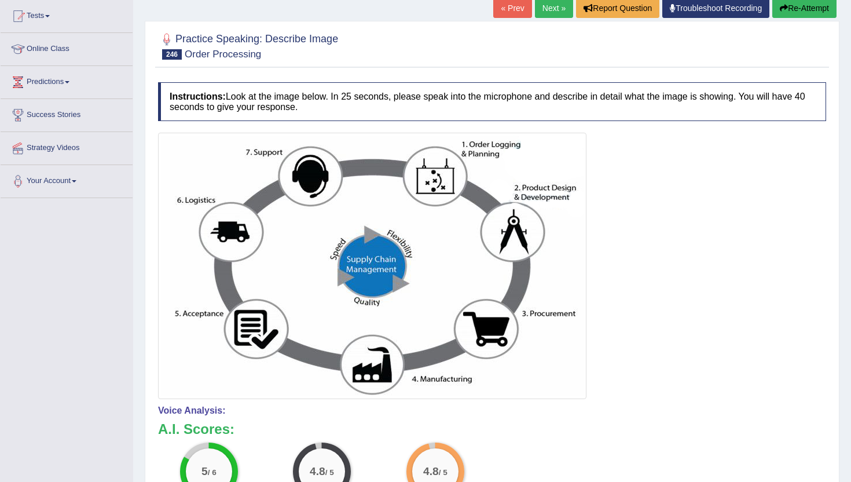
scroll to position [116, 0]
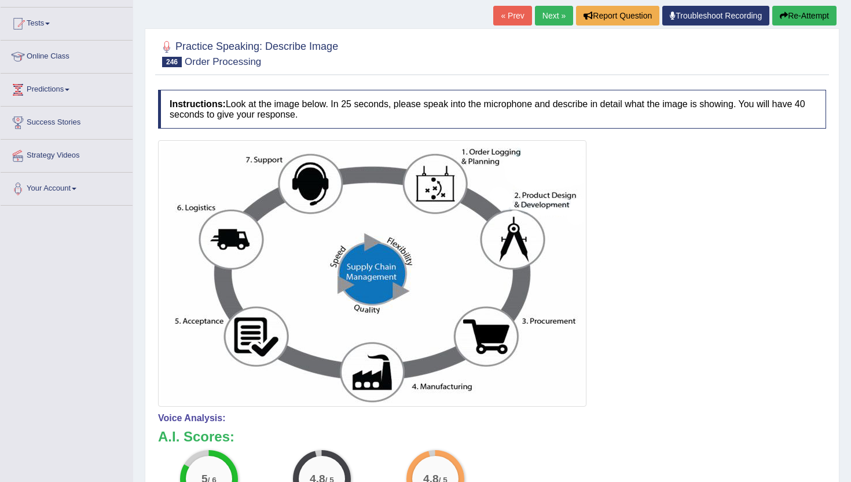
click at [543, 14] on link "Next »" at bounding box center [554, 16] width 38 height 20
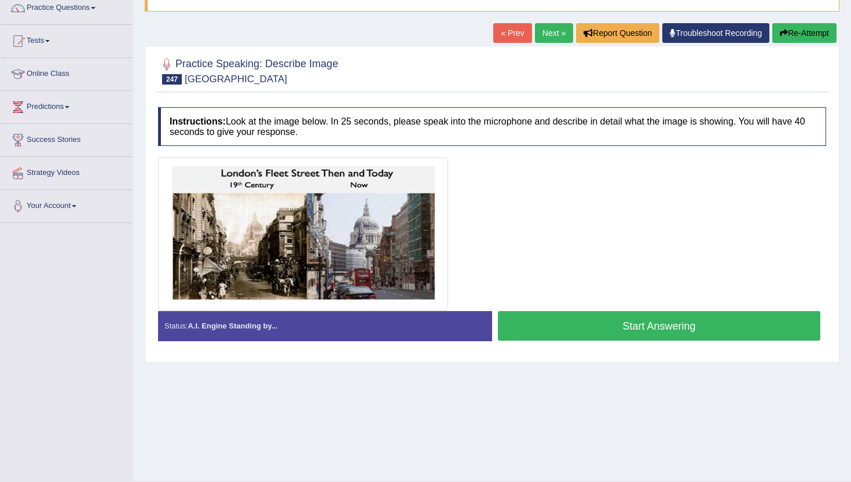
scroll to position [116, 0]
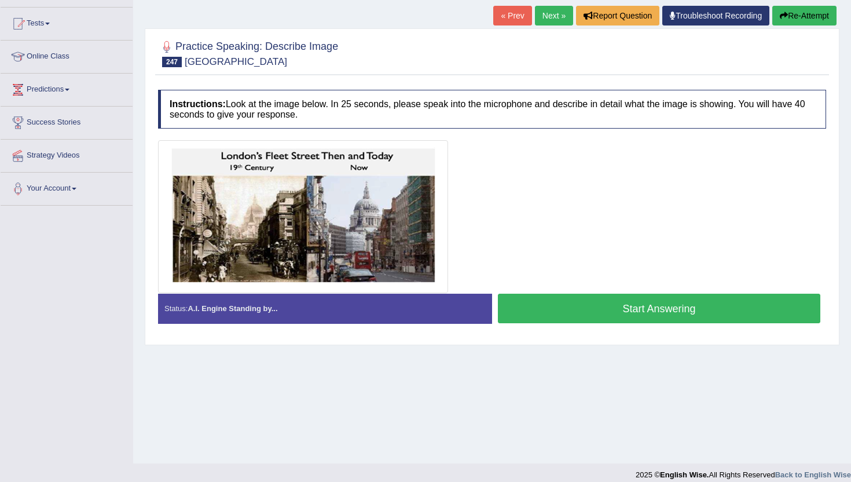
click at [624, 316] on button "Start Answering" at bounding box center [659, 309] width 323 height 30
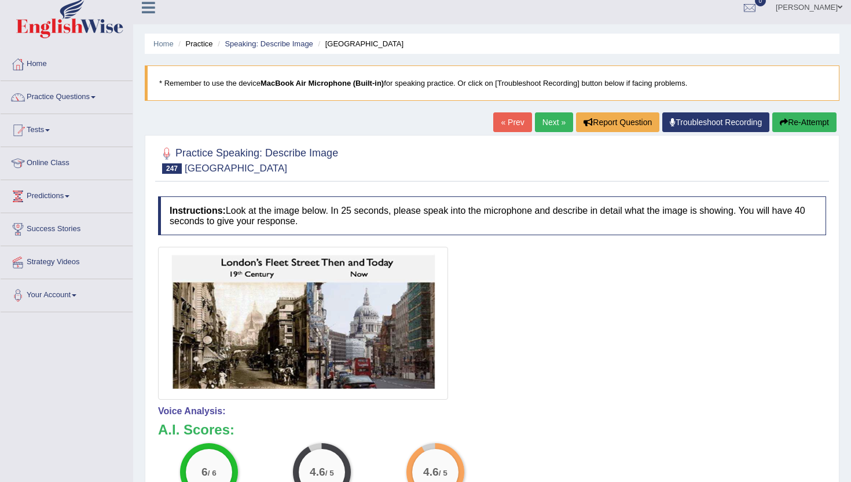
scroll to position [0, 0]
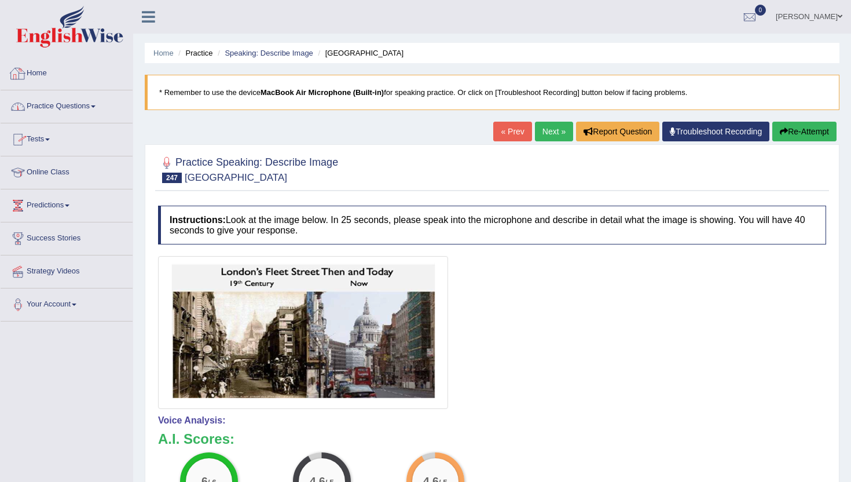
click at [38, 75] on link "Home" at bounding box center [67, 71] width 132 height 29
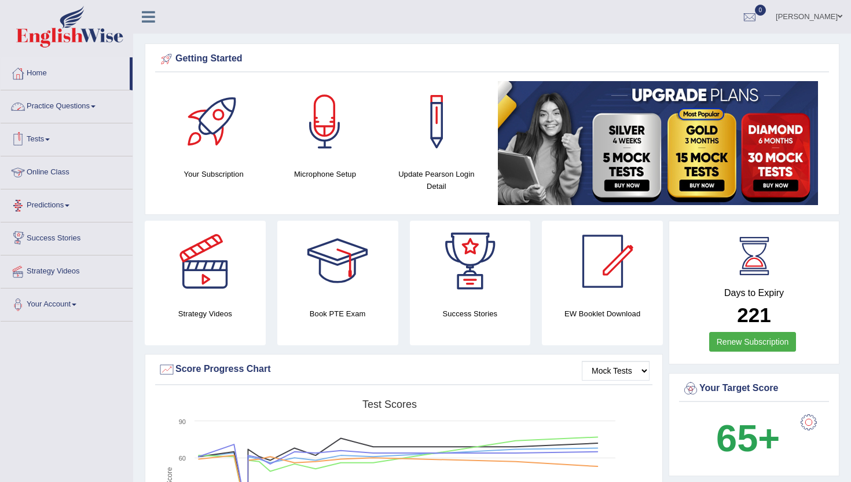
click at [42, 109] on link "Practice Questions" at bounding box center [67, 104] width 132 height 29
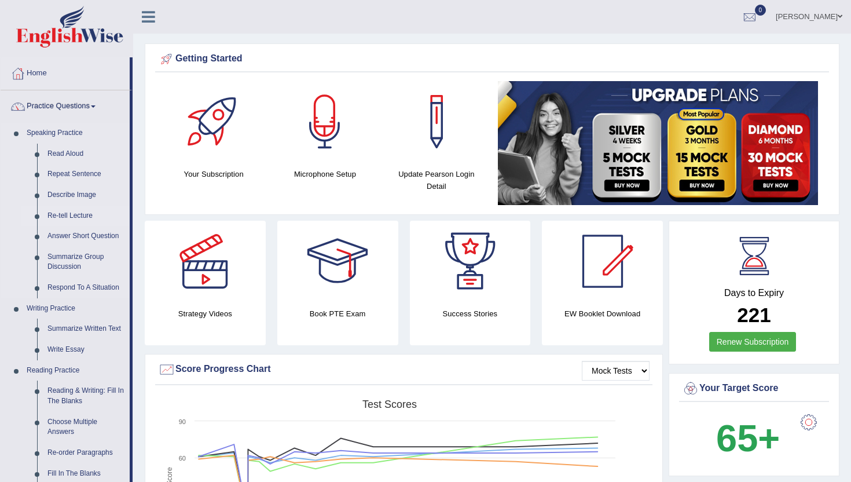
click at [72, 215] on link "Re-tell Lecture" at bounding box center [85, 216] width 87 height 21
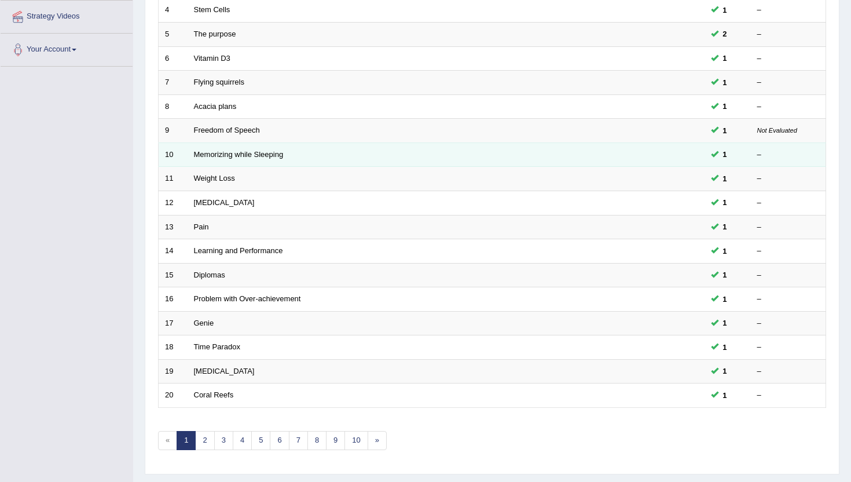
scroll to position [278, 0]
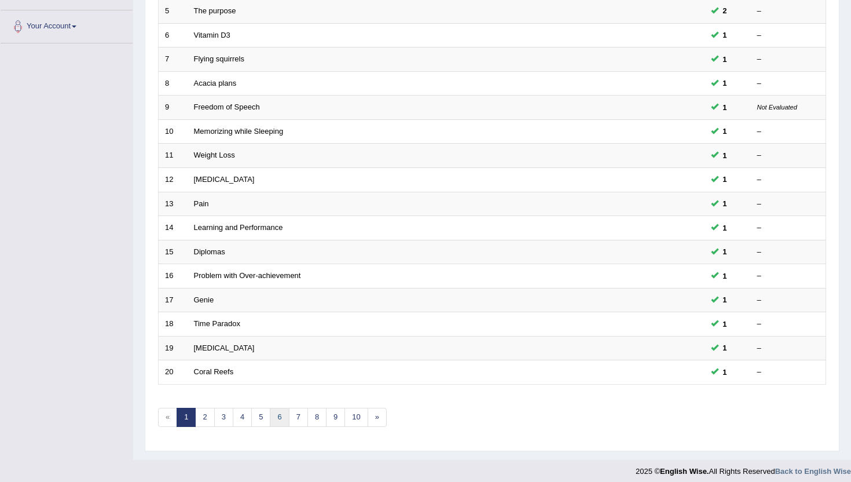
click at [287, 414] on link "6" at bounding box center [279, 417] width 19 height 19
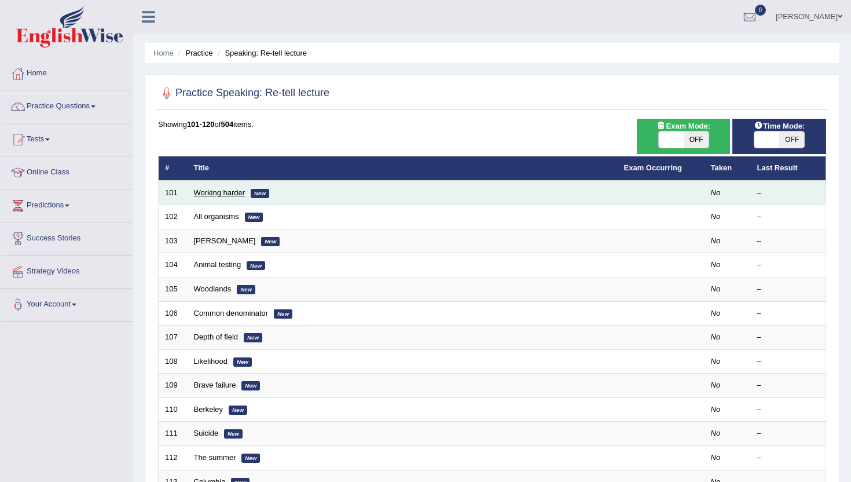
click at [220, 192] on link "Working harder" at bounding box center [220, 192] width 52 height 9
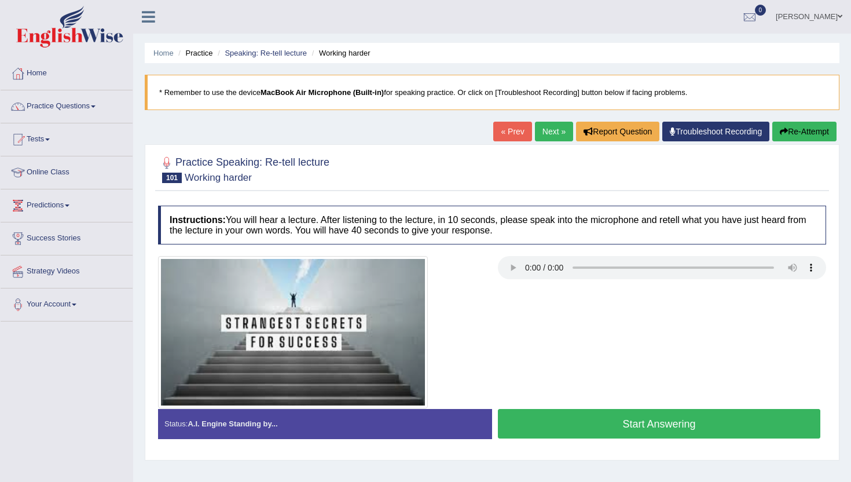
click at [584, 420] on button "Start Answering" at bounding box center [659, 424] width 323 height 30
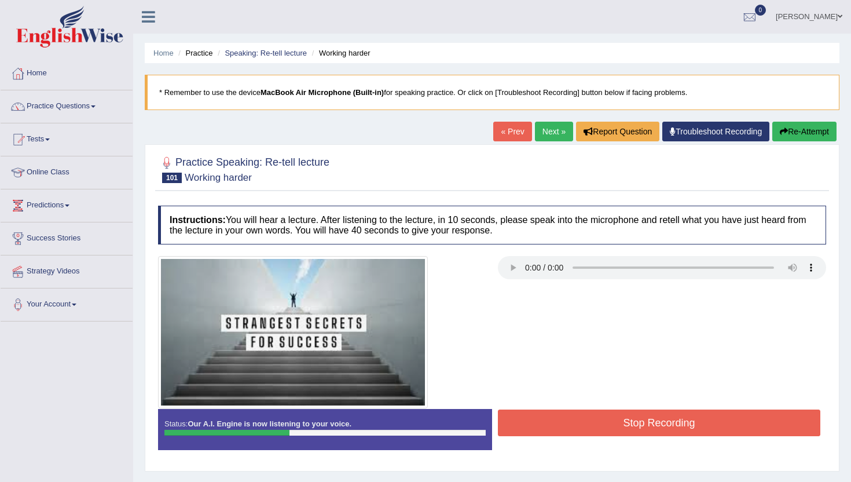
click at [584, 420] on button "Stop Recording" at bounding box center [659, 422] width 323 height 27
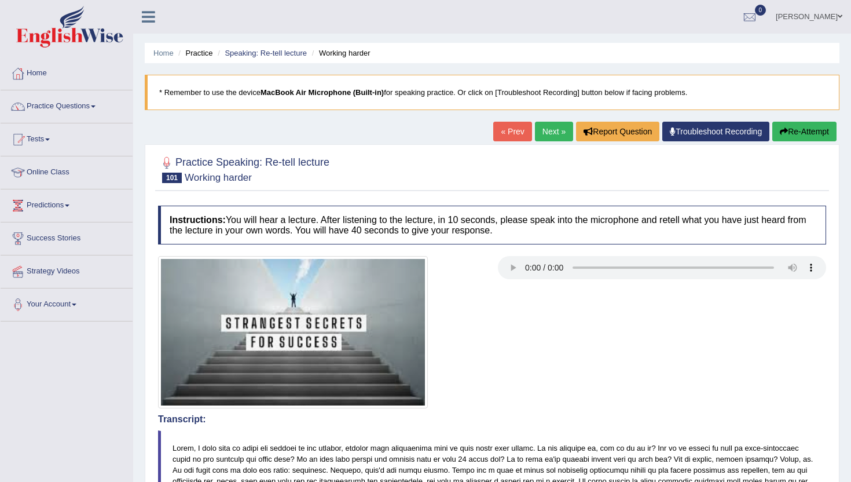
click at [799, 130] on button "Re-Attempt" at bounding box center [805, 132] width 64 height 20
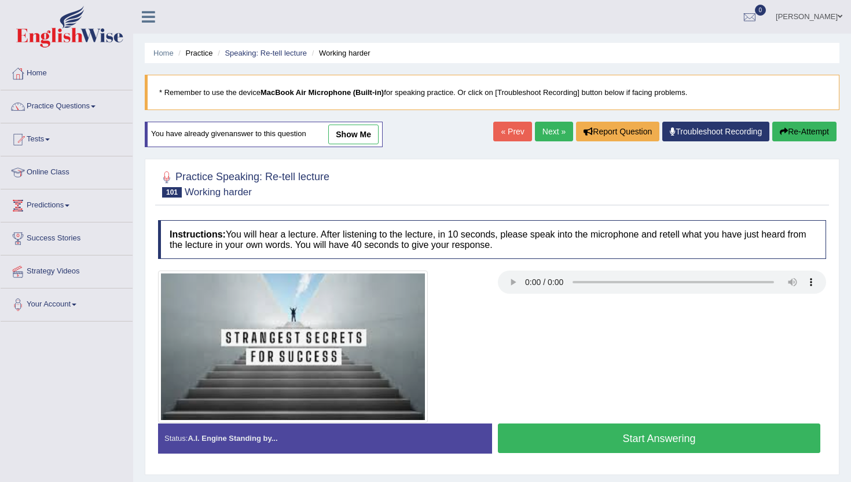
click at [556, 438] on button "Start Answering" at bounding box center [659, 438] width 323 height 30
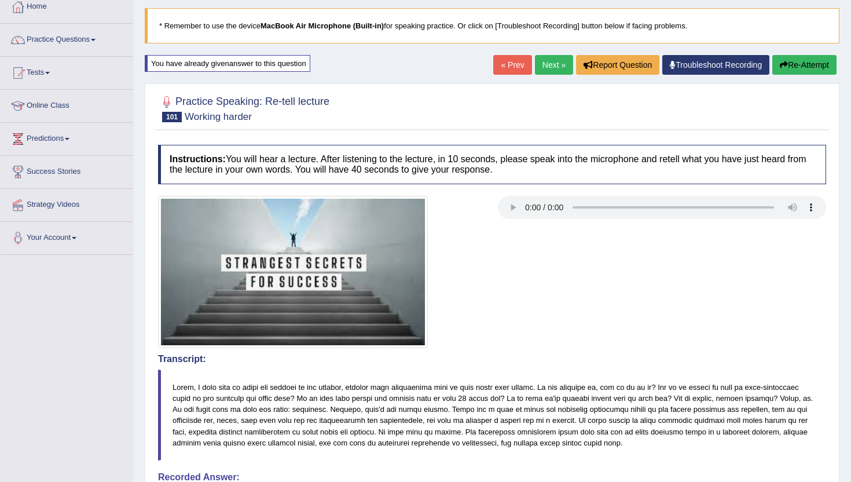
scroll to position [44, 0]
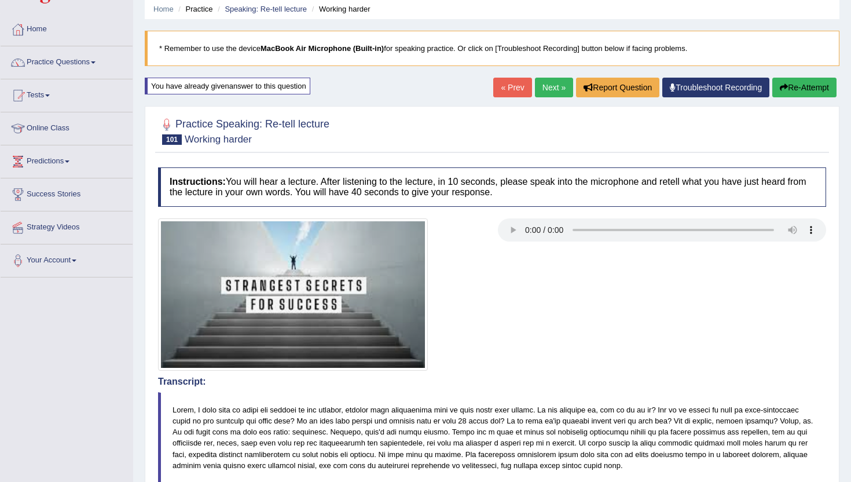
click at [542, 90] on link "Next »" at bounding box center [554, 88] width 38 height 20
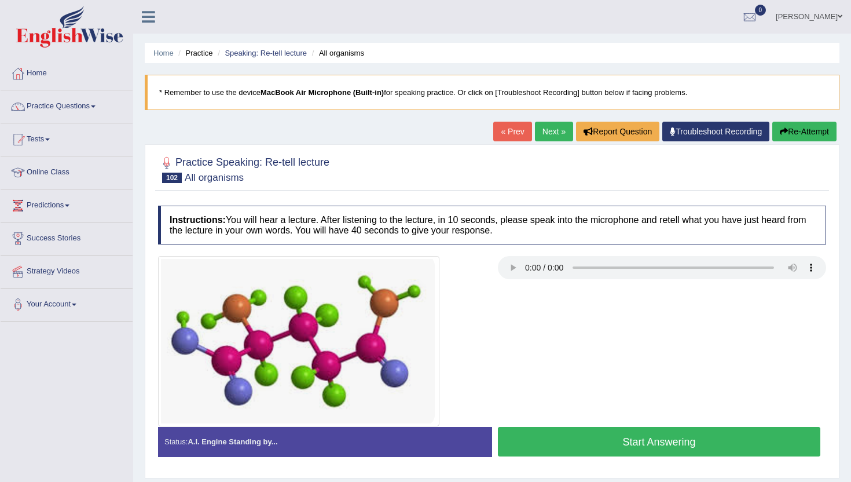
click at [595, 447] on button "Start Answering" at bounding box center [659, 442] width 323 height 30
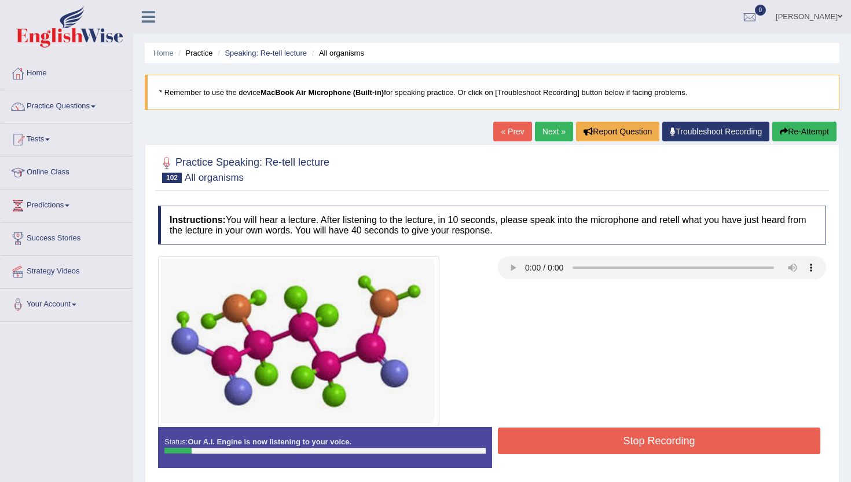
click at [595, 447] on button "Stop Recording" at bounding box center [659, 440] width 323 height 27
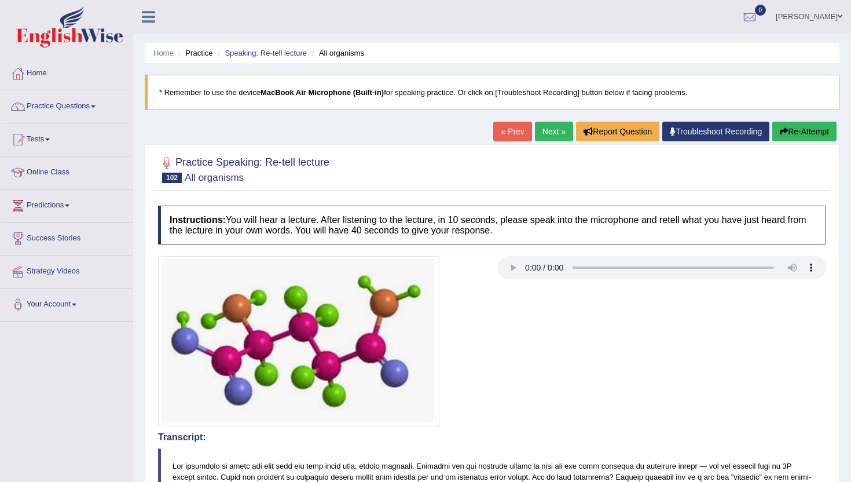
click at [822, 137] on button "Re-Attempt" at bounding box center [805, 132] width 64 height 20
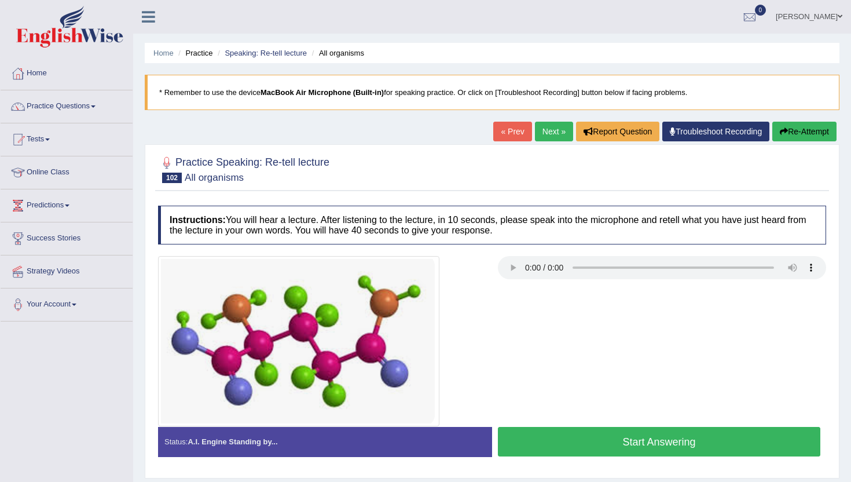
click at [572, 439] on button "Start Answering" at bounding box center [659, 442] width 323 height 30
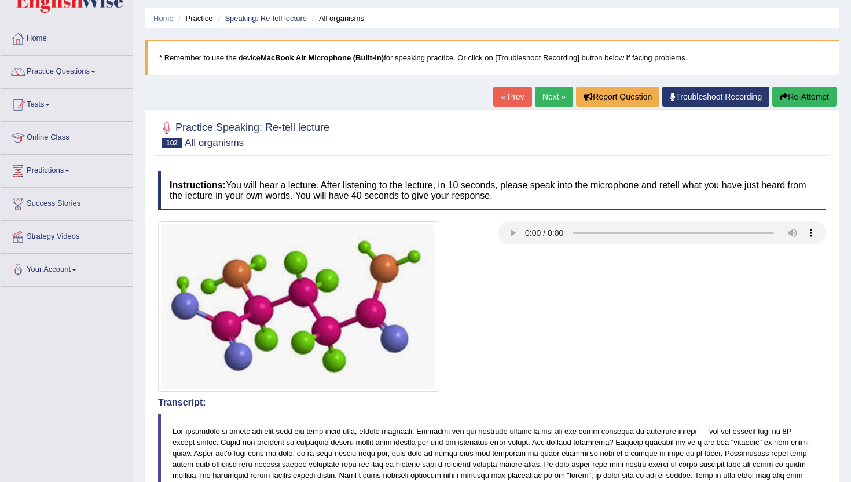
scroll to position [23, 0]
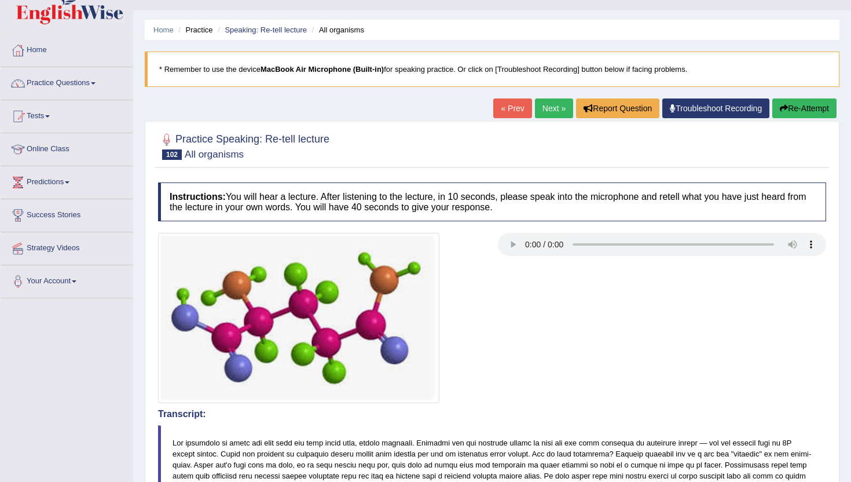
click at [556, 105] on link "Next »" at bounding box center [554, 108] width 38 height 20
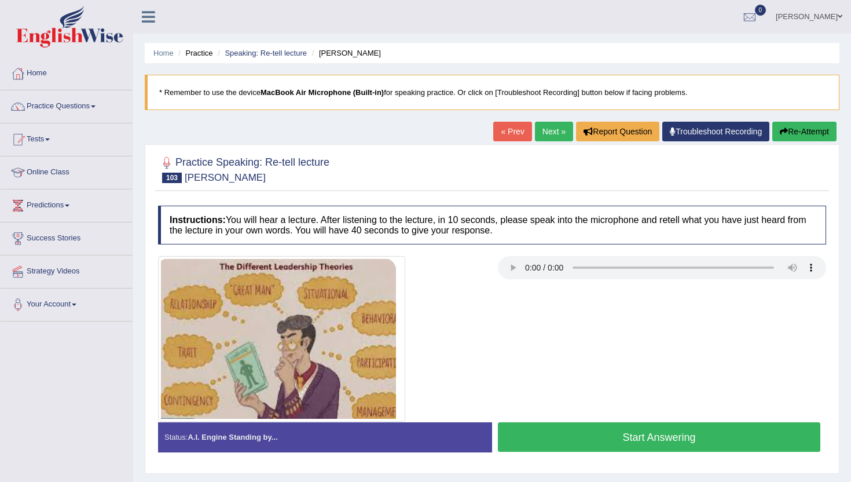
click at [673, 427] on button "Start Answering" at bounding box center [659, 437] width 323 height 30
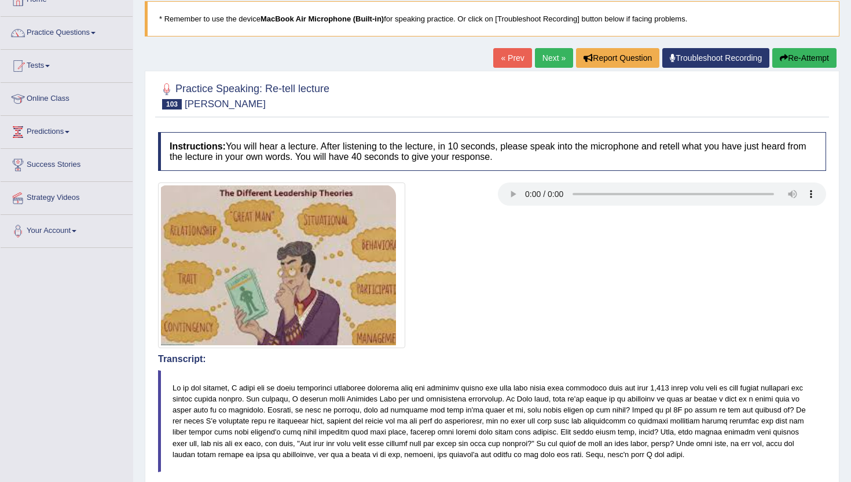
scroll to position [69, 0]
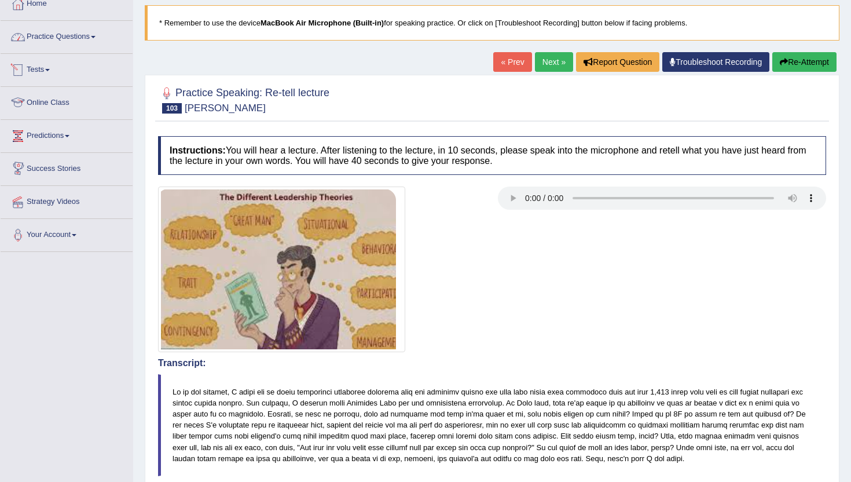
click at [42, 28] on link "Practice Questions" at bounding box center [67, 35] width 132 height 29
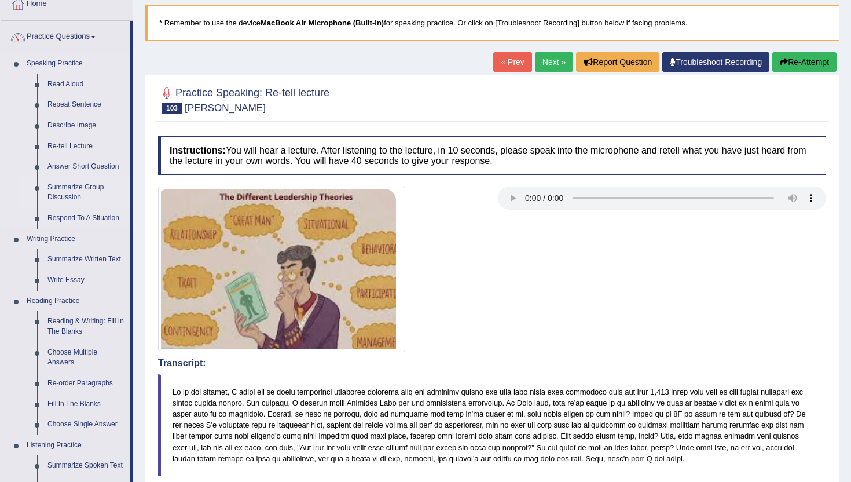
click at [63, 188] on link "Summarize Group Discussion" at bounding box center [85, 192] width 87 height 31
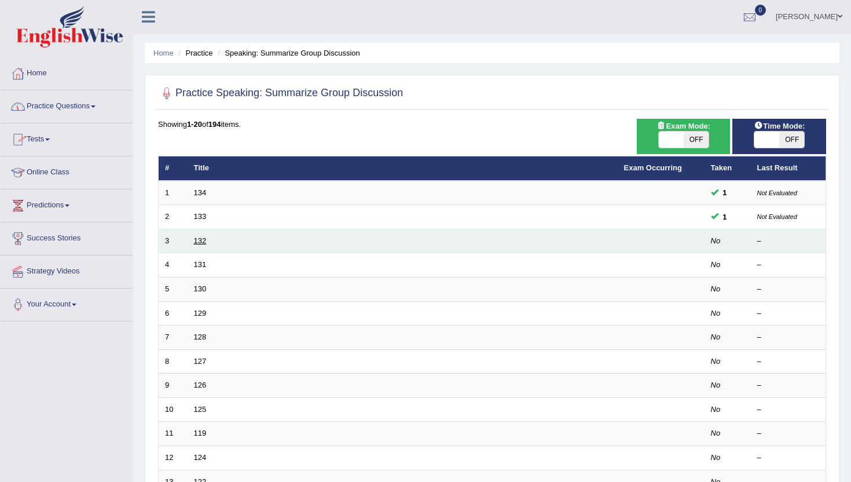
click at [196, 239] on link "132" at bounding box center [200, 240] width 13 height 9
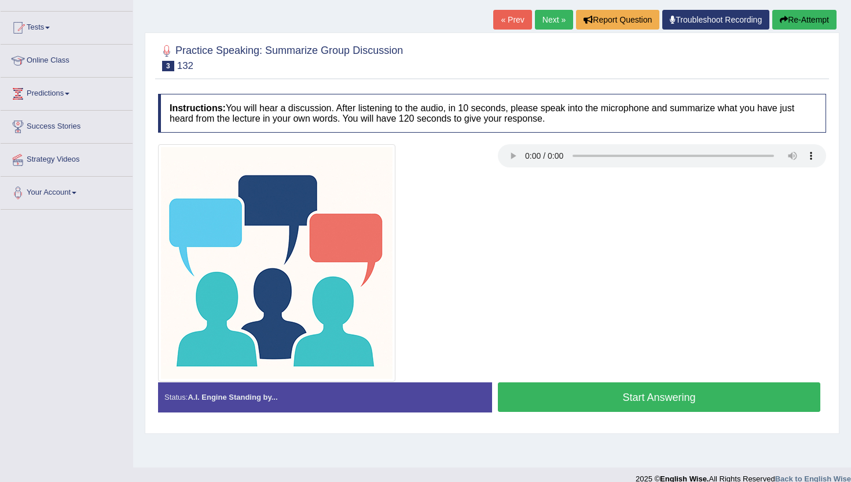
scroll to position [126, 0]
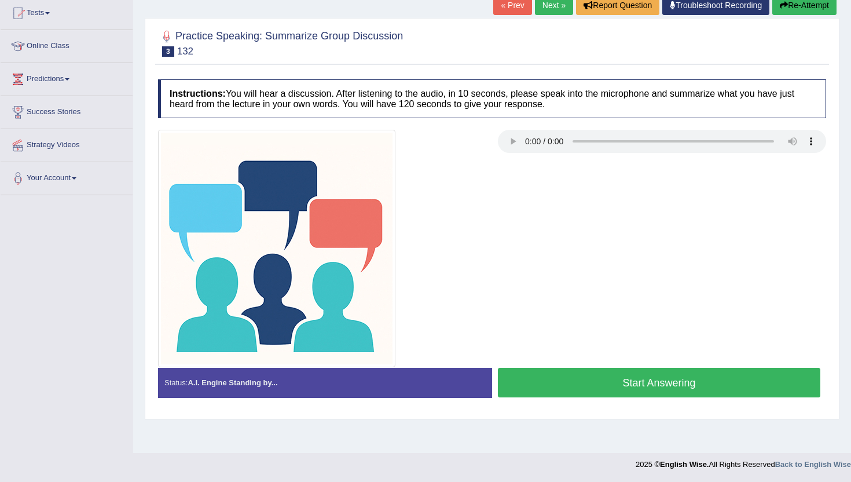
click at [628, 386] on button "Start Answering" at bounding box center [659, 383] width 323 height 30
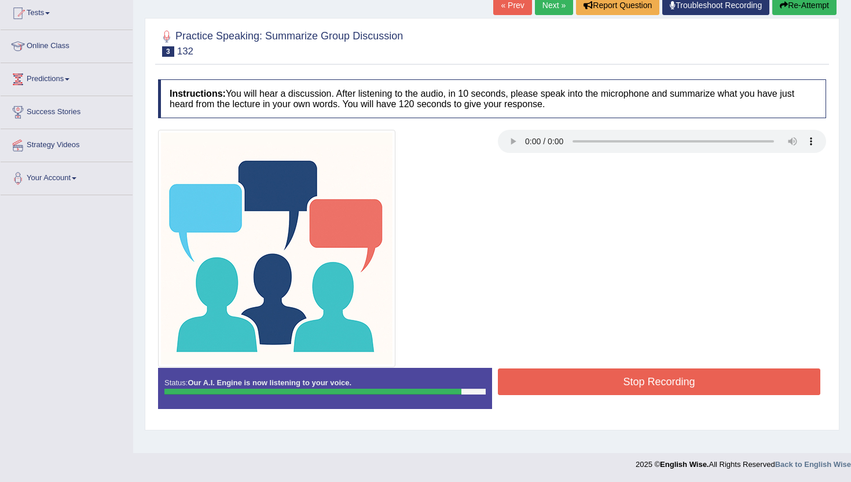
click at [628, 386] on button "Stop Recording" at bounding box center [659, 381] width 323 height 27
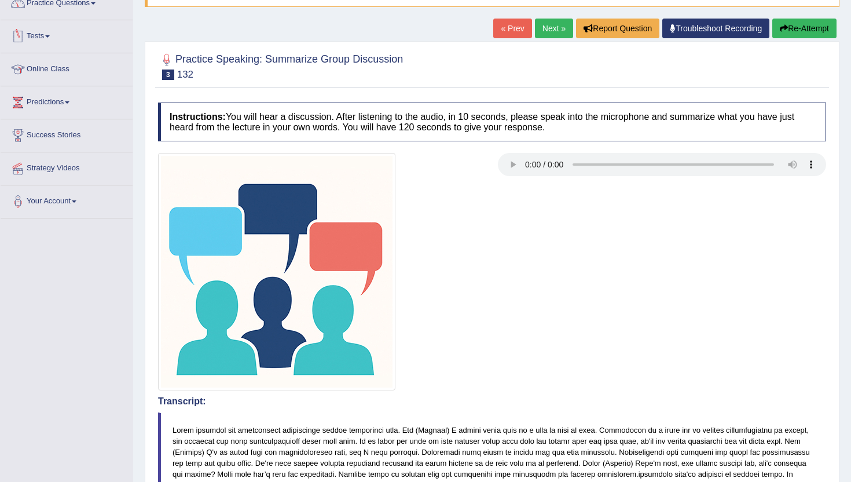
scroll to position [80, 0]
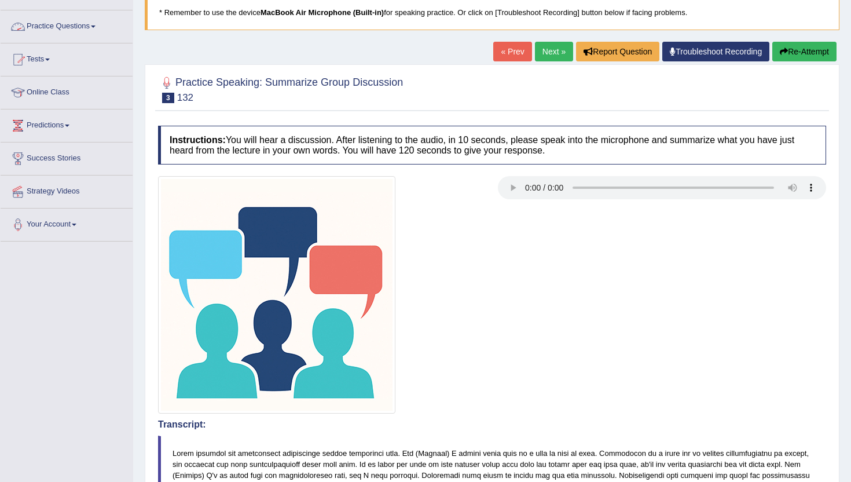
click at [52, 25] on link "Practice Questions" at bounding box center [67, 24] width 132 height 29
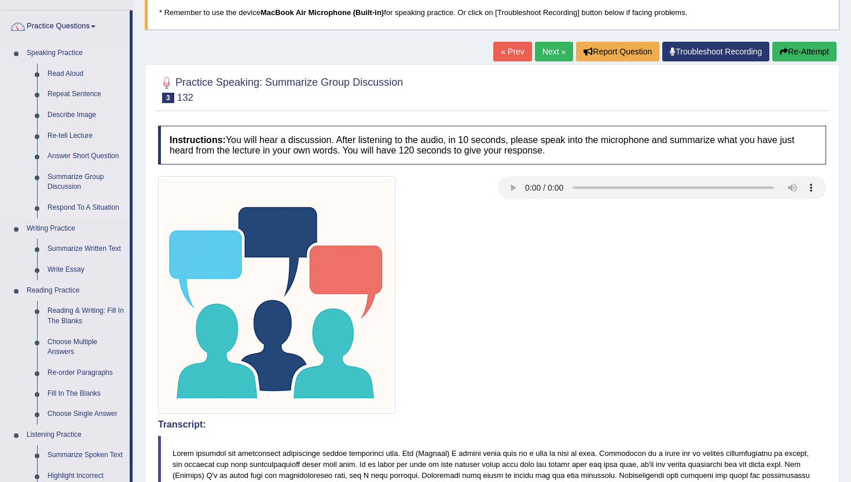
click at [68, 204] on link "Respond To A Situation" at bounding box center [85, 207] width 87 height 21
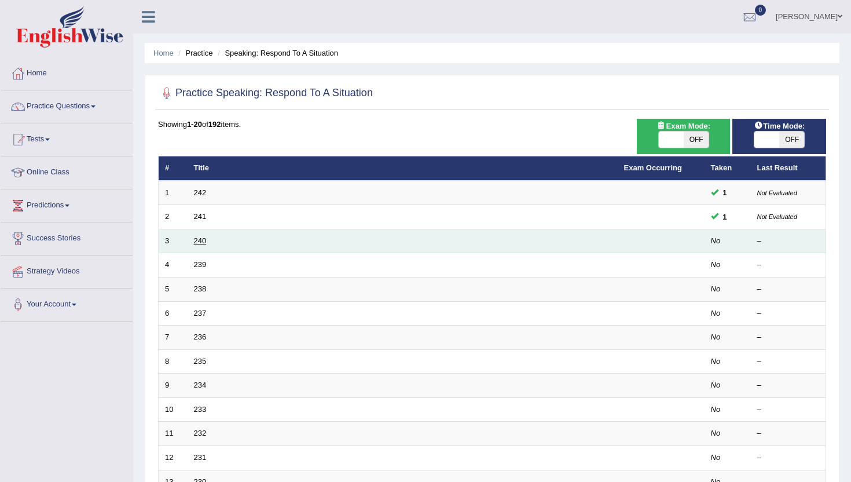
click at [204, 236] on link "240" at bounding box center [200, 240] width 13 height 9
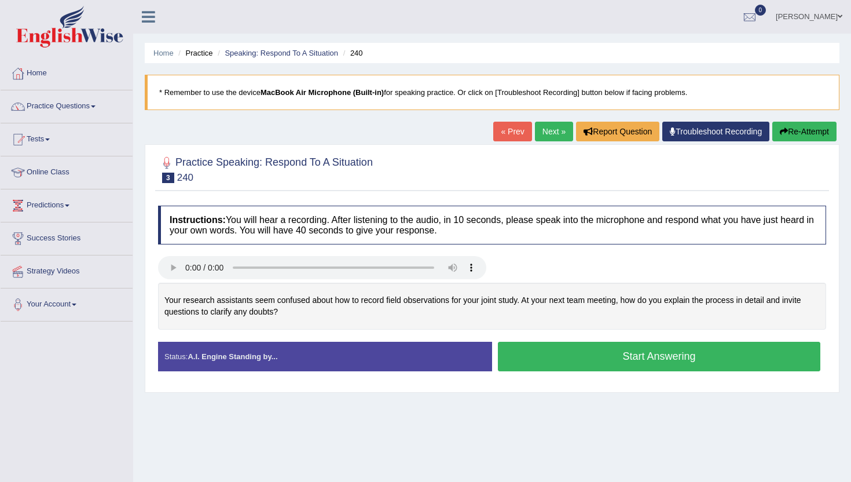
click at [576, 359] on button "Start Answering" at bounding box center [659, 357] width 323 height 30
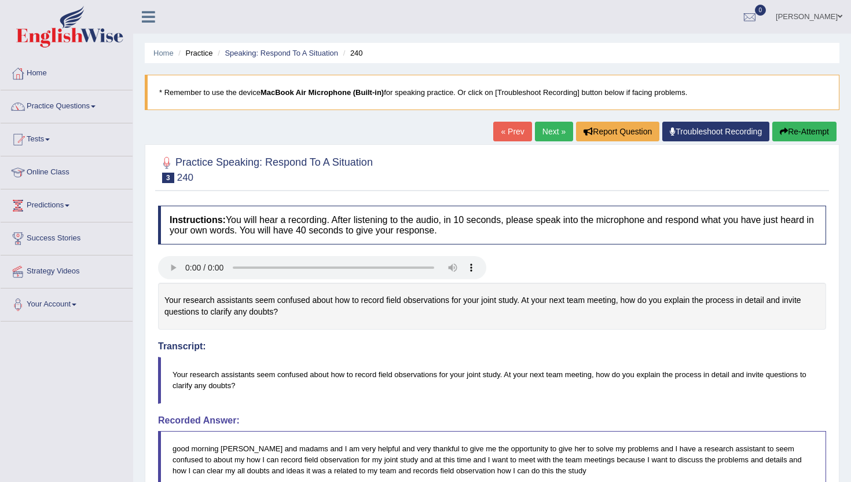
click at [546, 129] on link "Next »" at bounding box center [554, 132] width 38 height 20
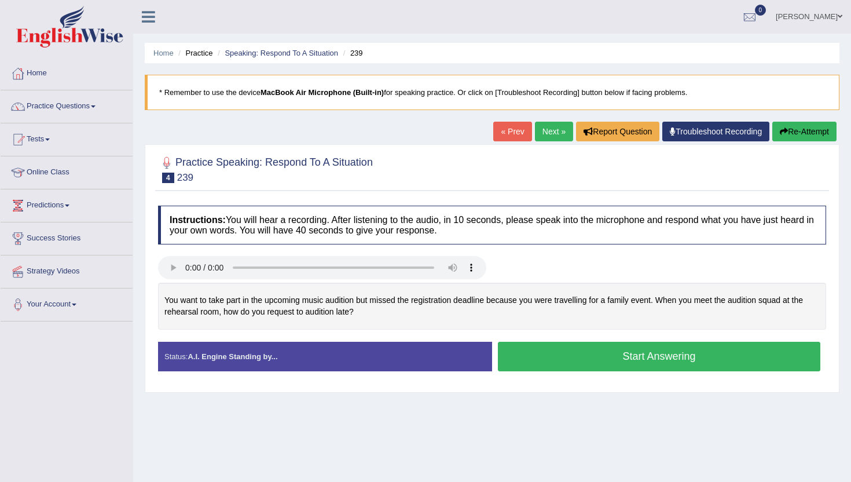
click at [544, 357] on button "Start Answering" at bounding box center [659, 357] width 323 height 30
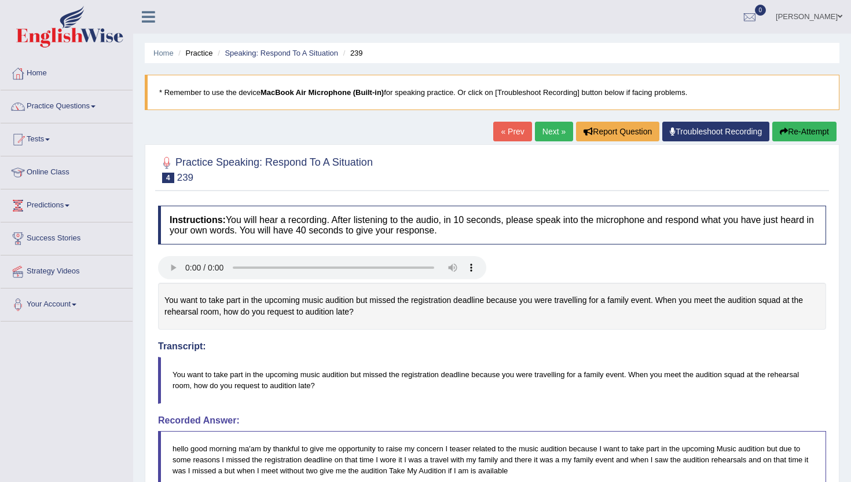
click at [548, 134] on link "Next »" at bounding box center [554, 132] width 38 height 20
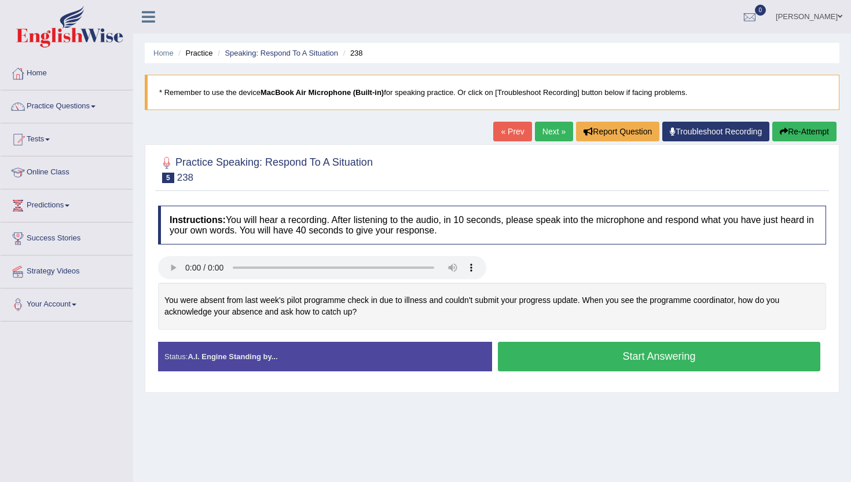
click at [525, 347] on button "Start Answering" at bounding box center [659, 357] width 323 height 30
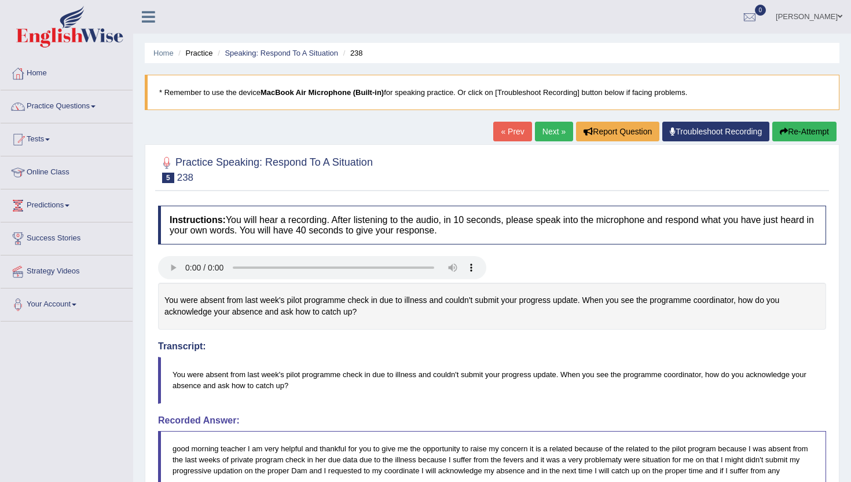
click at [806, 130] on button "Re-Attempt" at bounding box center [805, 132] width 64 height 20
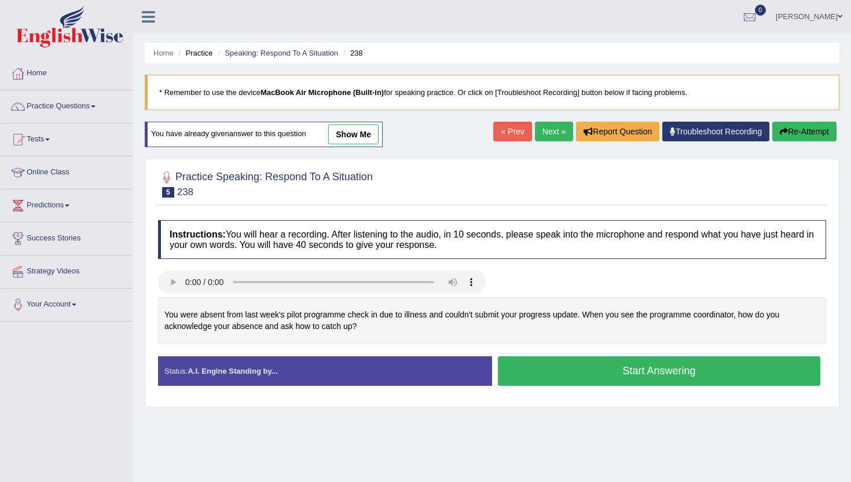
click at [542, 378] on button "Start Answering" at bounding box center [659, 371] width 323 height 30
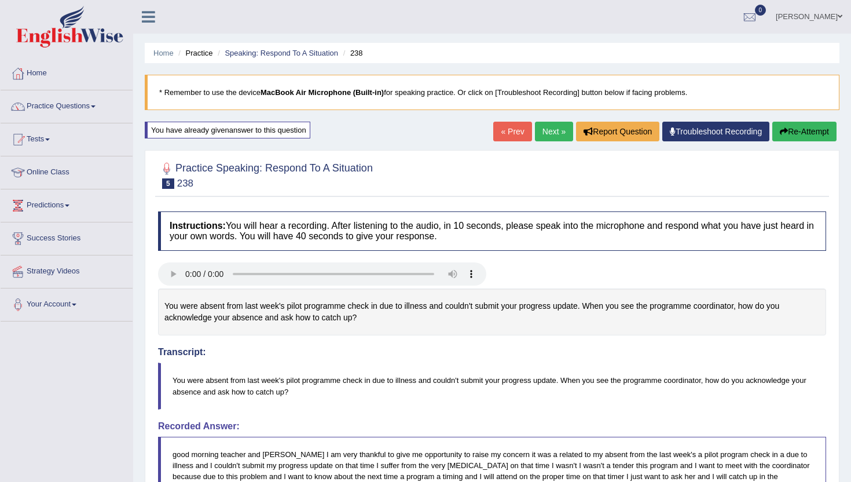
click at [544, 129] on link "Next »" at bounding box center [554, 132] width 38 height 20
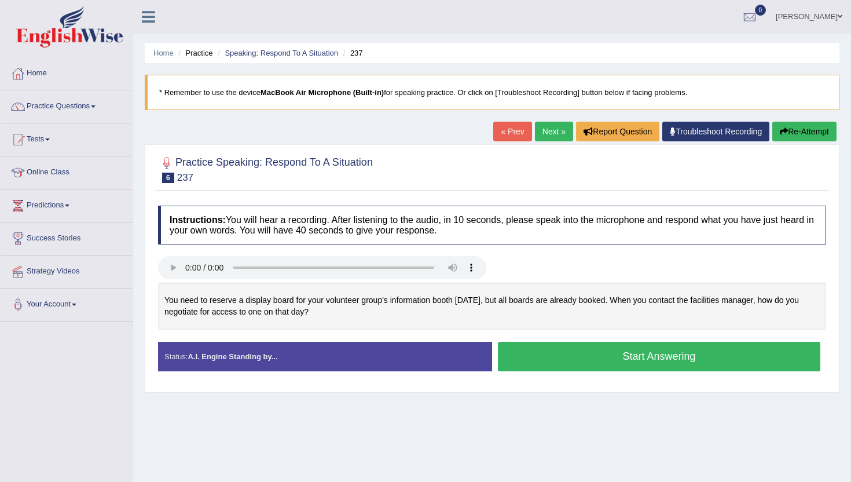
click at [566, 361] on button "Start Answering" at bounding box center [659, 357] width 323 height 30
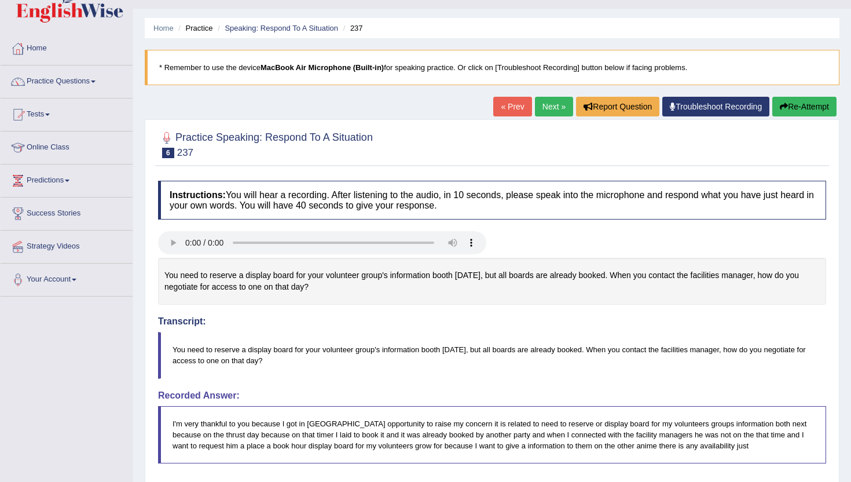
scroll to position [23, 0]
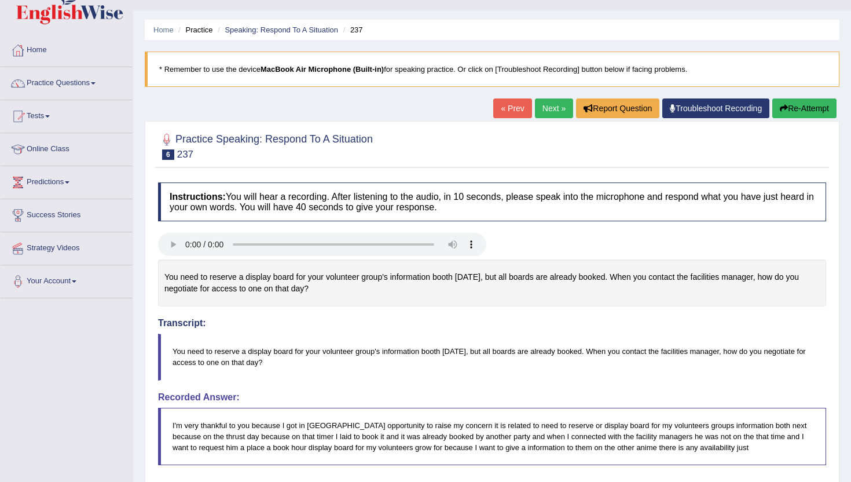
click at [548, 108] on link "Next »" at bounding box center [554, 108] width 38 height 20
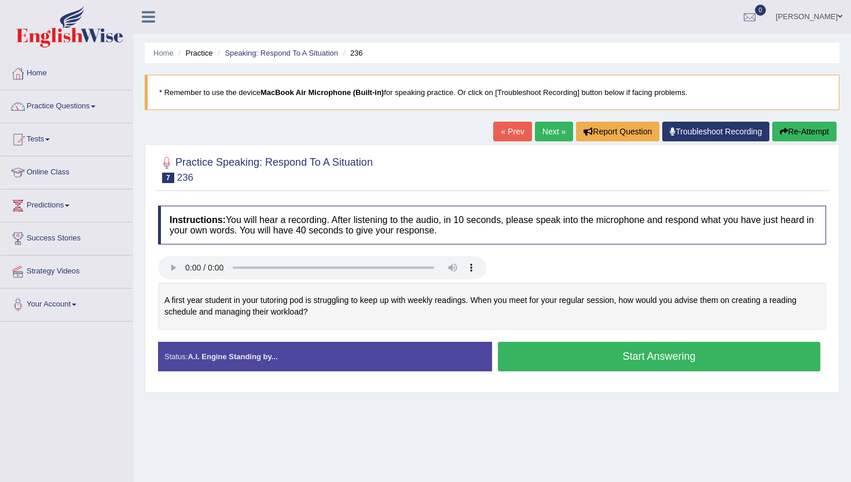
click at [546, 347] on button "Start Answering" at bounding box center [659, 357] width 323 height 30
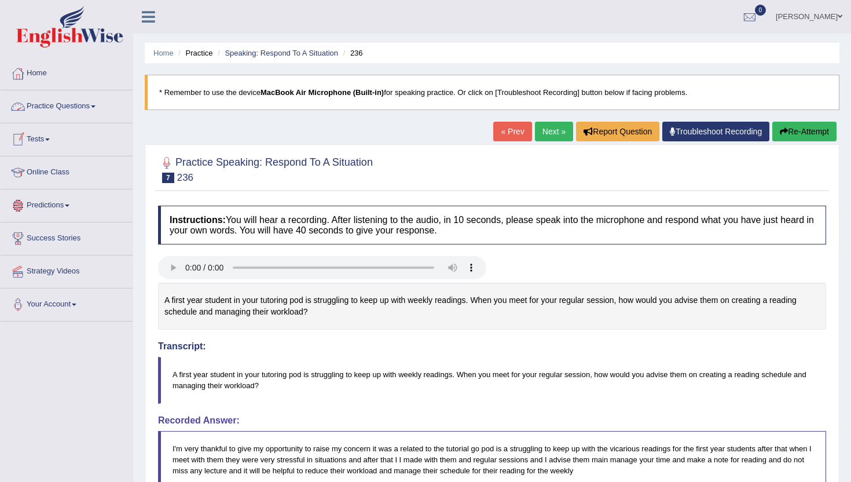
click at [56, 96] on link "Practice Questions" at bounding box center [67, 104] width 132 height 29
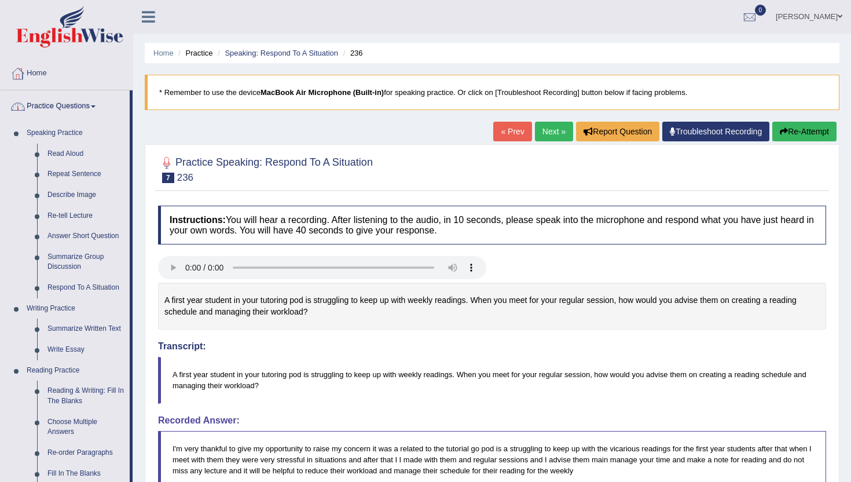
click at [42, 72] on link "Home" at bounding box center [67, 71] width 132 height 29
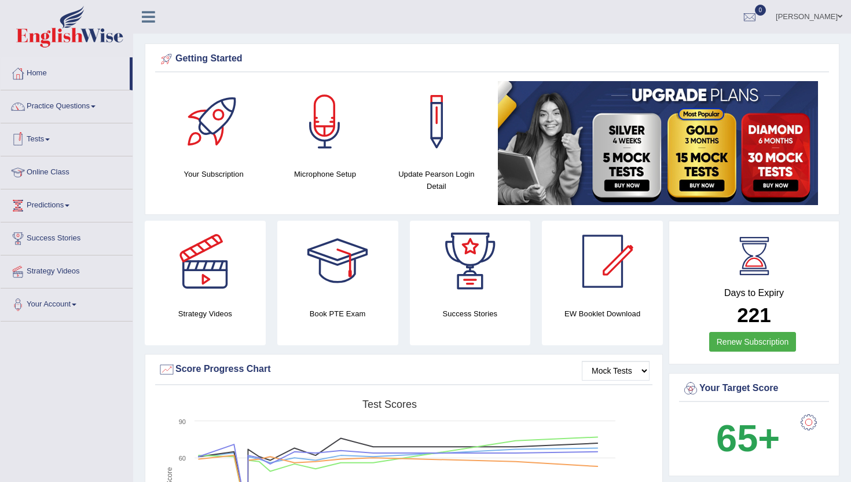
click at [47, 171] on link "Online Class" at bounding box center [67, 170] width 132 height 29
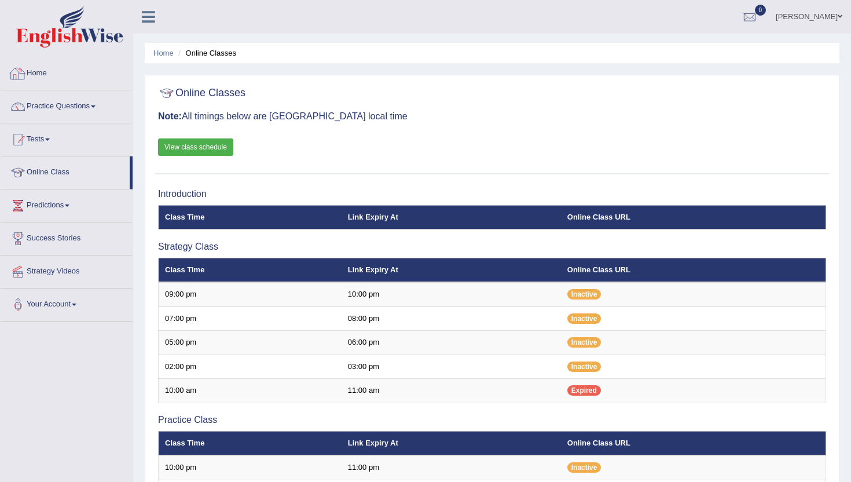
click at [33, 71] on link "Home" at bounding box center [67, 71] width 132 height 29
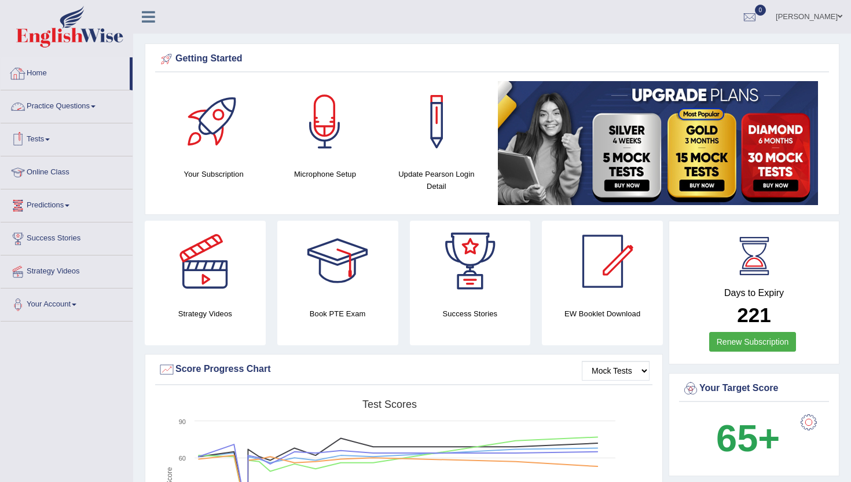
click at [45, 74] on link "Home" at bounding box center [65, 71] width 129 height 29
click at [44, 137] on link "Tests" at bounding box center [67, 137] width 132 height 29
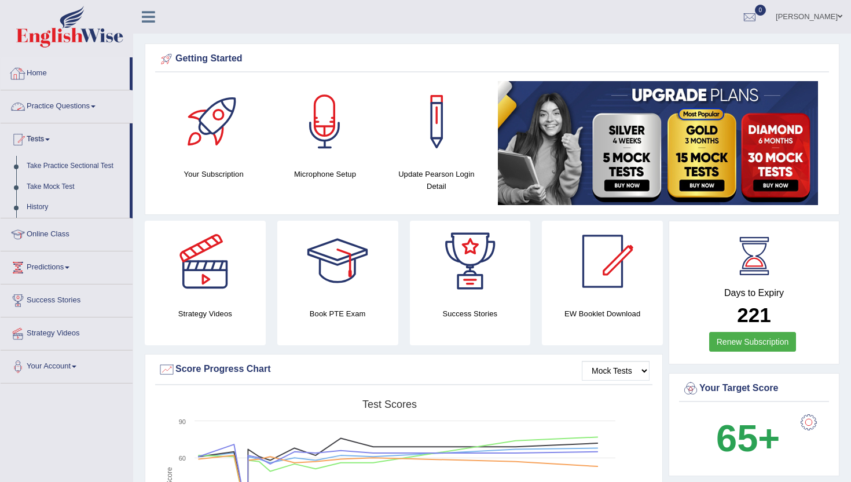
click at [34, 71] on link "Home" at bounding box center [65, 71] width 129 height 29
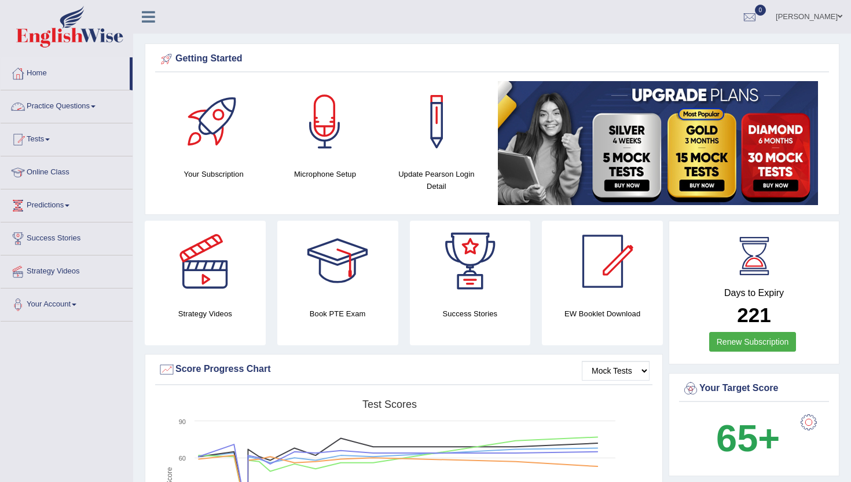
click at [43, 104] on link "Practice Questions" at bounding box center [67, 104] width 132 height 29
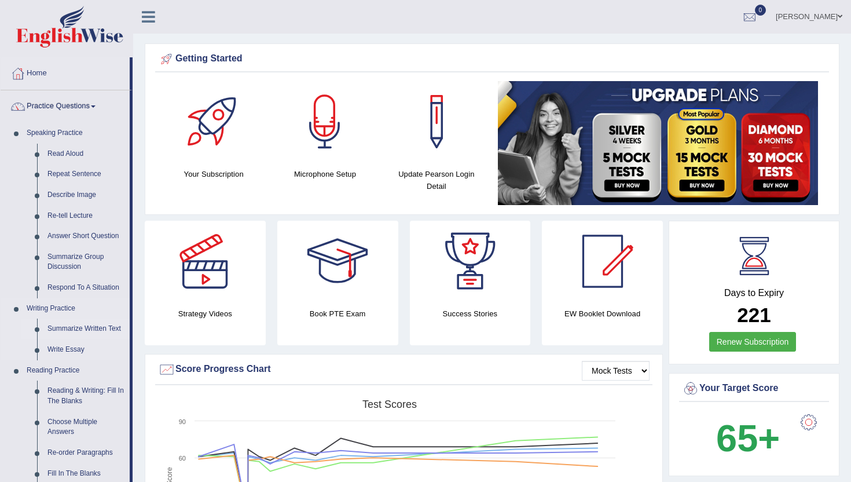
click at [69, 329] on link "Summarize Written Text" at bounding box center [85, 329] width 87 height 21
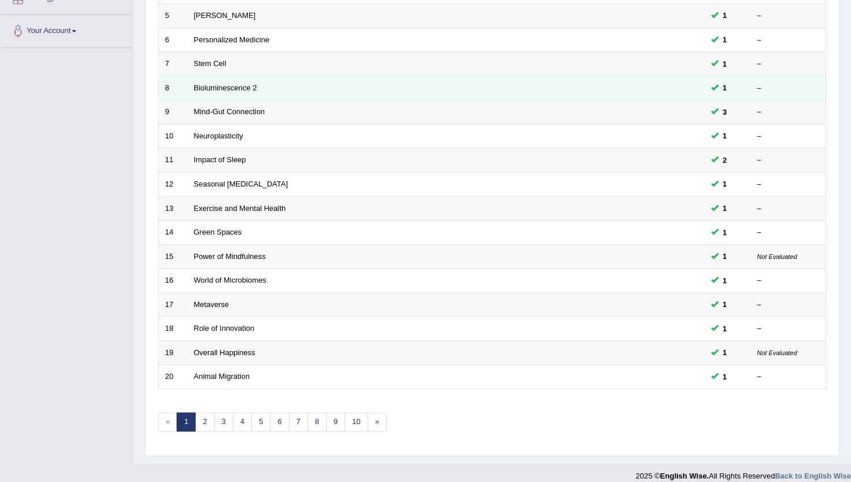
scroll to position [285, 0]
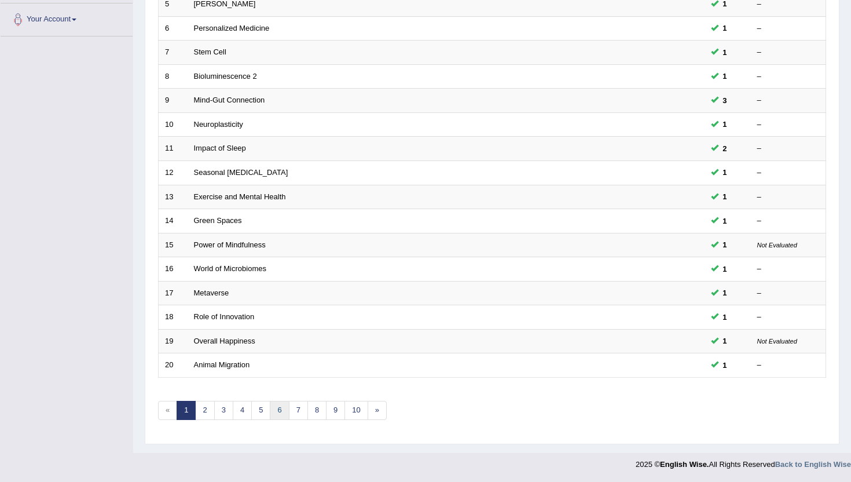
click at [282, 411] on link "6" at bounding box center [279, 410] width 19 height 19
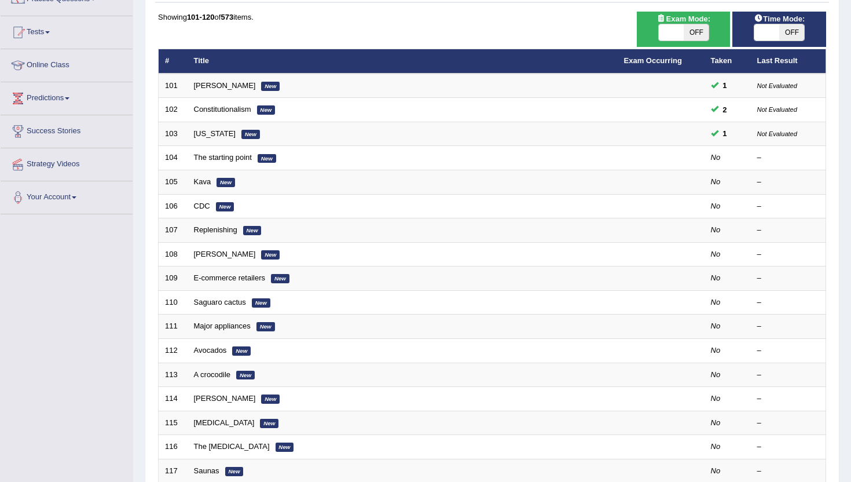
scroll to position [116, 0]
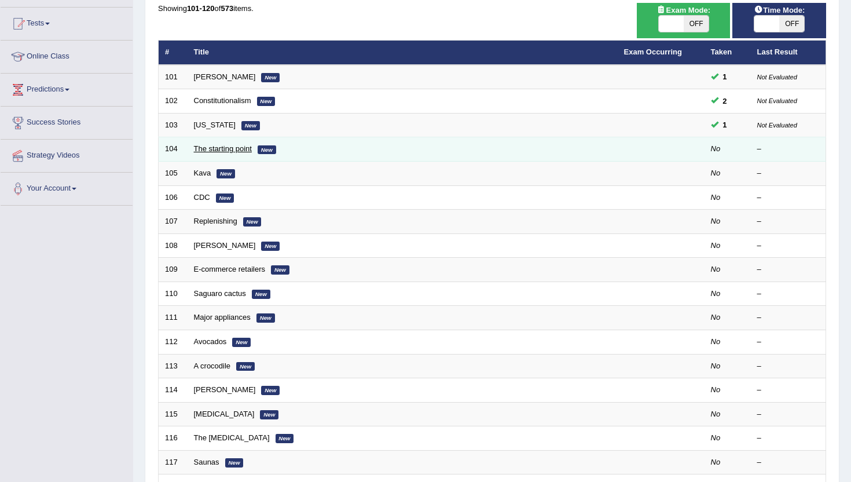
click at [223, 149] on link "The starting point" at bounding box center [223, 148] width 58 height 9
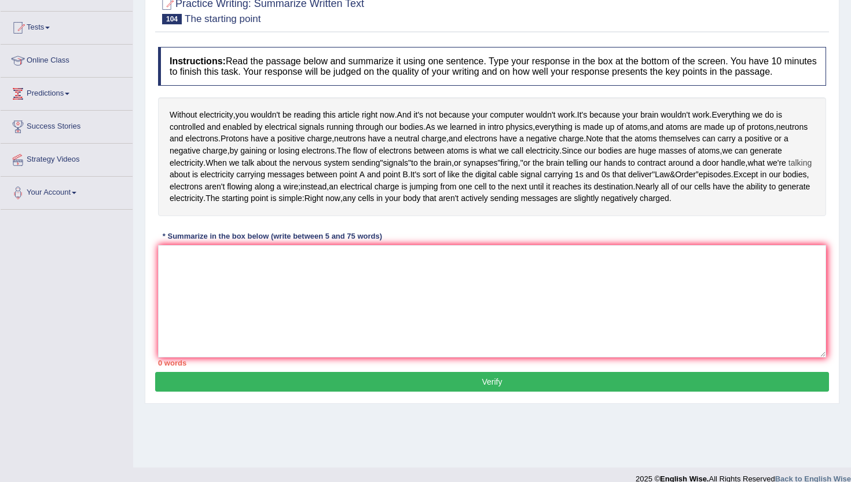
scroll to position [126, 0]
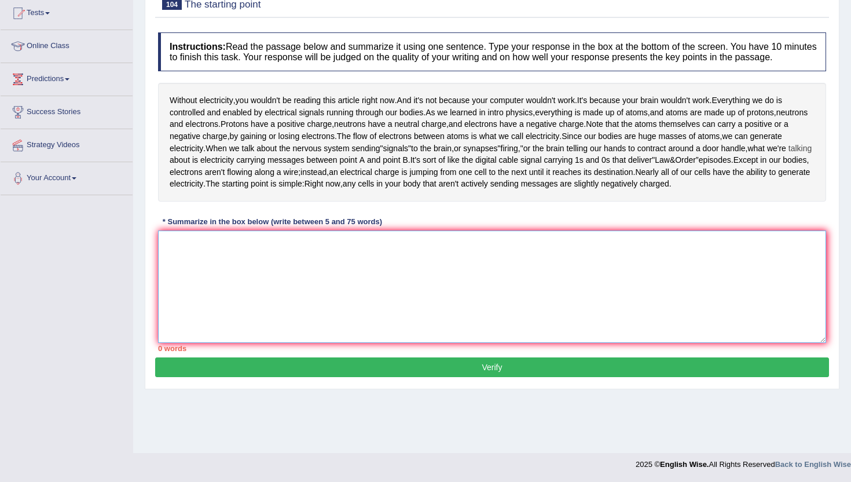
click at [234, 297] on textarea at bounding box center [492, 287] width 668 height 112
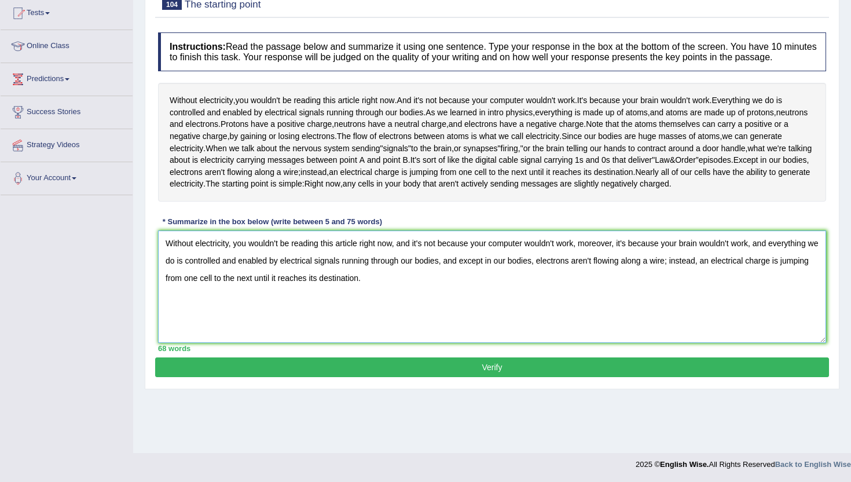
type textarea "Without electricity, you wouldn't be reading this article right now, and it's n…"
click at [249, 377] on button "Verify" at bounding box center [492, 367] width 674 height 20
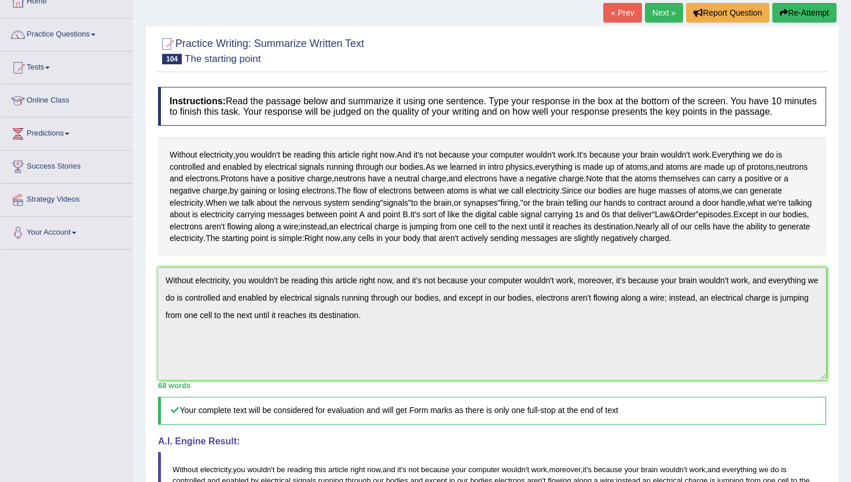
scroll to position [57, 0]
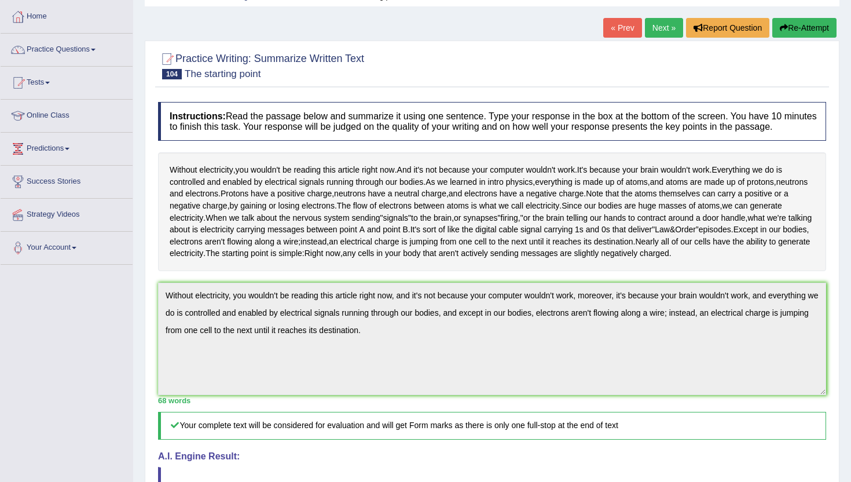
click at [652, 32] on link "Next »" at bounding box center [664, 28] width 38 height 20
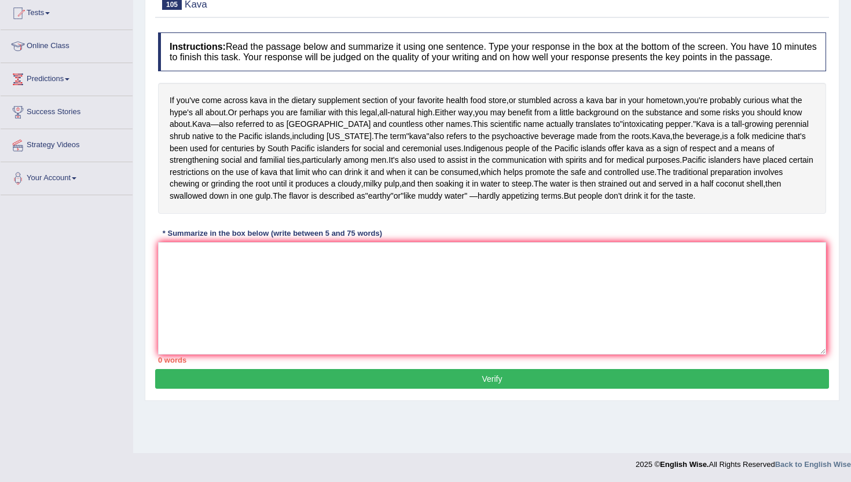
scroll to position [116, 0]
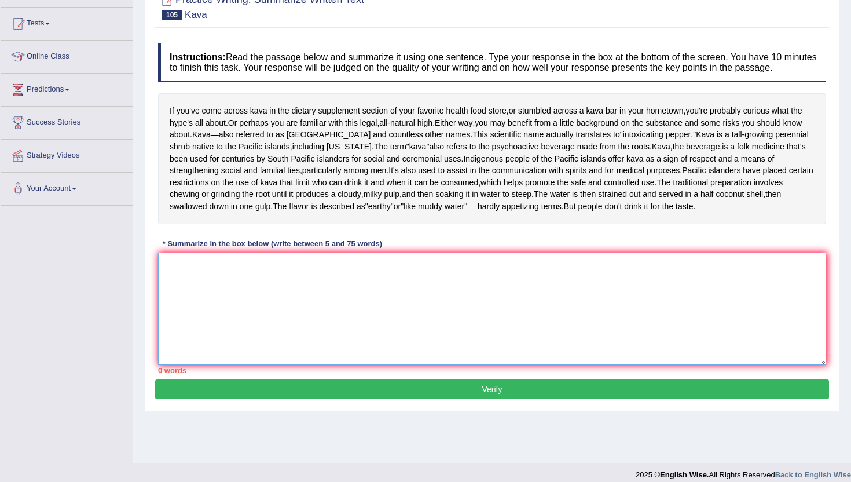
click at [219, 365] on textarea at bounding box center [492, 309] width 668 height 112
click at [305, 365] on textarea at bounding box center [492, 309] width 668 height 112
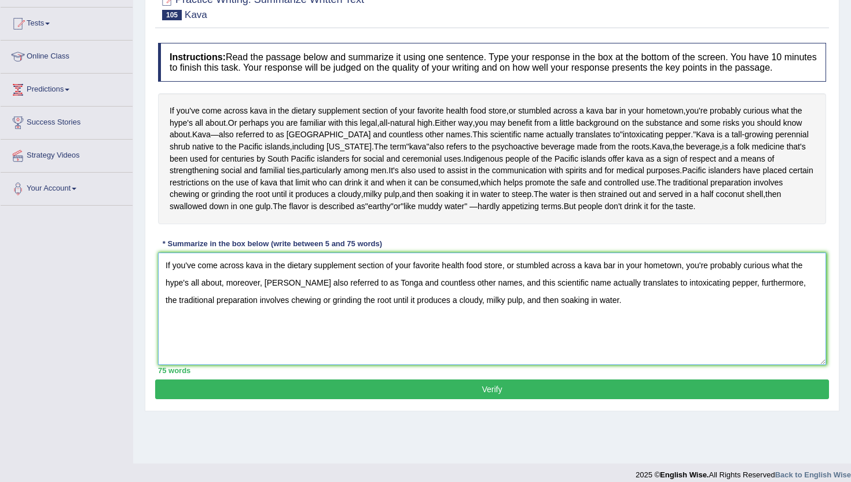
type textarea "If you've come across kava in the dietary supplement section of your favorite h…"
click at [584, 399] on button "Verify" at bounding box center [492, 389] width 674 height 20
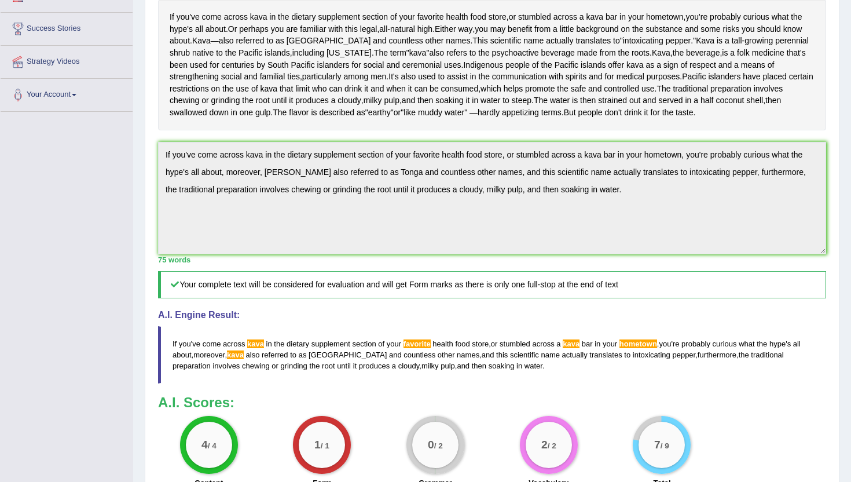
scroll to position [208, 0]
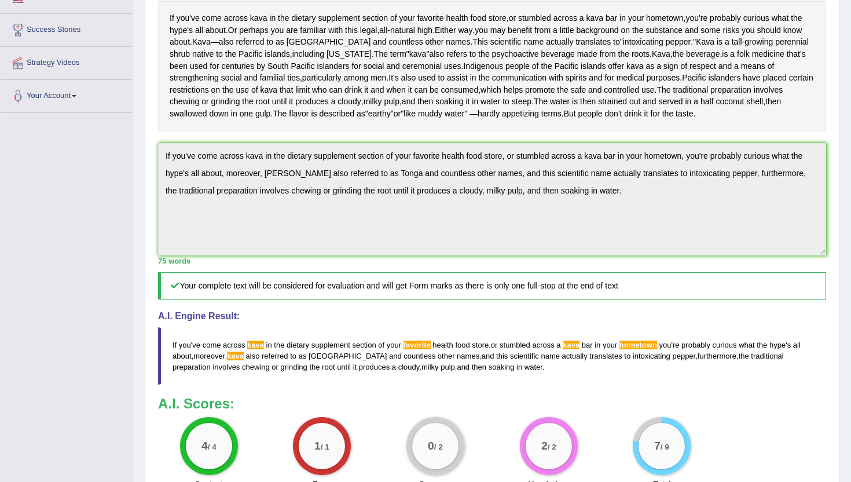
click at [531, 346] on div "Instructions: Read the passage below and summarize it using one sentence. Type …" at bounding box center [492, 219] width 674 height 551
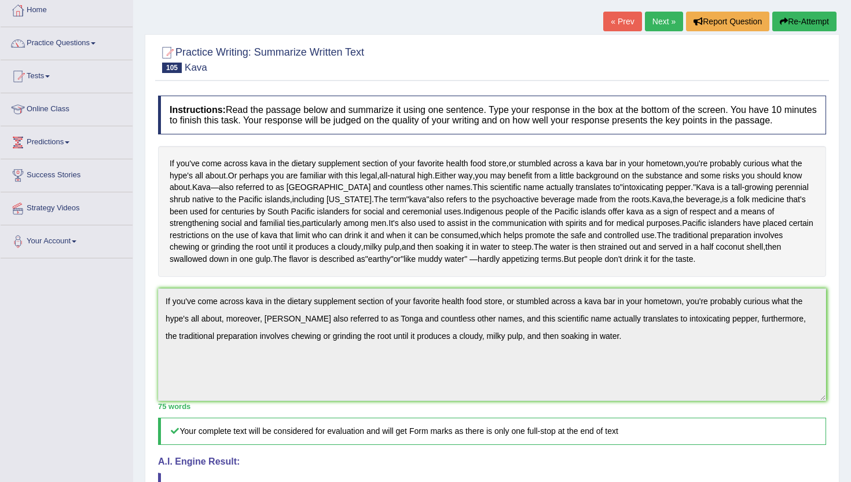
scroll to position [46, 0]
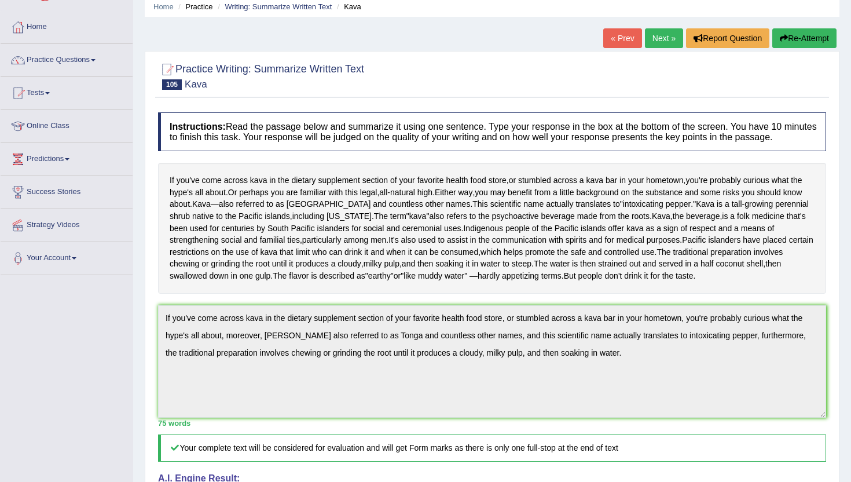
click at [813, 32] on button "Re-Attempt" at bounding box center [805, 38] width 64 height 20
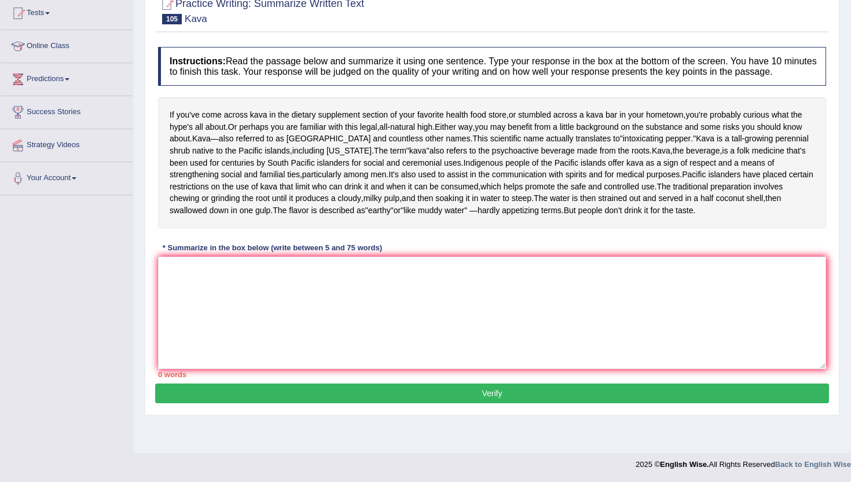
scroll to position [139, 0]
paste textarea "If you've come across kava in the dietary supplement section of your favorite h…"
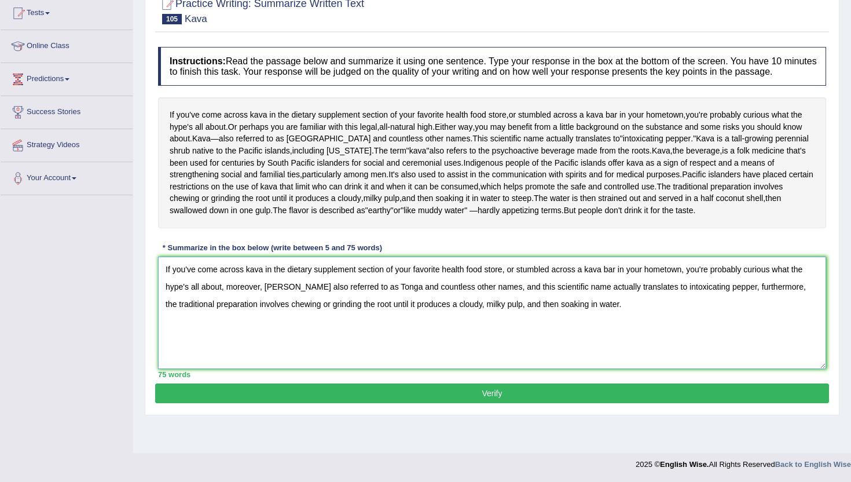
click at [251, 341] on textarea "If you've come across kava in the dietary supplement section of your favorite h…" at bounding box center [492, 313] width 668 height 112
click at [595, 343] on textarea "If you've come across Kava in the dietary supplement section of your favorite h…" at bounding box center [492, 313] width 668 height 112
click at [270, 365] on textarea "If you've come across Kava in the dietary supplement section of your favorite h…" at bounding box center [492, 313] width 668 height 112
click at [268, 357] on textarea "If you've come across Kava in the dietary supplement section of your favorite h…" at bounding box center [492, 313] width 668 height 112
click at [271, 369] on textarea "If you've come across Kava in the dietary supplement section of your favorite h…" at bounding box center [492, 313] width 668 height 112
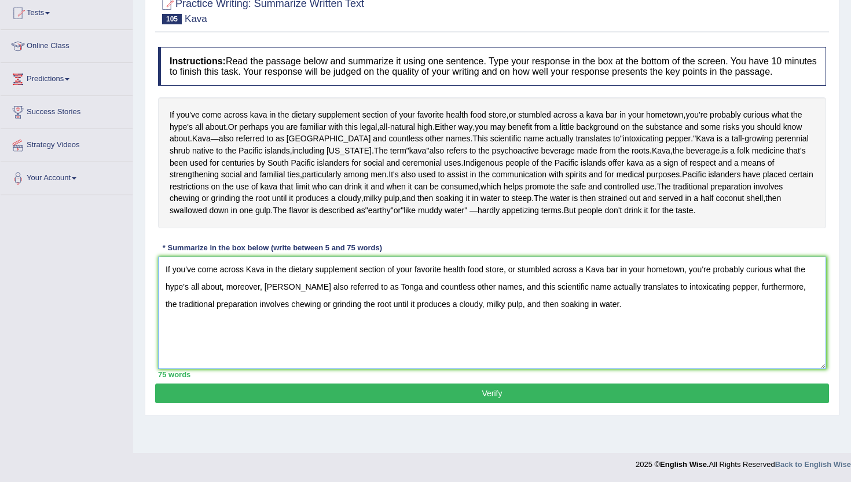
type textarea "If you've come across Kava in the dietary supplement section of your favorite h…"
click at [353, 403] on button "Verify" at bounding box center [492, 393] width 674 height 20
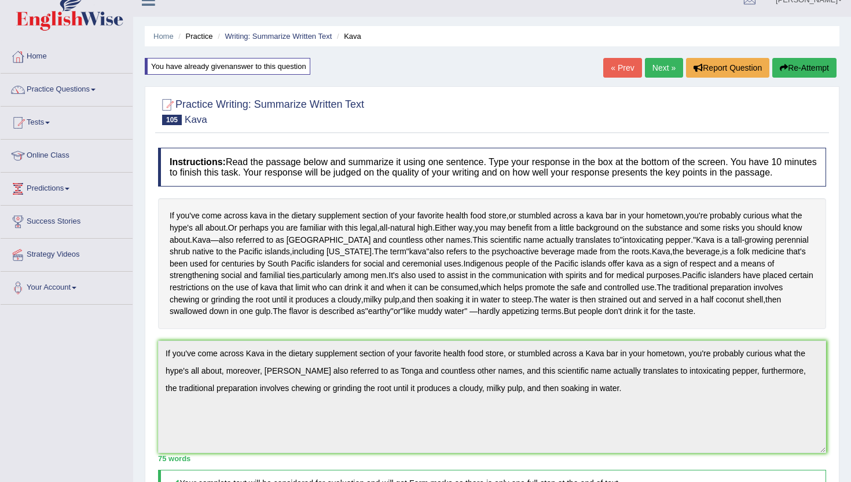
scroll to position [0, 0]
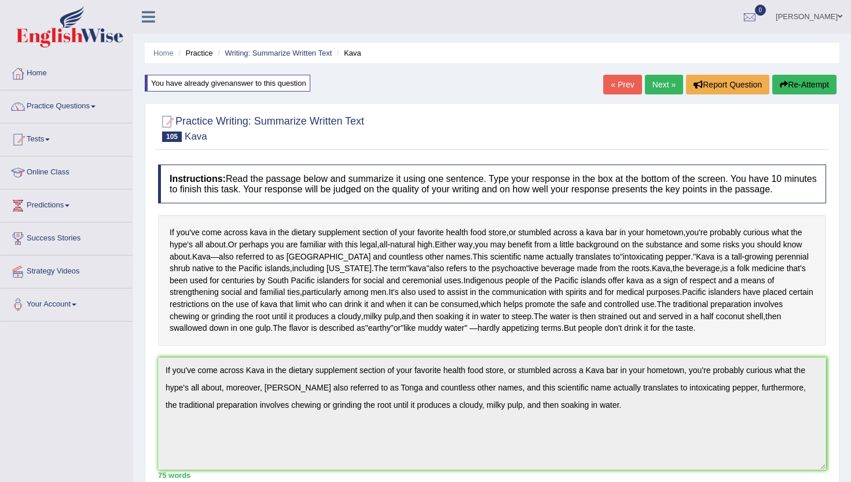
click at [656, 93] on link "Next »" at bounding box center [664, 85] width 38 height 20
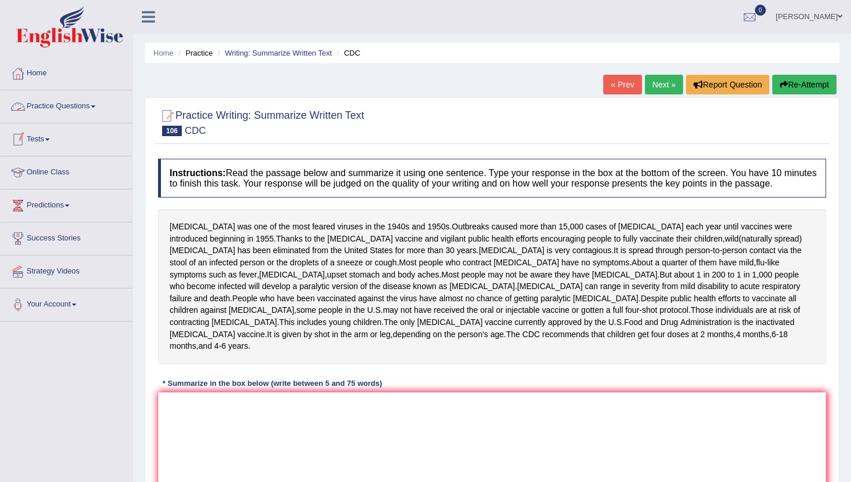
click at [41, 108] on link "Practice Questions" at bounding box center [67, 104] width 132 height 29
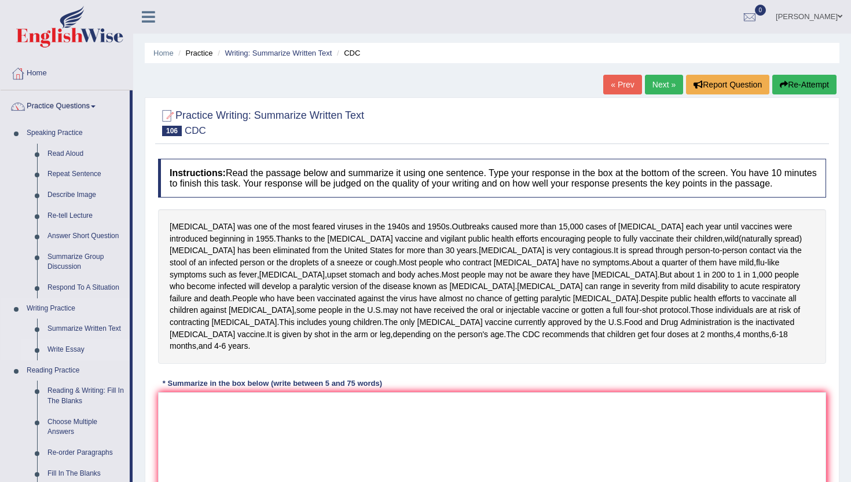
click at [61, 347] on link "Write Essay" at bounding box center [85, 349] width 87 height 21
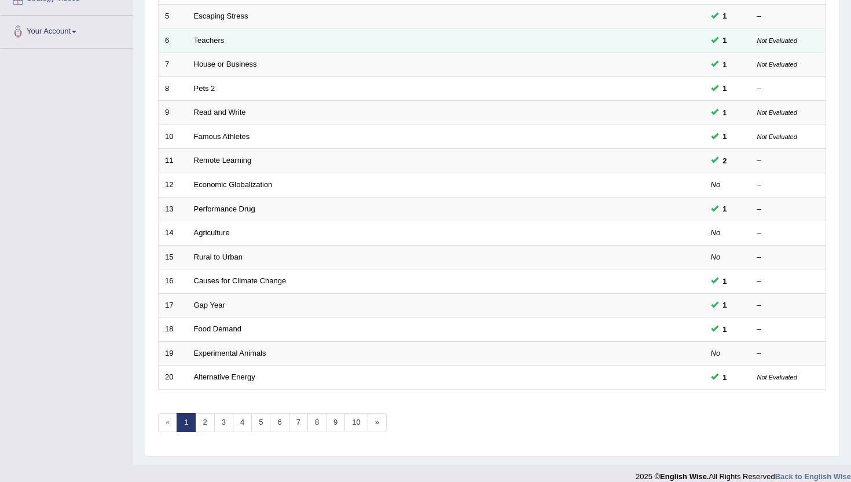
scroll to position [285, 0]
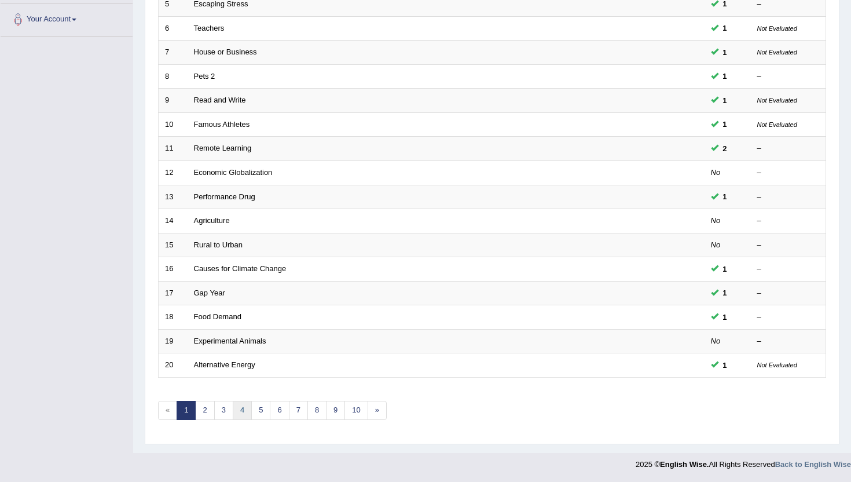
click at [241, 411] on link "4" at bounding box center [242, 410] width 19 height 19
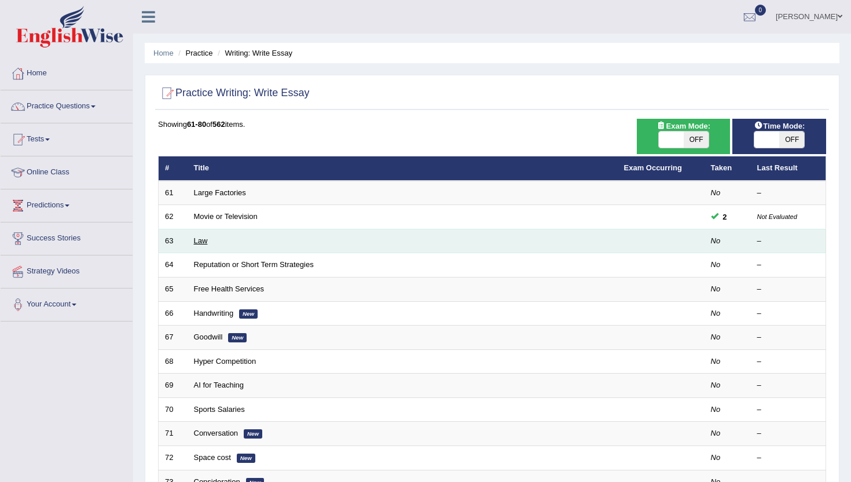
click at [196, 242] on link "Law" at bounding box center [201, 240] width 14 height 9
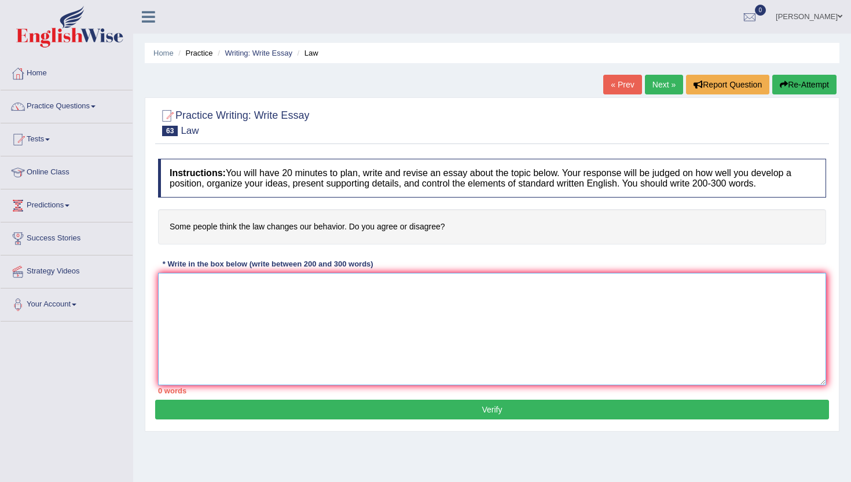
click at [229, 329] on textarea at bounding box center [492, 329] width 668 height 112
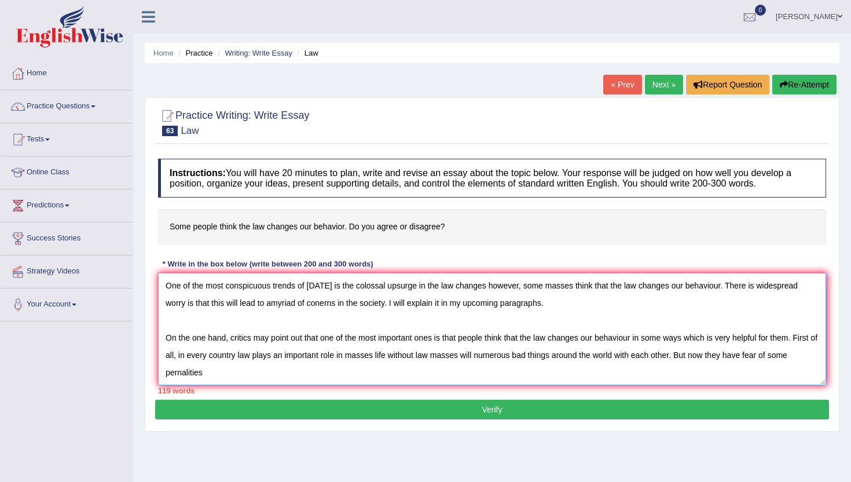
click at [182, 374] on textarea "One of the most conspicuous trends of [DATE] is the colossal upsurge in the law…" at bounding box center [492, 329] width 668 height 112
click at [231, 385] on div "Instructions: You will have 20 minutes to plan, write and revise an essay about…" at bounding box center [492, 276] width 674 height 247
click at [229, 376] on textarea "One of the most conspicuous trends of [DATE] is the colossal upsurge in the law…" at bounding box center [492, 329] width 668 height 112
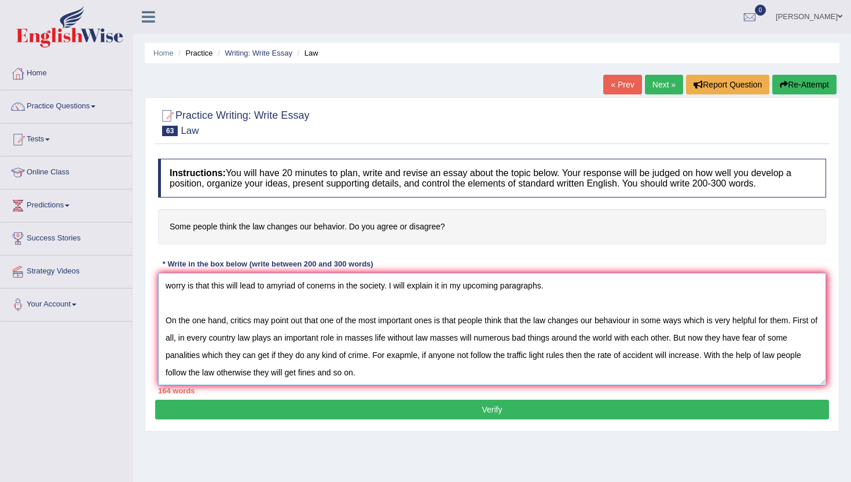
scroll to position [45, 0]
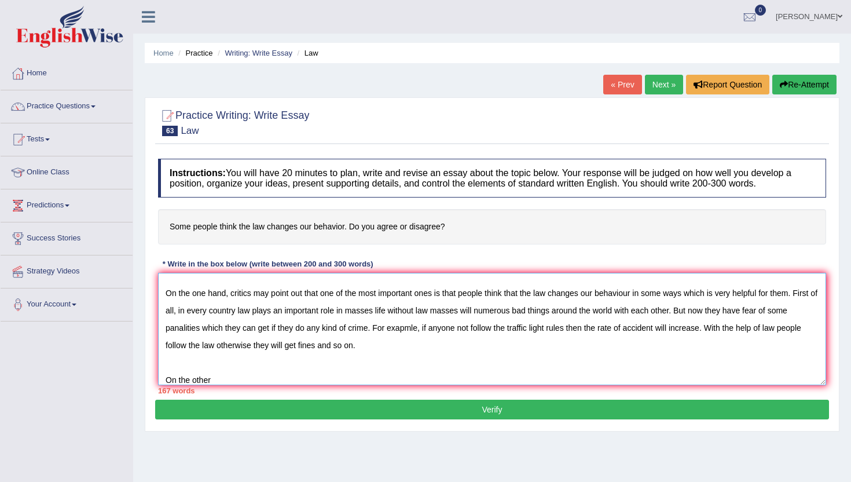
click at [229, 376] on textarea "One of the most conspicuous trends of [DATE] is the colossal upsurge in the law…" at bounding box center [492, 329] width 668 height 112
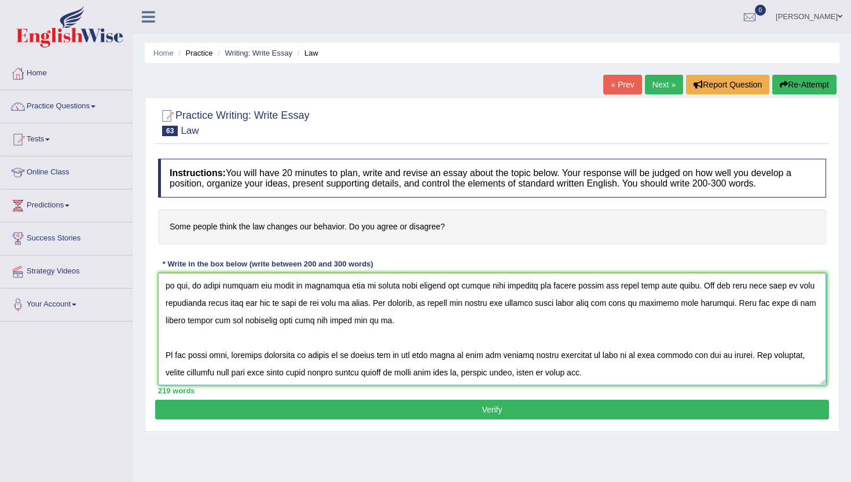
scroll to position [97, 0]
click at [592, 349] on textarea at bounding box center [492, 329] width 668 height 112
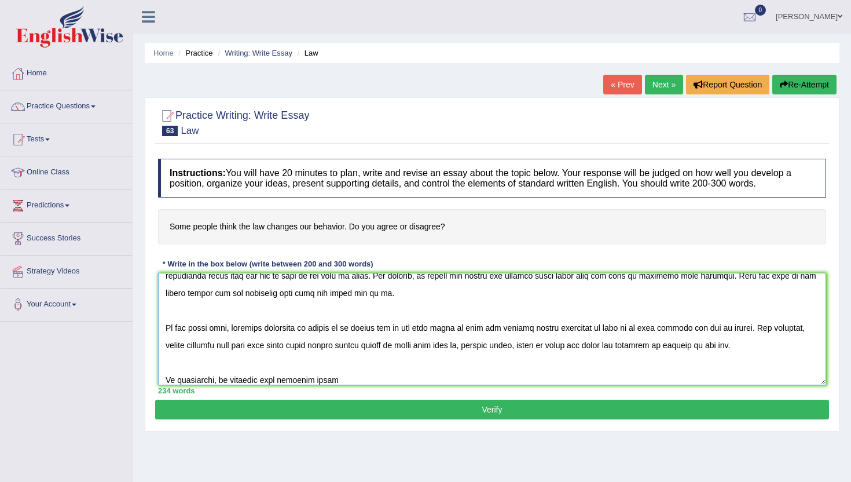
click at [279, 381] on textarea at bounding box center [492, 329] width 668 height 112
click at [428, 393] on div "235 words" at bounding box center [492, 390] width 668 height 11
click at [411, 378] on textarea at bounding box center [492, 329] width 668 height 112
click at [281, 347] on textarea at bounding box center [492, 329] width 668 height 112
click at [293, 352] on textarea at bounding box center [492, 329] width 668 height 112
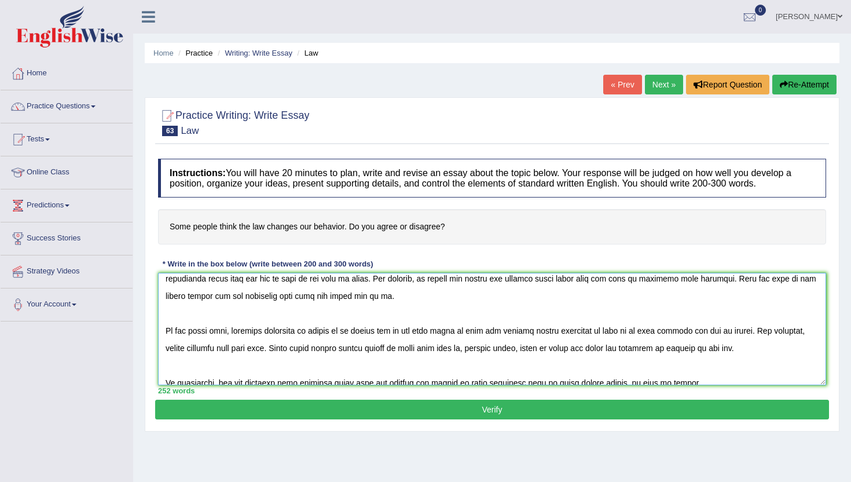
scroll to position [25, 0]
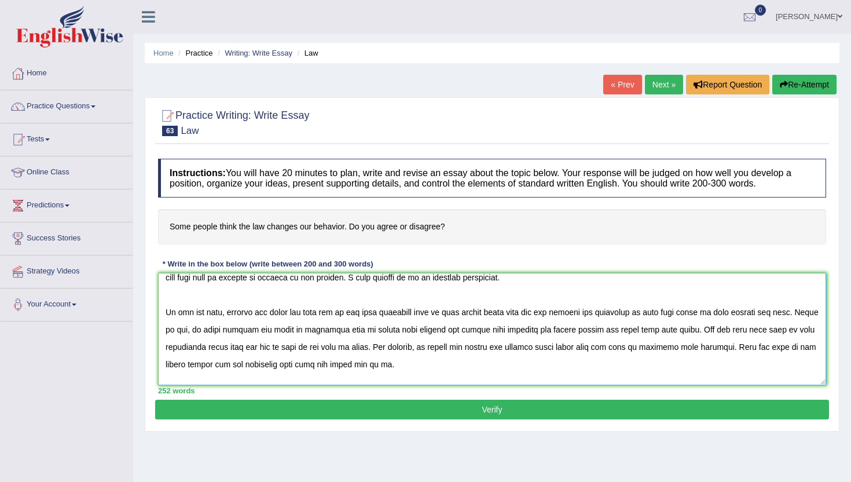
click at [485, 332] on textarea at bounding box center [492, 329] width 668 height 112
click at [174, 349] on textarea at bounding box center [492, 329] width 668 height 112
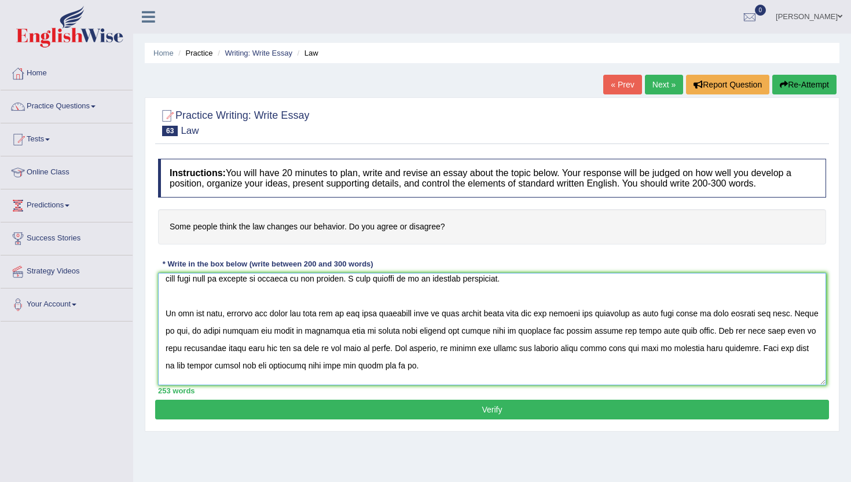
scroll to position [0, 0]
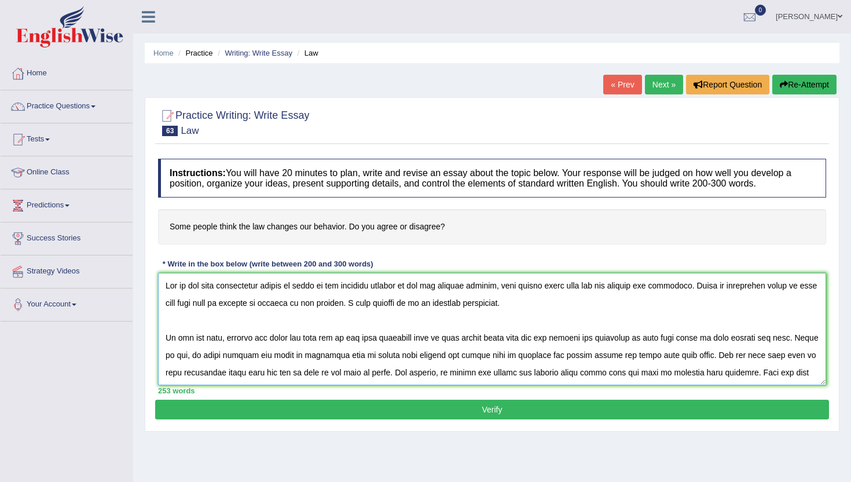
click at [273, 306] on textarea at bounding box center [492, 329] width 668 height 112
type textarea "One of the most conspicuous trends of [DATE] is the colossal upsurge in the law…"
click at [348, 415] on button "Verify" at bounding box center [492, 410] width 674 height 20
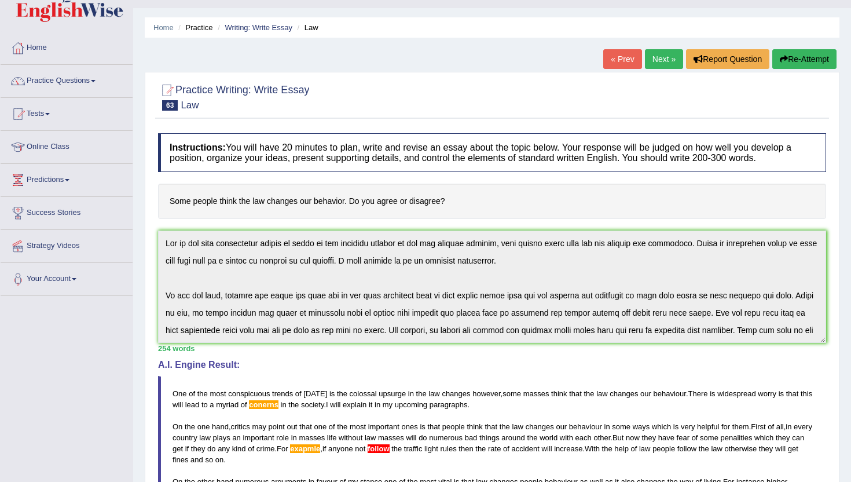
scroll to position [18, 0]
